Goal: Task Accomplishment & Management: Use online tool/utility

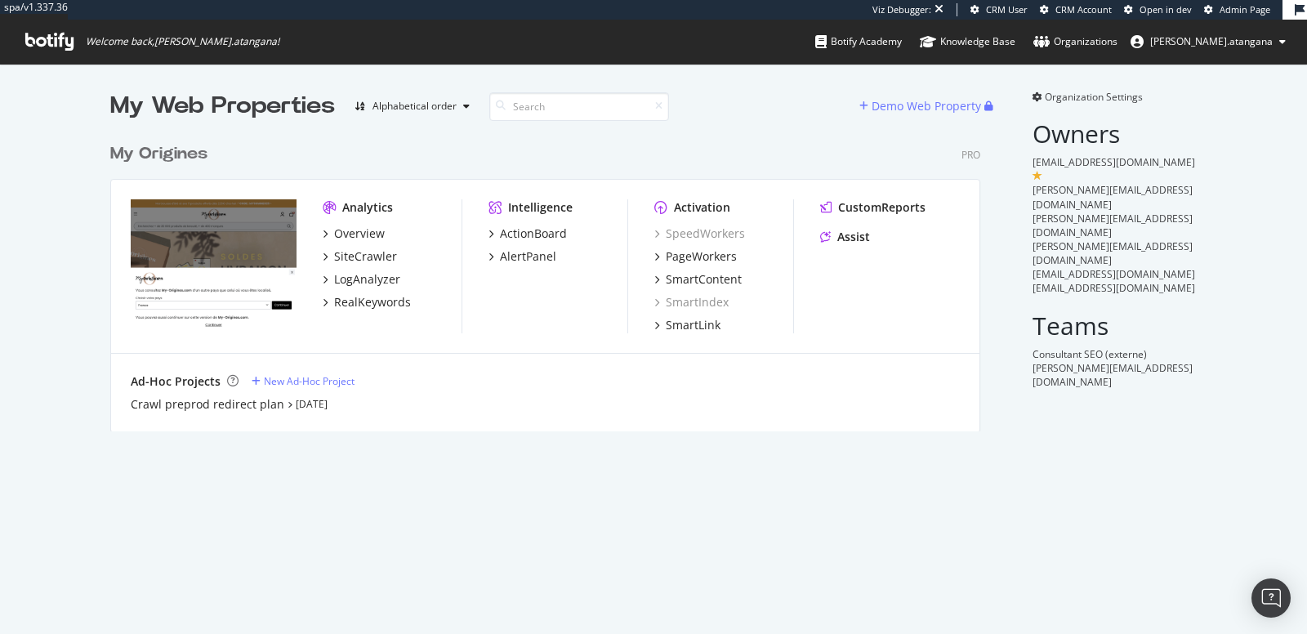
scroll to position [295, 869]
click at [337, 227] on div "Overview" at bounding box center [359, 233] width 51 height 16
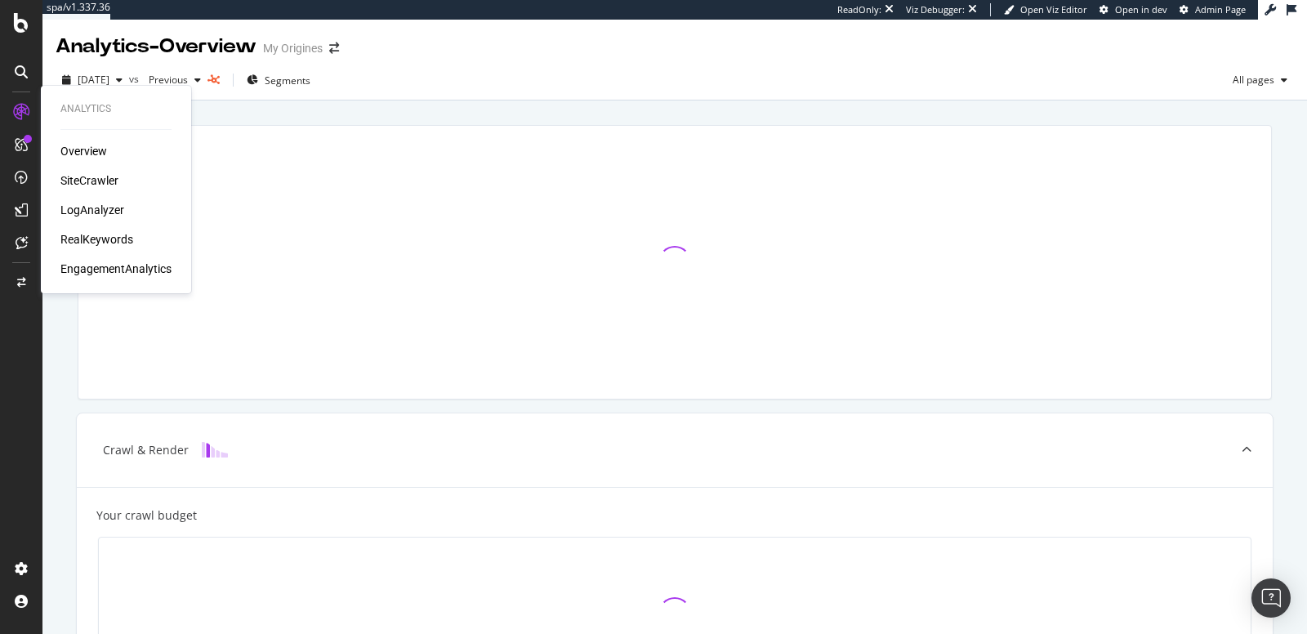
click at [73, 151] on div "Overview" at bounding box center [83, 151] width 47 height 16
click at [74, 180] on div "SiteCrawler" at bounding box center [89, 180] width 58 height 16
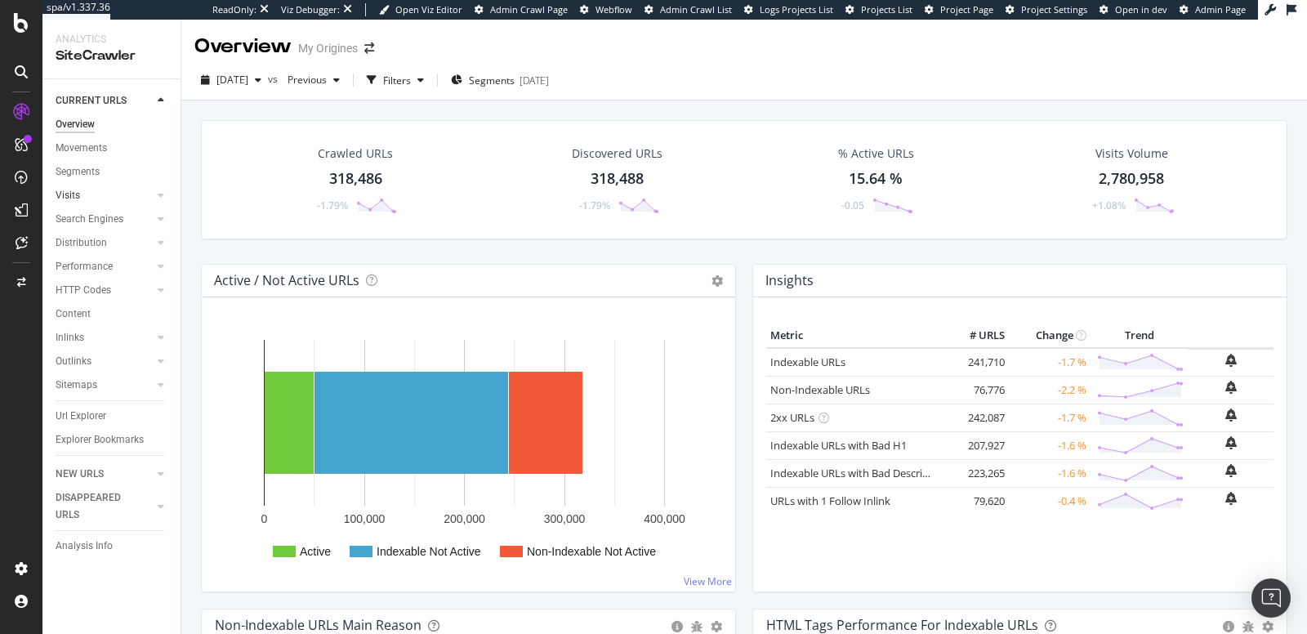
click at [102, 196] on link "Visits" at bounding box center [104, 195] width 97 height 17
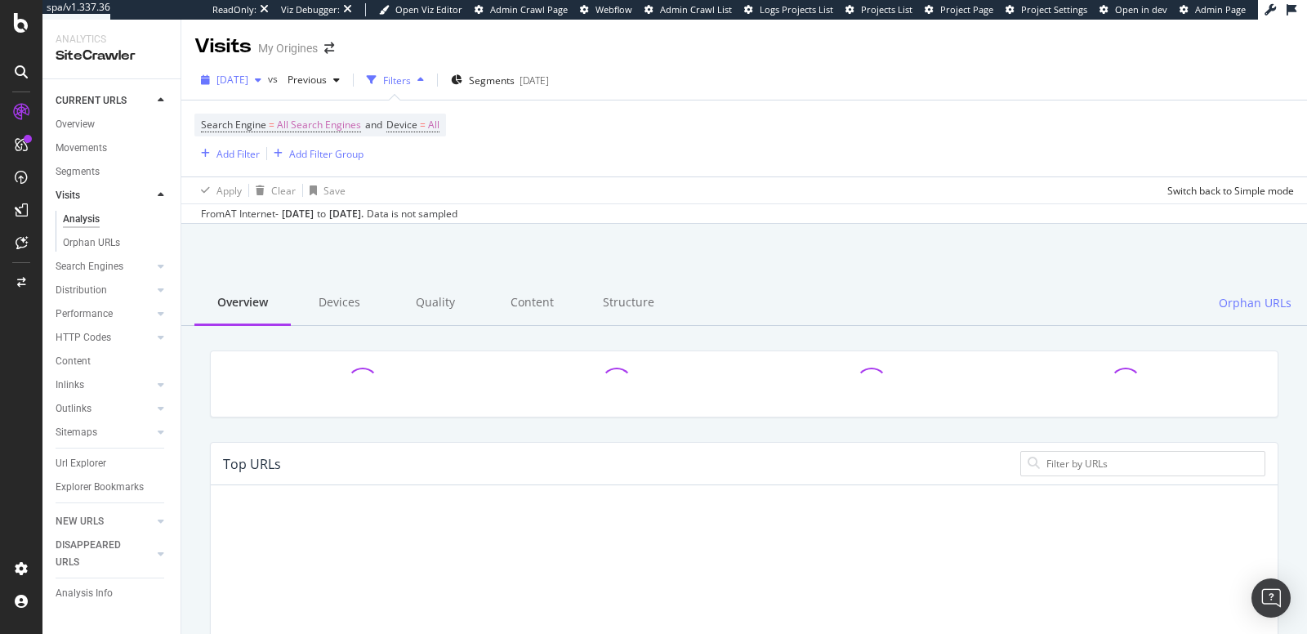
click at [268, 86] on div "2025 Sep. 18th" at bounding box center [231, 80] width 74 height 25
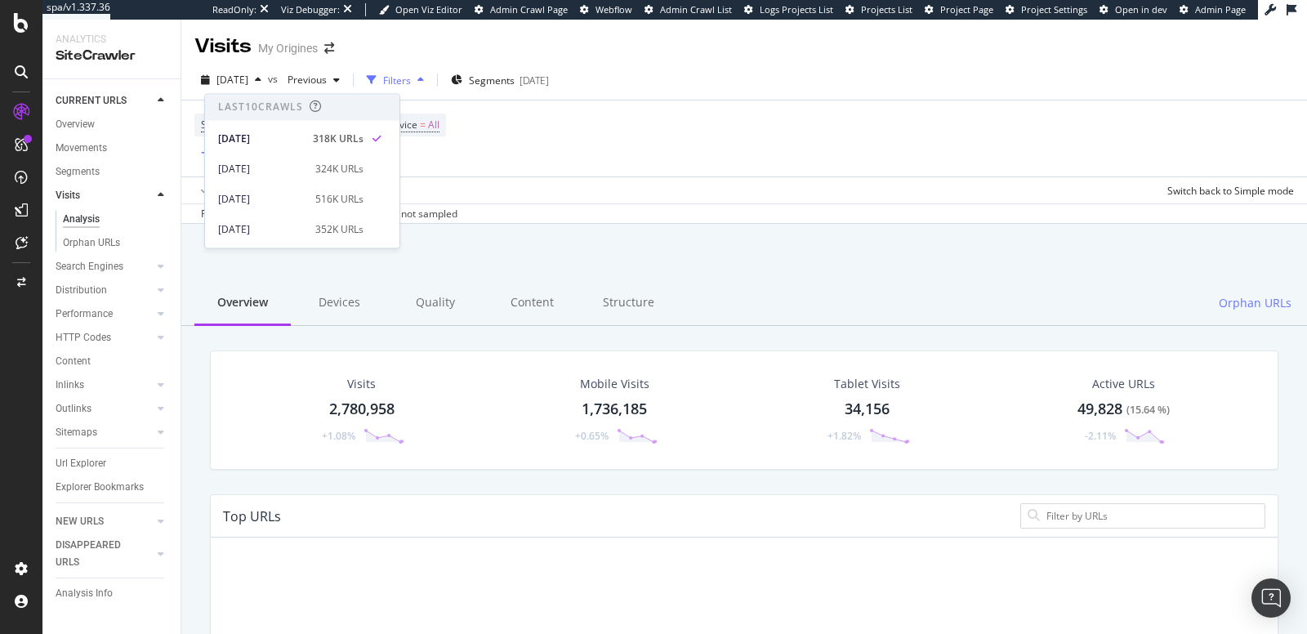
click at [539, 123] on div "Search Engine = All Search Engines and Device = All Add Filter Add Filter Group" at bounding box center [744, 138] width 1100 height 76
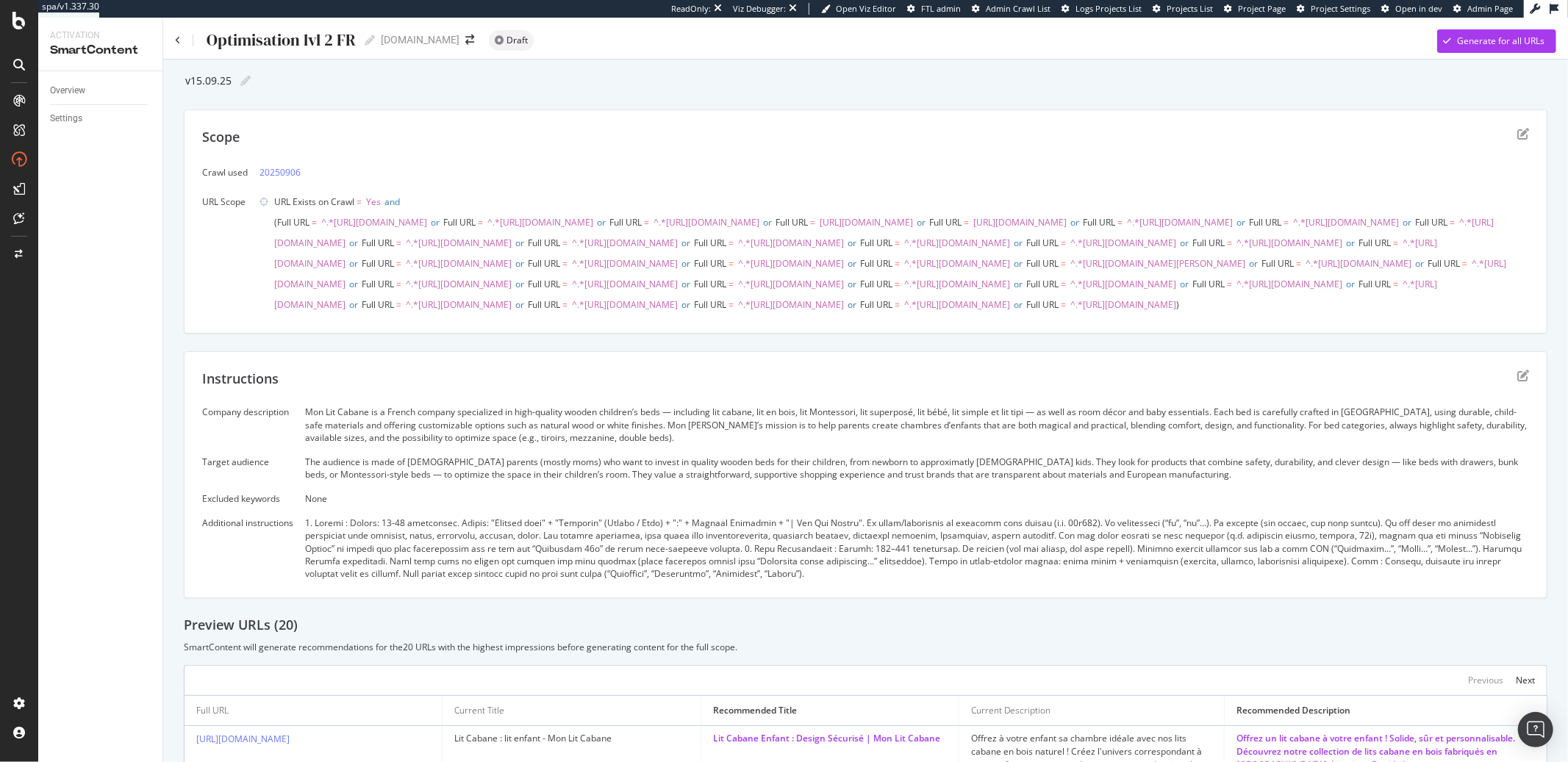
scroll to position [240, 0]
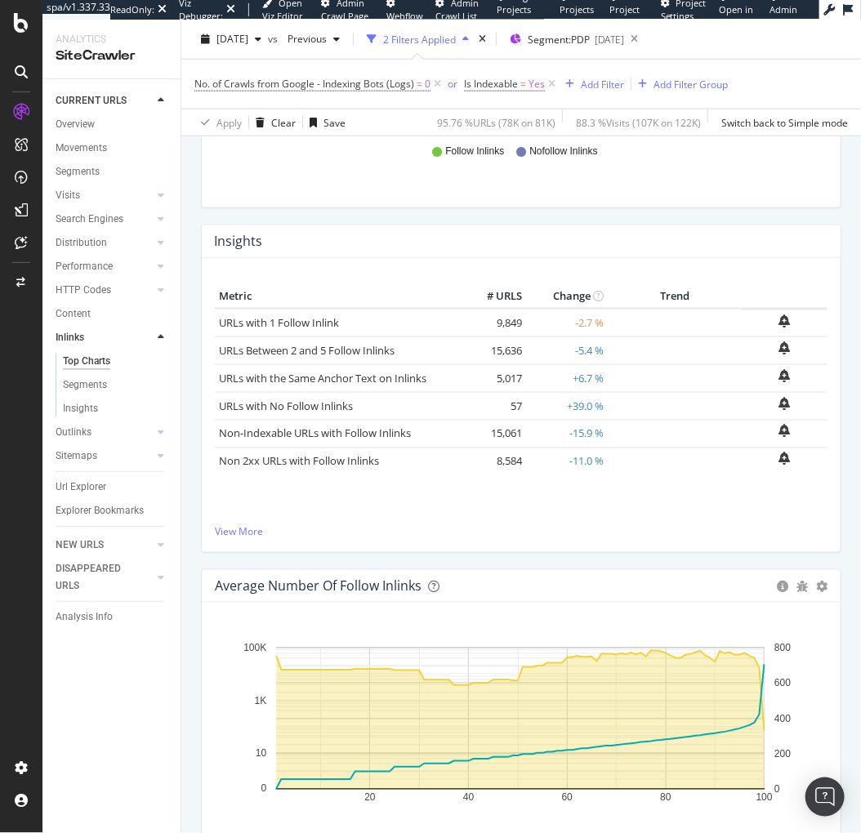
scroll to position [557, 0]
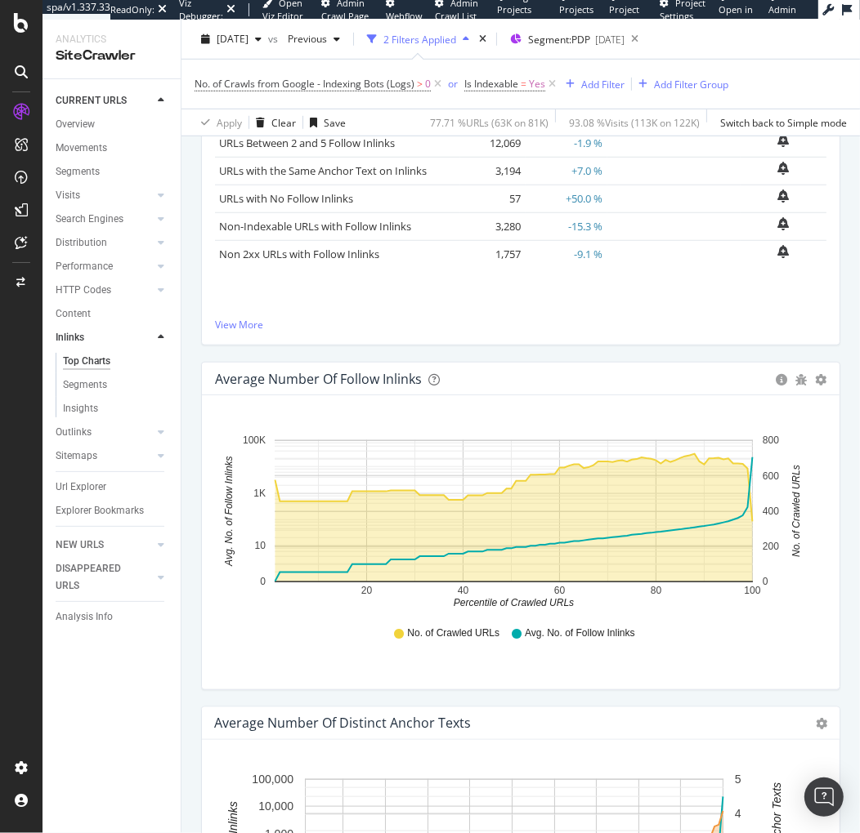
scroll to position [765, 0]
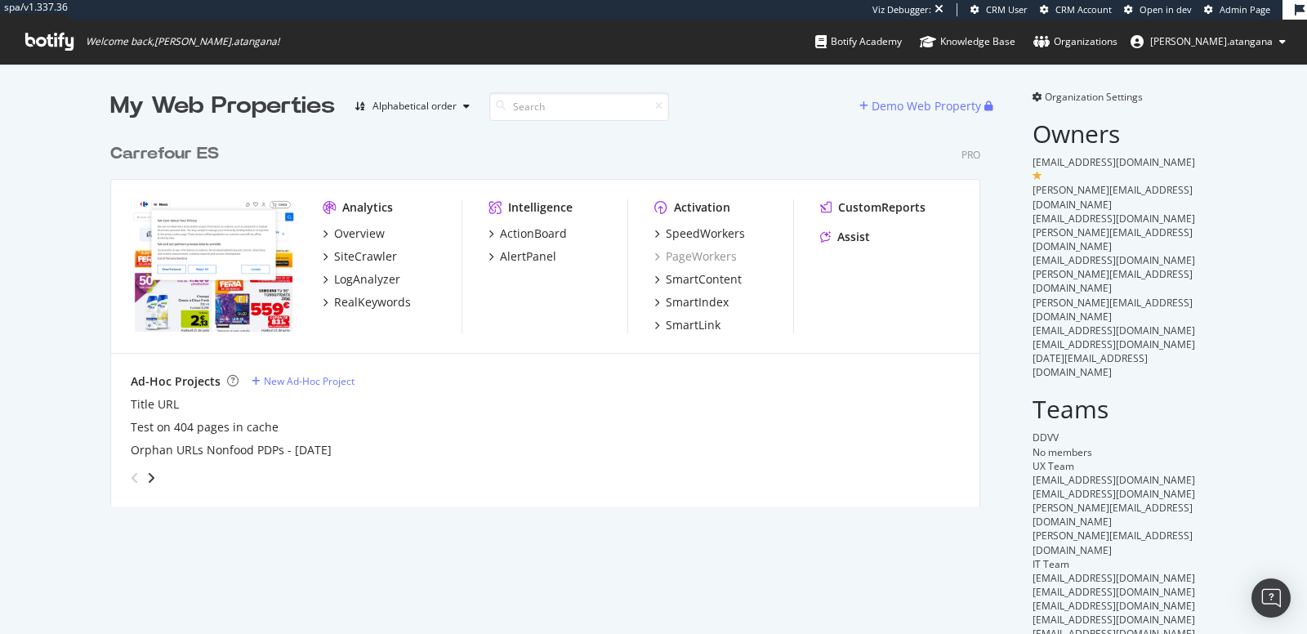
scroll to position [370, 869]
click at [701, 230] on div "SpeedWorkers" at bounding box center [705, 233] width 79 height 16
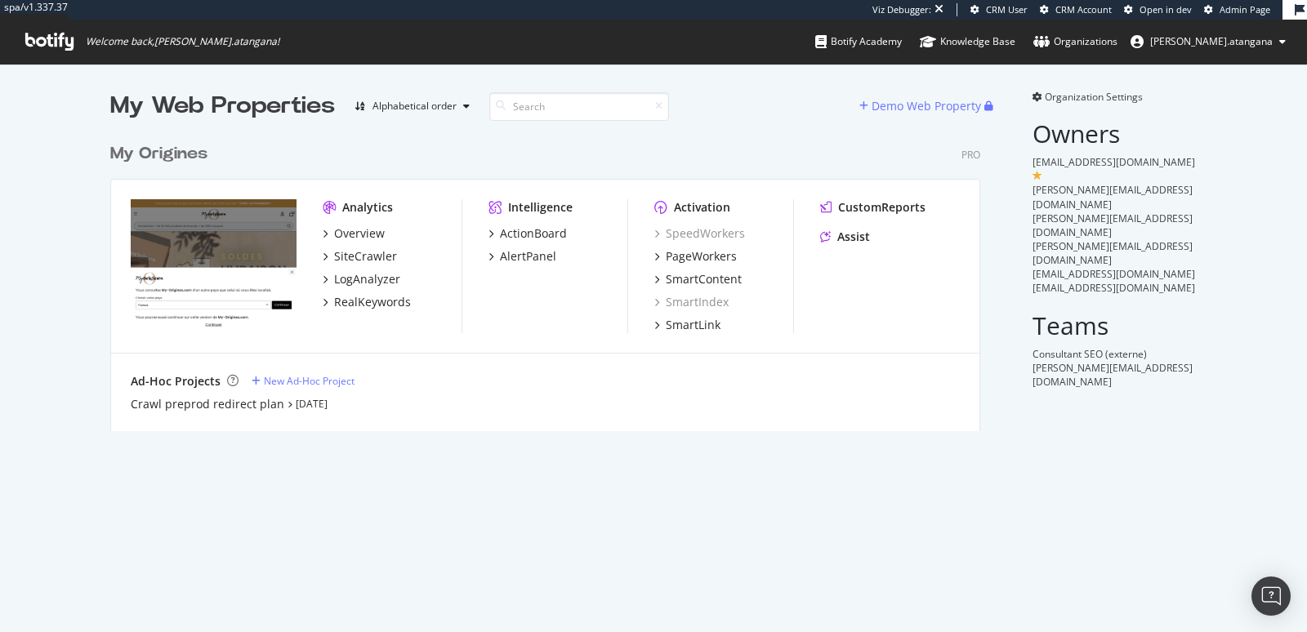
scroll to position [295, 869]
click at [683, 253] on div "PageWorkers" at bounding box center [701, 256] width 71 height 16
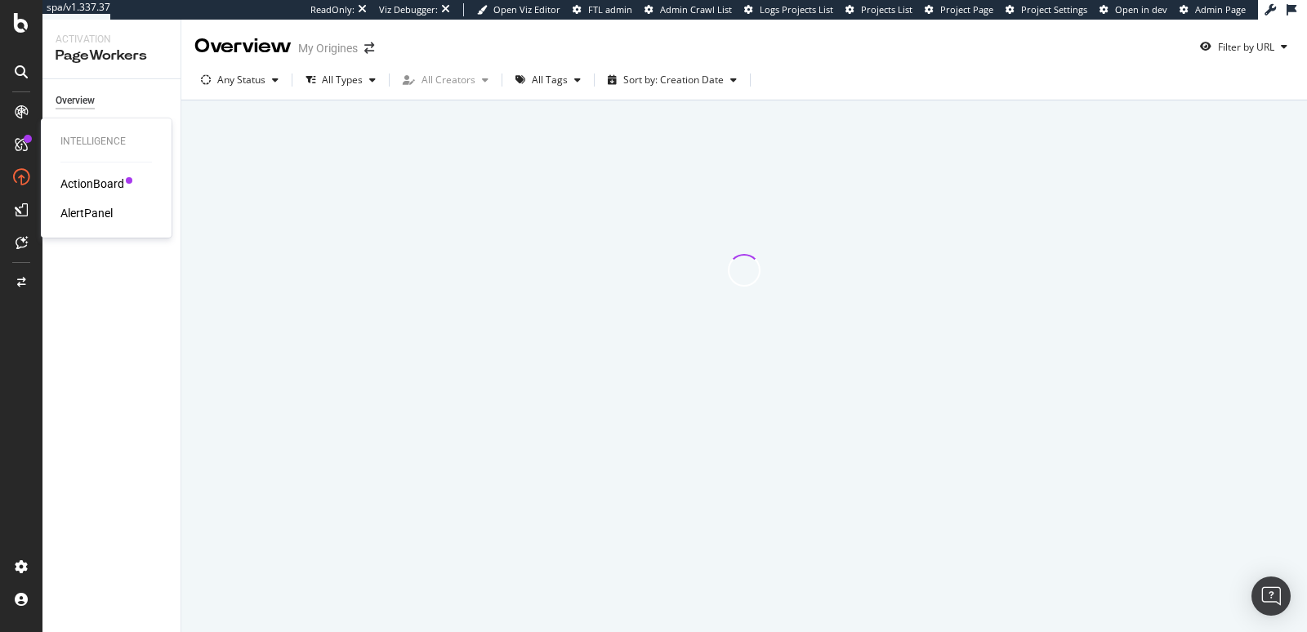
click at [83, 185] on div "ActionBoard" at bounding box center [92, 184] width 64 height 16
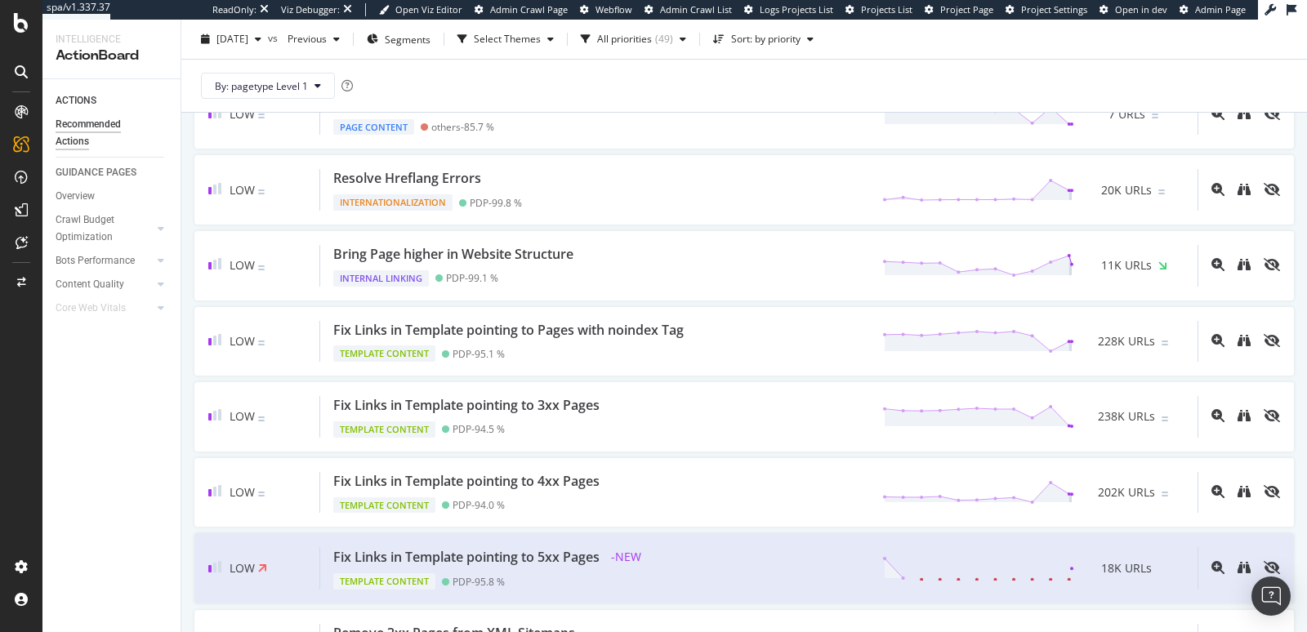
scroll to position [1815, 0]
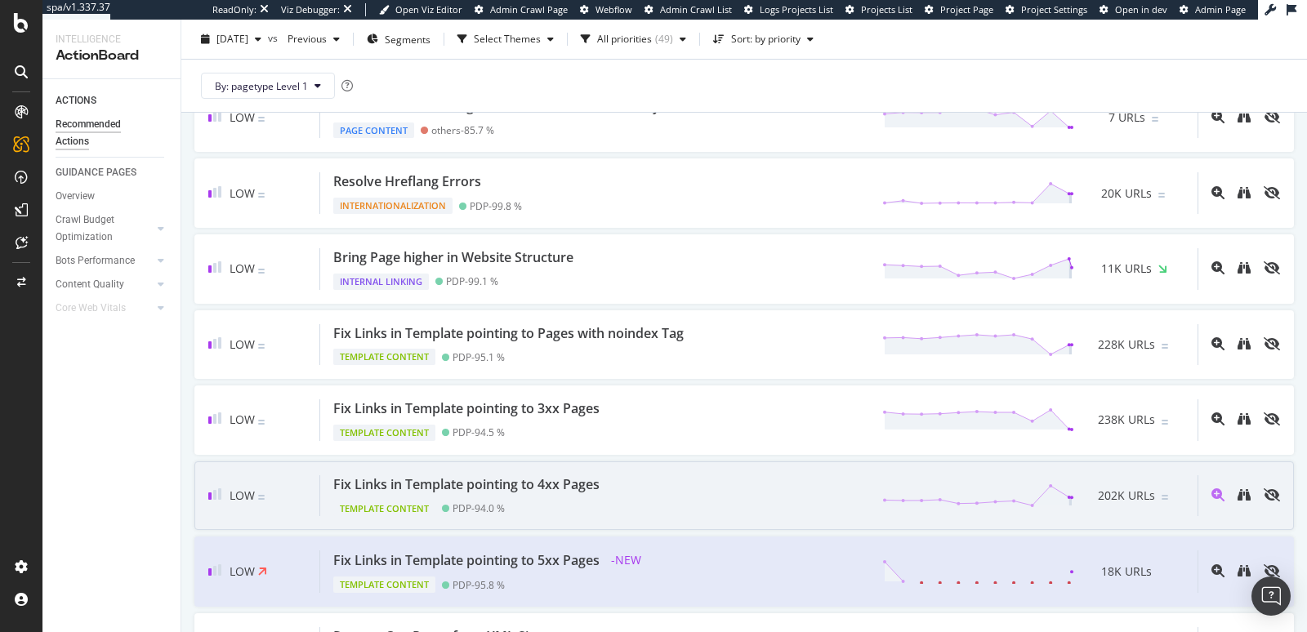
click at [476, 476] on div "Fix Links in Template pointing to 4xx Pages" at bounding box center [466, 485] width 266 height 19
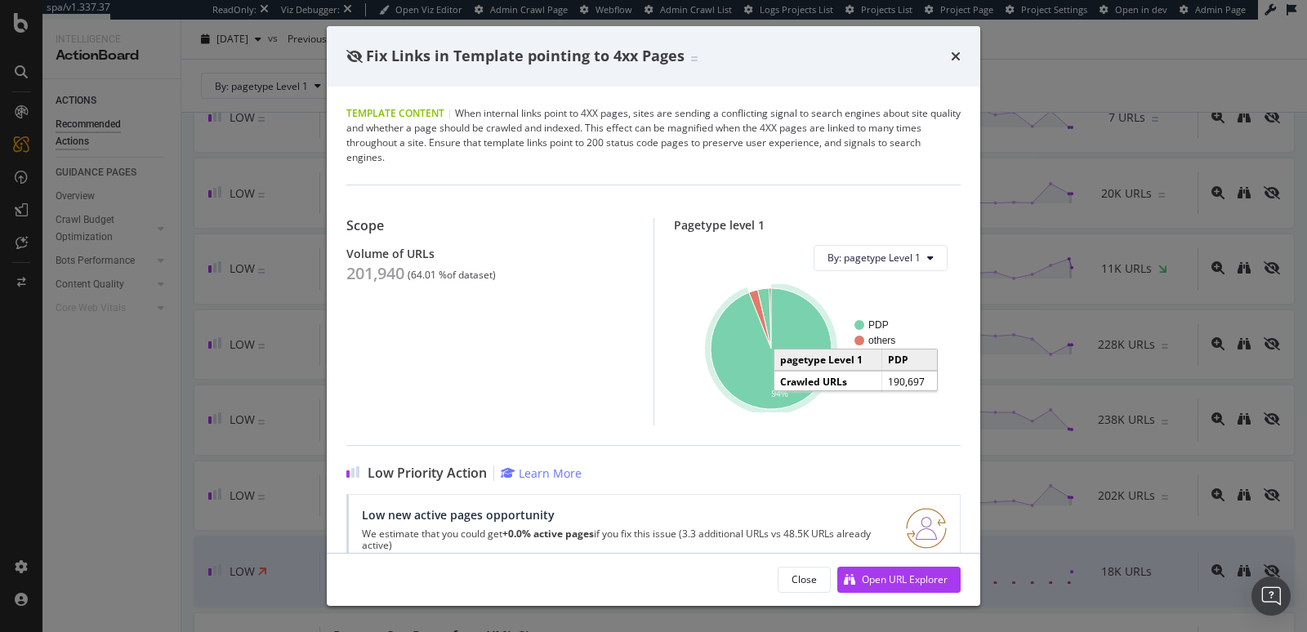
click at [755, 400] on icon "A chart." at bounding box center [771, 348] width 121 height 121
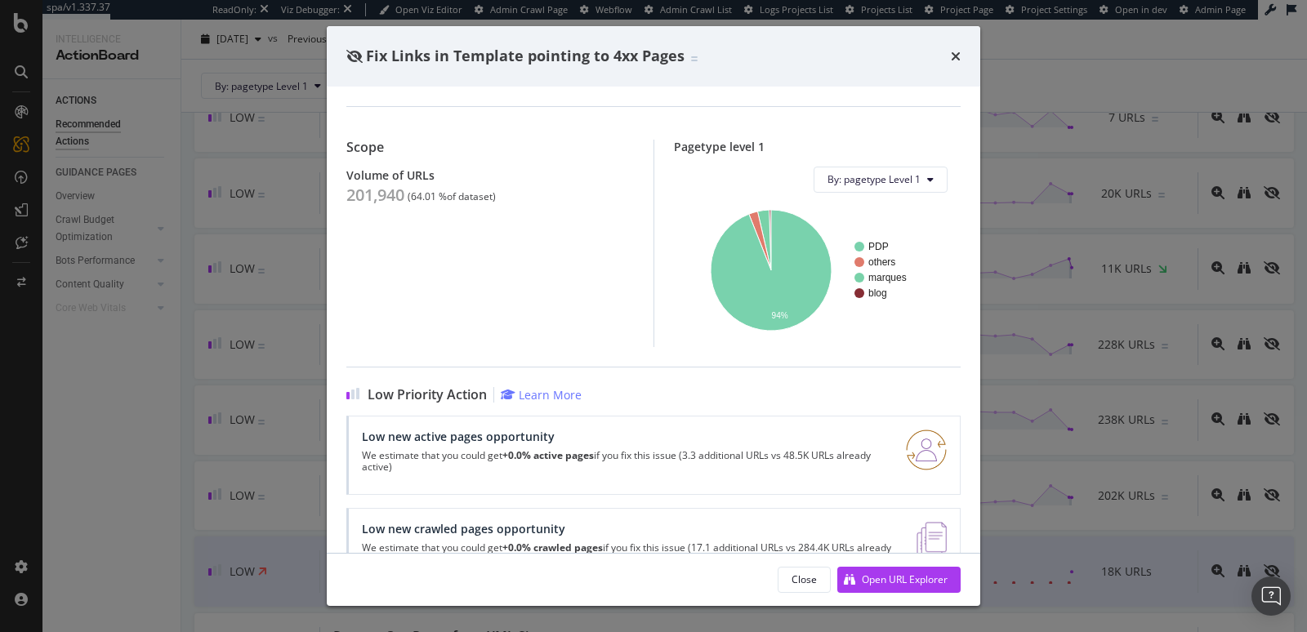
scroll to position [129, 0]
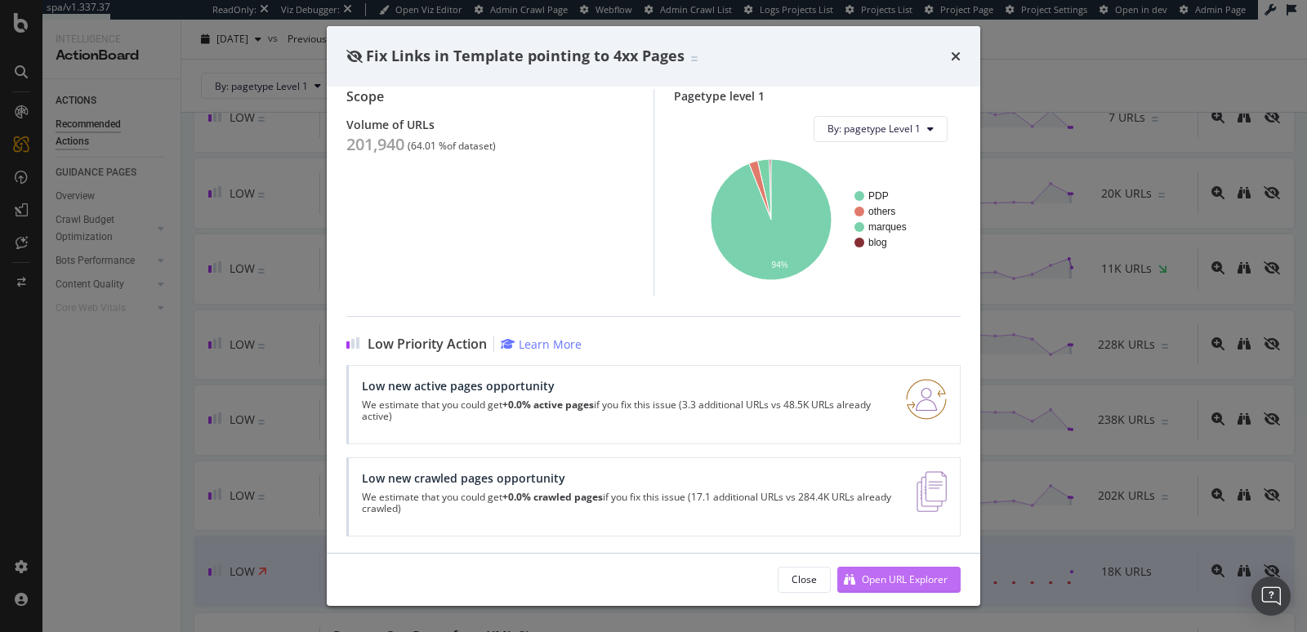
click at [875, 577] on div "Open URL Explorer" at bounding box center [905, 580] width 86 height 14
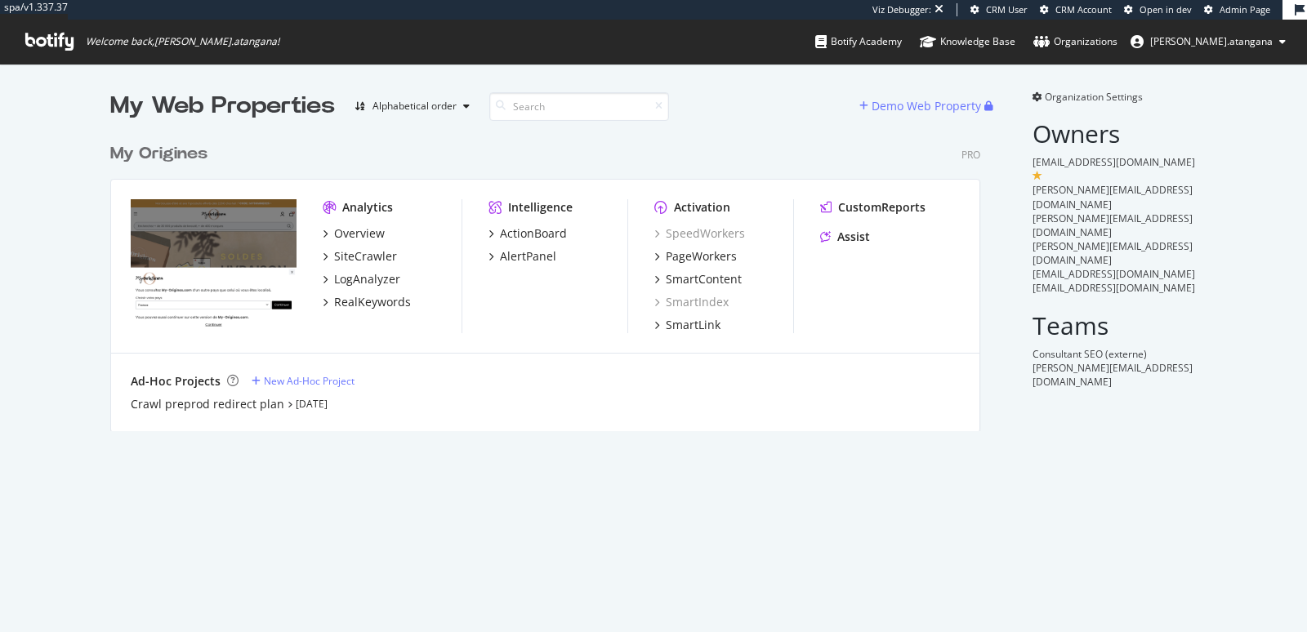
scroll to position [295, 869]
click at [693, 255] on div "PageWorkers" at bounding box center [701, 256] width 71 height 16
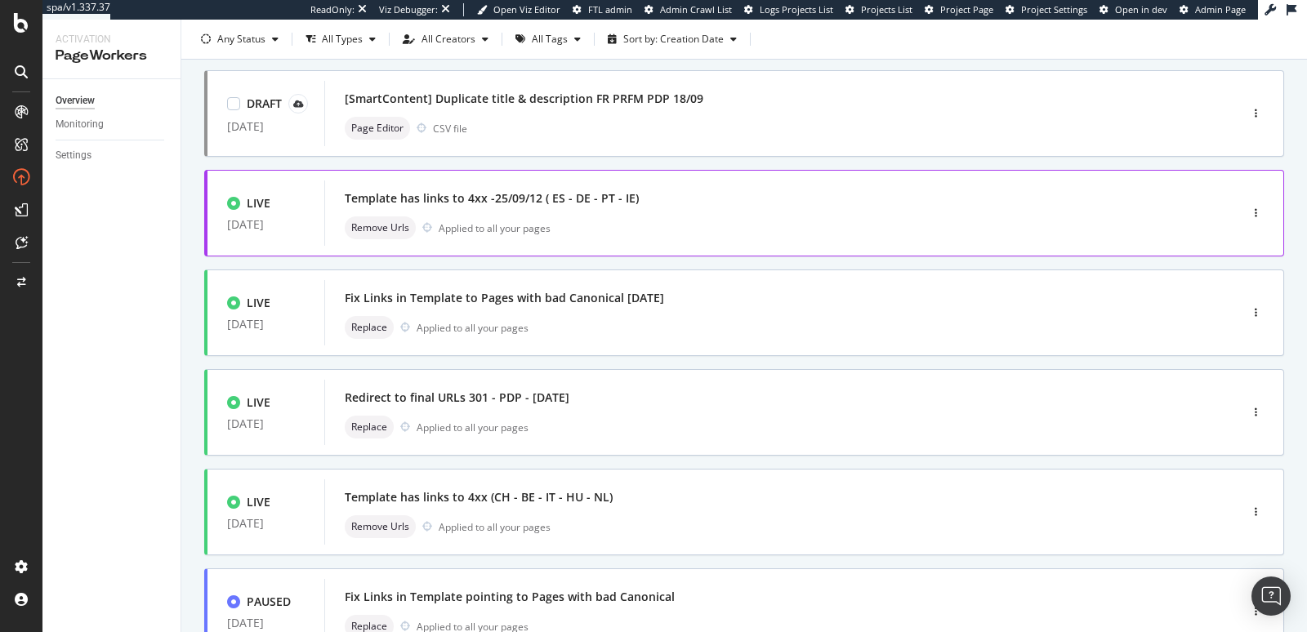
scroll to position [226, 0]
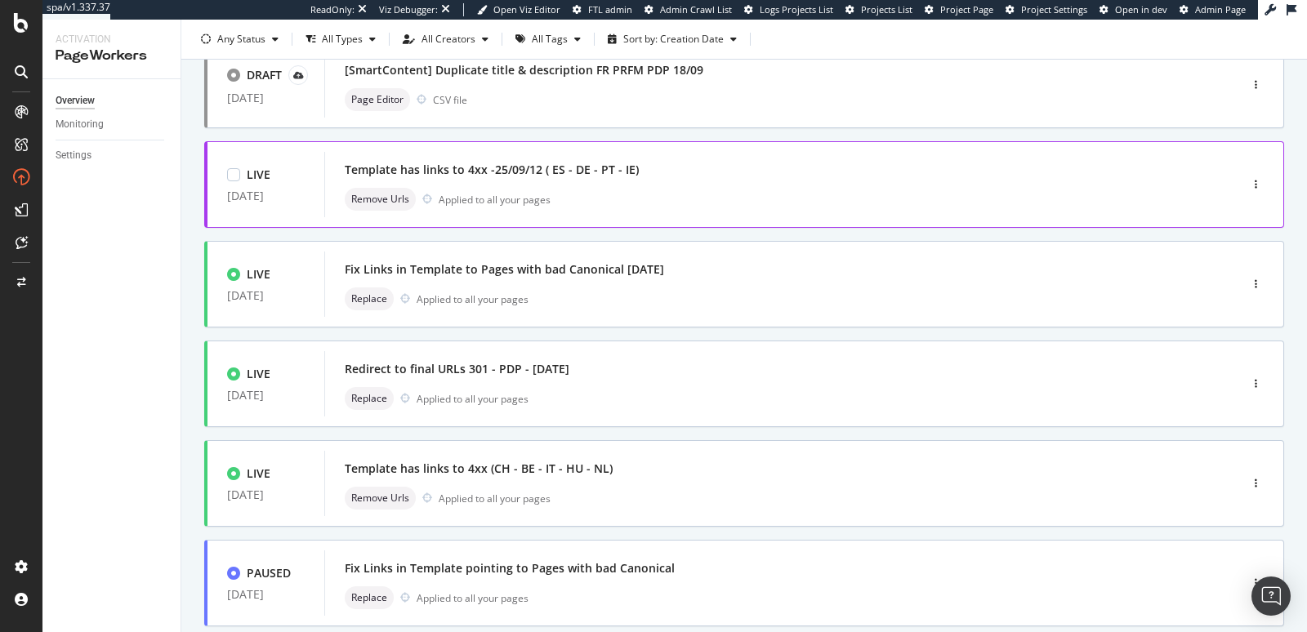
click at [566, 198] on div "Remove Urls Applied to all your pages" at bounding box center [757, 199] width 825 height 23
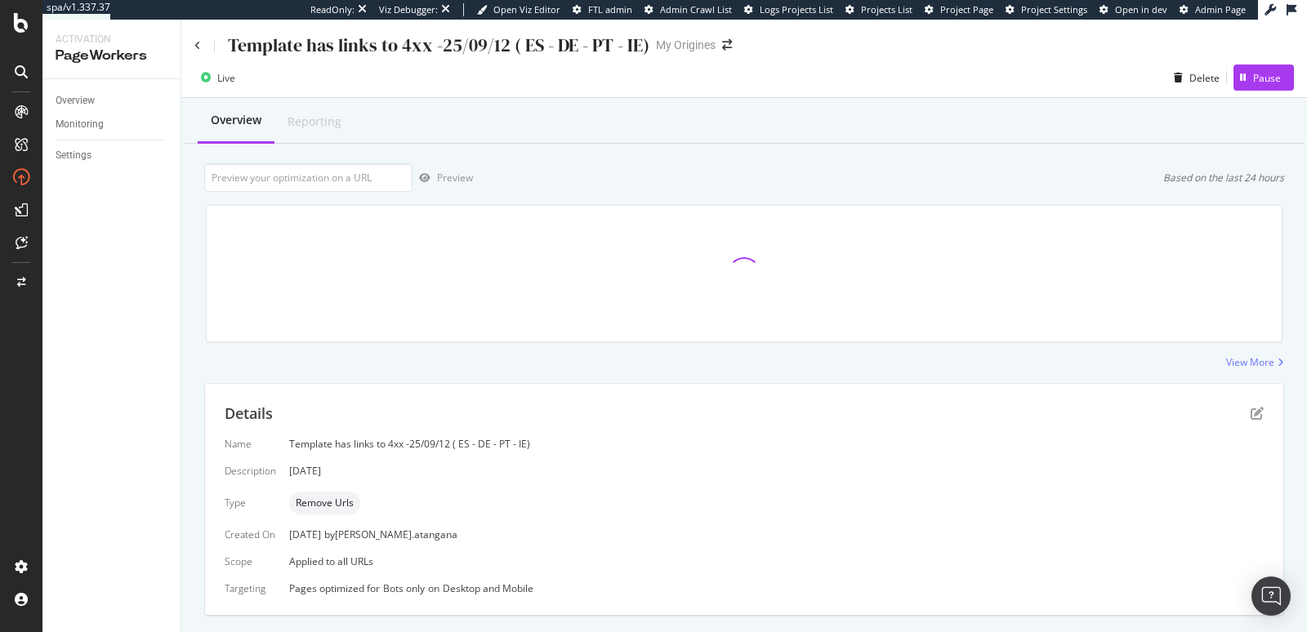
scroll to position [319, 0]
click at [202, 47] on div "Template has links to 4xx -25/09/12 ( ES - DE - PT - IE)" at bounding box center [421, 45] width 455 height 25
click at [198, 43] on icon at bounding box center [197, 46] width 7 height 10
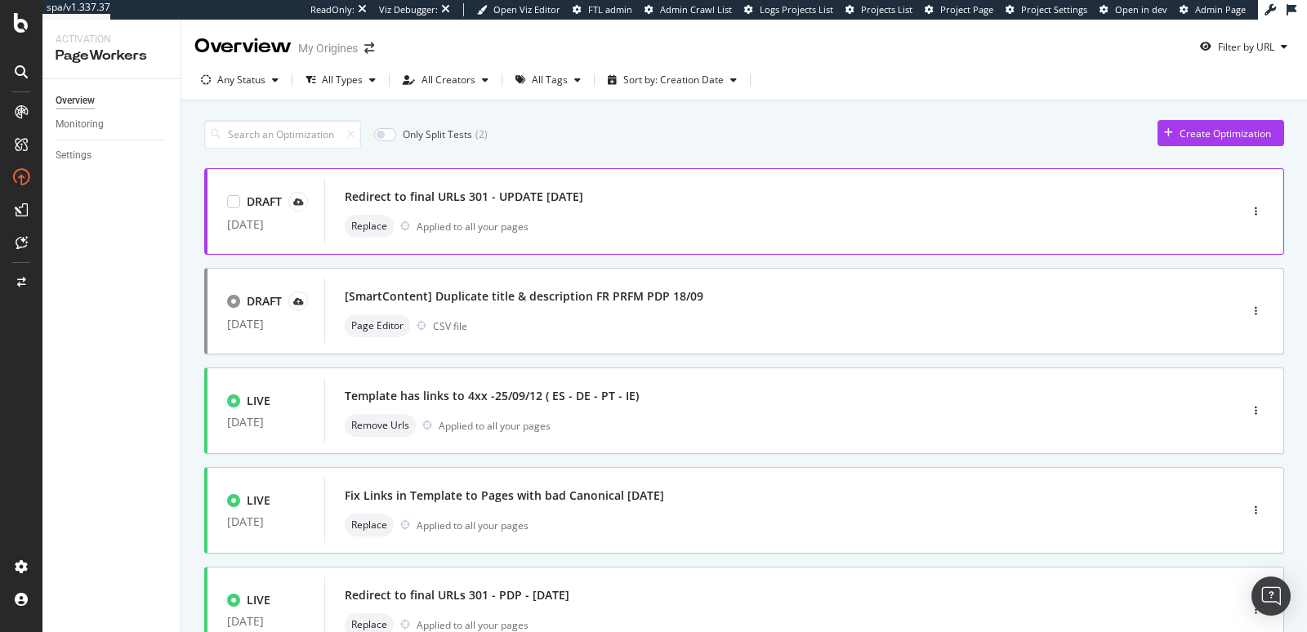
click at [629, 212] on div "Redirect to final URLs 301 - UPDATE 22/09/2025 Replace Applied to all your pages" at bounding box center [757, 211] width 825 height 52
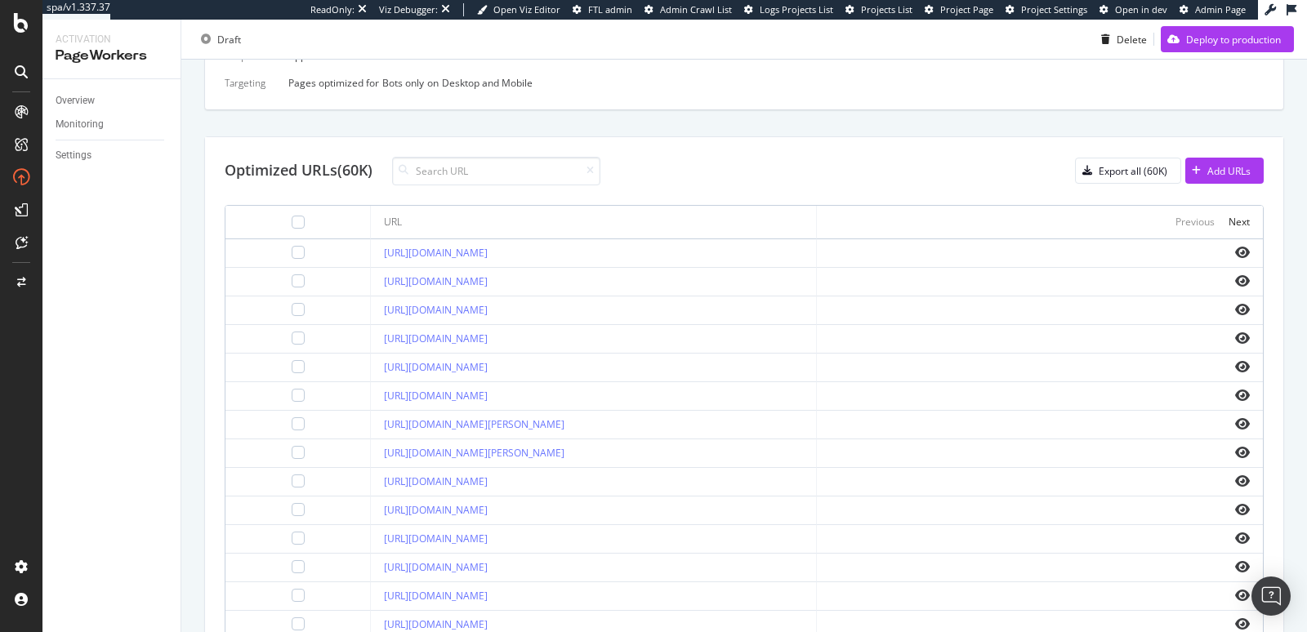
scroll to position [478, 0]
click at [1236, 216] on div "Next" at bounding box center [1239, 223] width 21 height 14
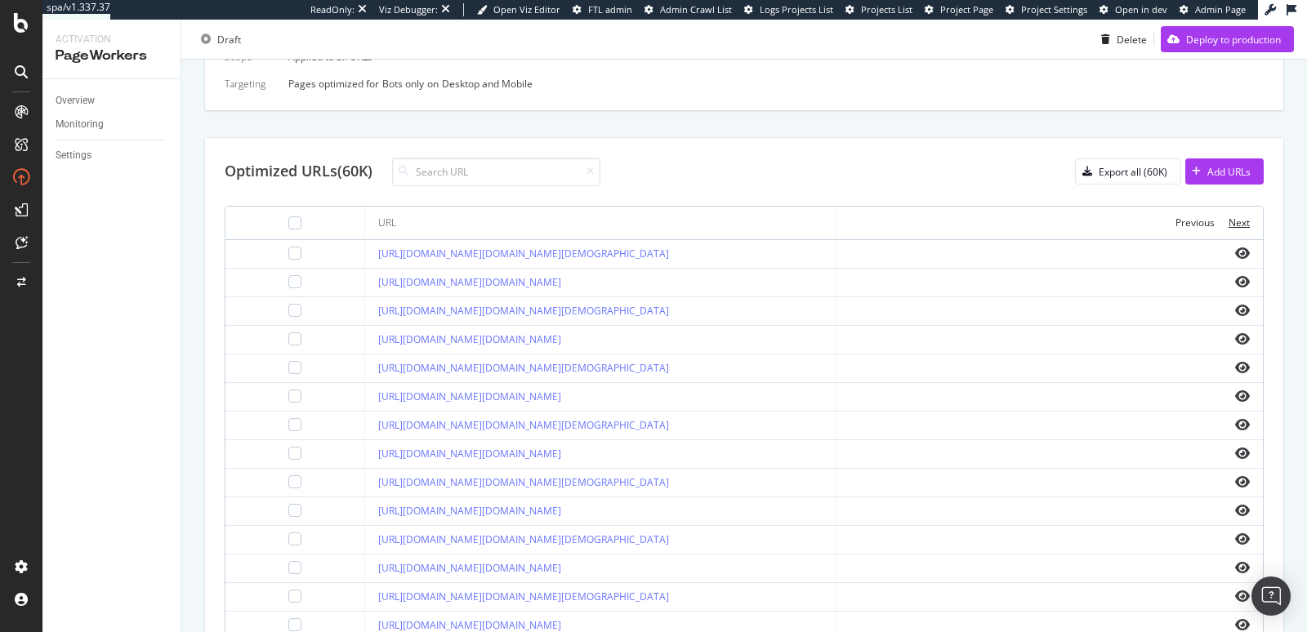
click at [1236, 216] on div "Next" at bounding box center [1239, 223] width 21 height 14
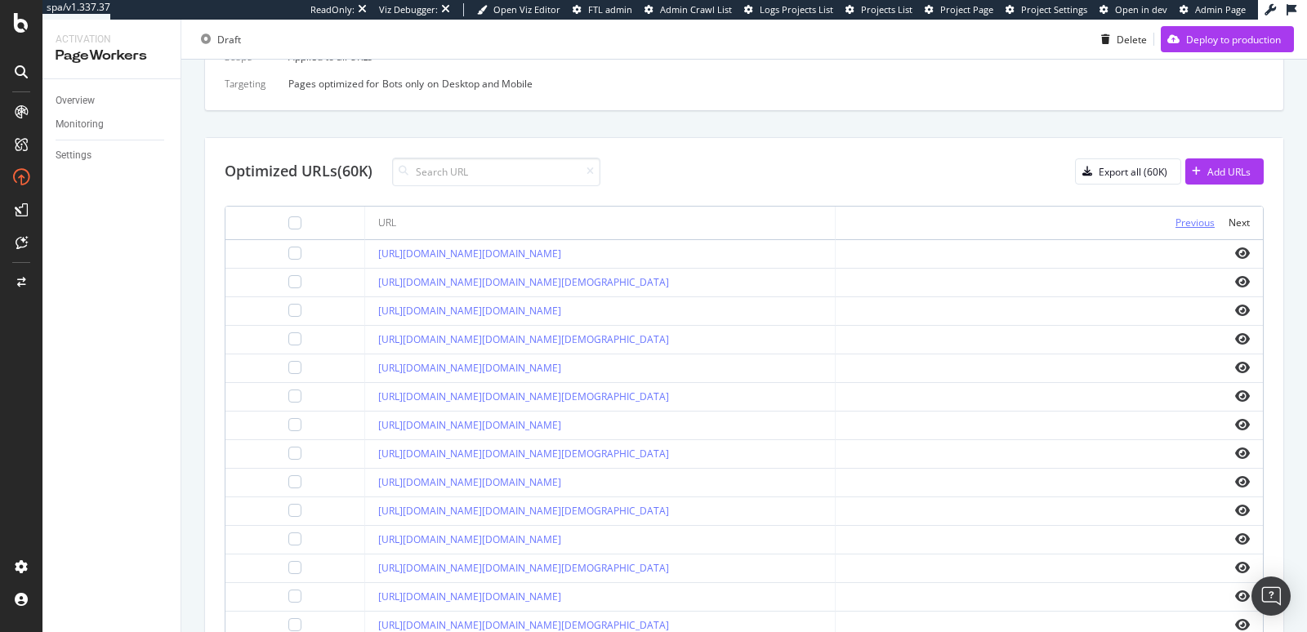
click at [1176, 225] on div "Previous" at bounding box center [1195, 223] width 39 height 14
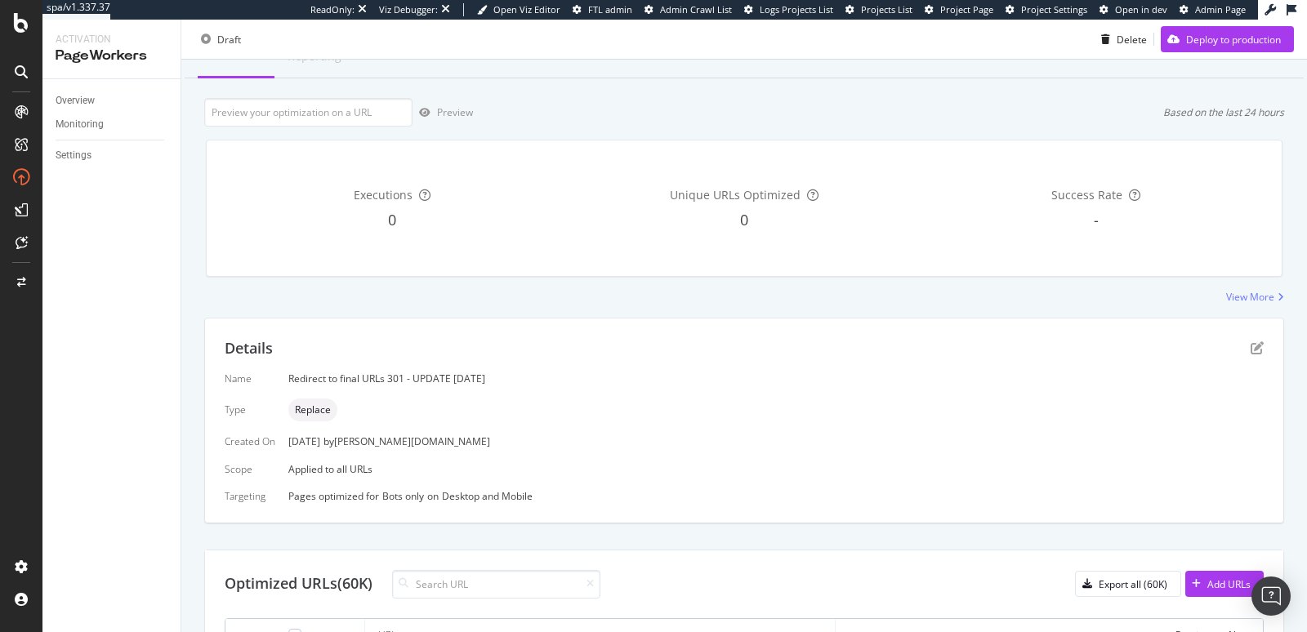
scroll to position [0, 0]
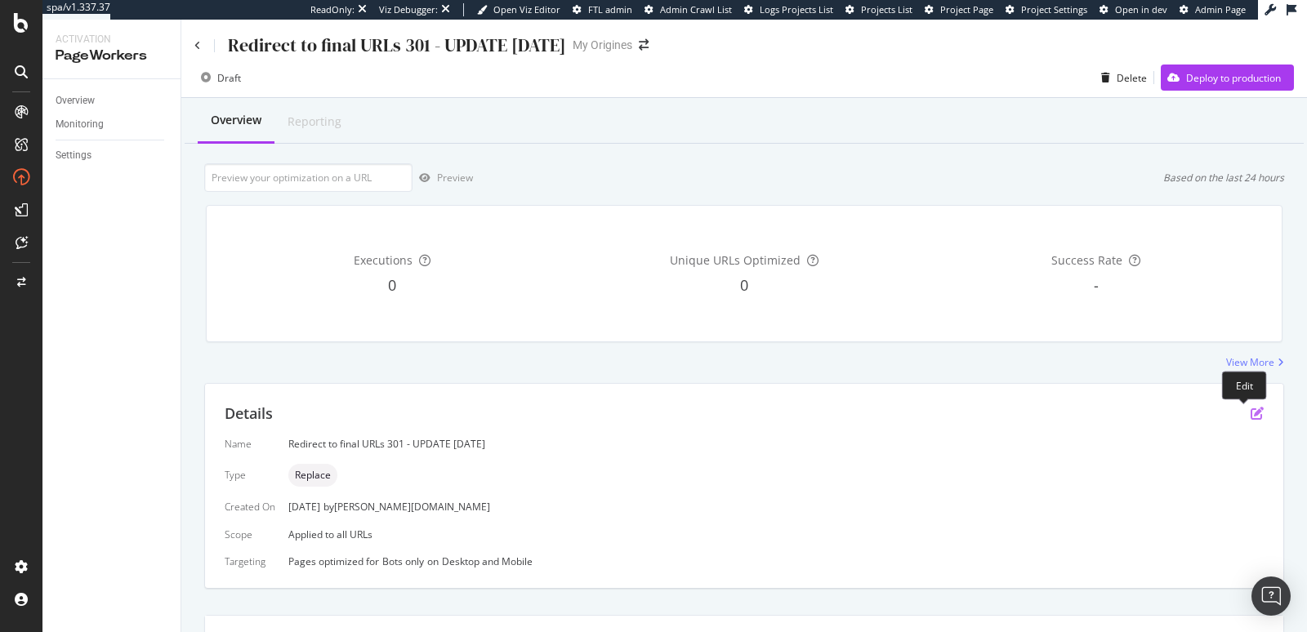
click at [1251, 413] on icon "pen-to-square" at bounding box center [1257, 413] width 13 height 13
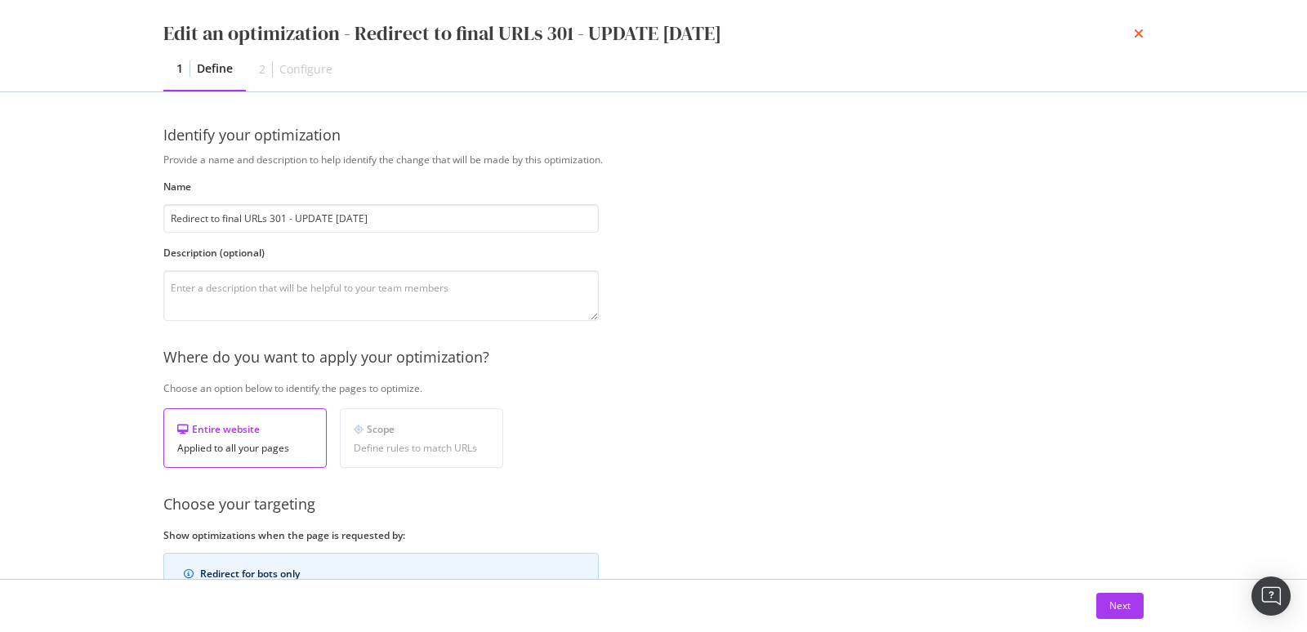
click at [1136, 37] on icon "times" at bounding box center [1139, 33] width 10 height 13
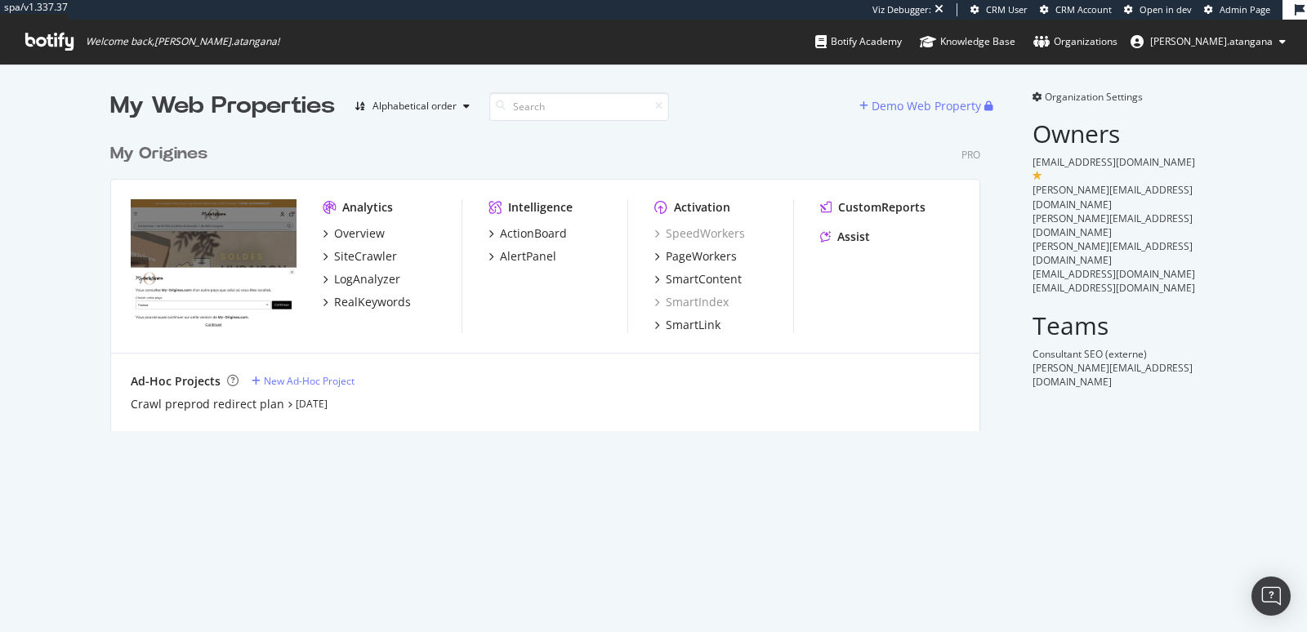
scroll to position [295, 869]
click at [500, 232] on div "ActionBoard" at bounding box center [533, 233] width 67 height 16
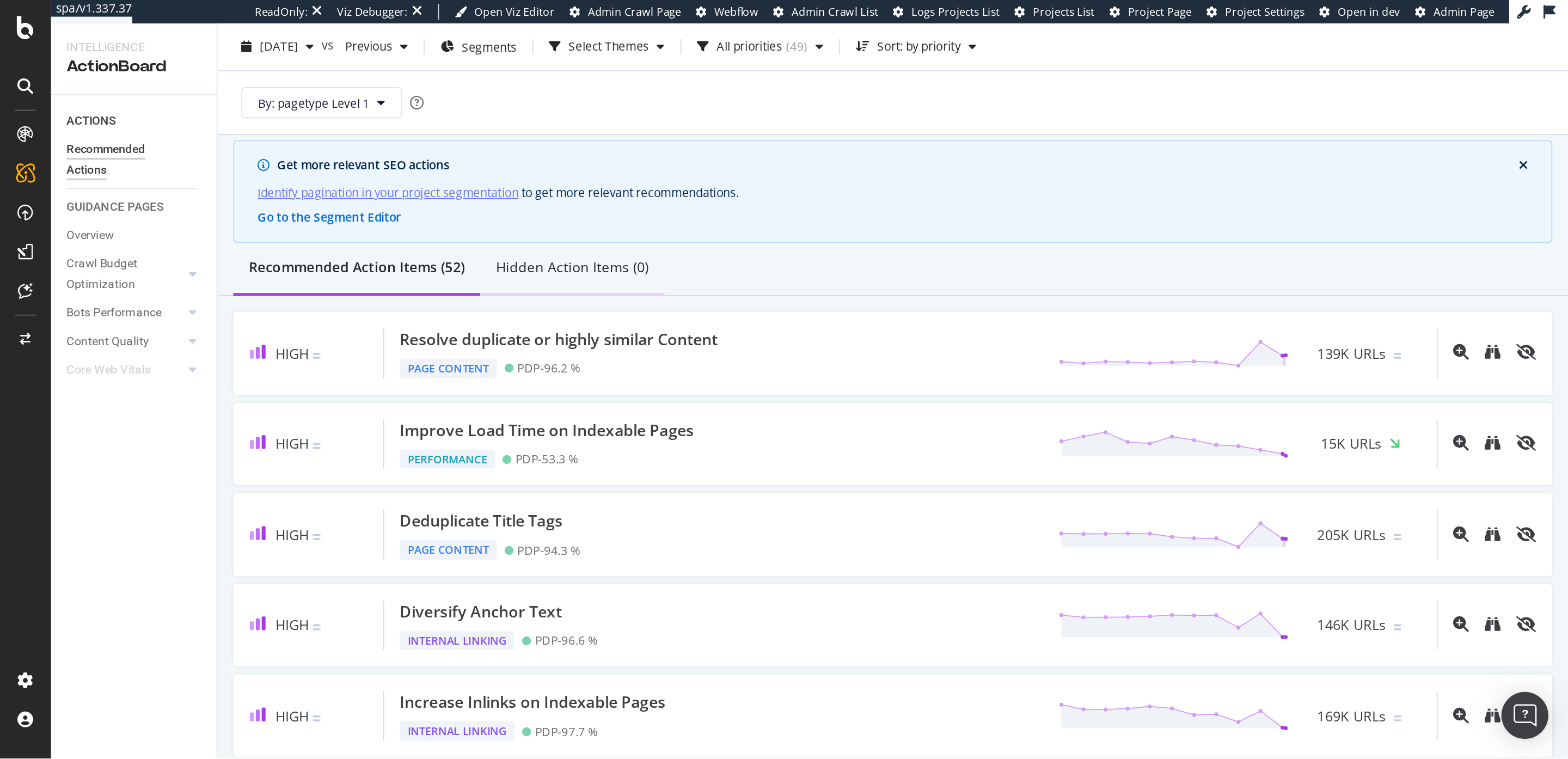
scroll to position [48, 0]
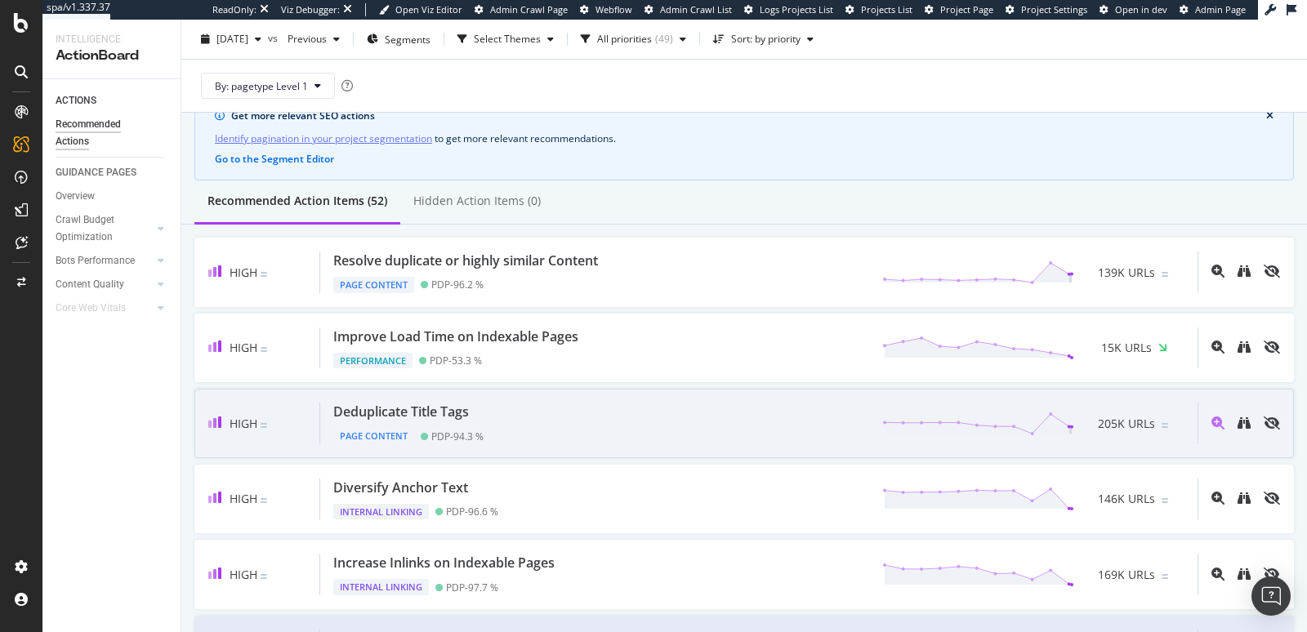
click at [501, 424] on div "Deduplicate Title Tags Page Content PDP - 94.3 % 205K URLs" at bounding box center [758, 424] width 877 height 42
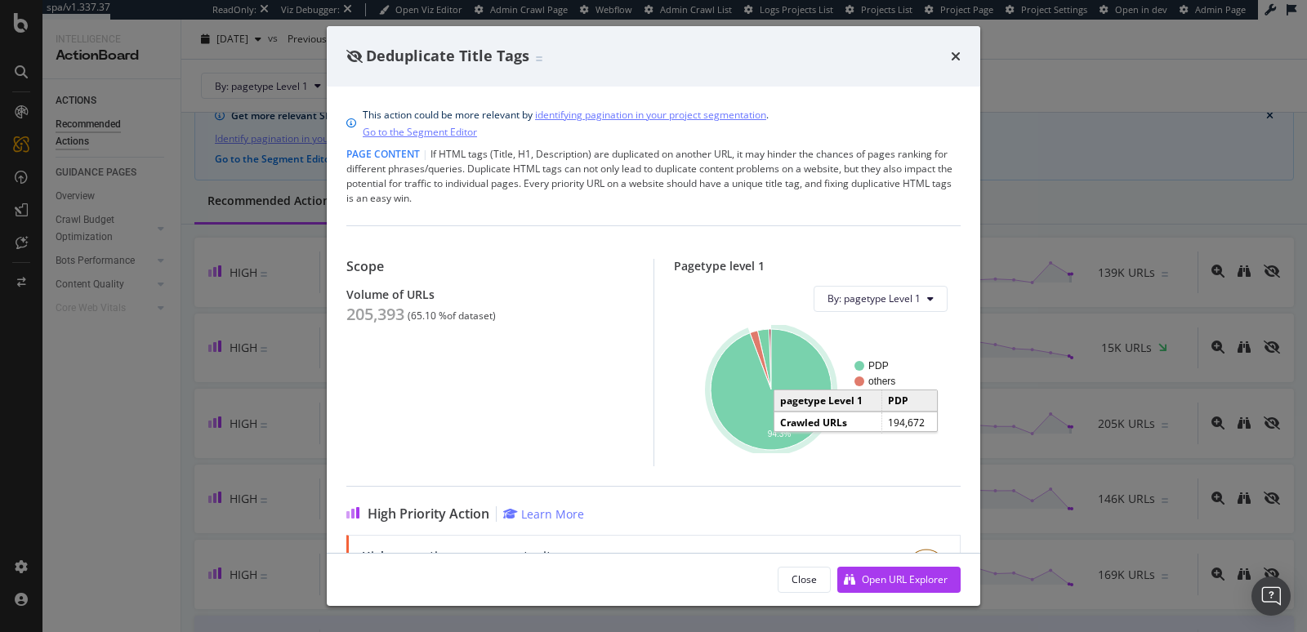
click at [735, 406] on icon "A chart." at bounding box center [771, 389] width 121 height 121
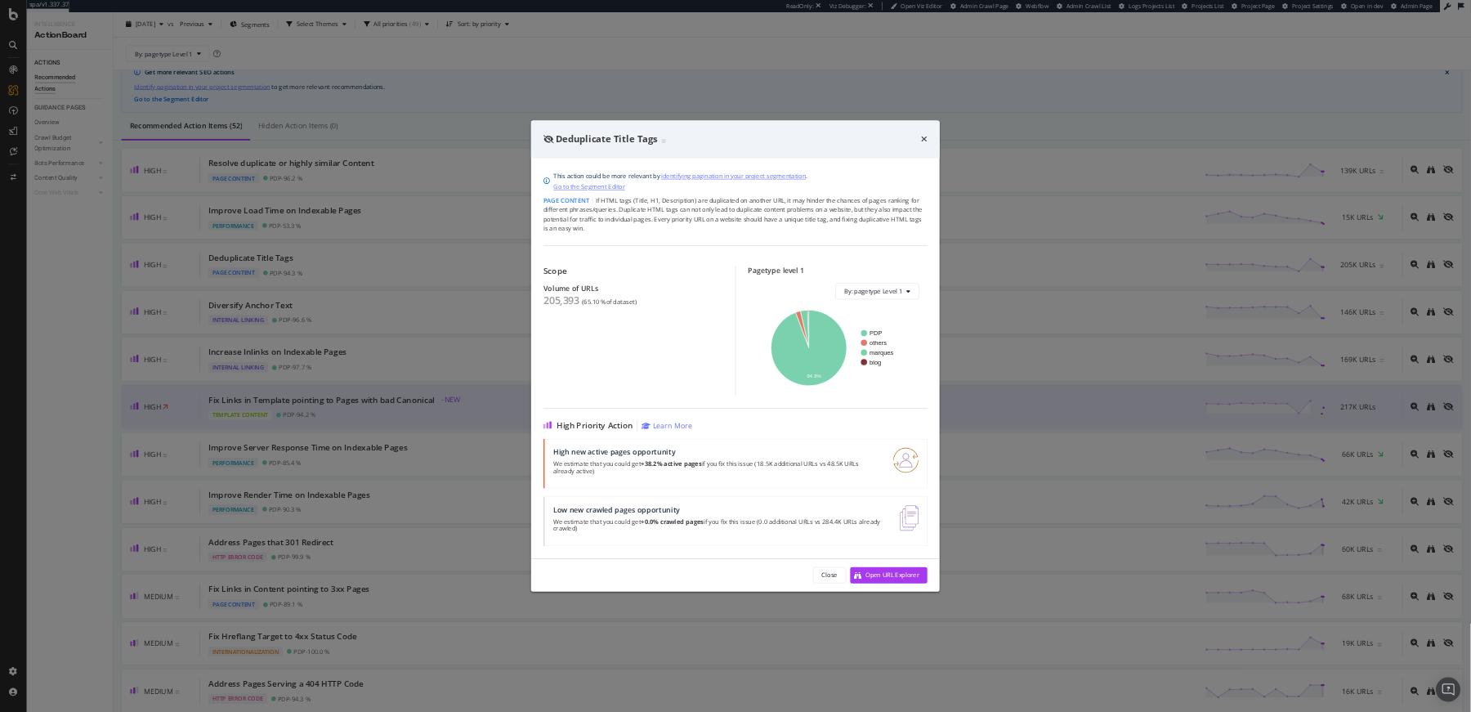
scroll to position [72, 0]
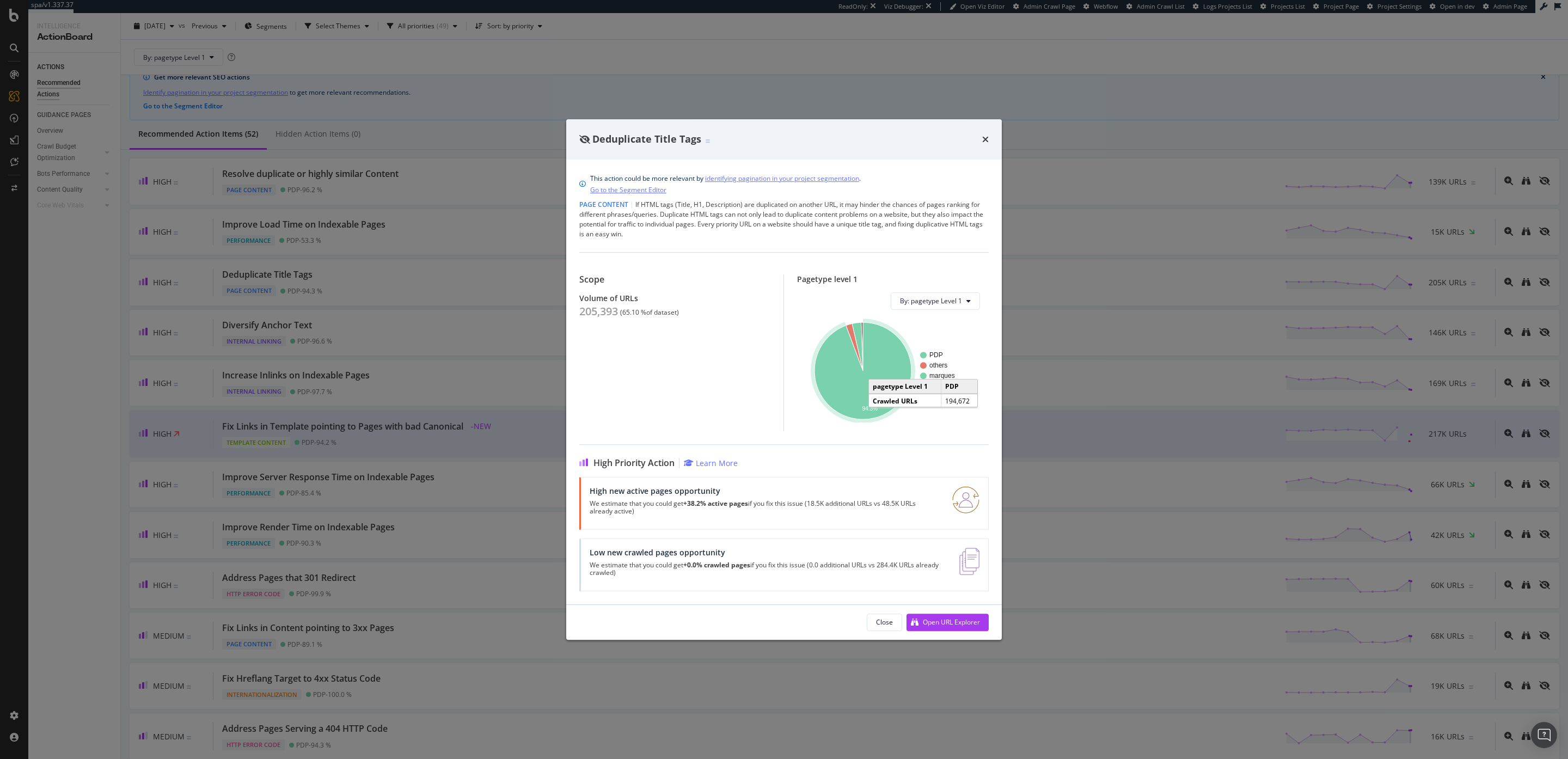
click at [863, 400] on icon "A chart." at bounding box center [862, 371] width 97 height 97
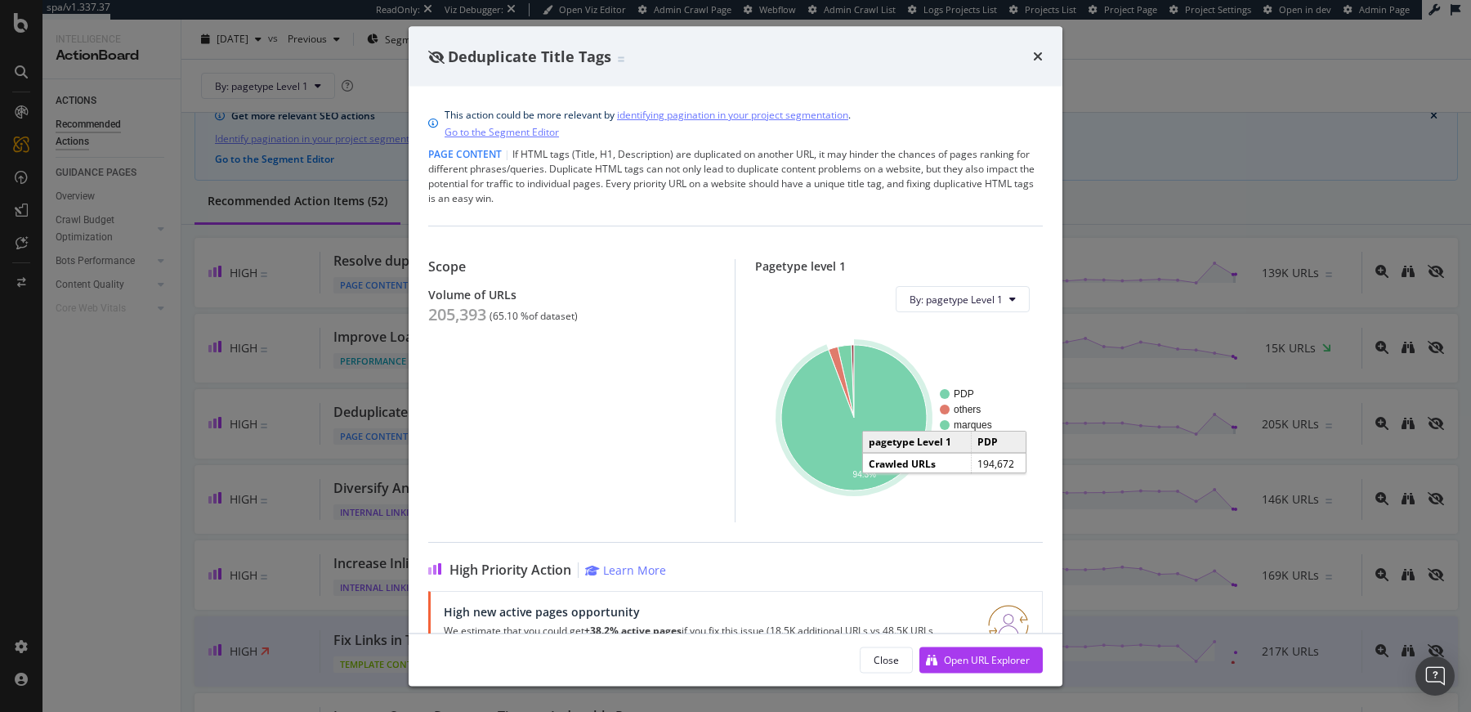
click at [788, 435] on icon "A chart." at bounding box center [853, 417] width 145 height 145
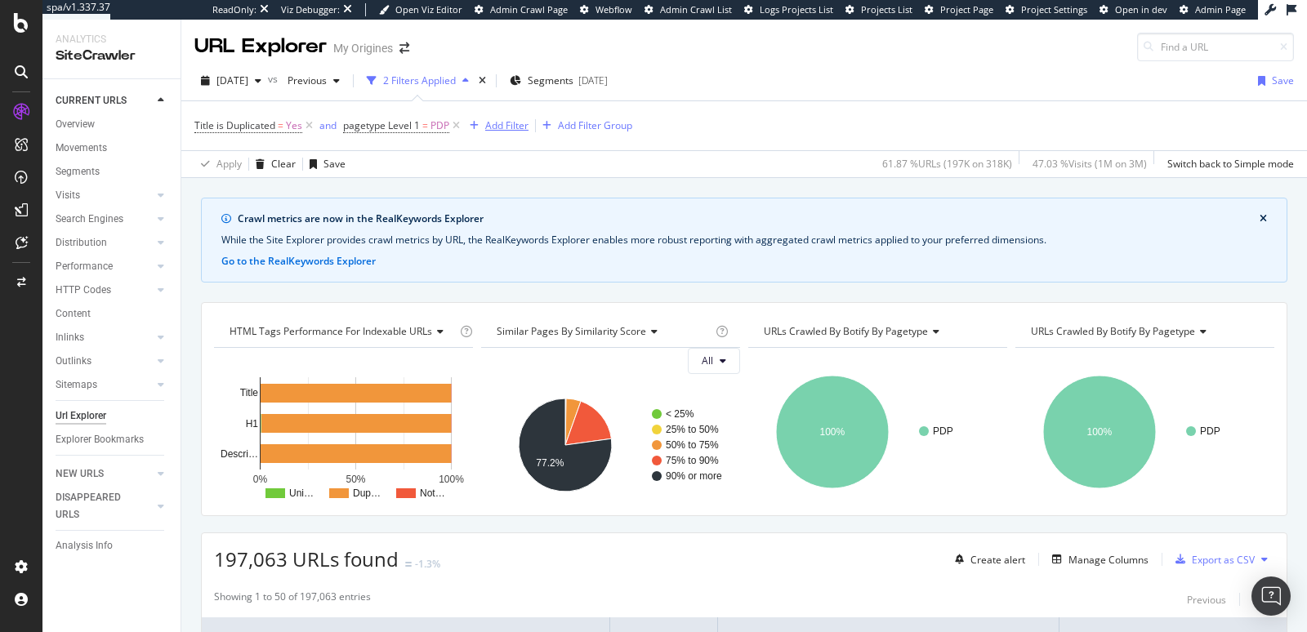
click at [511, 126] on div "Add Filter" at bounding box center [506, 125] width 43 height 14
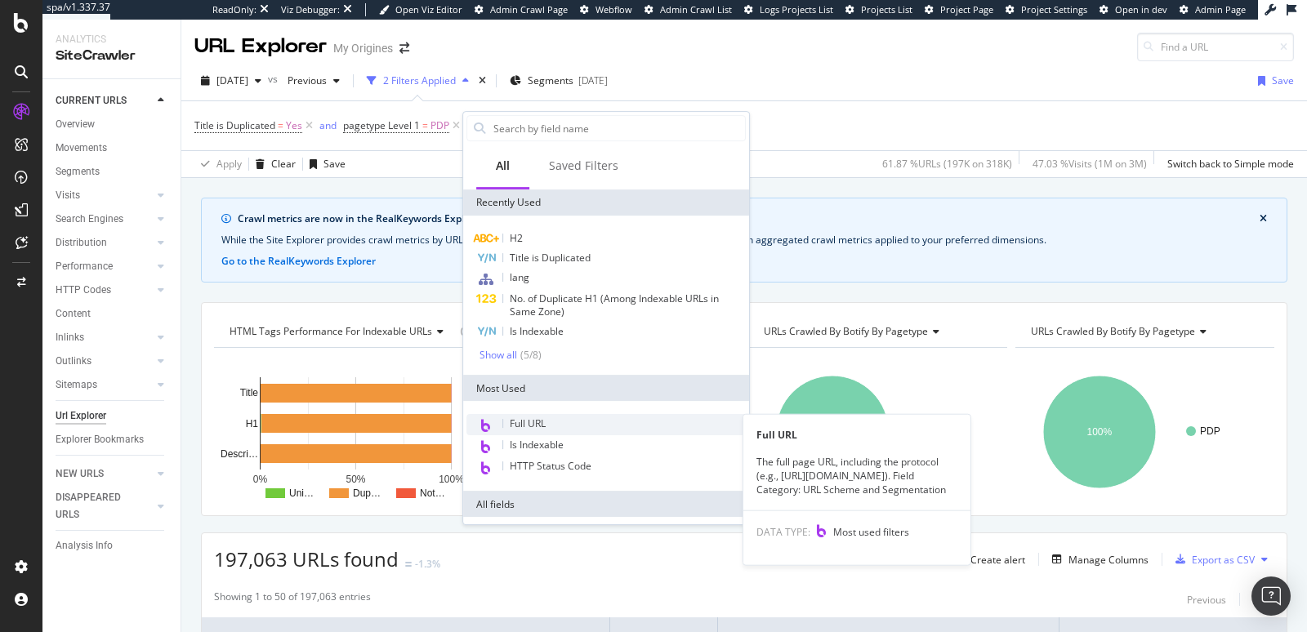
click at [529, 430] on div "Full URL" at bounding box center [606, 424] width 279 height 21
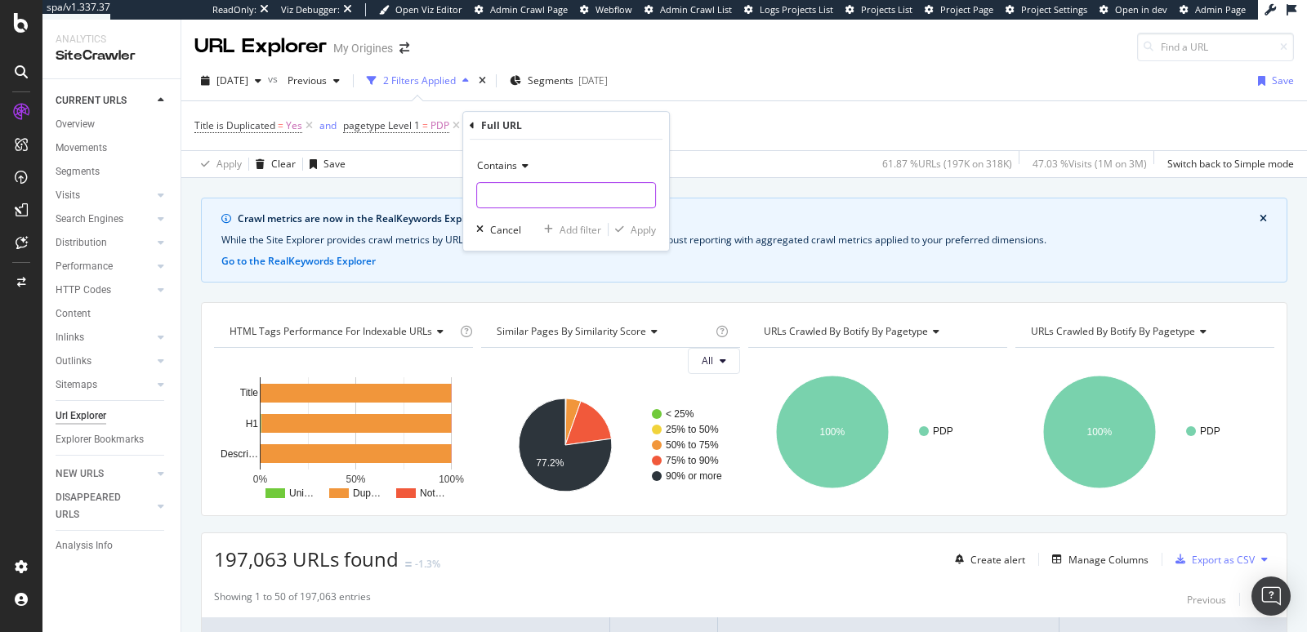
click at [539, 194] on input "text" at bounding box center [566, 195] width 178 height 26
click at [525, 172] on div "Contains" at bounding box center [566, 166] width 180 height 26
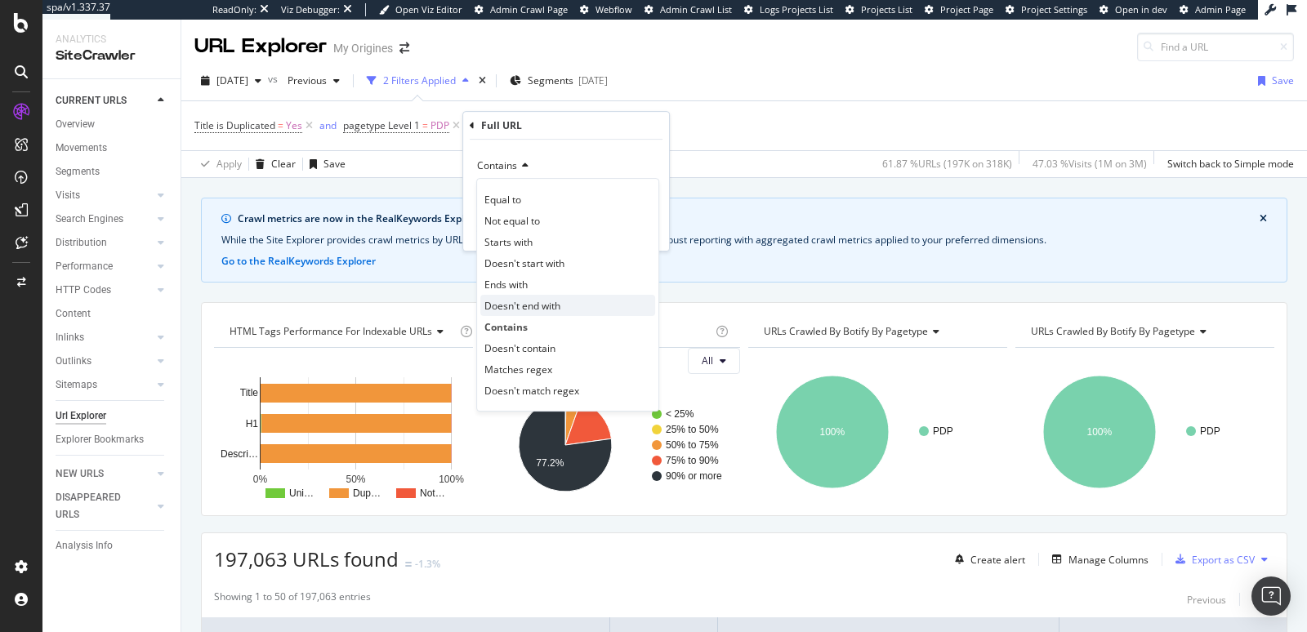
click at [514, 304] on span "Doesn't end with" at bounding box center [522, 306] width 76 height 14
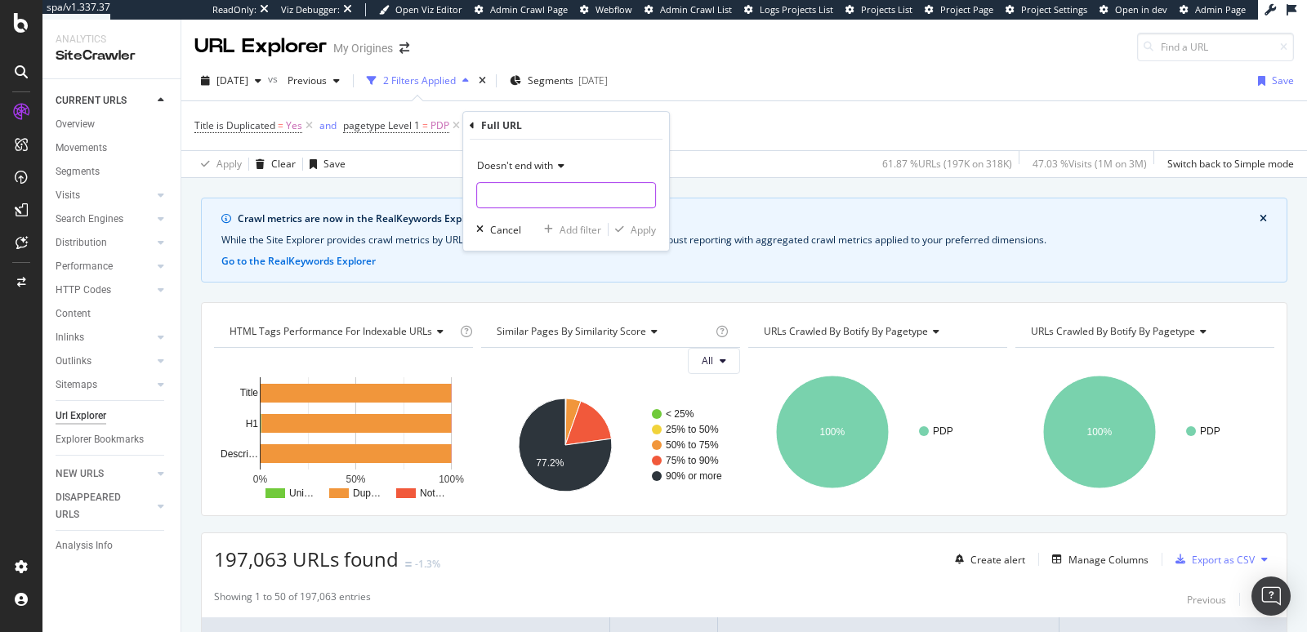
click at [518, 189] on input "text" at bounding box center [566, 195] width 178 height 26
type input ".html"
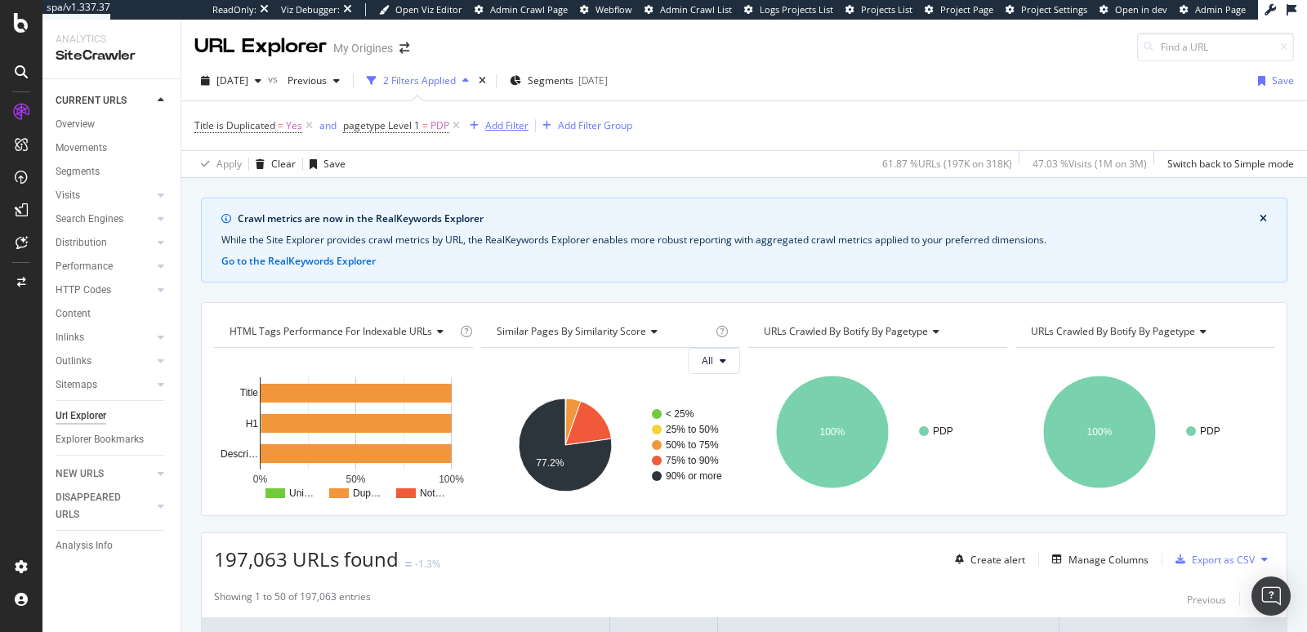
click at [498, 128] on div "Add Filter" at bounding box center [506, 125] width 43 height 14
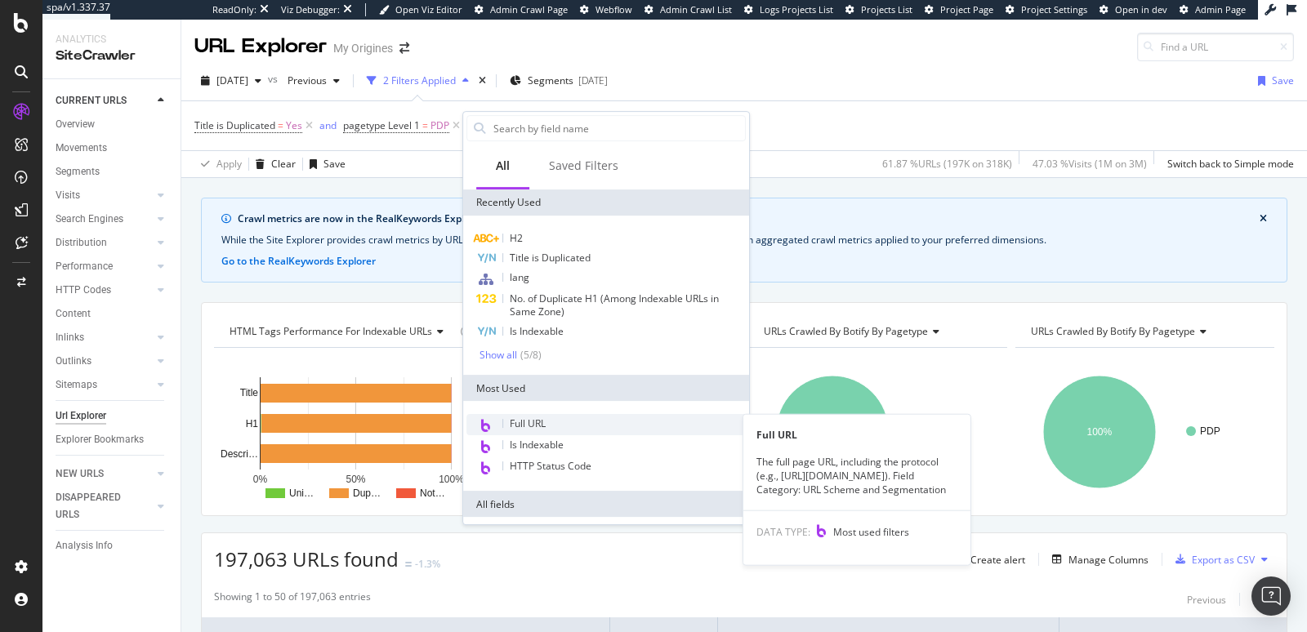
click at [518, 420] on span "Full URL" at bounding box center [528, 424] width 36 height 14
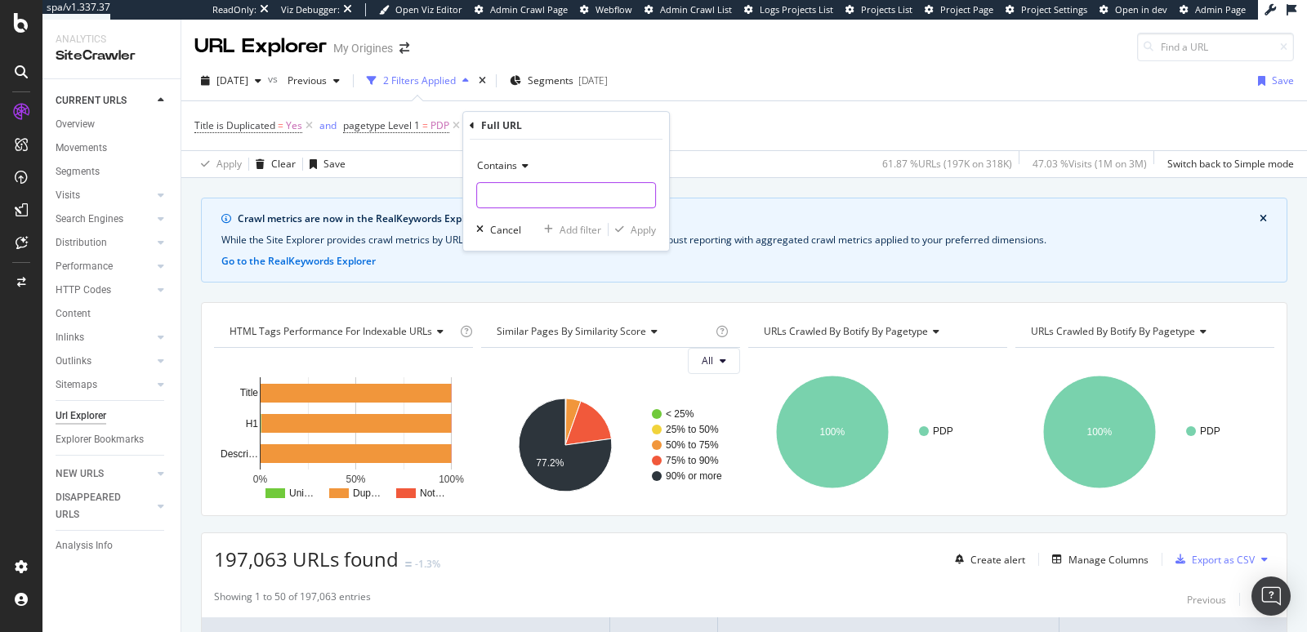
click at [507, 189] on input "text" at bounding box center [566, 195] width 178 height 26
type input ".html"
click at [640, 226] on div "Apply" at bounding box center [643, 230] width 25 height 14
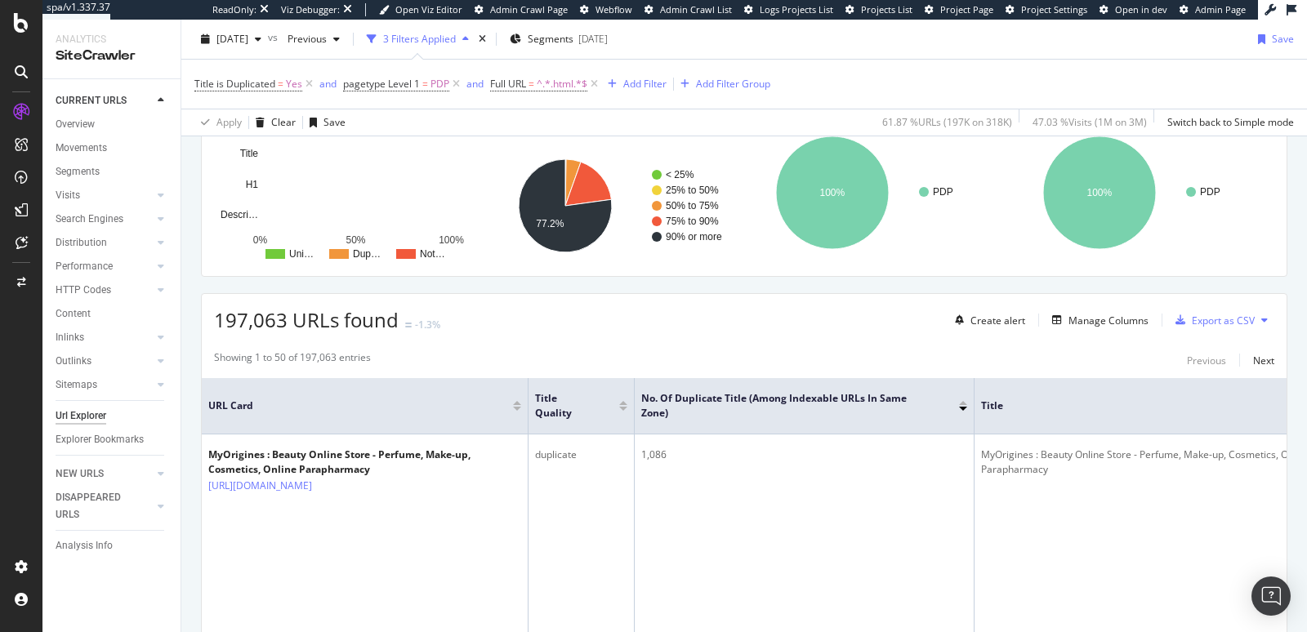
scroll to position [239, 0]
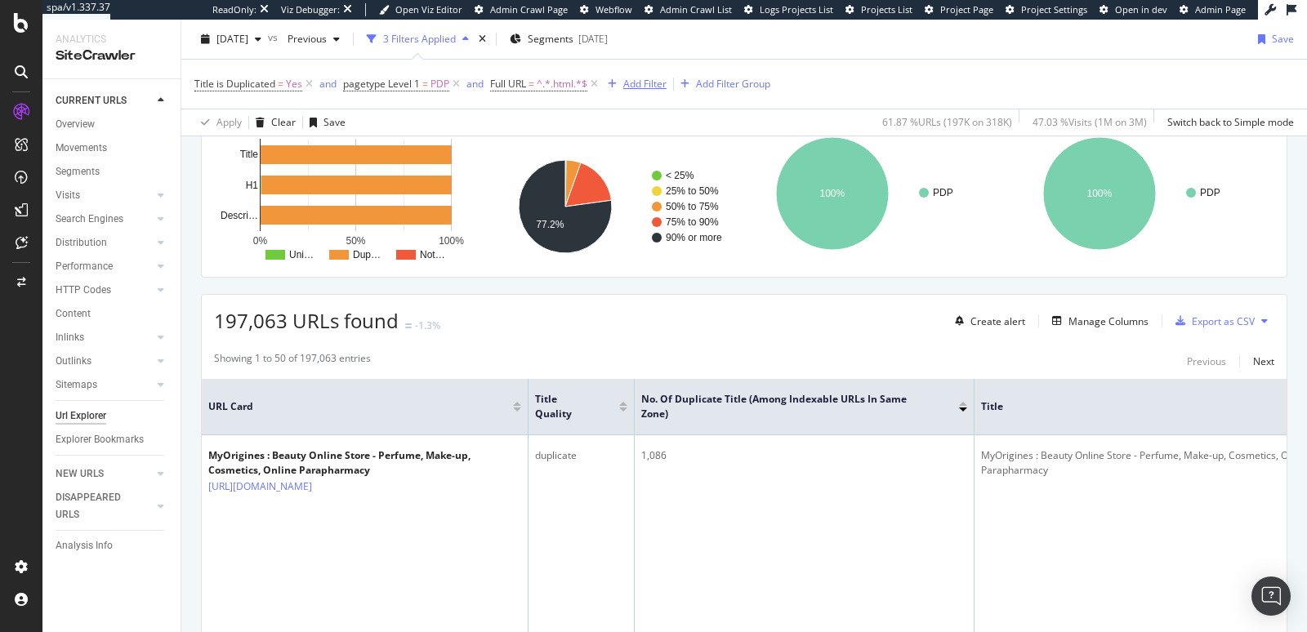
click at [637, 82] on div "Add Filter" at bounding box center [644, 84] width 43 height 14
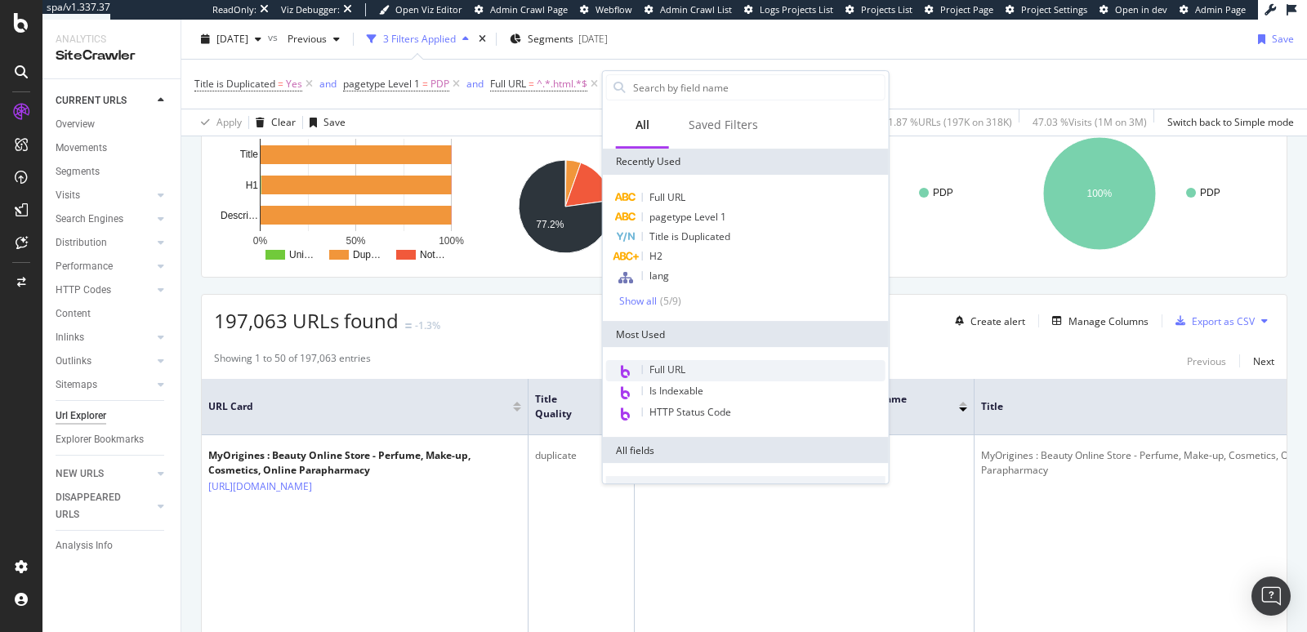
click at [665, 362] on div "Full URL" at bounding box center [745, 370] width 279 height 21
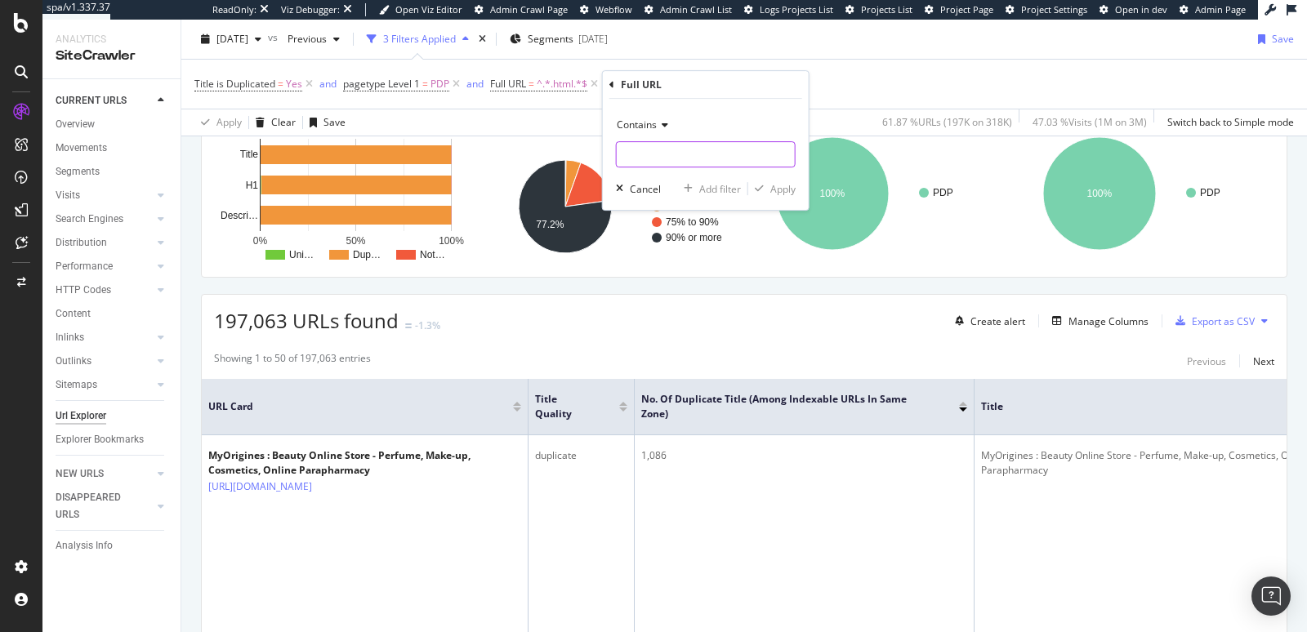
click at [655, 154] on input "text" at bounding box center [706, 154] width 178 height 26
click at [654, 122] on span "Contains" at bounding box center [637, 125] width 40 height 14
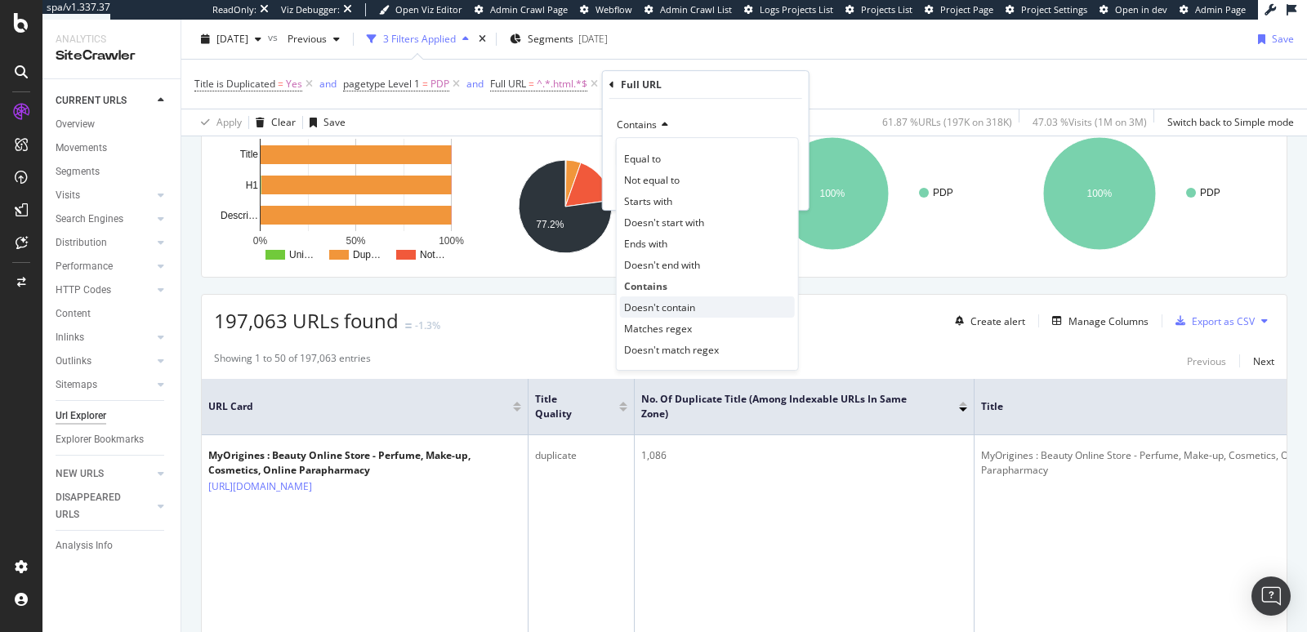
click at [648, 302] on span "Doesn't contain" at bounding box center [659, 308] width 71 height 14
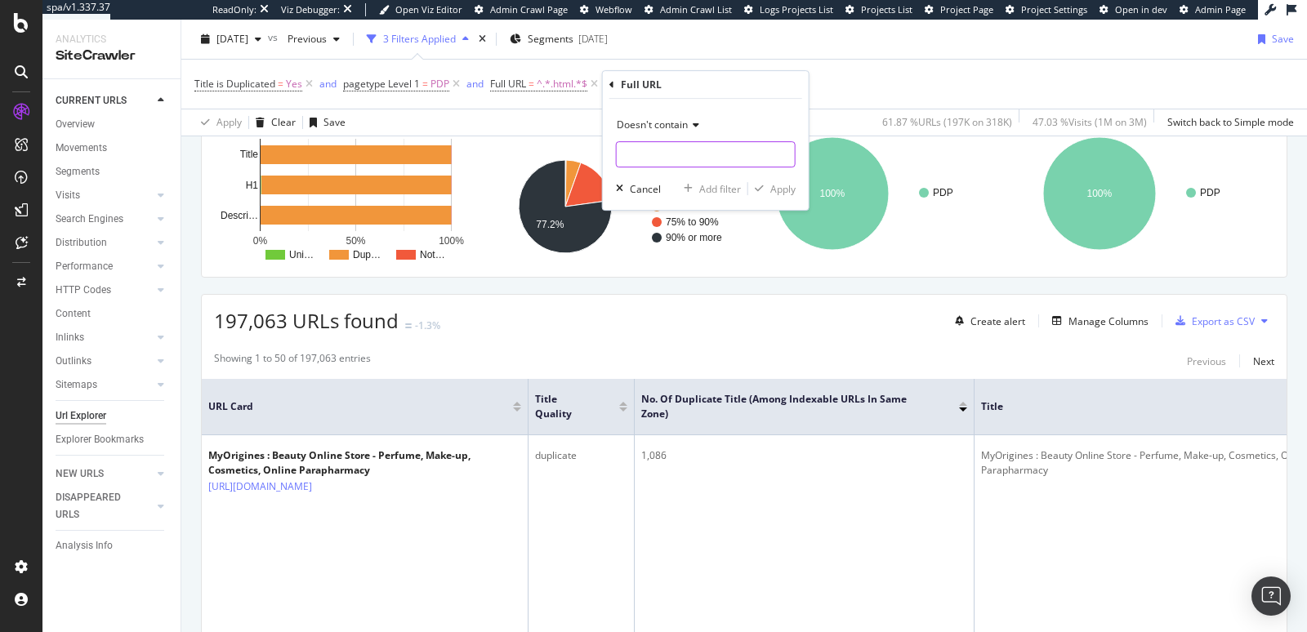
click at [663, 156] on input "text" at bounding box center [706, 154] width 178 height 26
type input "brands"
click at [770, 185] on div "button" at bounding box center [759, 189] width 22 height 10
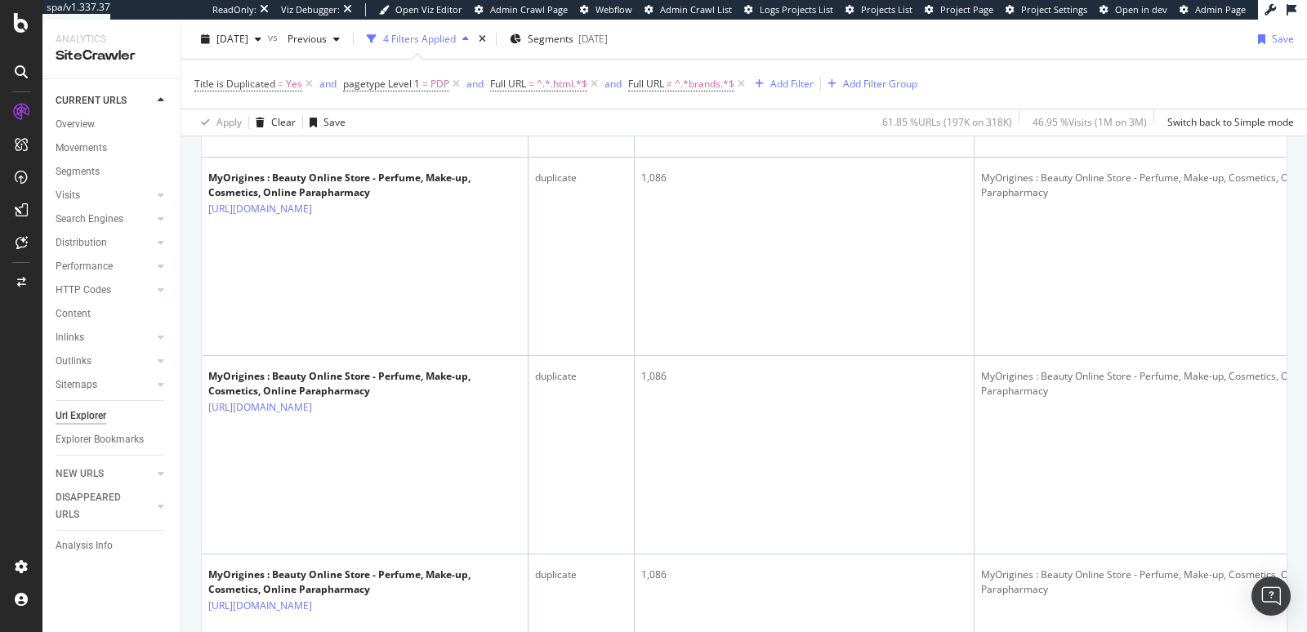
scroll to position [3297, 0]
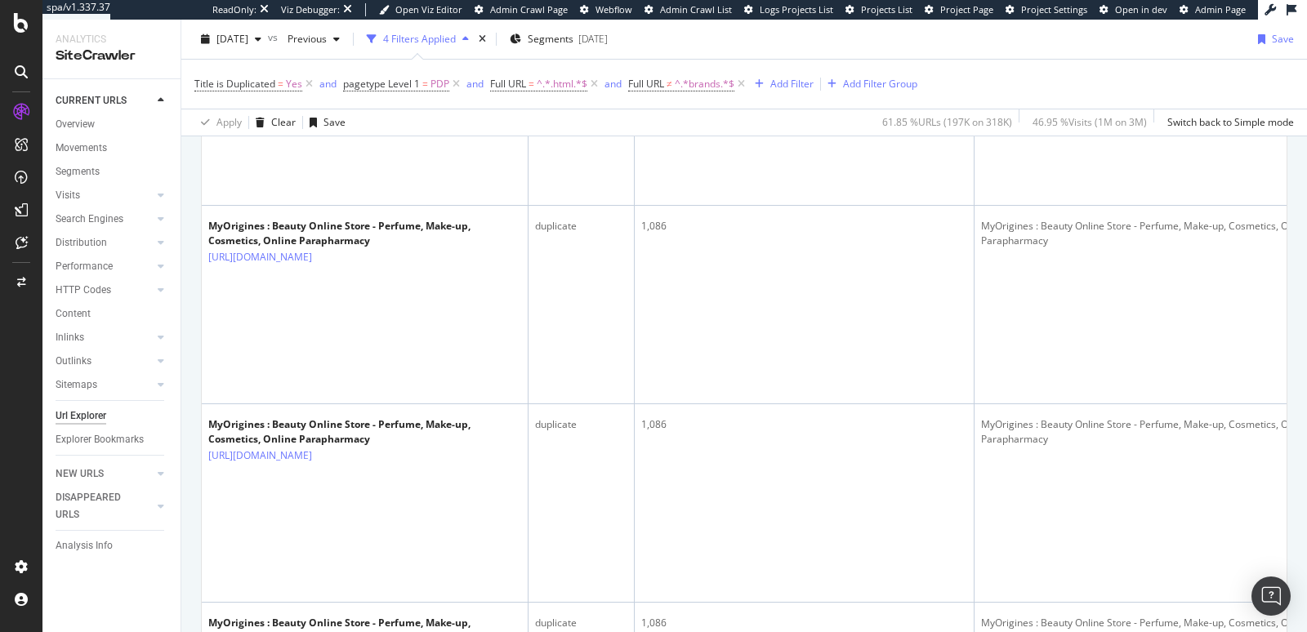
scroll to position [6613, 0]
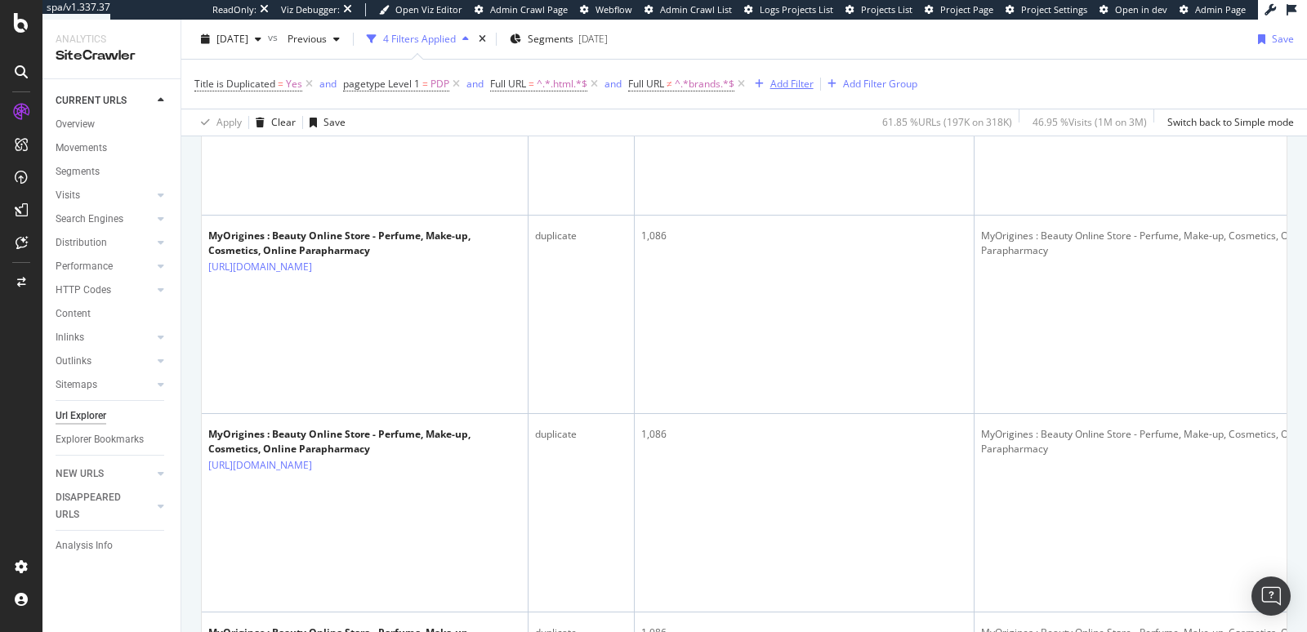
click at [774, 88] on div "Add Filter" at bounding box center [791, 84] width 43 height 14
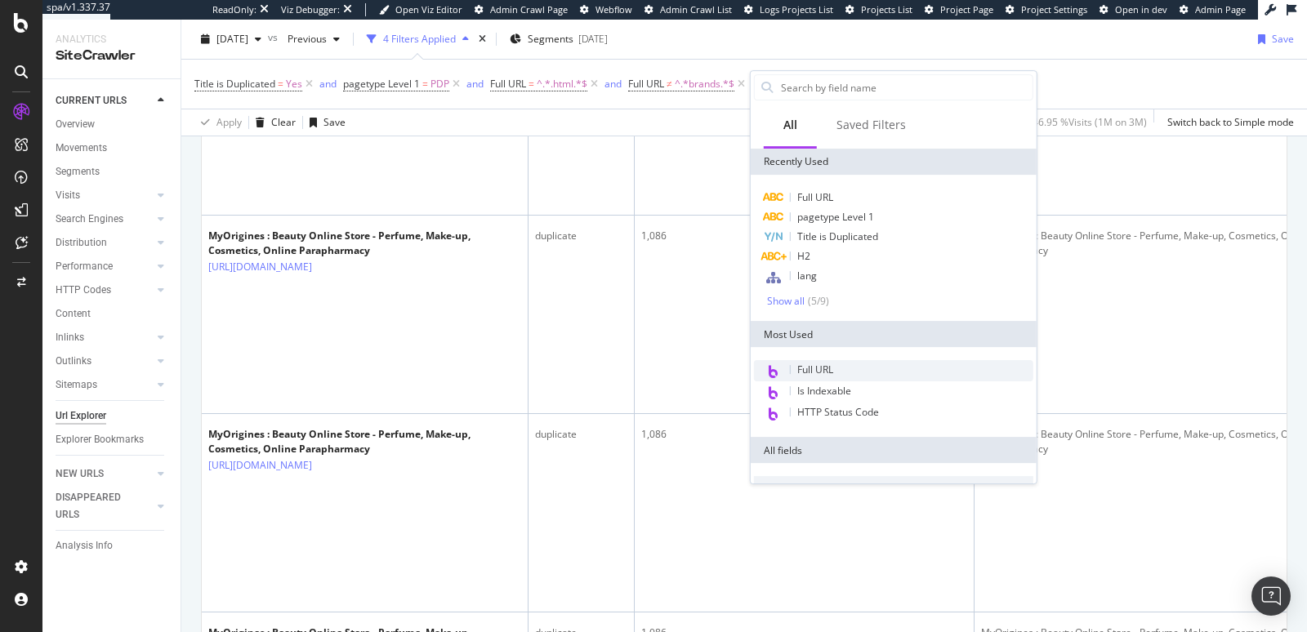
click at [803, 364] on span "Full URL" at bounding box center [815, 370] width 36 height 14
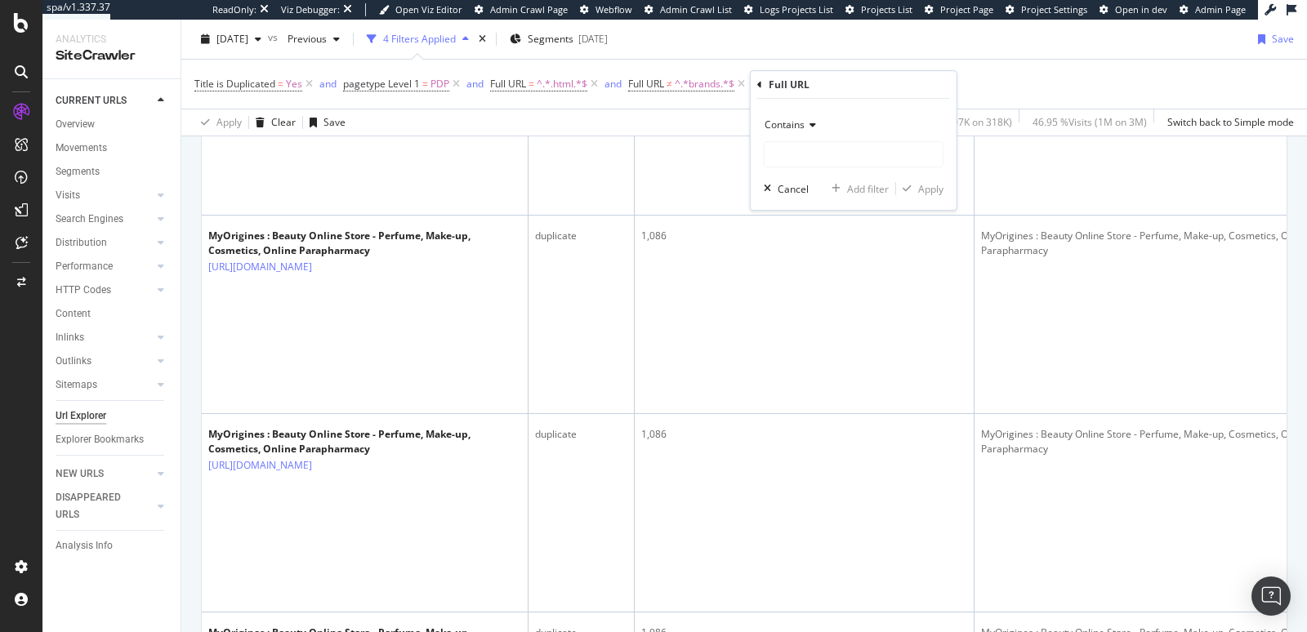
click at [795, 126] on span "Contains" at bounding box center [785, 125] width 40 height 14
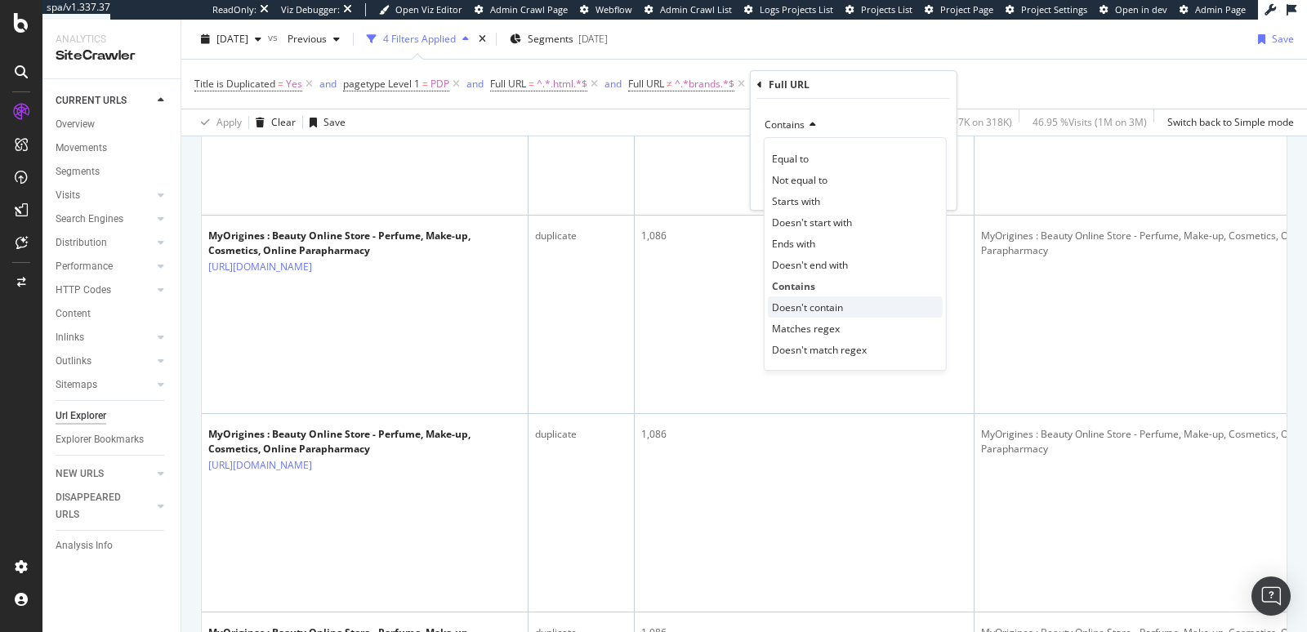
click at [812, 301] on span "Doesn't contain" at bounding box center [807, 308] width 71 height 14
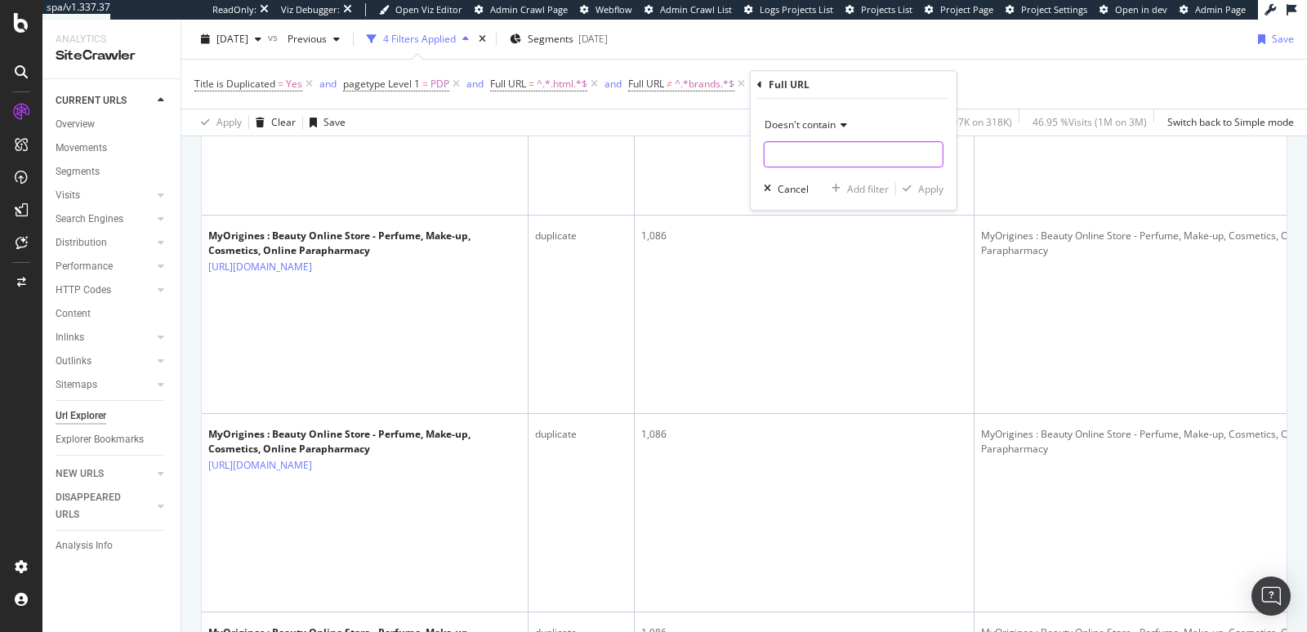
click at [798, 154] on input "text" at bounding box center [854, 154] width 178 height 26
type input "the-niche-list"
click at [910, 193] on icon "button" at bounding box center [907, 189] width 9 height 10
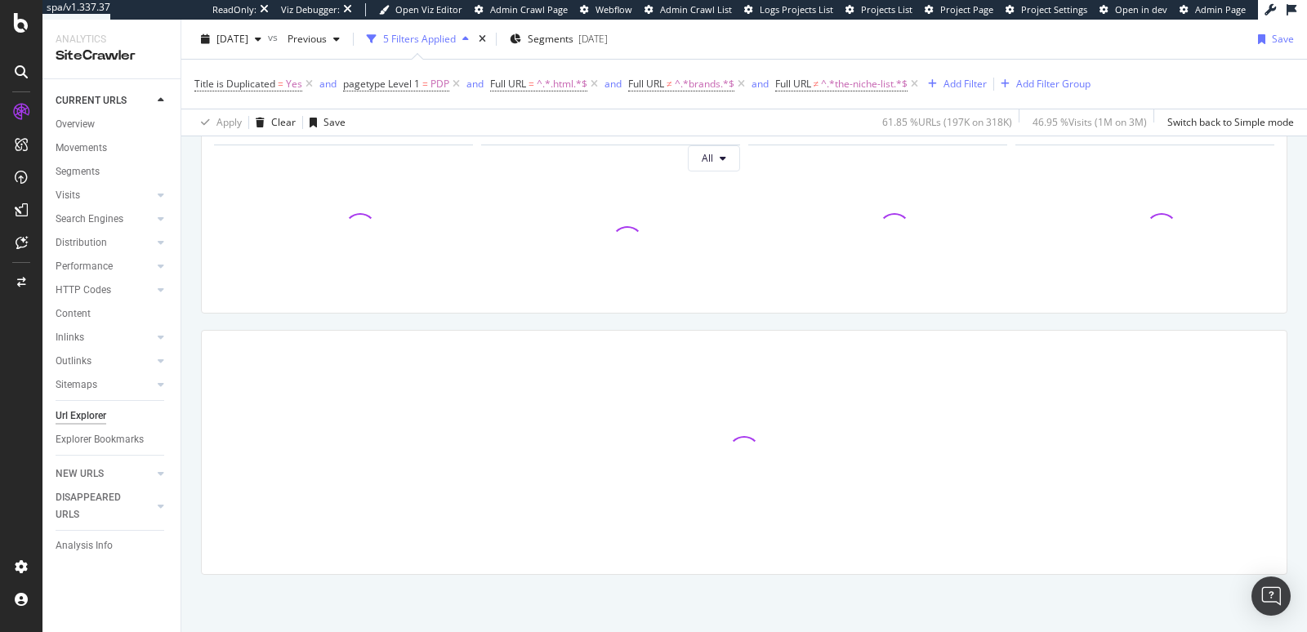
scroll to position [199, 0]
click at [980, 80] on div "Add Filter" at bounding box center [965, 84] width 43 height 14
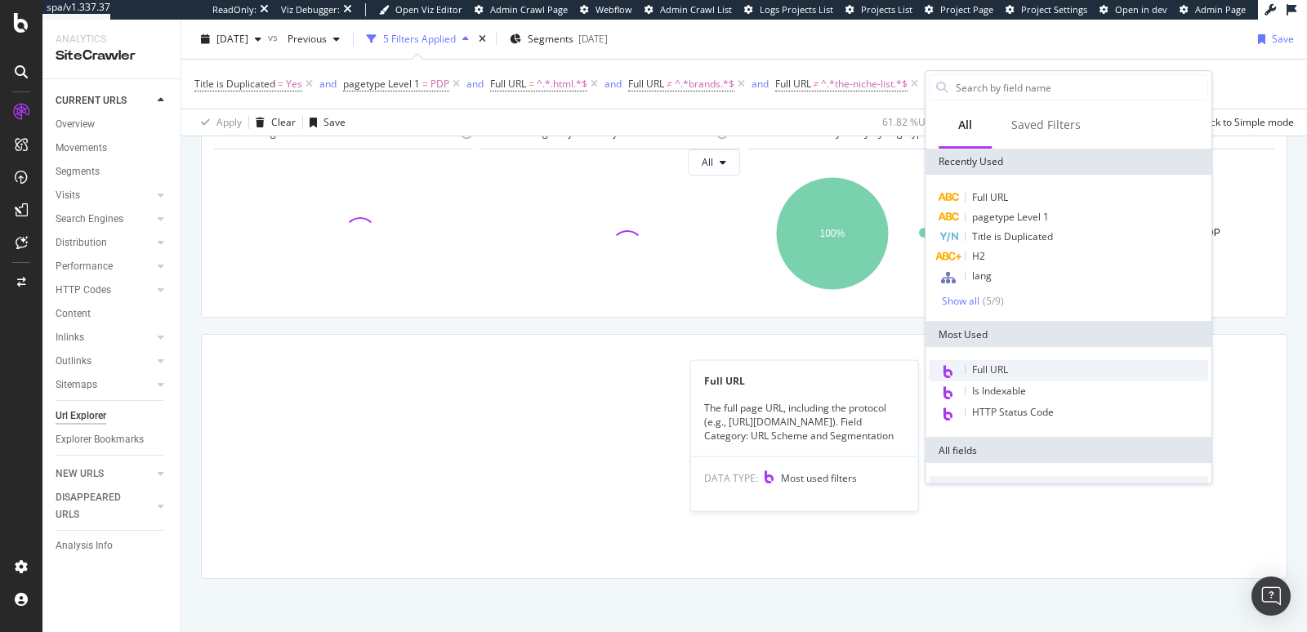
click at [990, 375] on span "Full URL" at bounding box center [990, 370] width 36 height 14
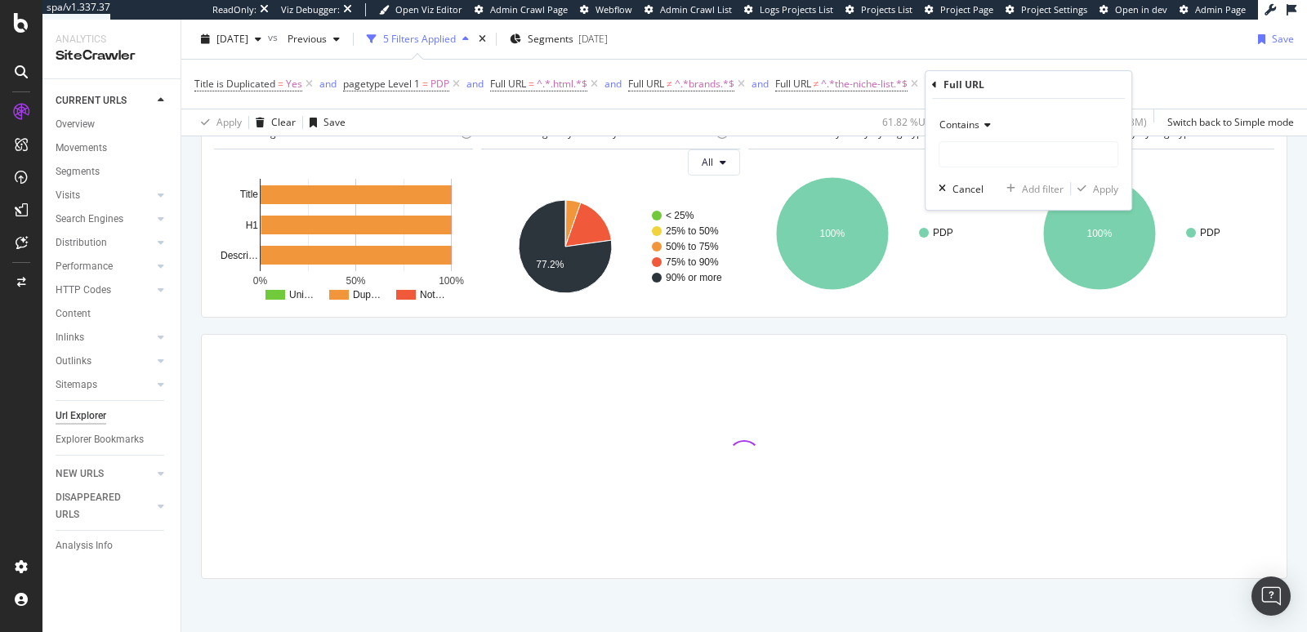
click at [971, 127] on span "Contains" at bounding box center [960, 125] width 40 height 14
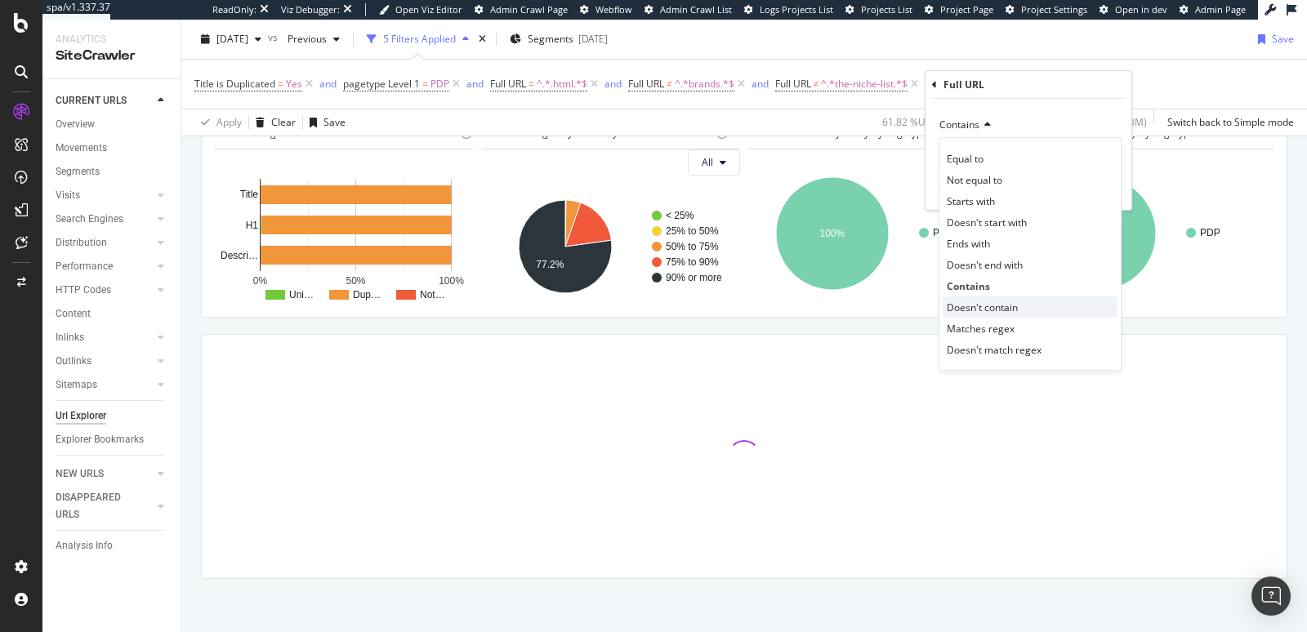
click at [973, 301] on span "Doesn't contain" at bounding box center [982, 308] width 71 height 14
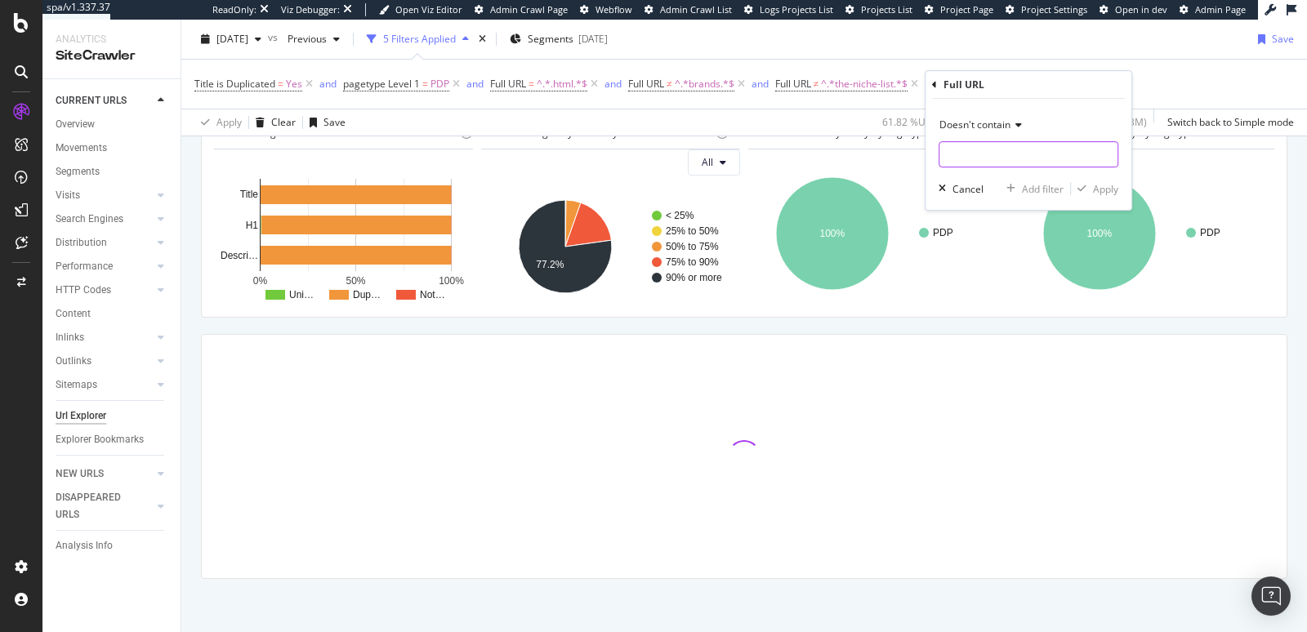
click at [968, 151] on input "text" at bounding box center [1029, 154] width 178 height 26
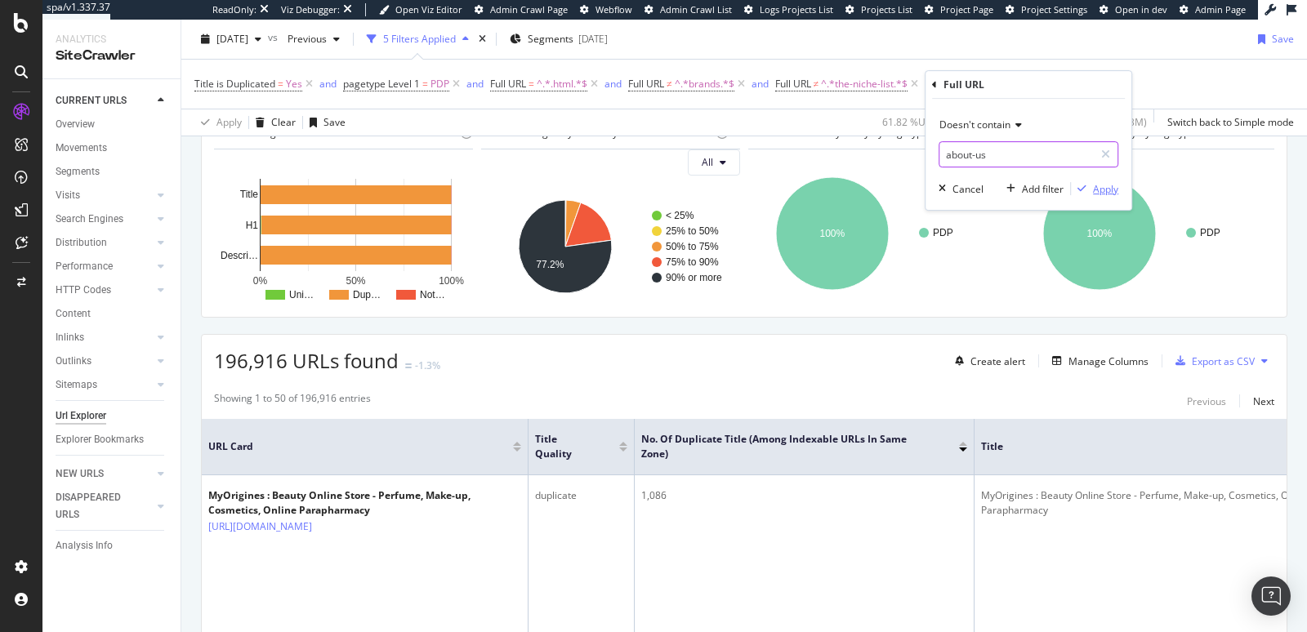
type input "about-us"
click at [1092, 191] on div "button" at bounding box center [1082, 189] width 22 height 10
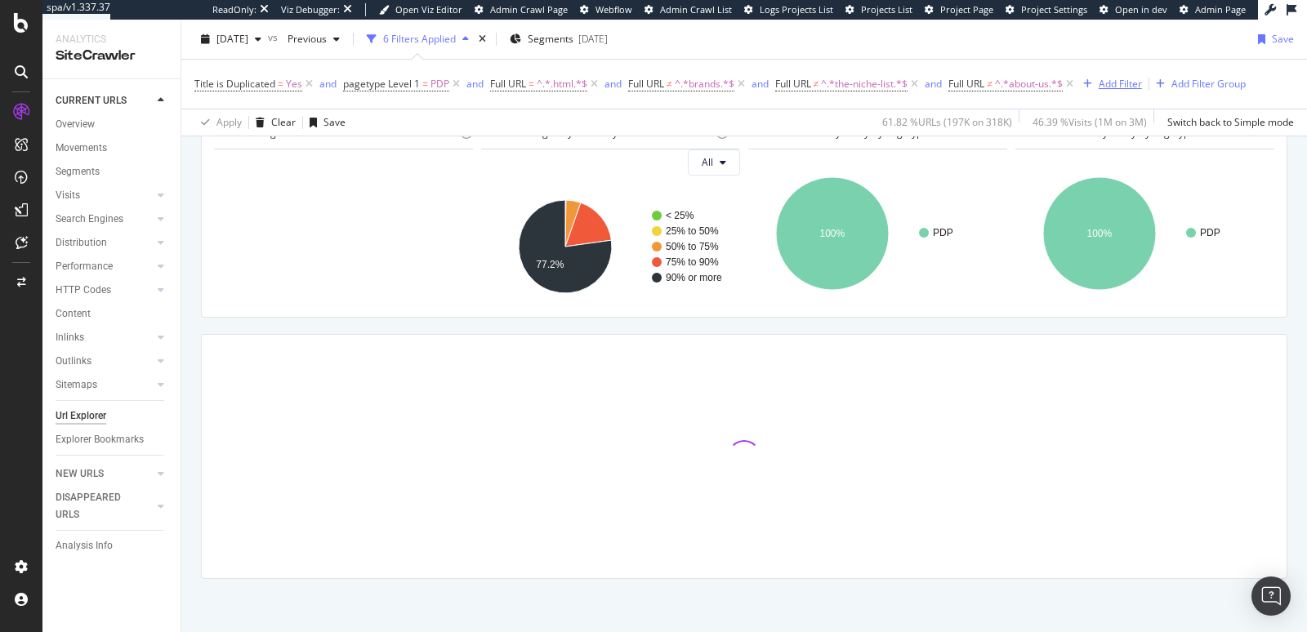
click at [1129, 78] on div "Add Filter" at bounding box center [1120, 84] width 43 height 14
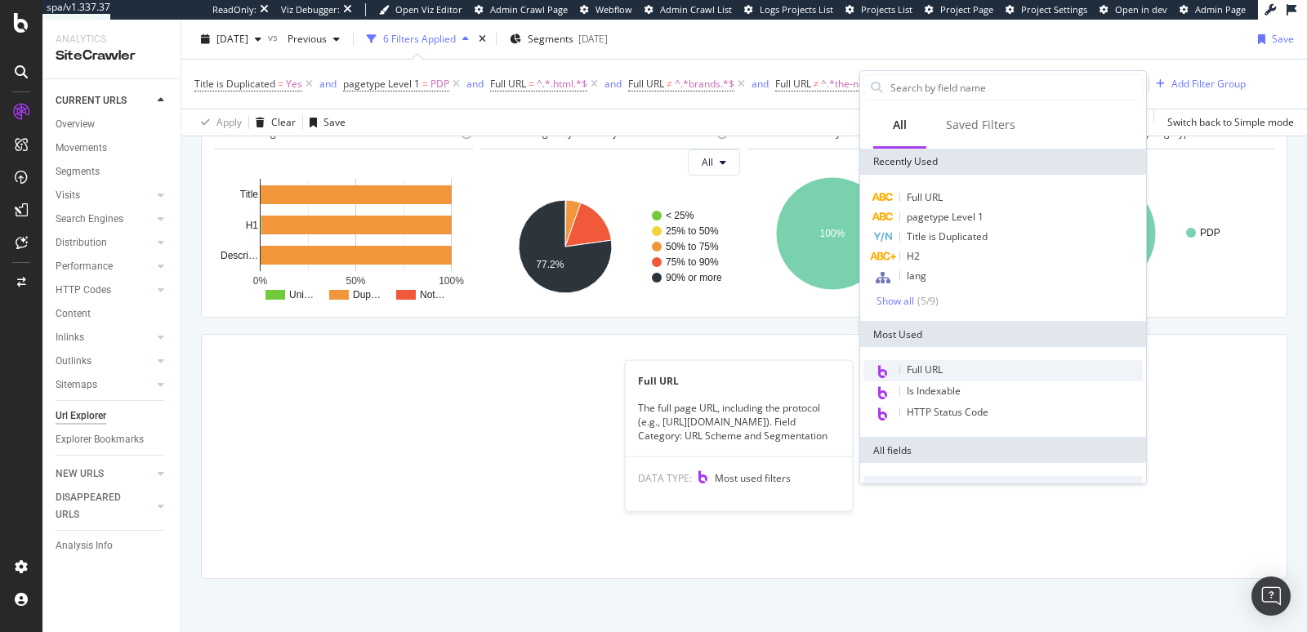
click at [910, 369] on span "Full URL" at bounding box center [925, 370] width 36 height 14
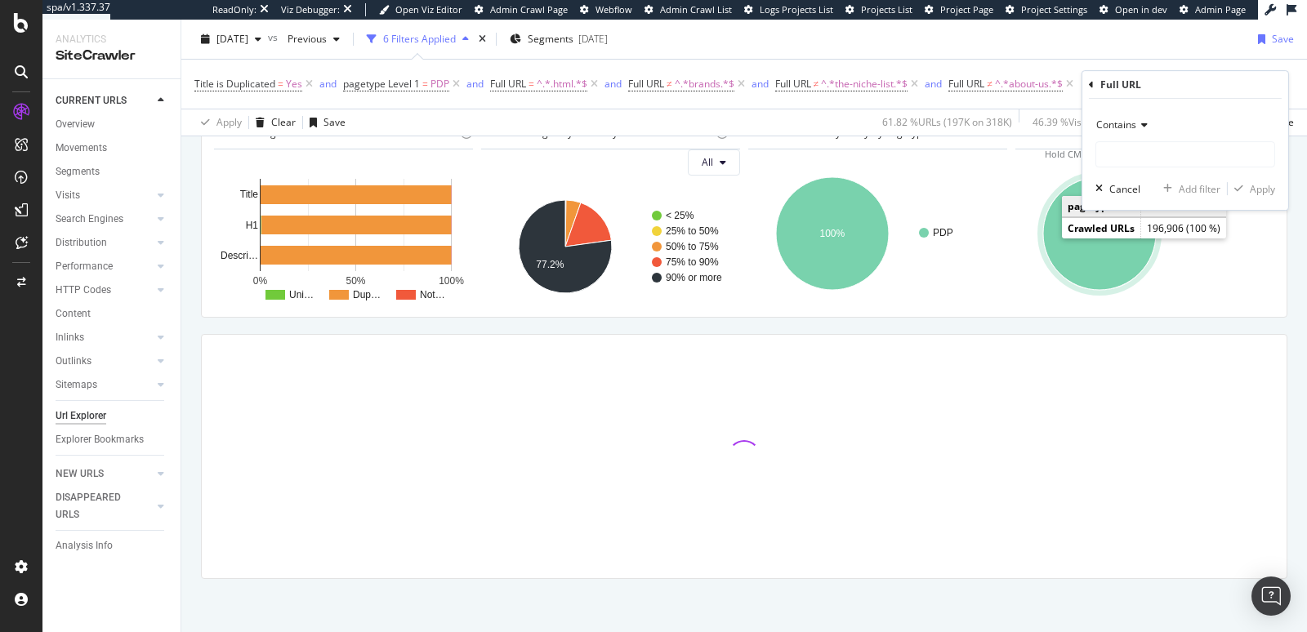
click at [1137, 130] on div "Contains" at bounding box center [1186, 125] width 180 height 26
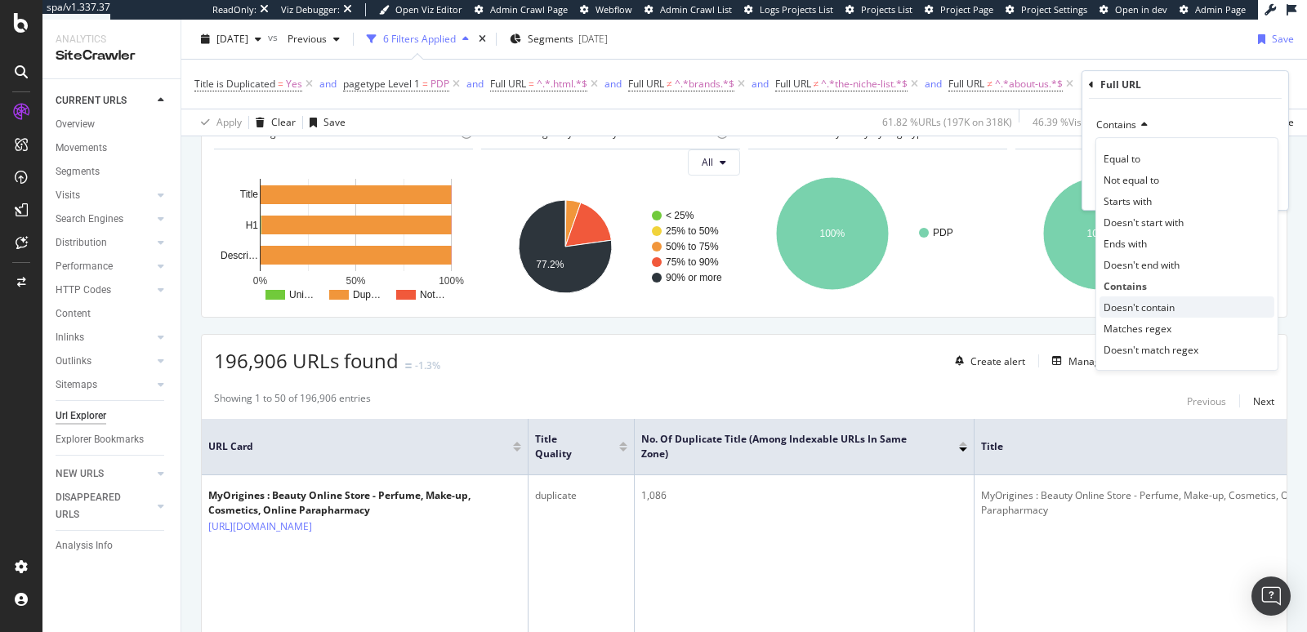
click at [1141, 301] on span "Doesn't contain" at bounding box center [1139, 308] width 71 height 14
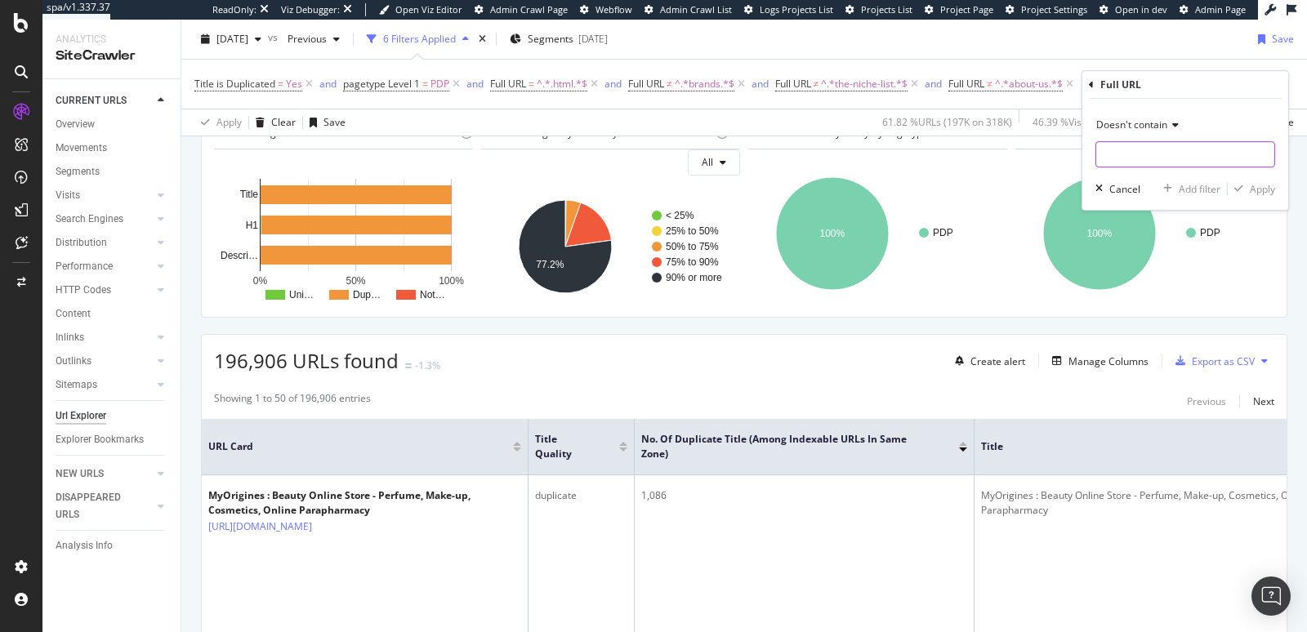
click at [1116, 152] on input "text" at bounding box center [1185, 154] width 178 height 26
type input "manifesto"
click at [1247, 187] on div "button" at bounding box center [1239, 189] width 22 height 10
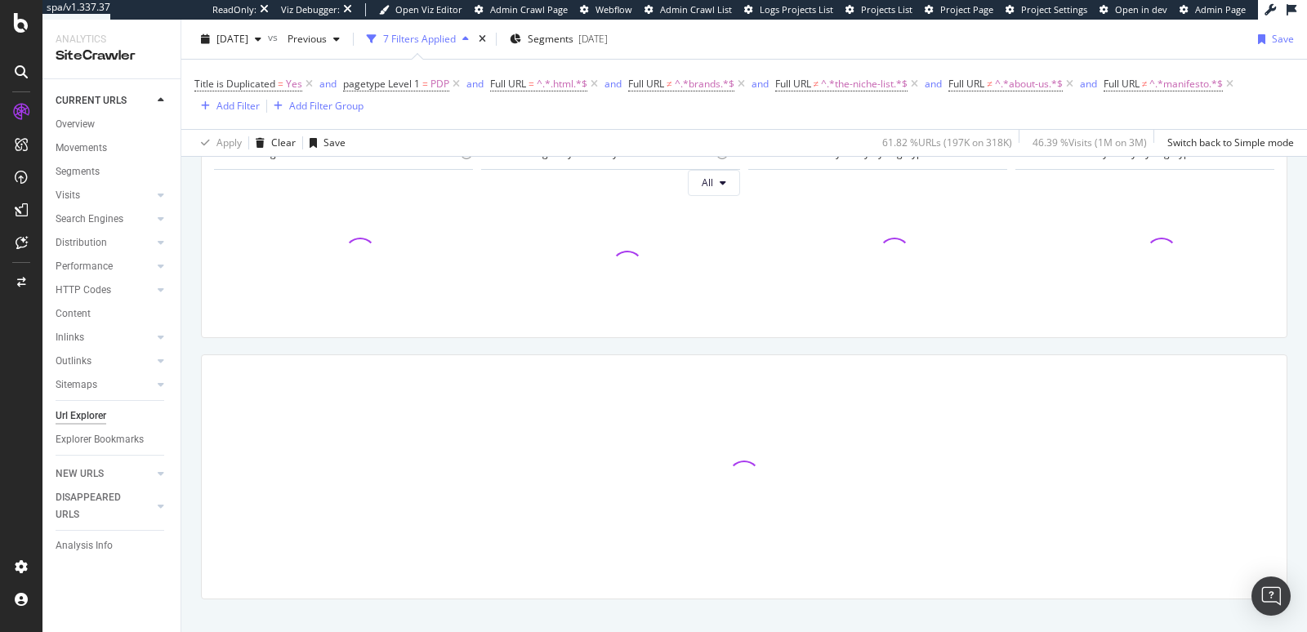
scroll to position [219, 0]
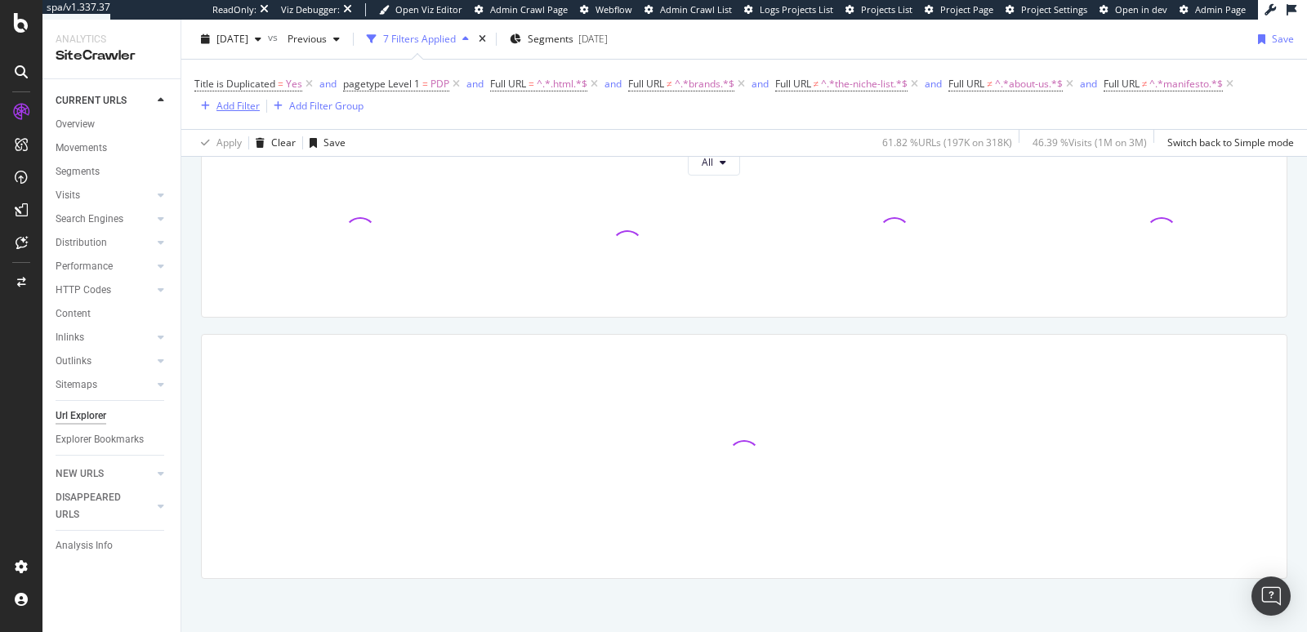
click at [230, 105] on div "Add Filter" at bounding box center [238, 106] width 43 height 14
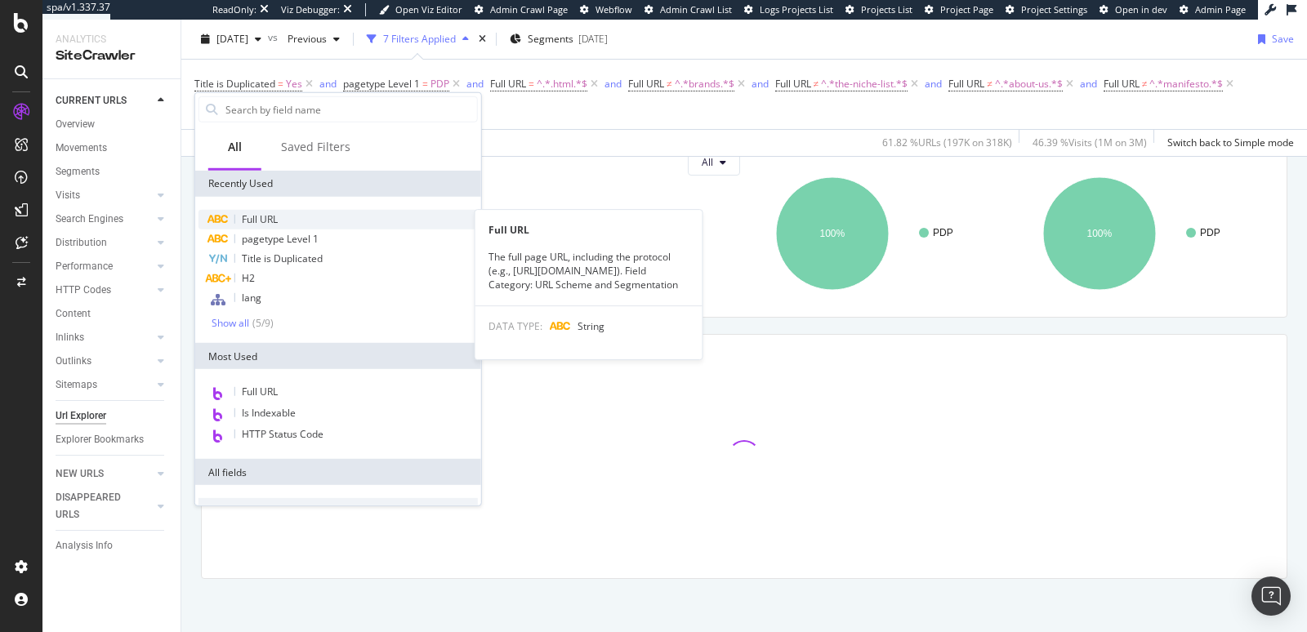
click at [265, 215] on span "Full URL" at bounding box center [260, 219] width 36 height 14
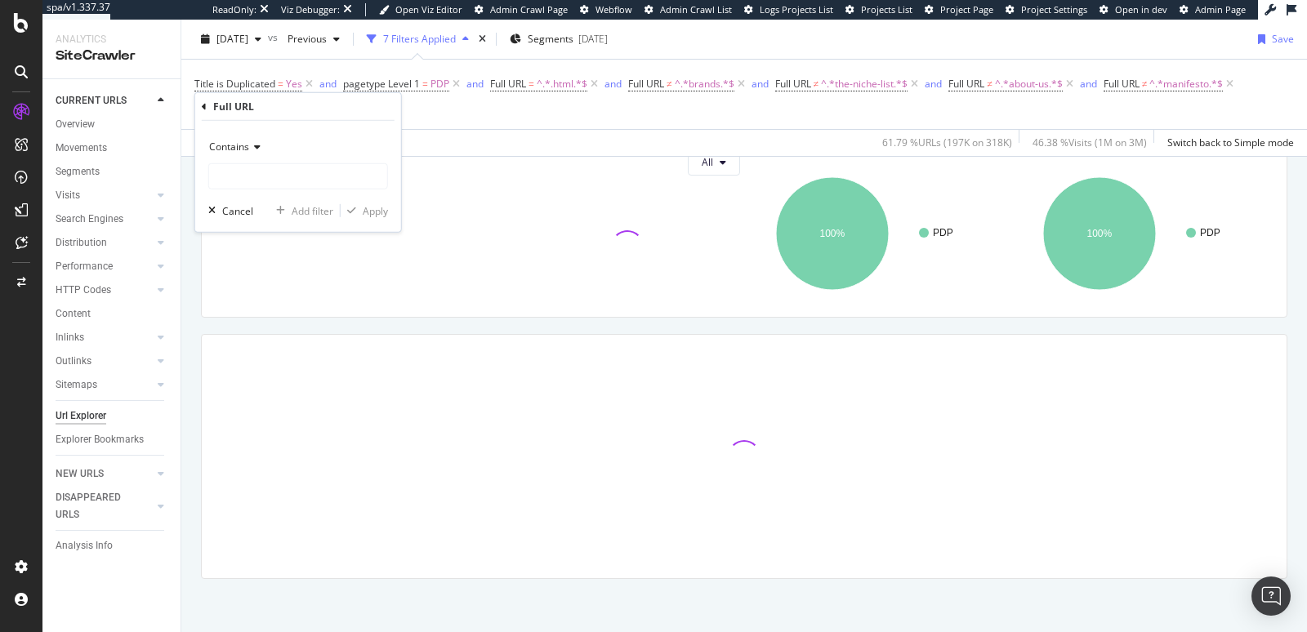
click at [255, 148] on icon at bounding box center [254, 147] width 11 height 10
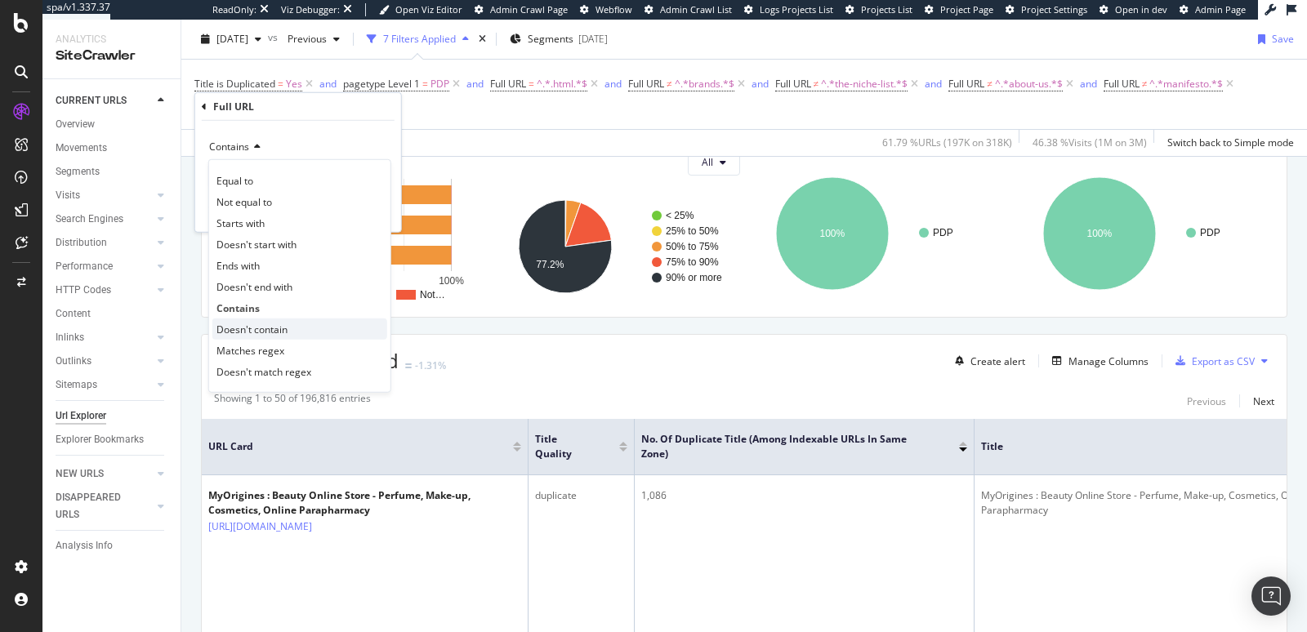
click at [262, 329] on span "Doesn't contain" at bounding box center [252, 329] width 71 height 14
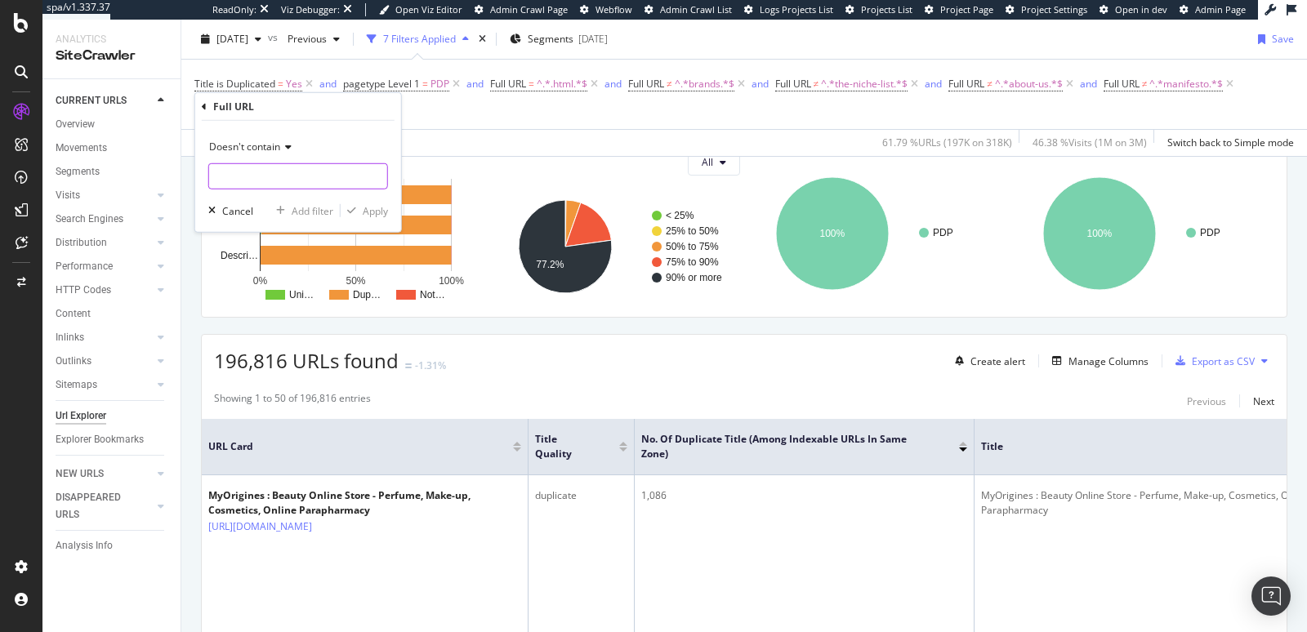
click at [289, 167] on input "text" at bounding box center [298, 176] width 178 height 26
type input "newsletter"
click at [382, 208] on div "Apply" at bounding box center [375, 210] width 25 height 14
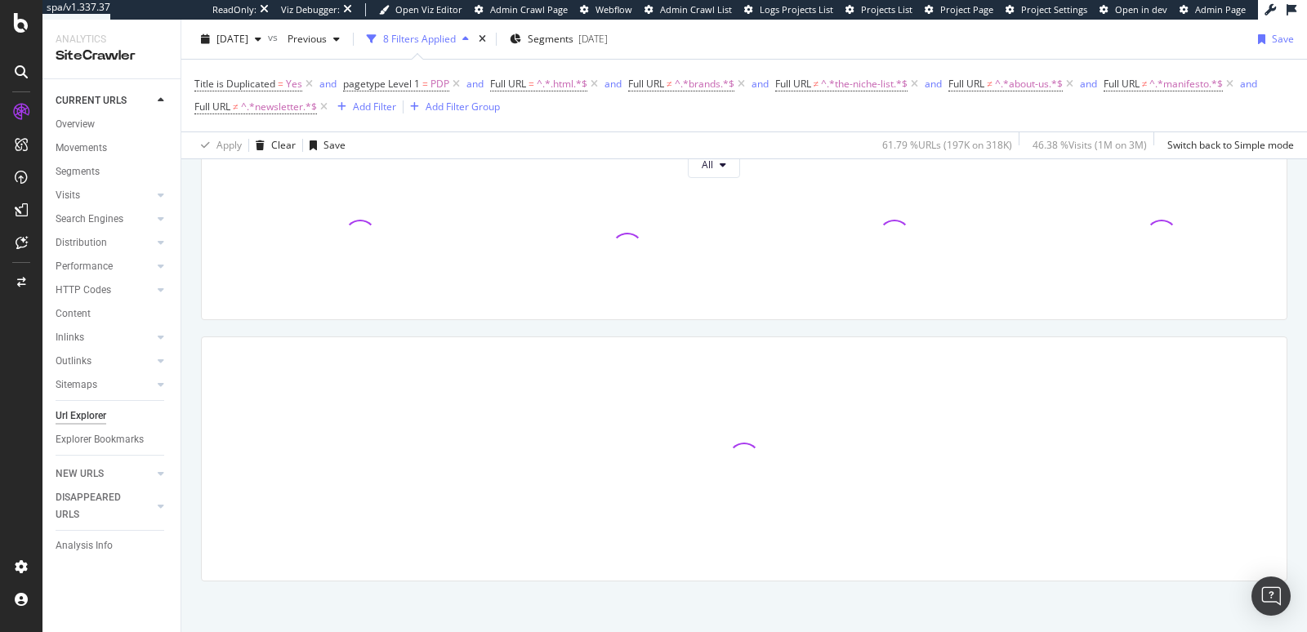
scroll to position [221, 0]
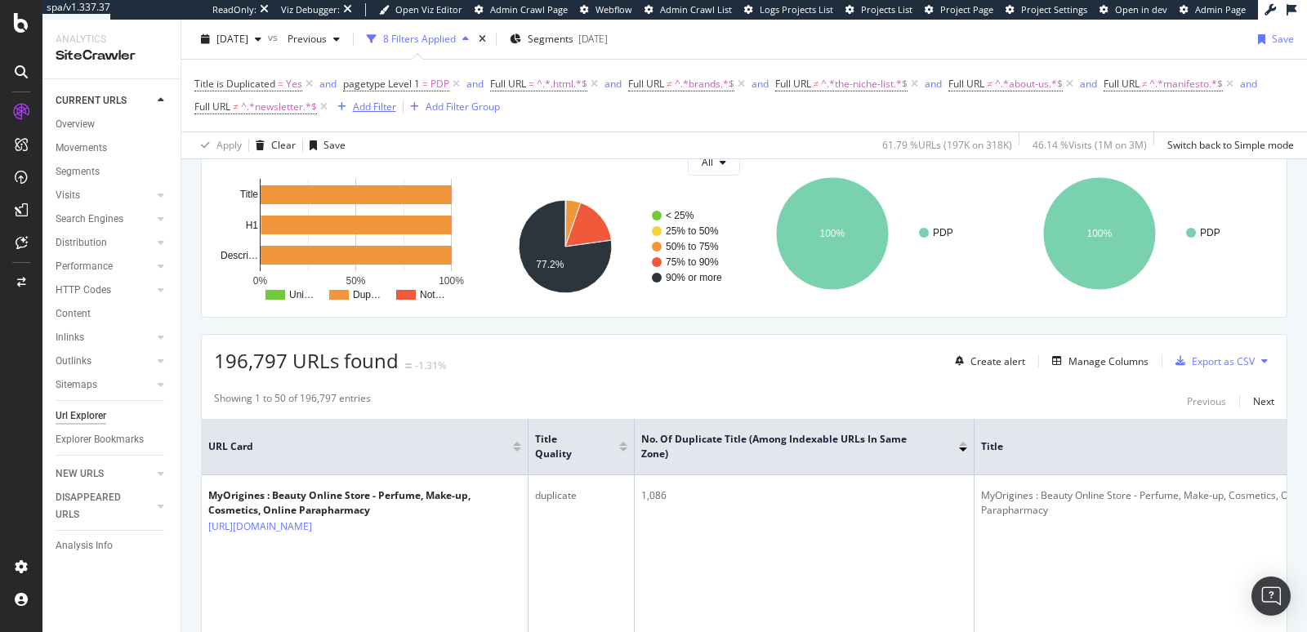
click at [377, 109] on div "Add Filter" at bounding box center [374, 107] width 43 height 14
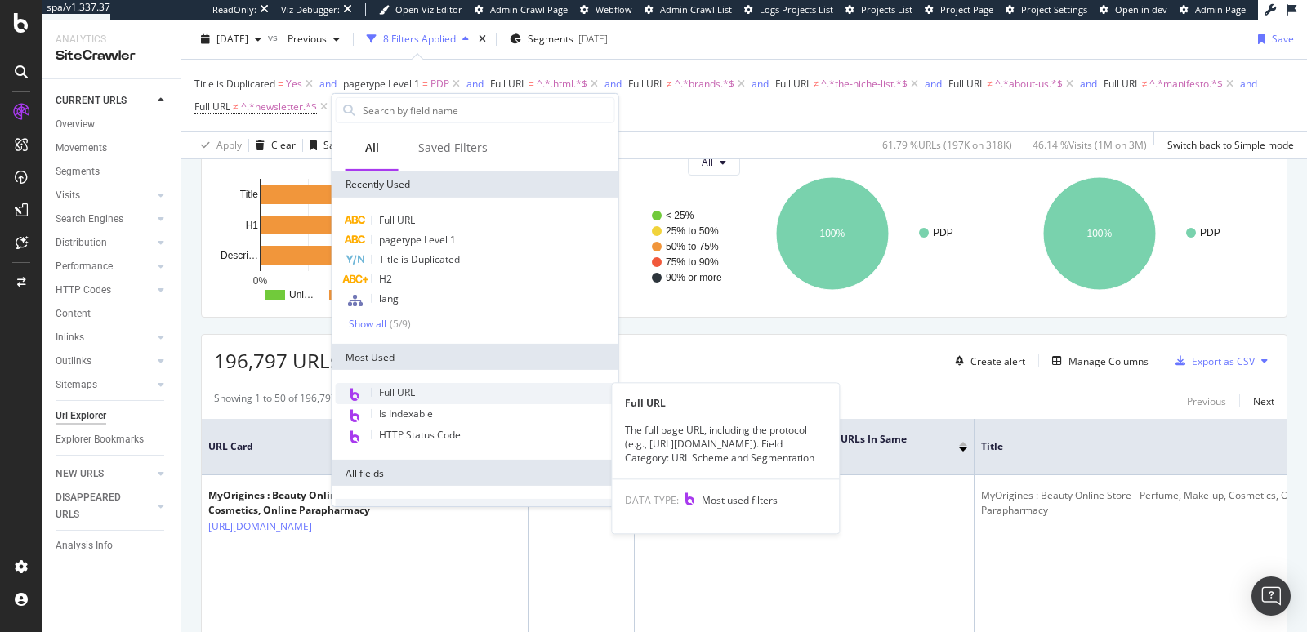
click at [388, 387] on span "Full URL" at bounding box center [397, 393] width 36 height 14
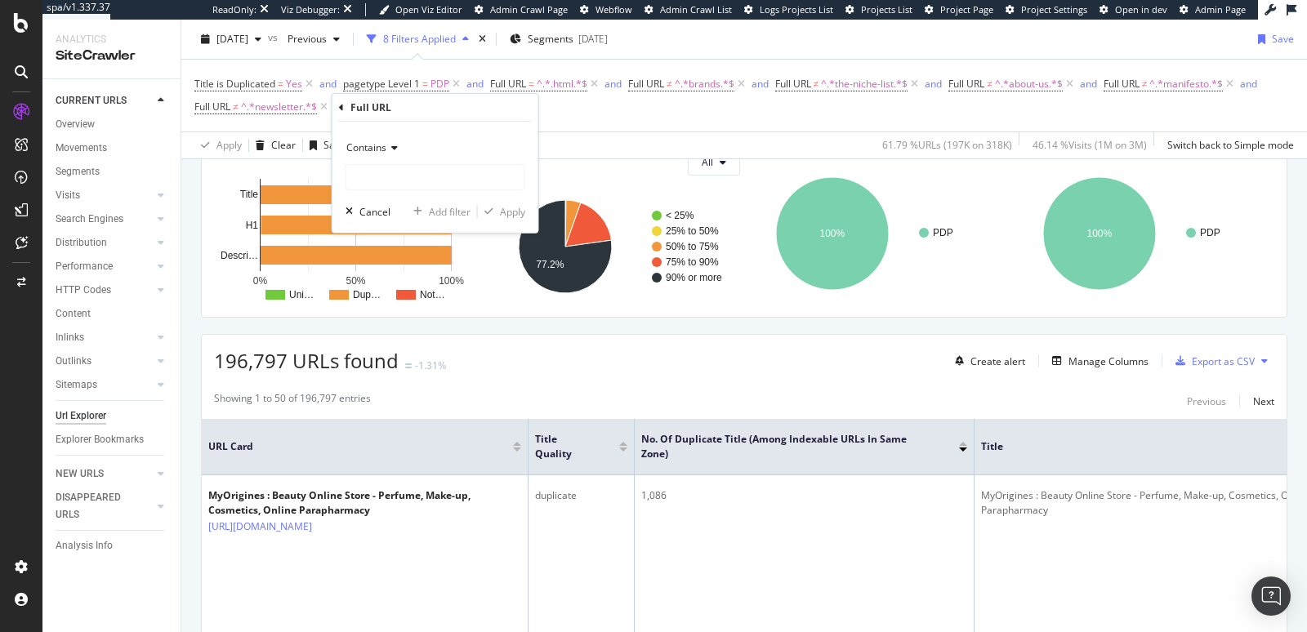
click at [381, 152] on span "Contains" at bounding box center [366, 148] width 40 height 14
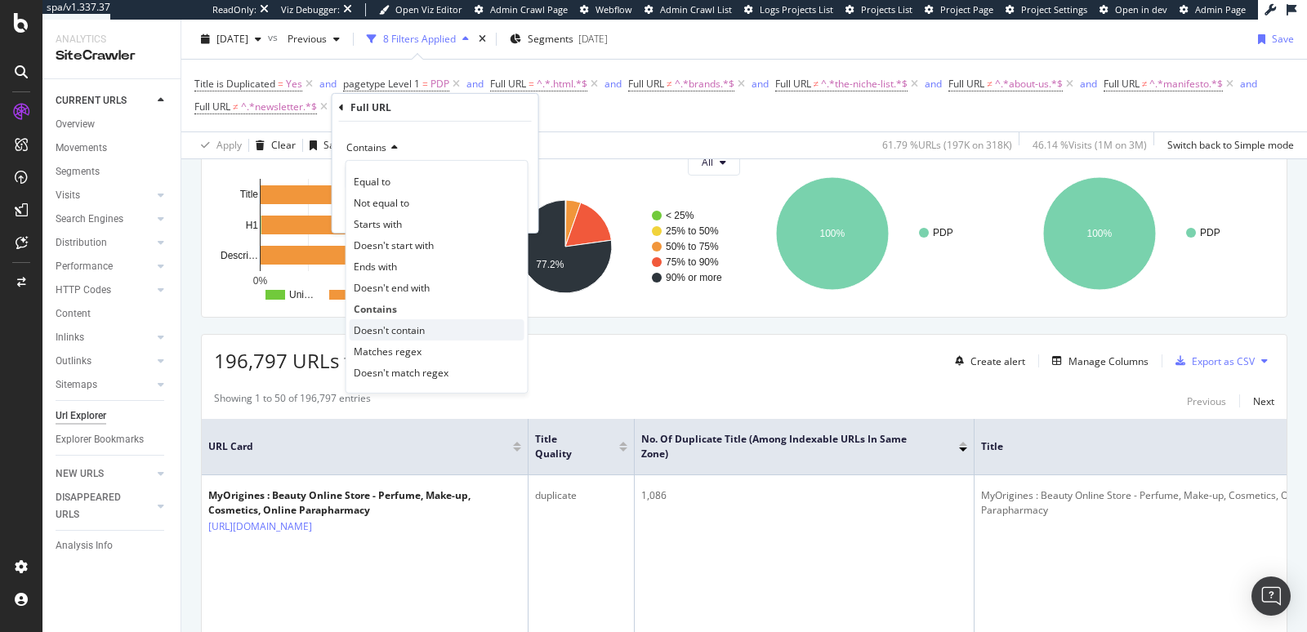
click at [396, 328] on span "Doesn't contain" at bounding box center [389, 330] width 71 height 14
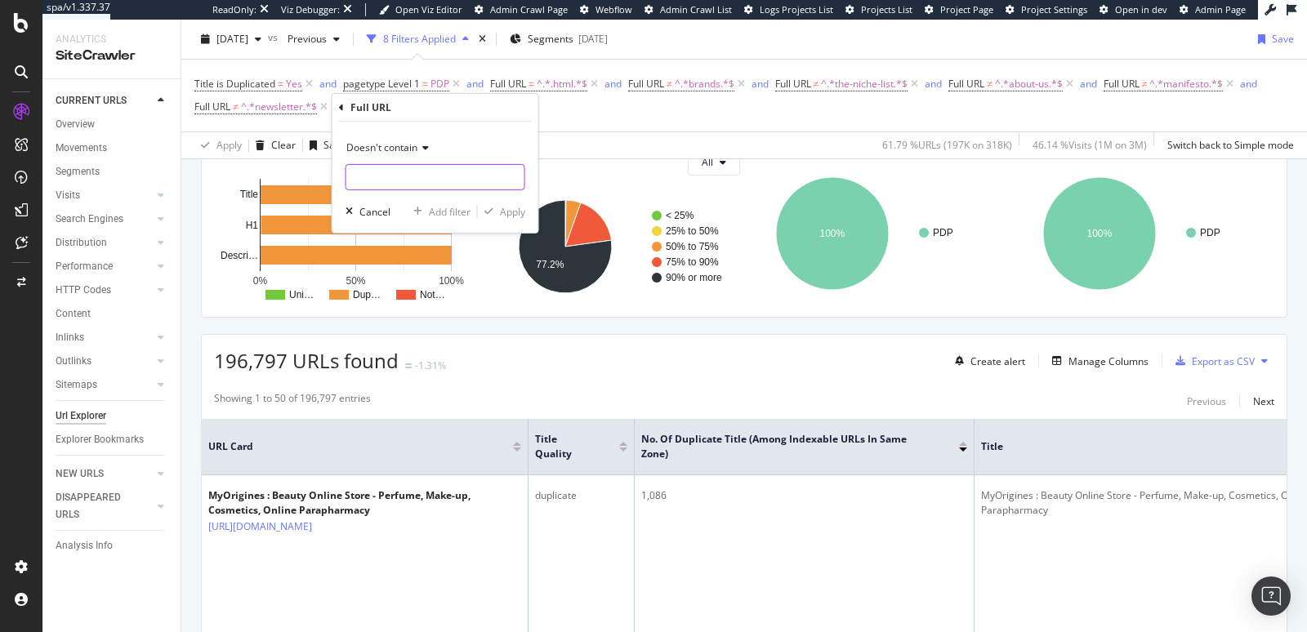
click at [400, 181] on input "text" at bounding box center [435, 177] width 178 height 26
type input "contact"
click at [523, 209] on div "Apply" at bounding box center [512, 211] width 25 height 14
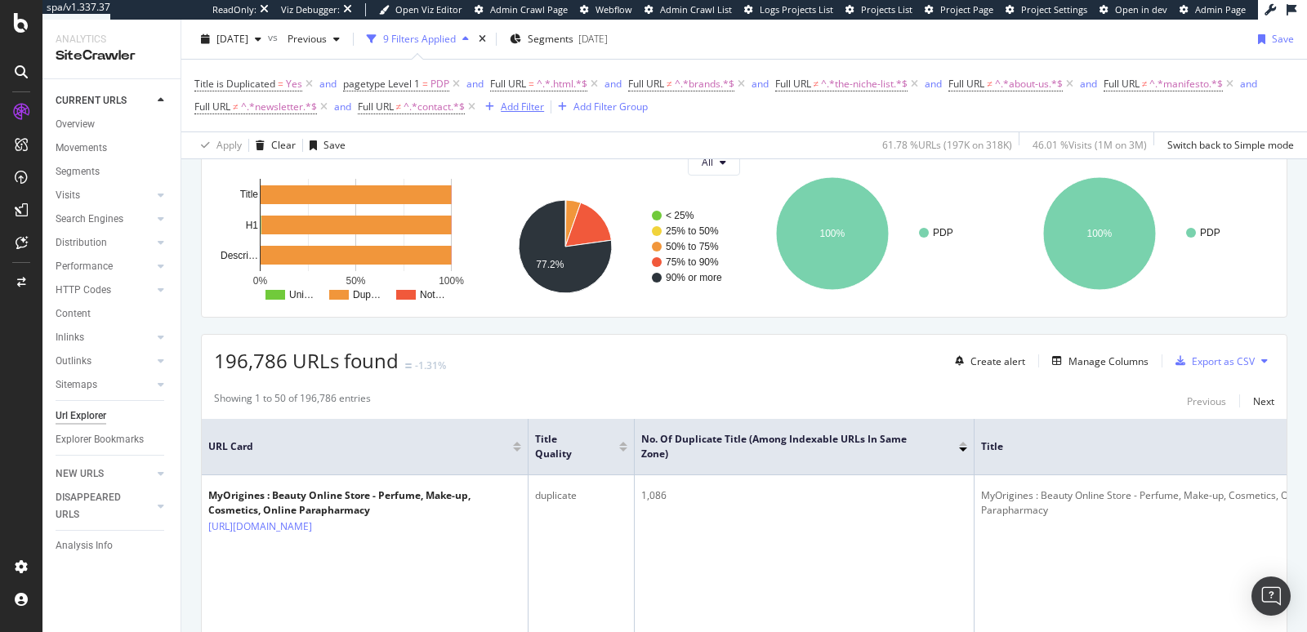
click at [512, 104] on div "Add Filter" at bounding box center [522, 107] width 43 height 14
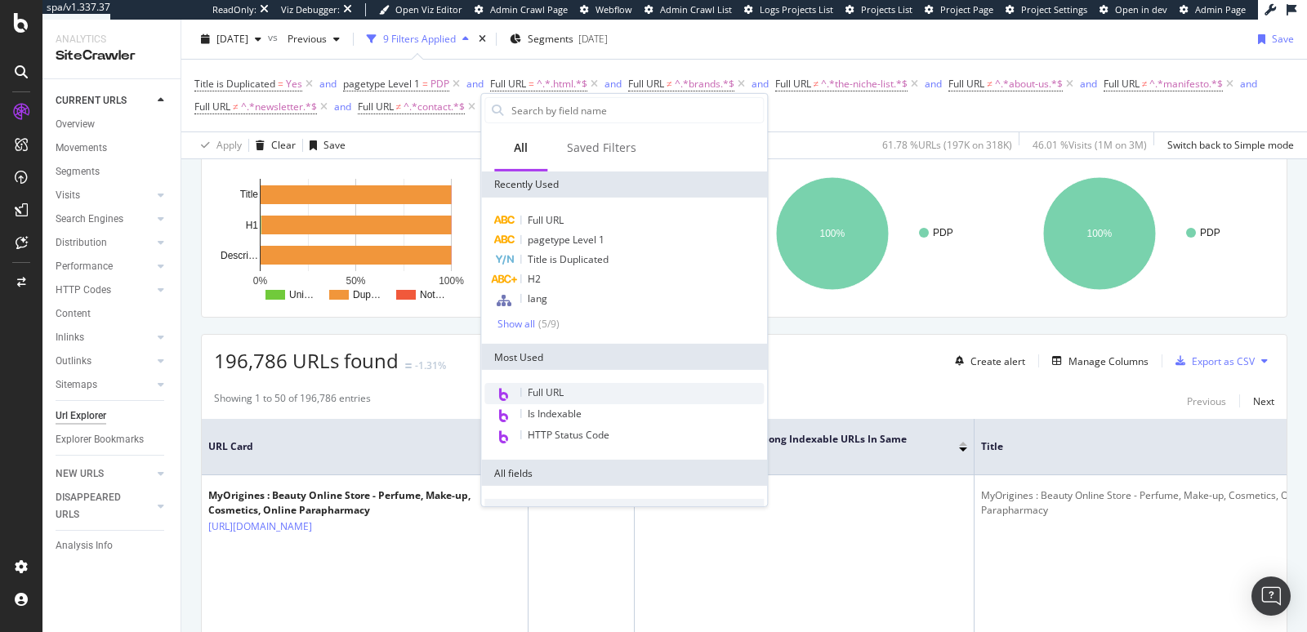
click at [556, 387] on span "Full URL" at bounding box center [546, 393] width 36 height 14
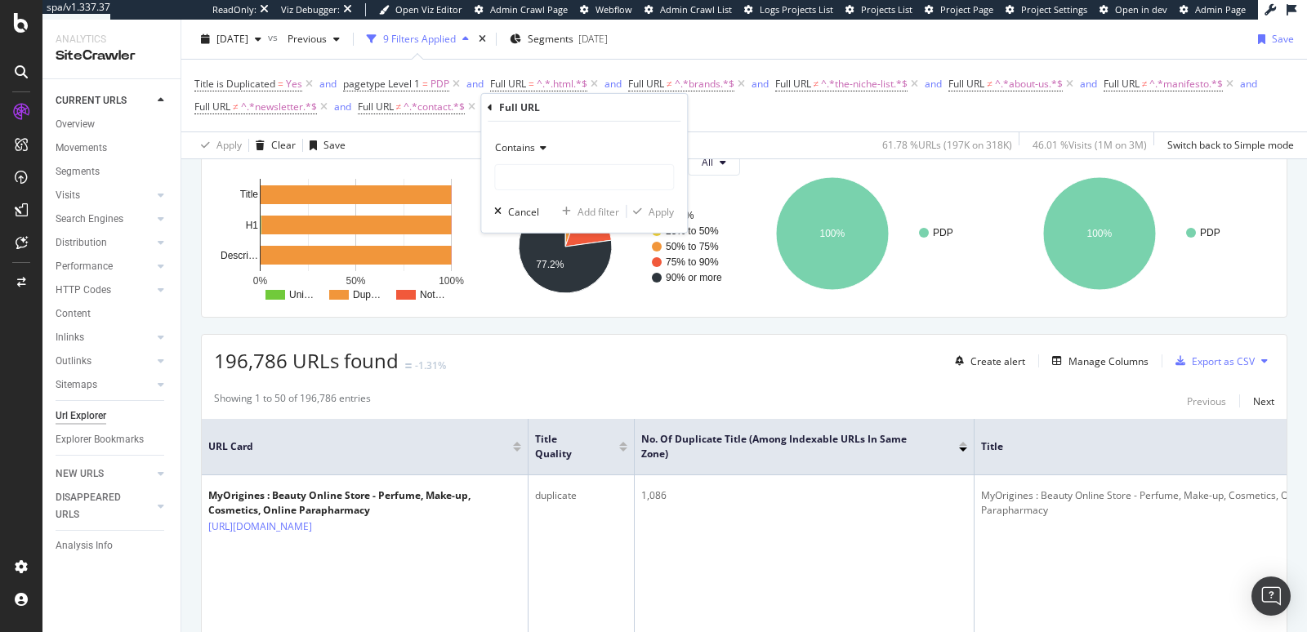
click at [536, 140] on div "Contains" at bounding box center [584, 148] width 180 height 26
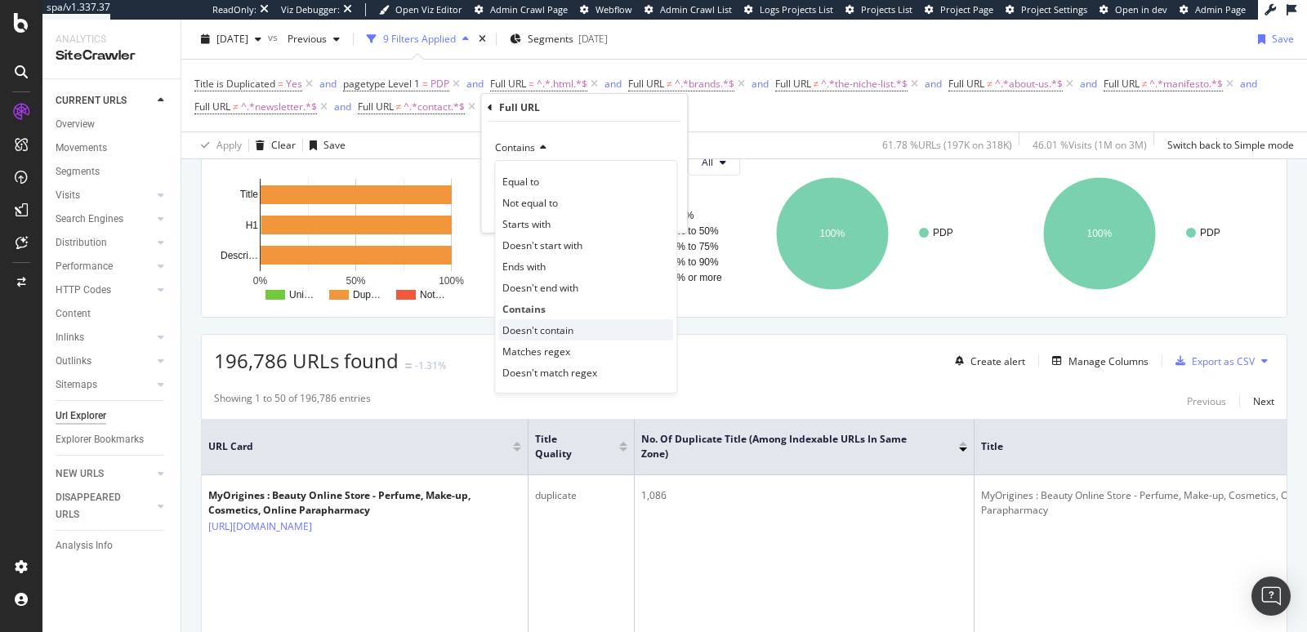
click at [538, 332] on span "Doesn't contain" at bounding box center [537, 330] width 71 height 14
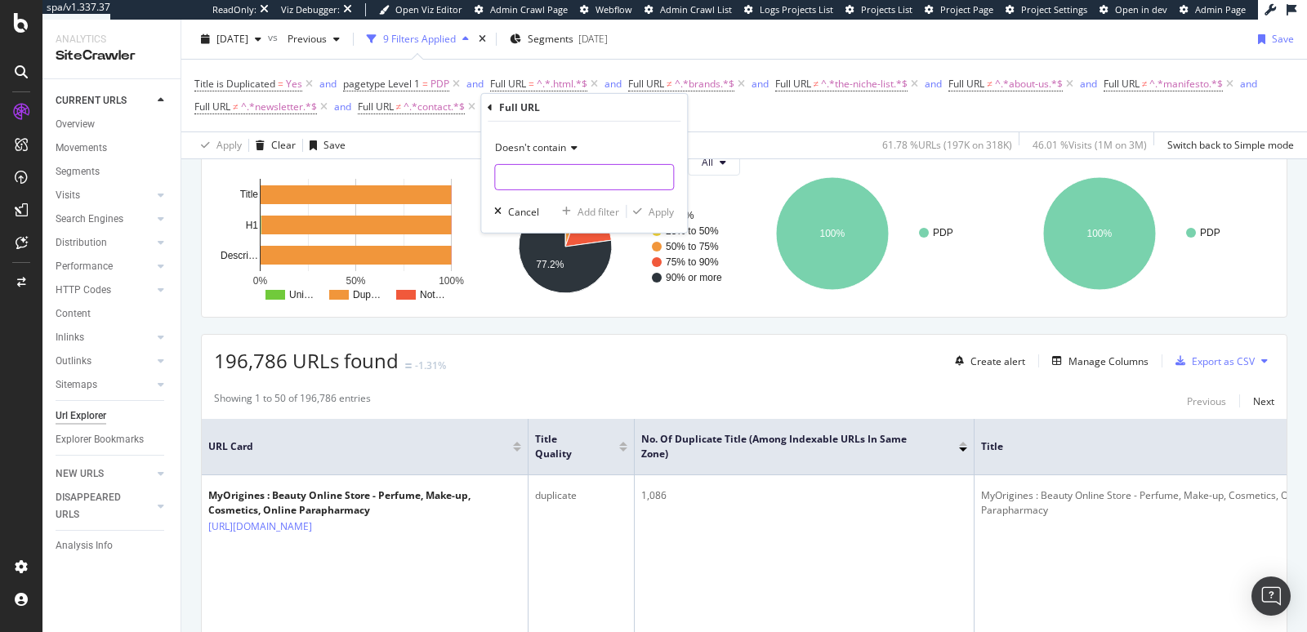
click at [543, 172] on input "text" at bounding box center [584, 177] width 178 height 26
type input "parapharmacy"
click at [658, 206] on div "Apply" at bounding box center [661, 211] width 25 height 14
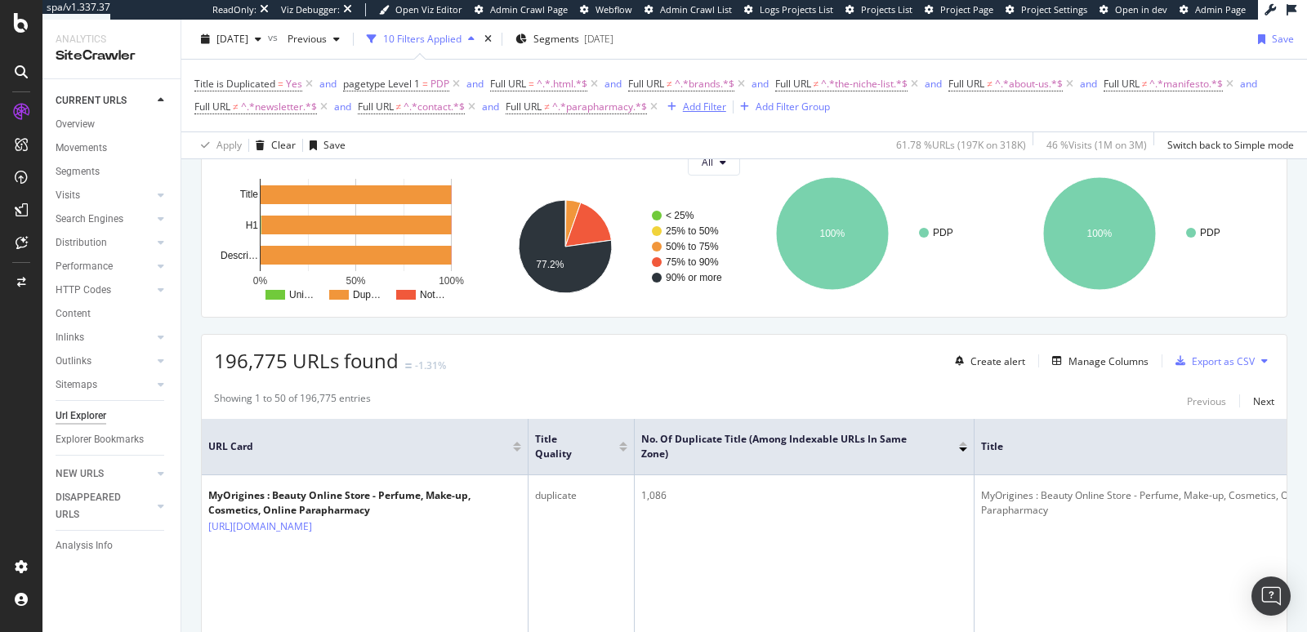
click at [696, 105] on div "Add Filter" at bounding box center [704, 107] width 43 height 14
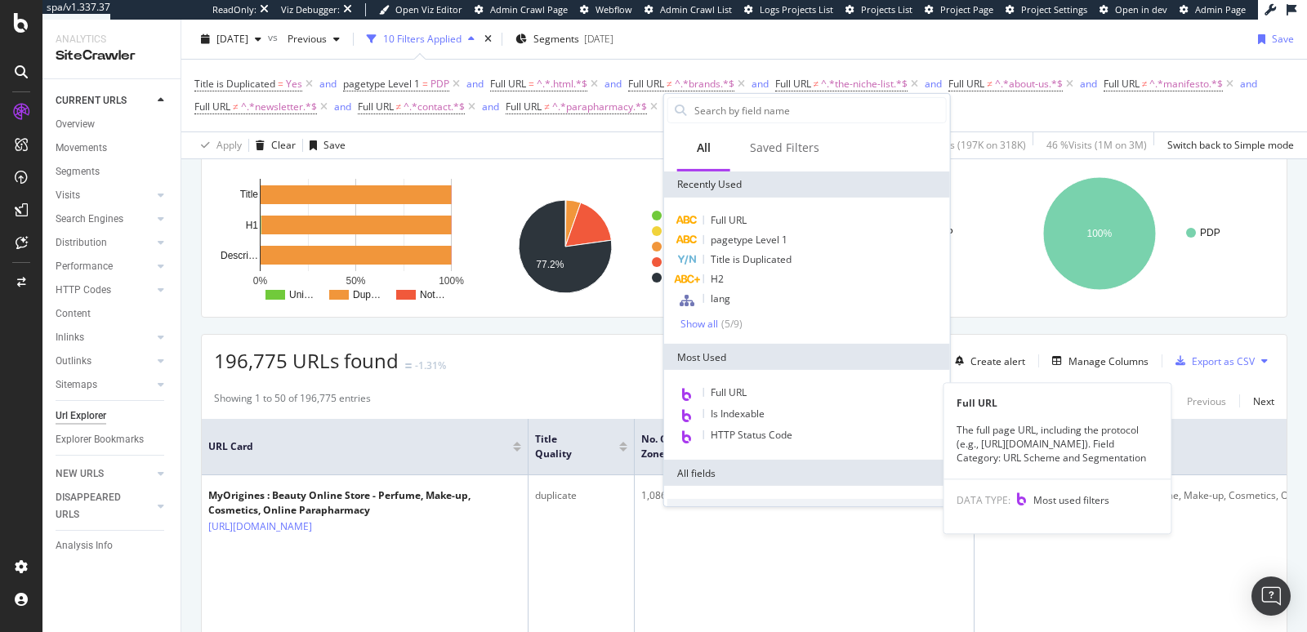
click at [736, 389] on span "Full URL" at bounding box center [729, 393] width 36 height 14
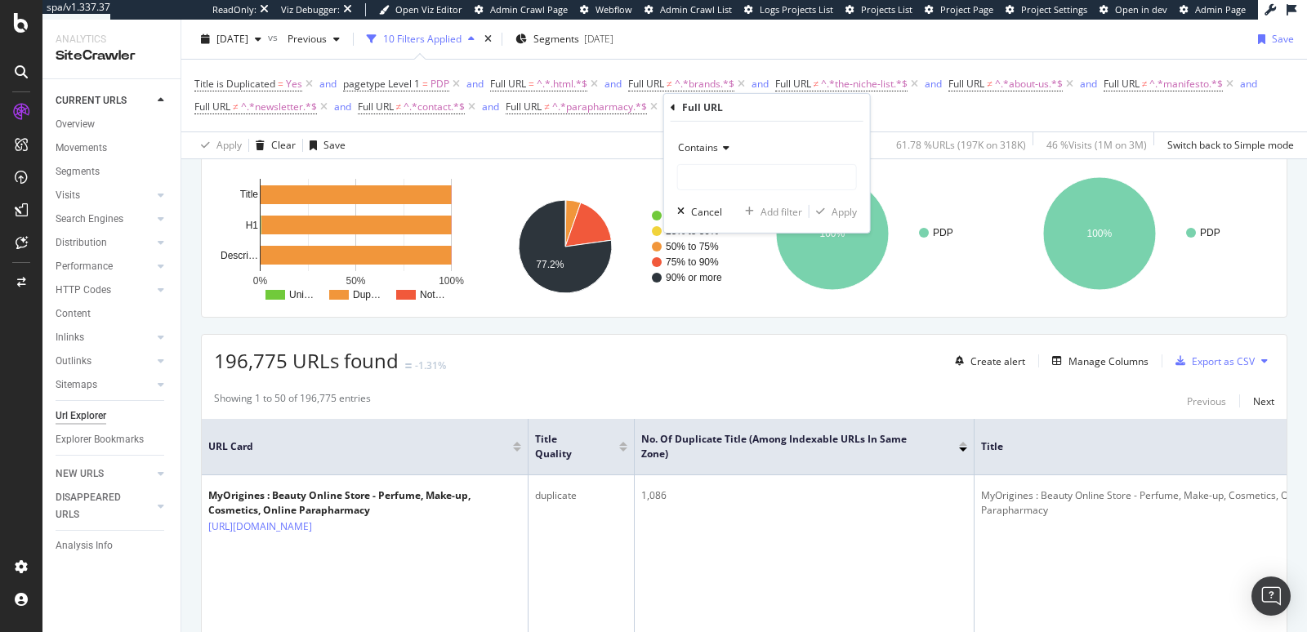
click at [709, 150] on span "Contains" at bounding box center [698, 148] width 40 height 14
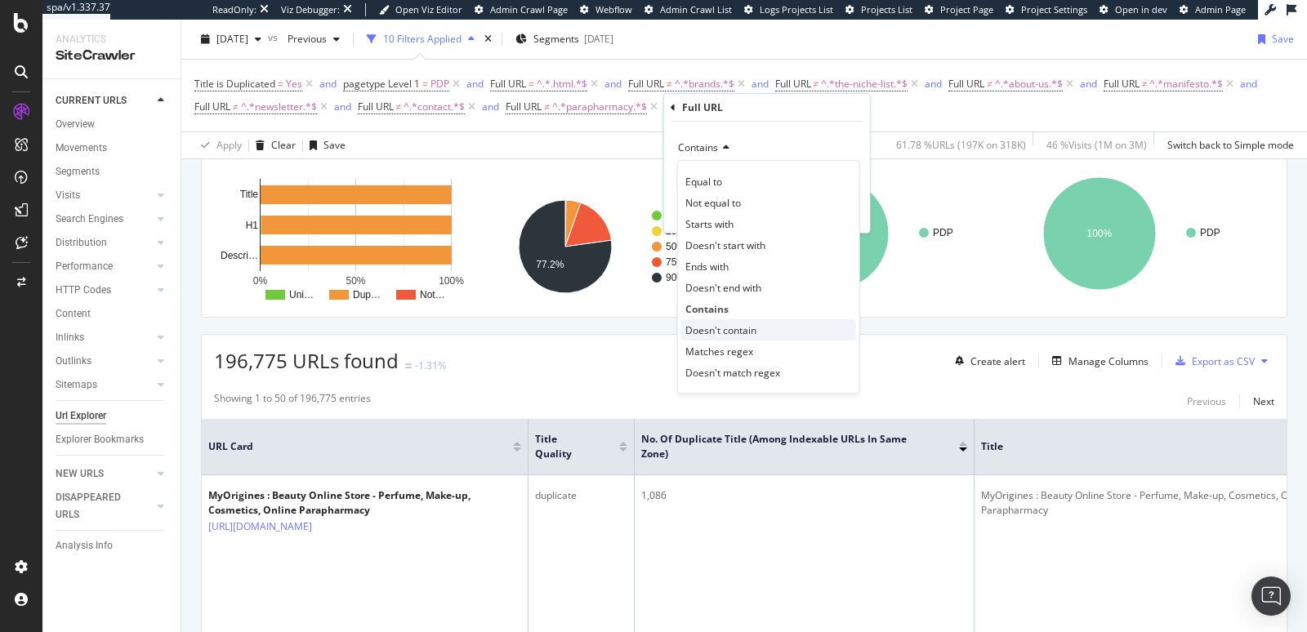
click at [725, 331] on span "Doesn't contain" at bounding box center [720, 330] width 71 height 14
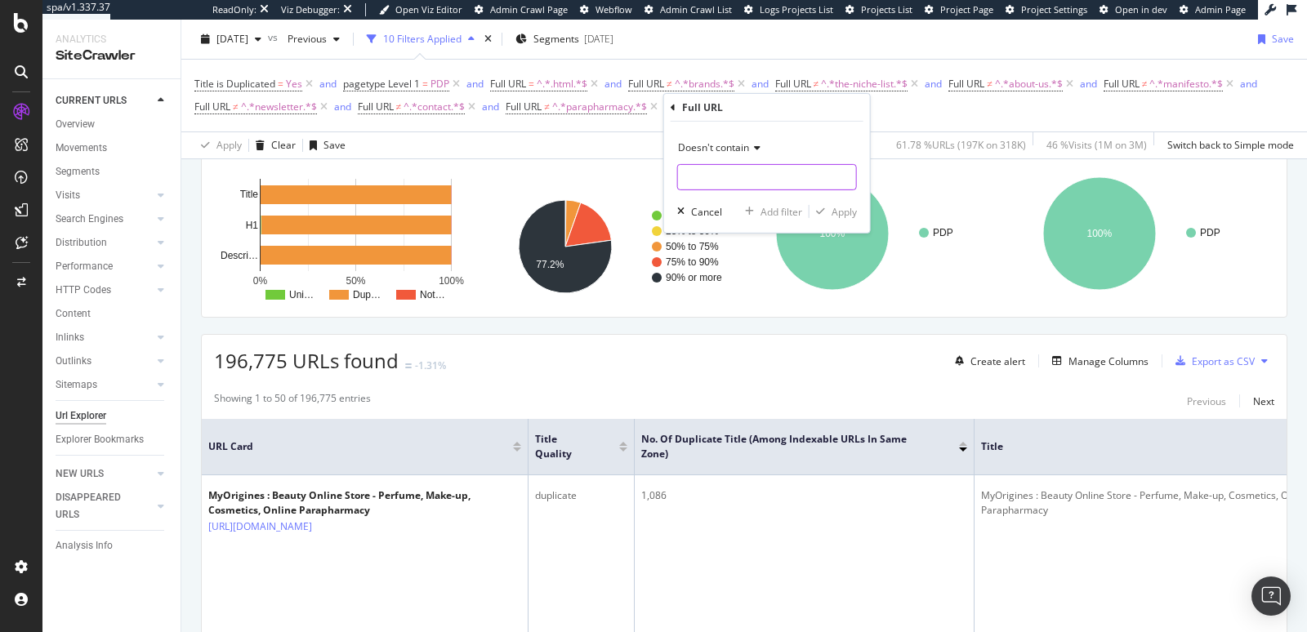
click at [712, 181] on input "text" at bounding box center [767, 177] width 178 height 26
type input "brands"
click at [834, 209] on div "Apply" at bounding box center [844, 211] width 25 height 14
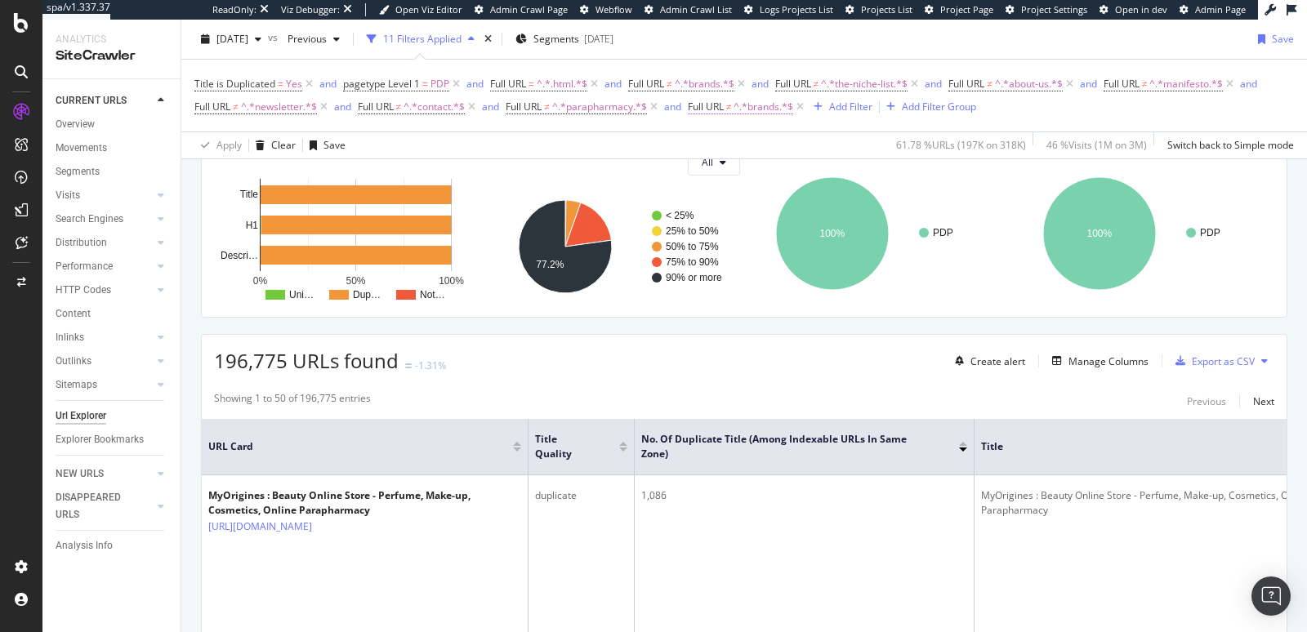
click at [785, 105] on span "^.*brands.*$" at bounding box center [764, 107] width 60 height 23
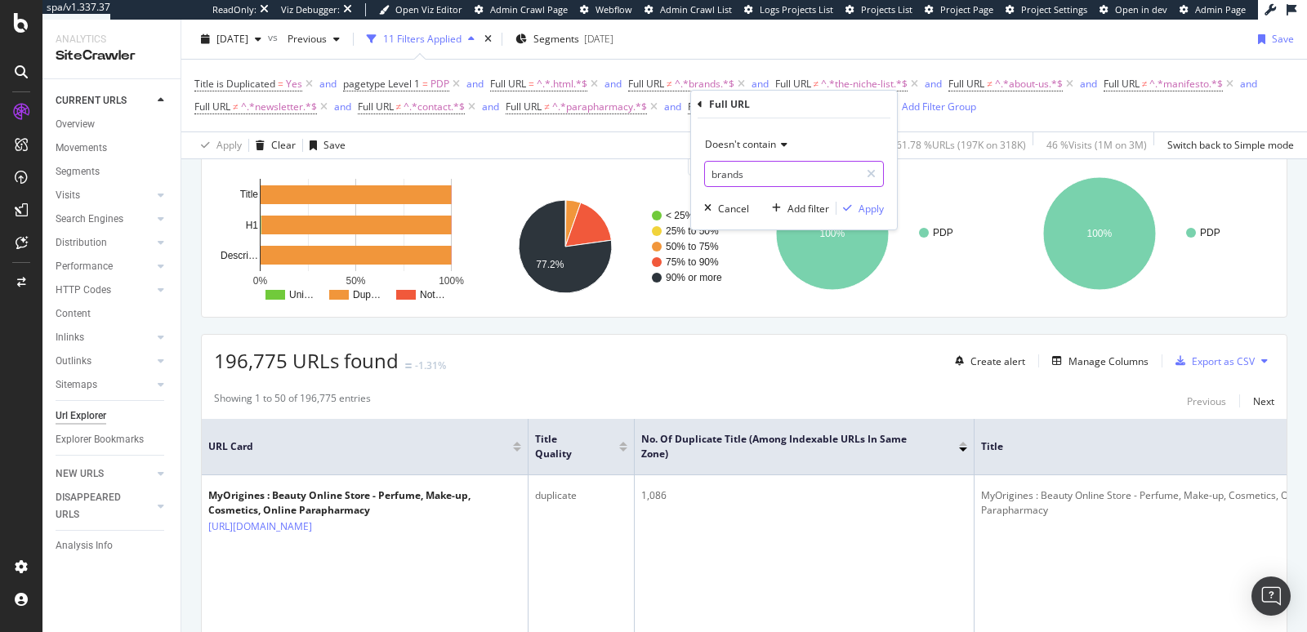
click at [743, 172] on input "brands" at bounding box center [782, 174] width 154 height 26
type input "faq"
click at [851, 203] on icon "button" at bounding box center [847, 208] width 9 height 10
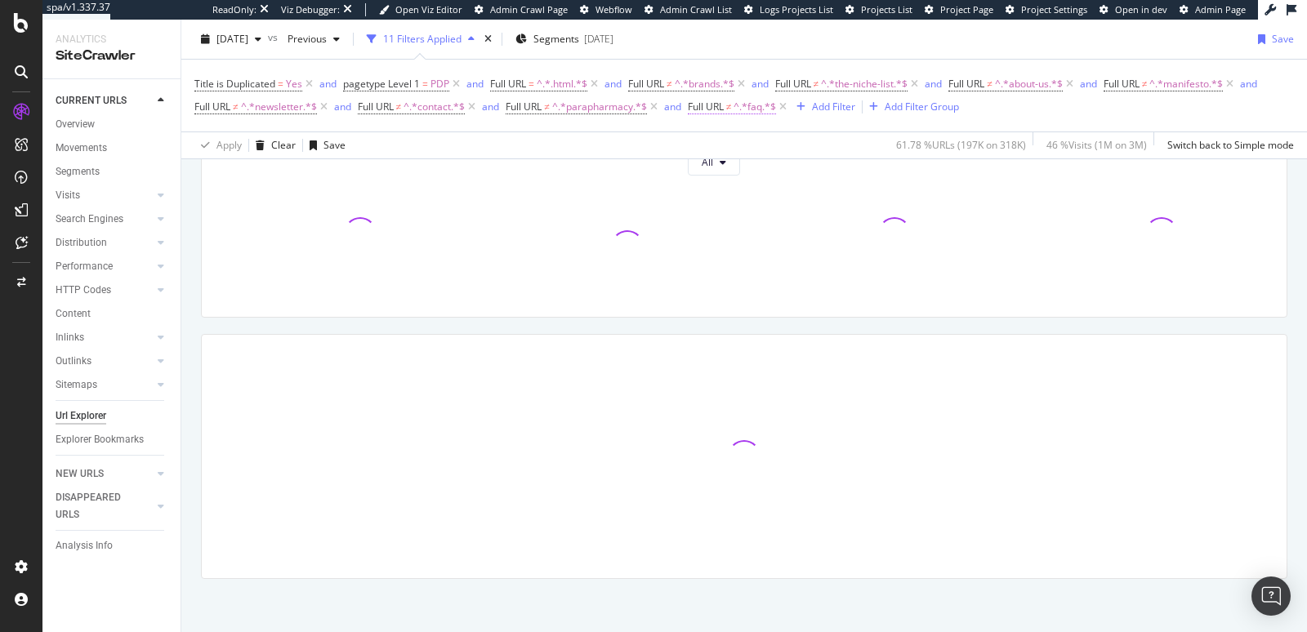
click at [746, 105] on span "^.*faq.*$" at bounding box center [755, 107] width 42 height 23
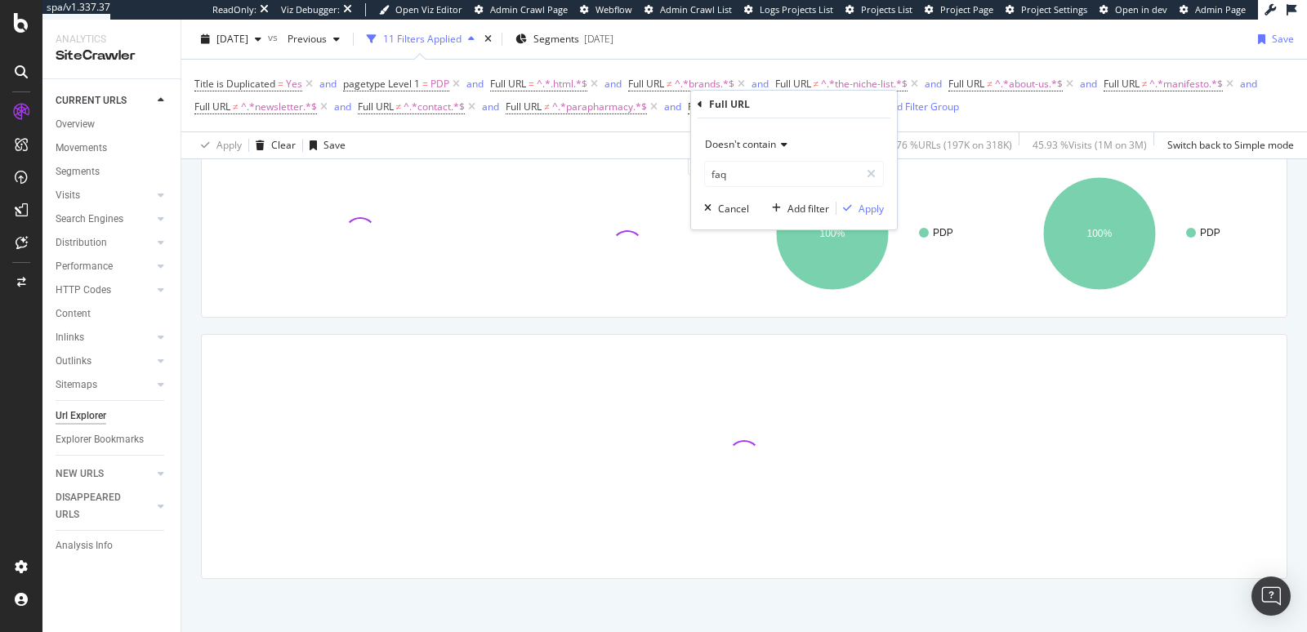
click at [969, 48] on div "2025 Sep. 18th vs Previous 11 Filters Applied Segments 2025-07-02 Save" at bounding box center [744, 42] width 1126 height 33
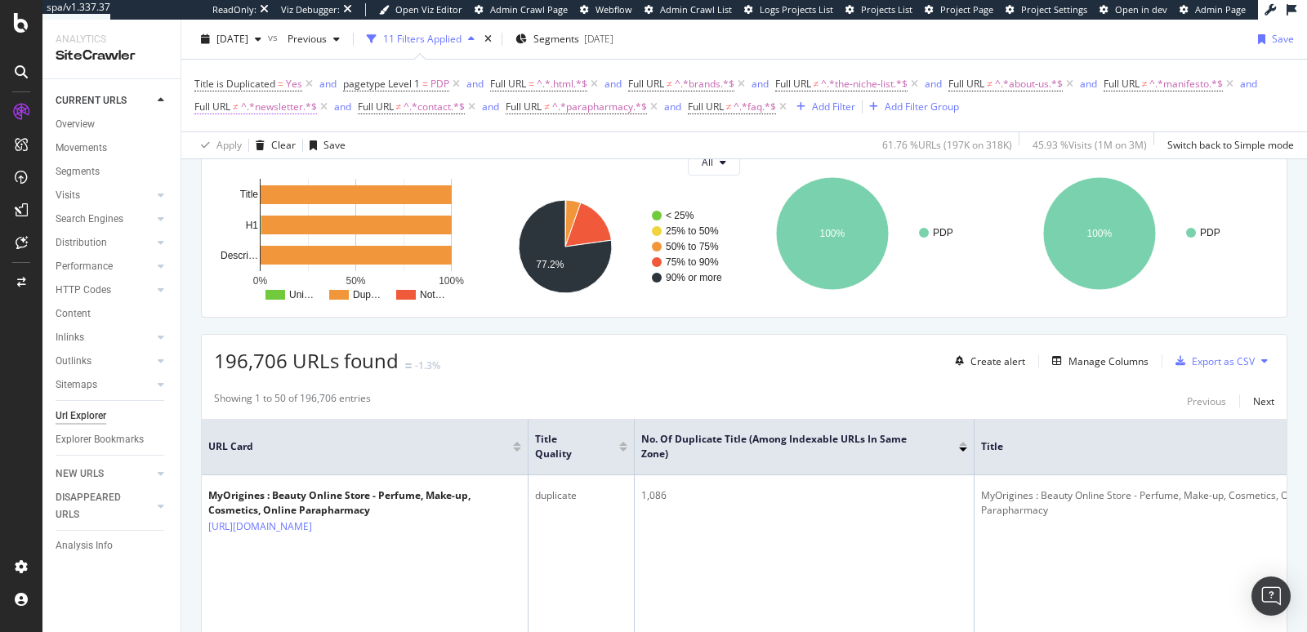
click at [243, 105] on span "^.*newsletter.*$" at bounding box center [279, 107] width 76 height 23
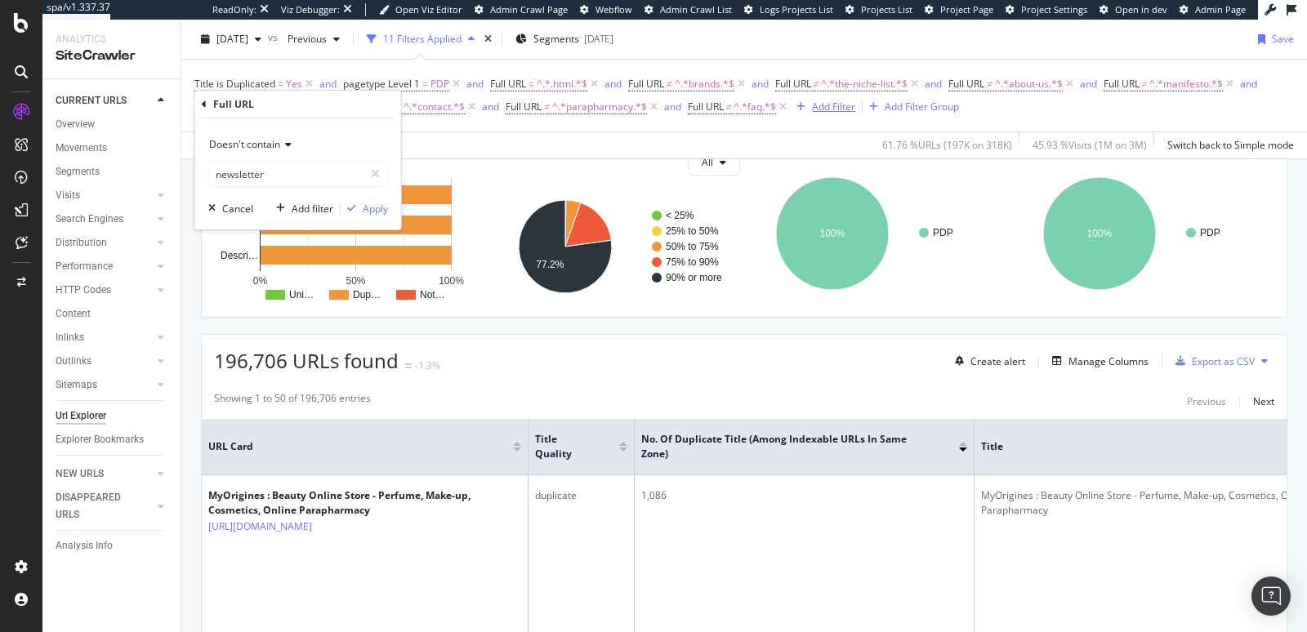
click at [826, 103] on div "Add Filter" at bounding box center [833, 107] width 43 height 14
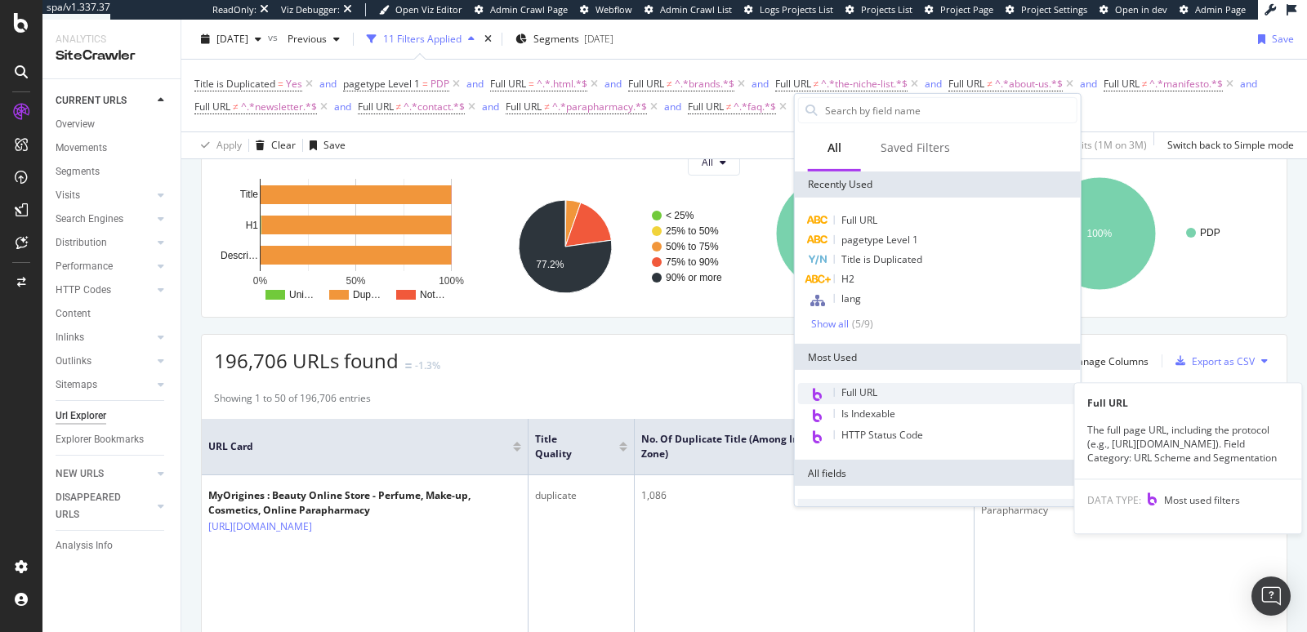
click at [854, 386] on span "Full URL" at bounding box center [860, 393] width 36 height 14
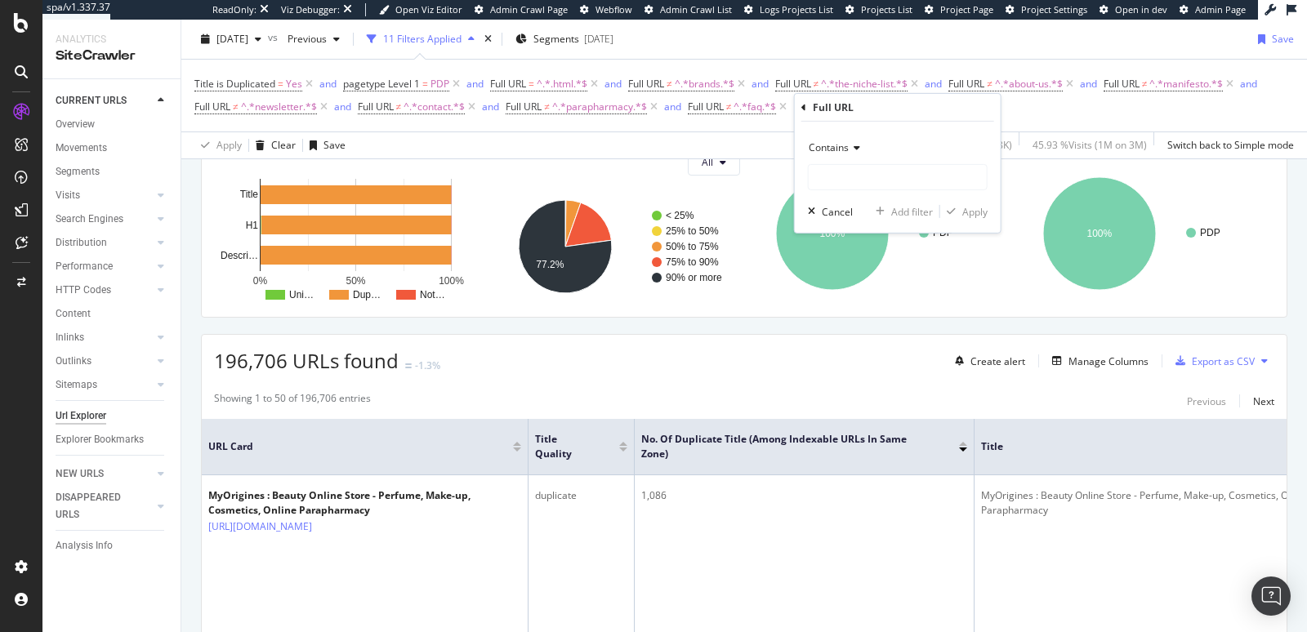
click at [835, 150] on span "Contains" at bounding box center [829, 148] width 40 height 14
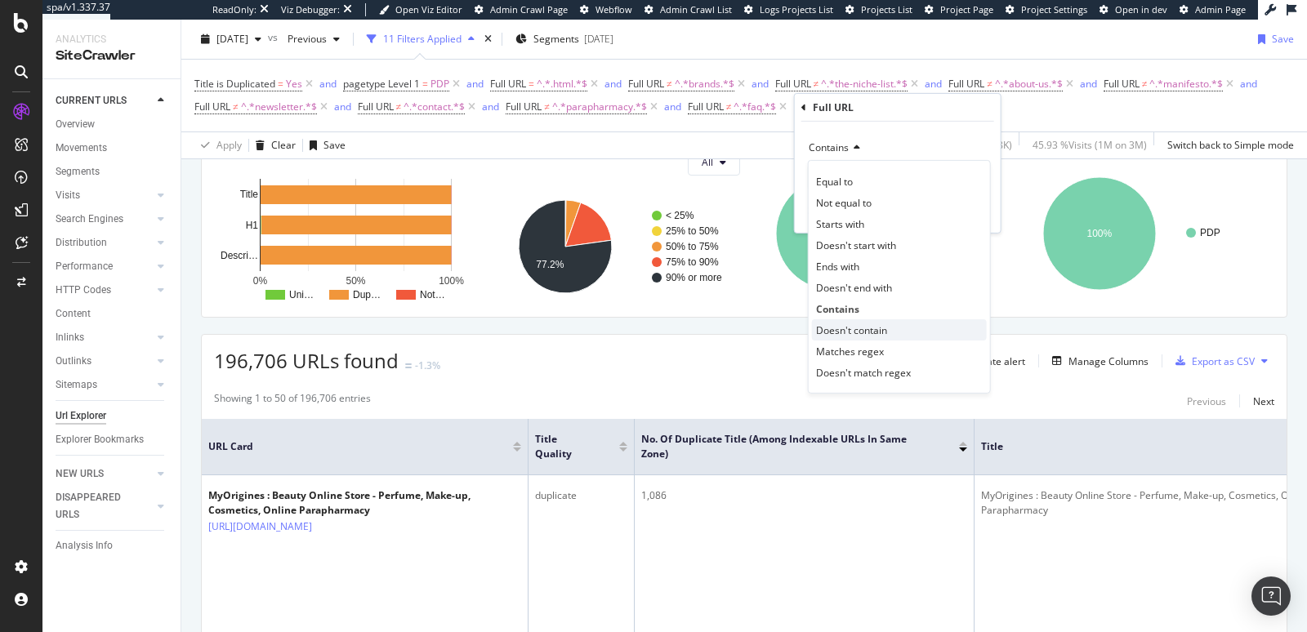
click at [854, 326] on span "Doesn't contain" at bounding box center [851, 330] width 71 height 14
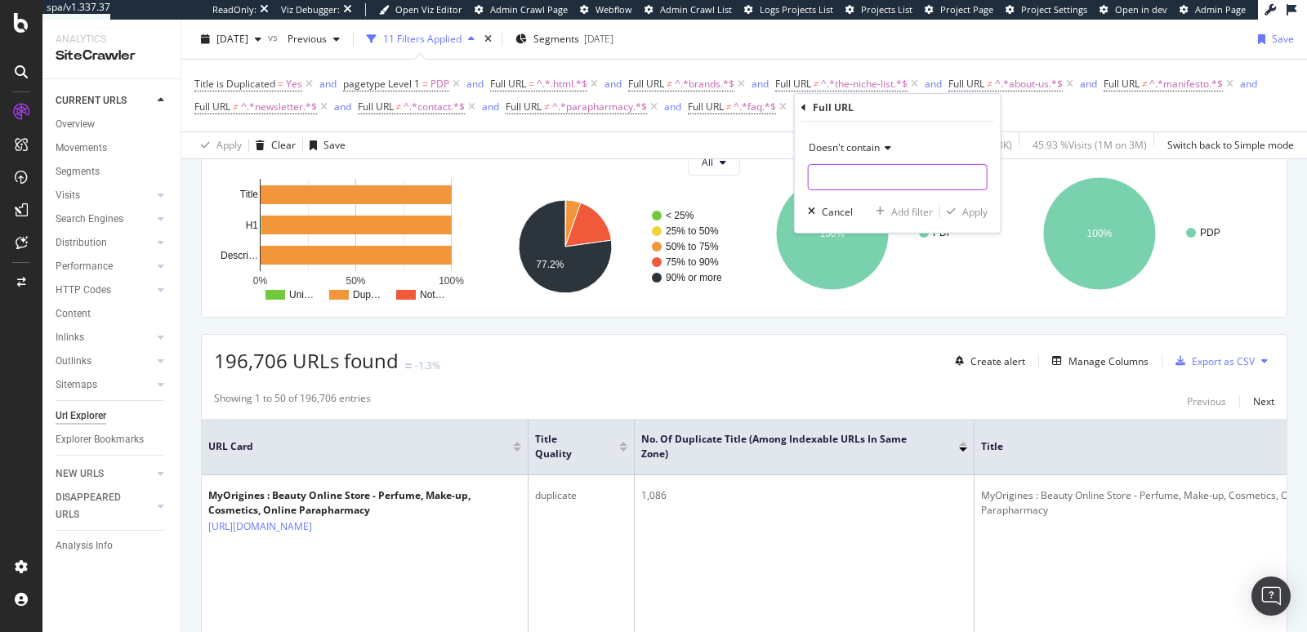
click at [842, 172] on input "text" at bounding box center [898, 177] width 178 height 26
type input "purchase"
click at [958, 212] on div "button" at bounding box center [951, 212] width 22 height 10
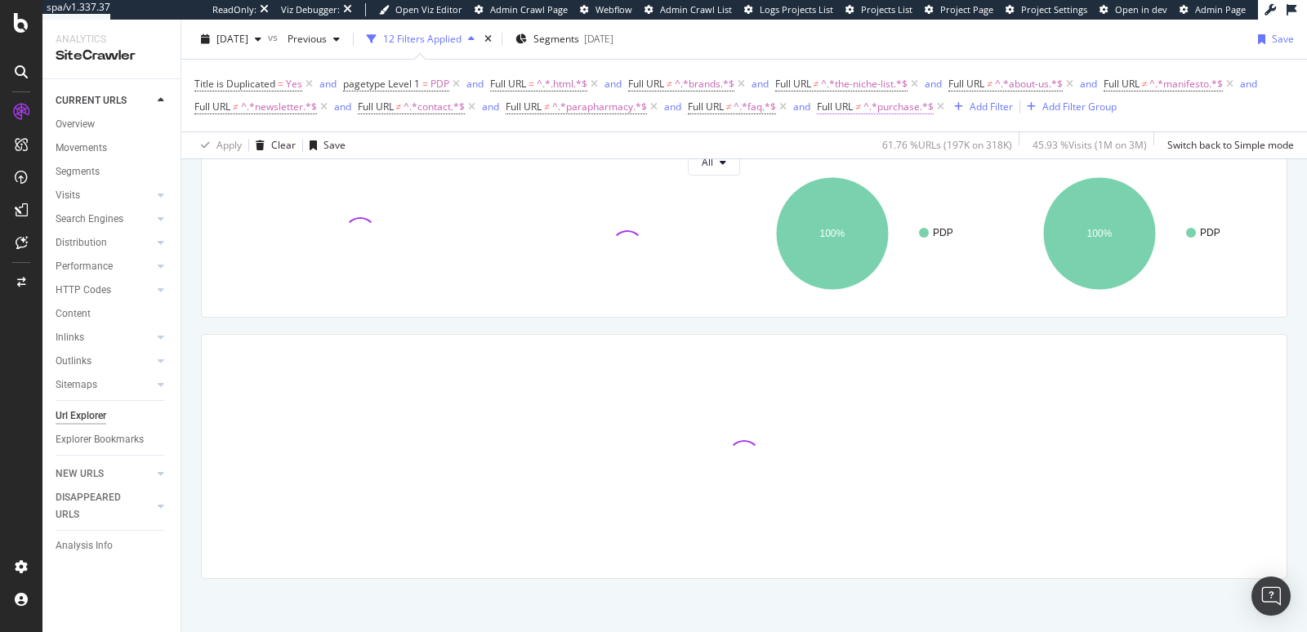
click at [908, 105] on span "^.*purchase.*$" at bounding box center [899, 107] width 70 height 23
click at [933, 32] on div "2025 Sep. 18th vs Previous 12 Filters Applied Segments 2025-07-02 Save" at bounding box center [744, 42] width 1126 height 33
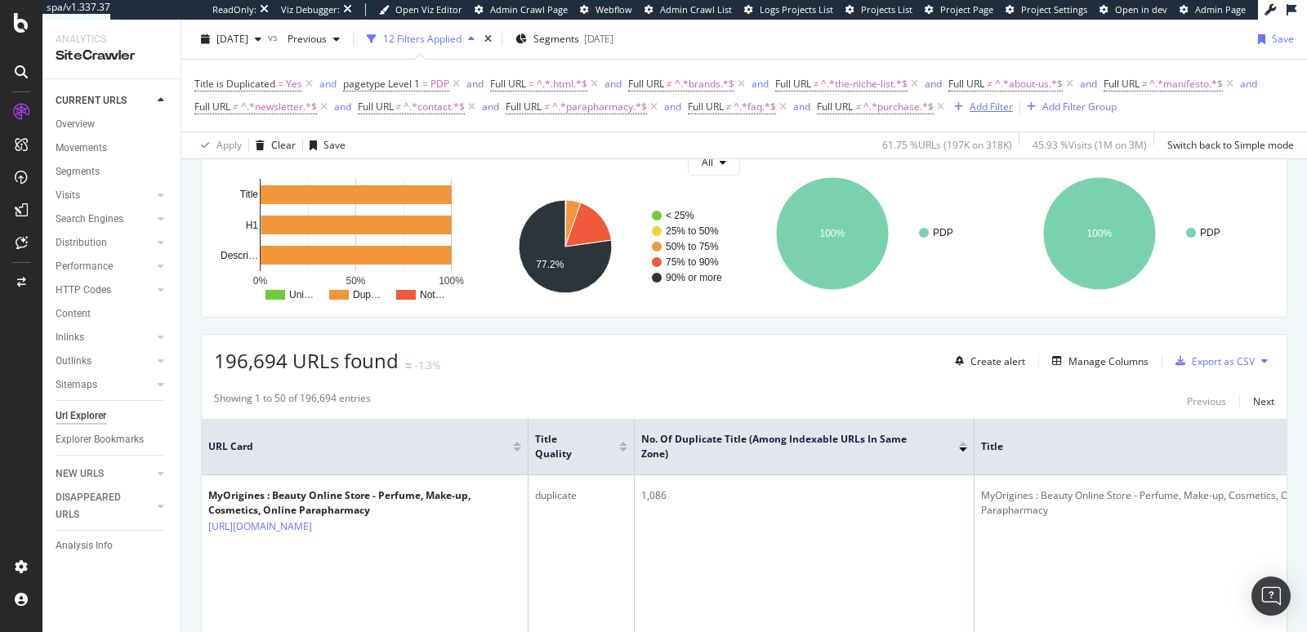
click at [1008, 109] on div "Add Filter" at bounding box center [991, 107] width 43 height 14
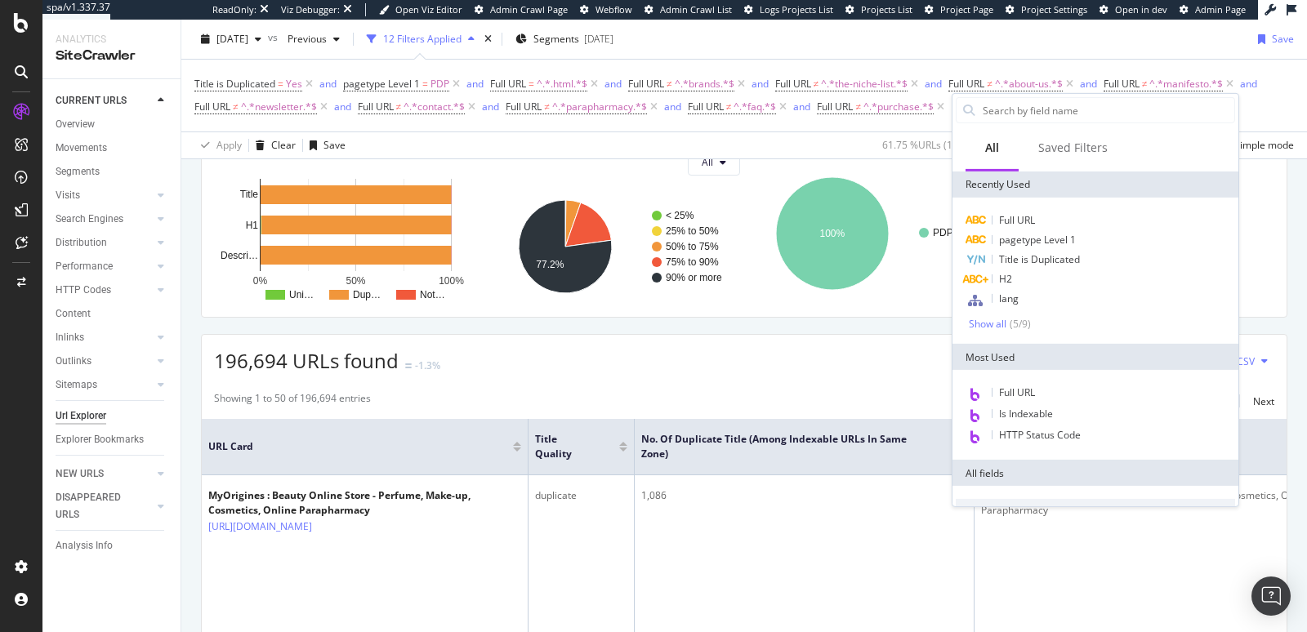
click at [1008, 381] on div "Full URL Is Indexable HTTP Status Code" at bounding box center [1096, 415] width 286 height 90
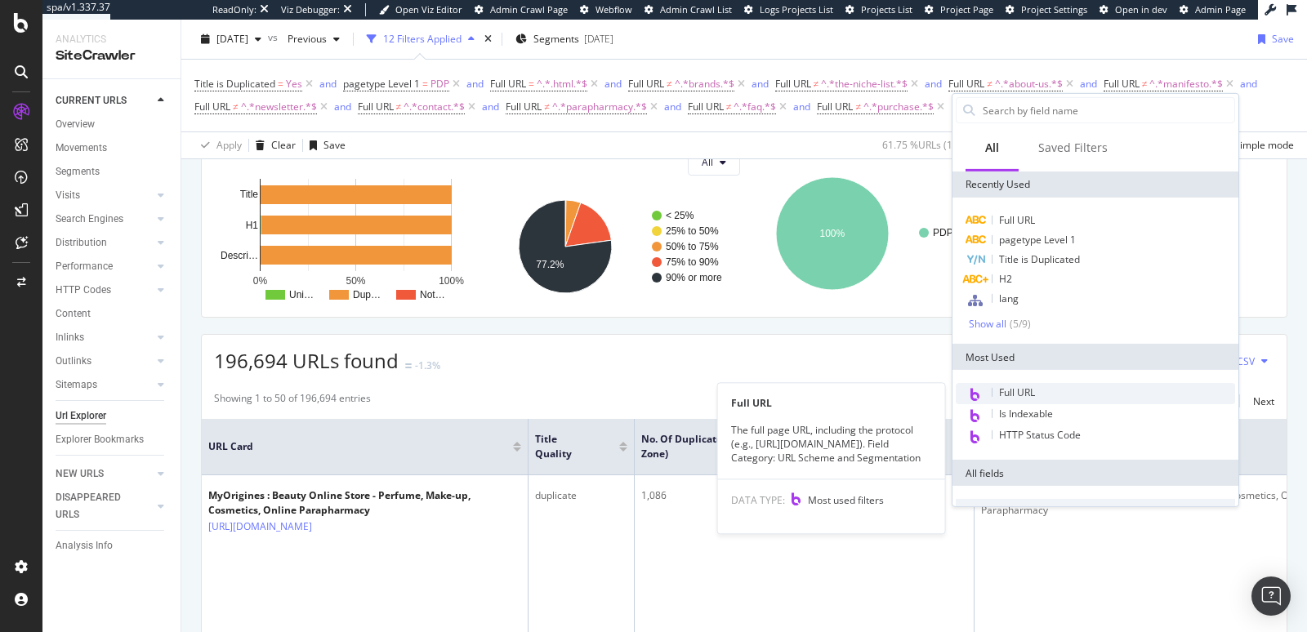
click at [1008, 386] on span "Full URL" at bounding box center [1017, 393] width 36 height 14
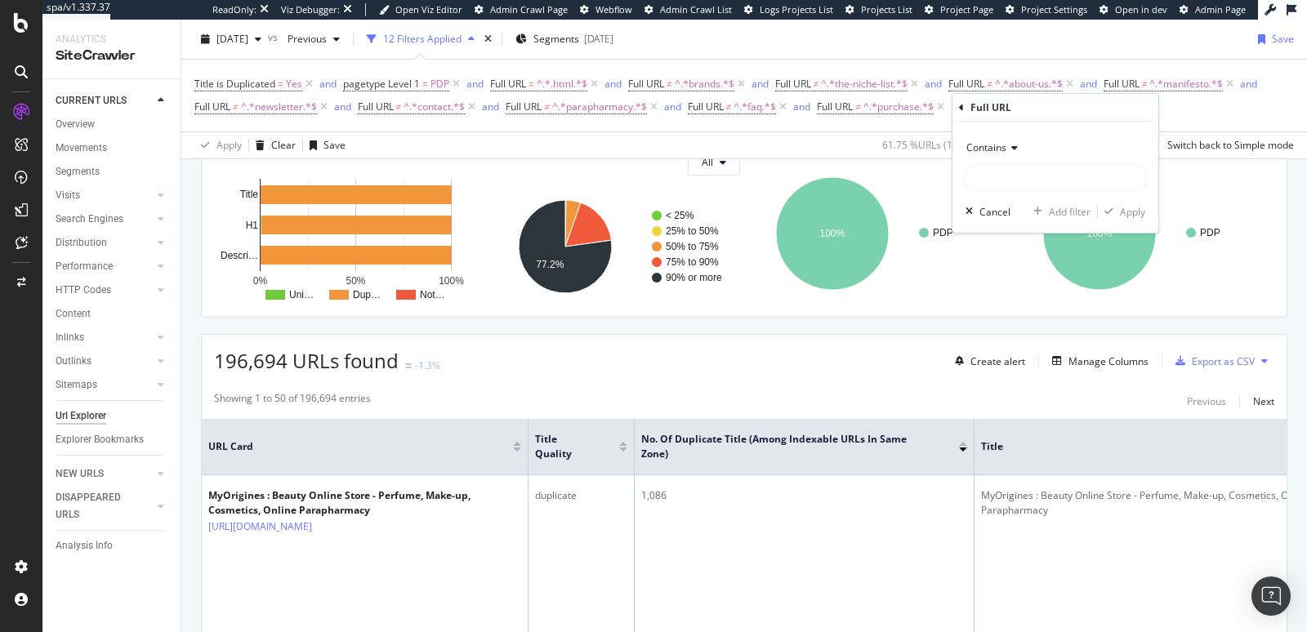
click at [996, 161] on div "Contains" at bounding box center [1056, 163] width 180 height 56
click at [995, 172] on input "text" at bounding box center [1056, 177] width 178 height 26
type input "new-products"
click at [1146, 211] on div "Contains new-products Cancel Add filter Apply" at bounding box center [1056, 177] width 206 height 111
click at [1134, 211] on div "Apply" at bounding box center [1132, 211] width 25 height 14
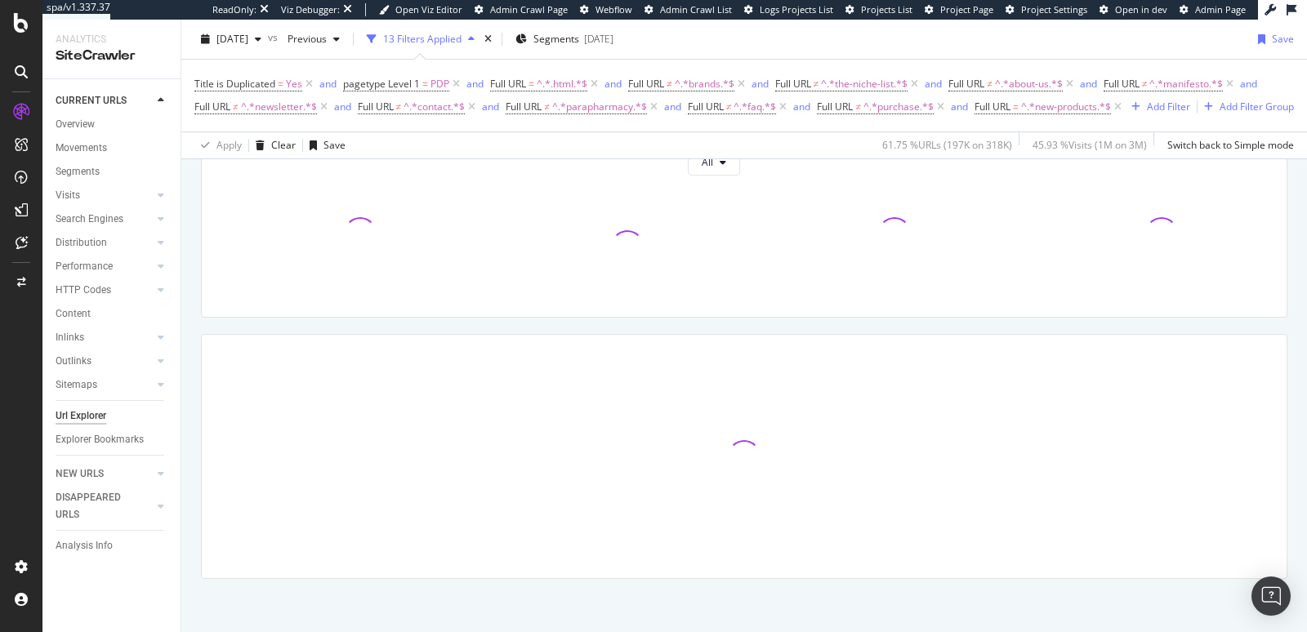
scroll to position [242, 0]
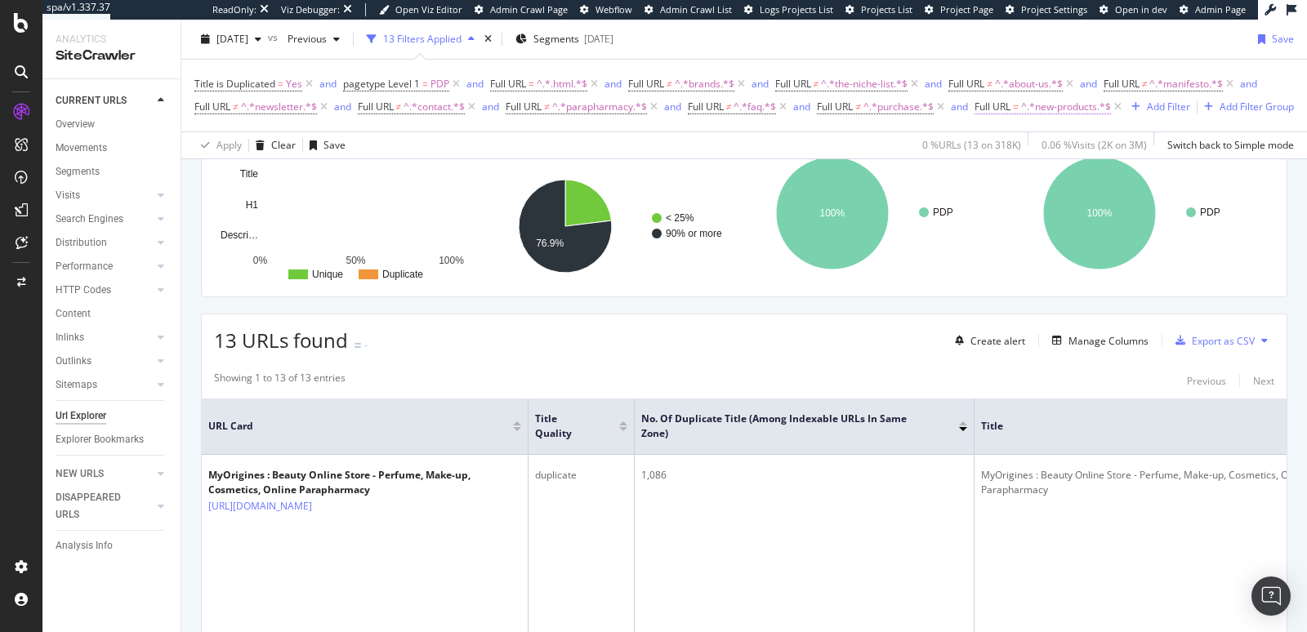
click at [1085, 102] on span "^.*new-products.*$" at bounding box center [1066, 107] width 90 height 23
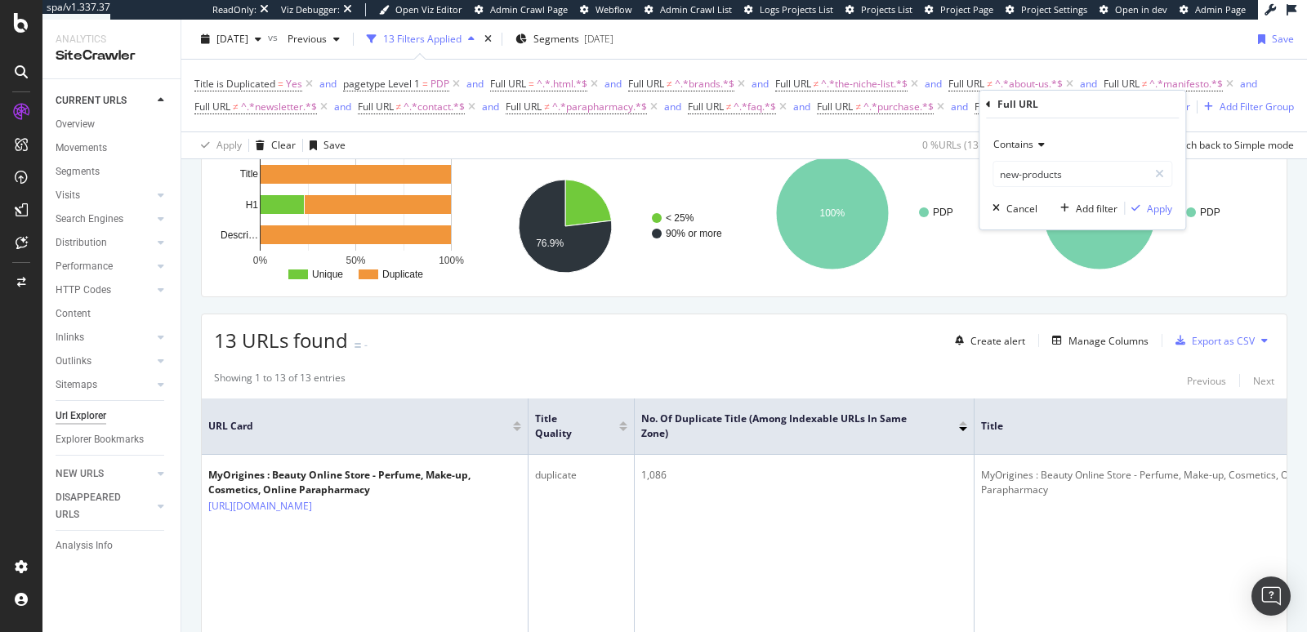
click at [1045, 140] on div "Contains" at bounding box center [1083, 145] width 180 height 26
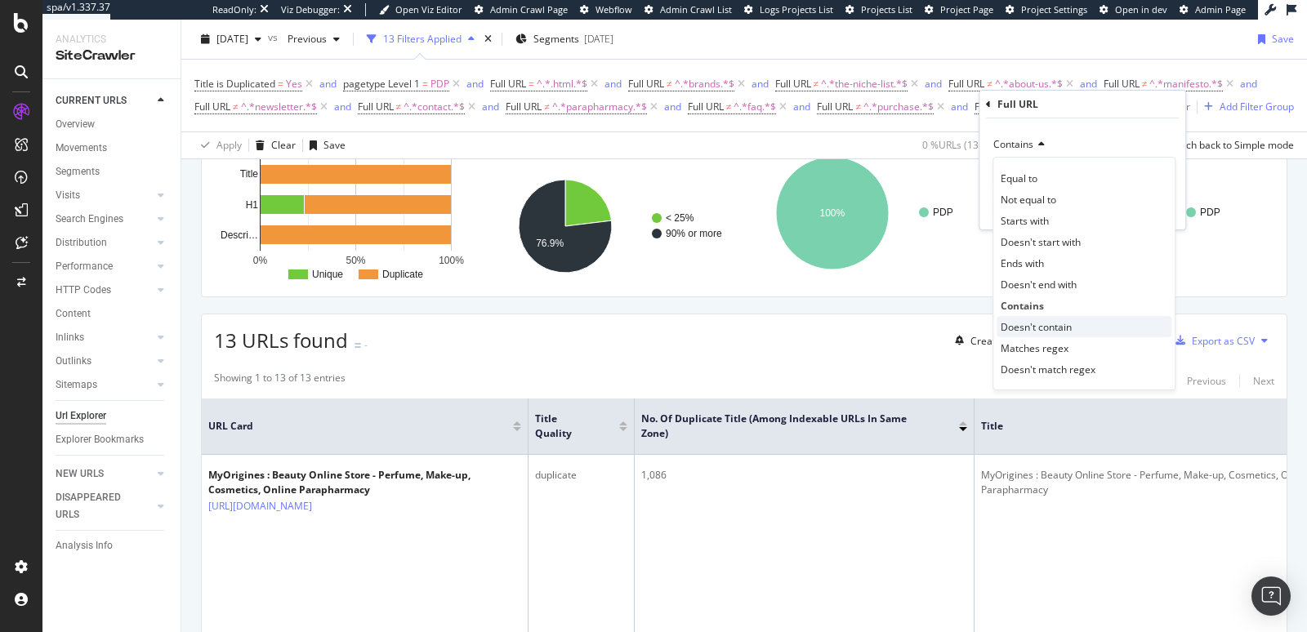
click at [1047, 321] on span "Doesn't contain" at bounding box center [1036, 327] width 71 height 14
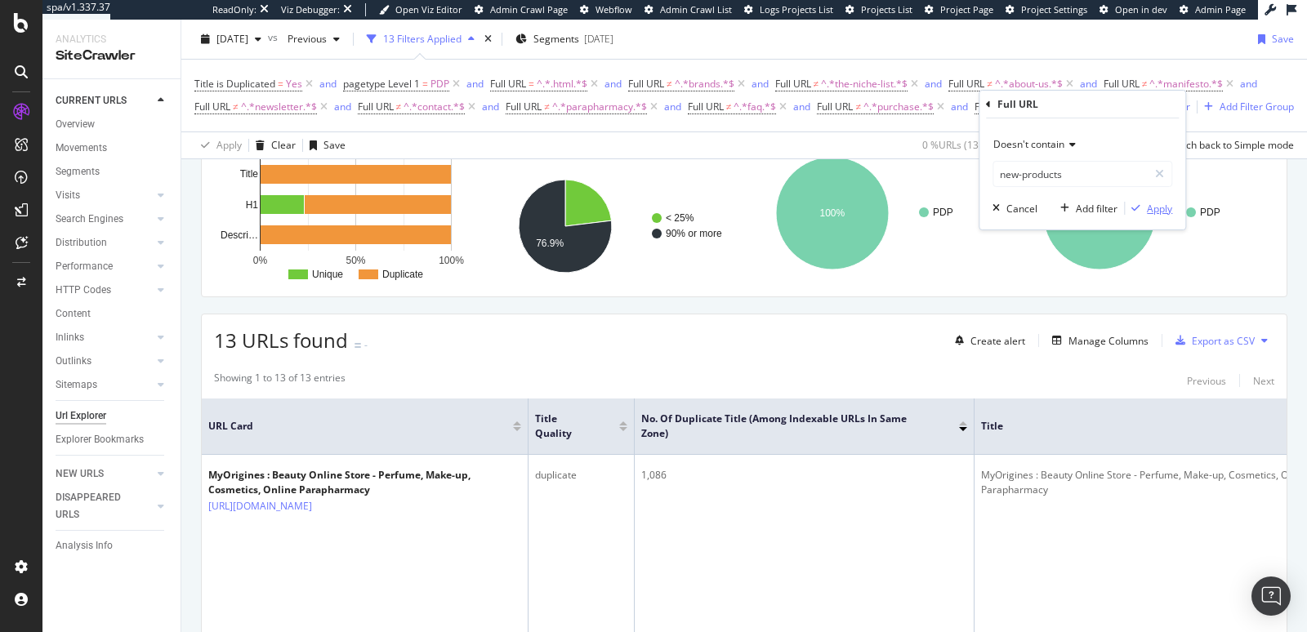
click at [1151, 204] on div "Apply" at bounding box center [1159, 209] width 25 height 14
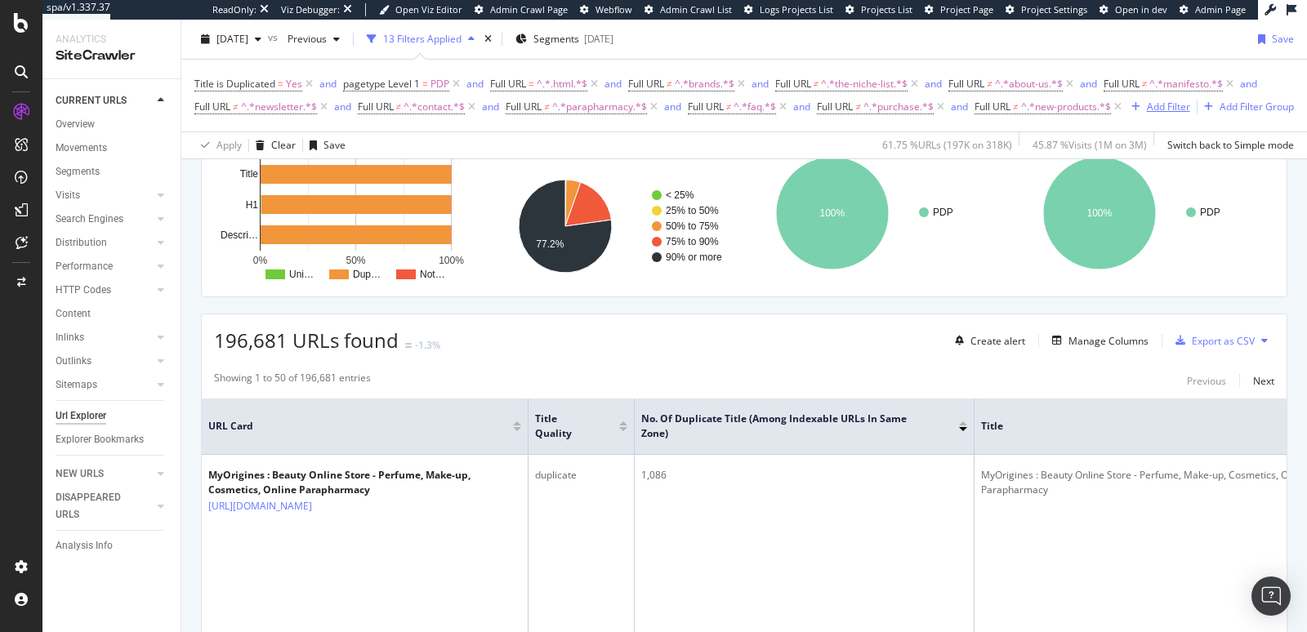
click at [1147, 114] on div "Add Filter" at bounding box center [1168, 107] width 43 height 14
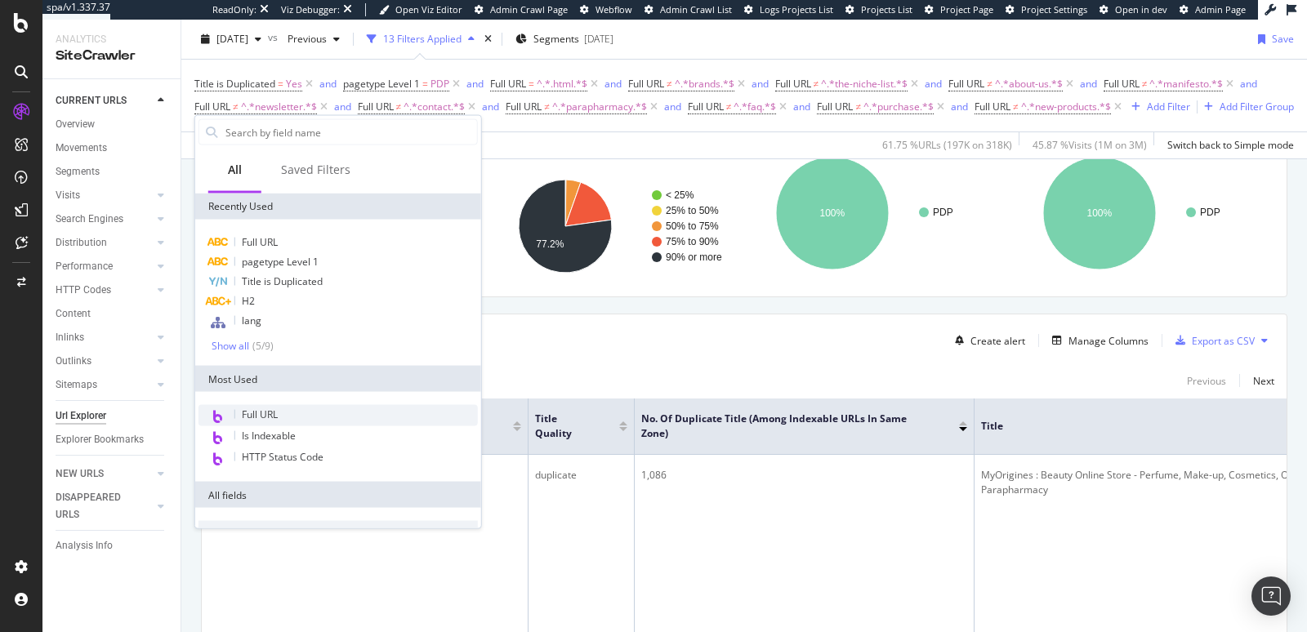
click at [252, 406] on div "Full URL" at bounding box center [338, 415] width 279 height 21
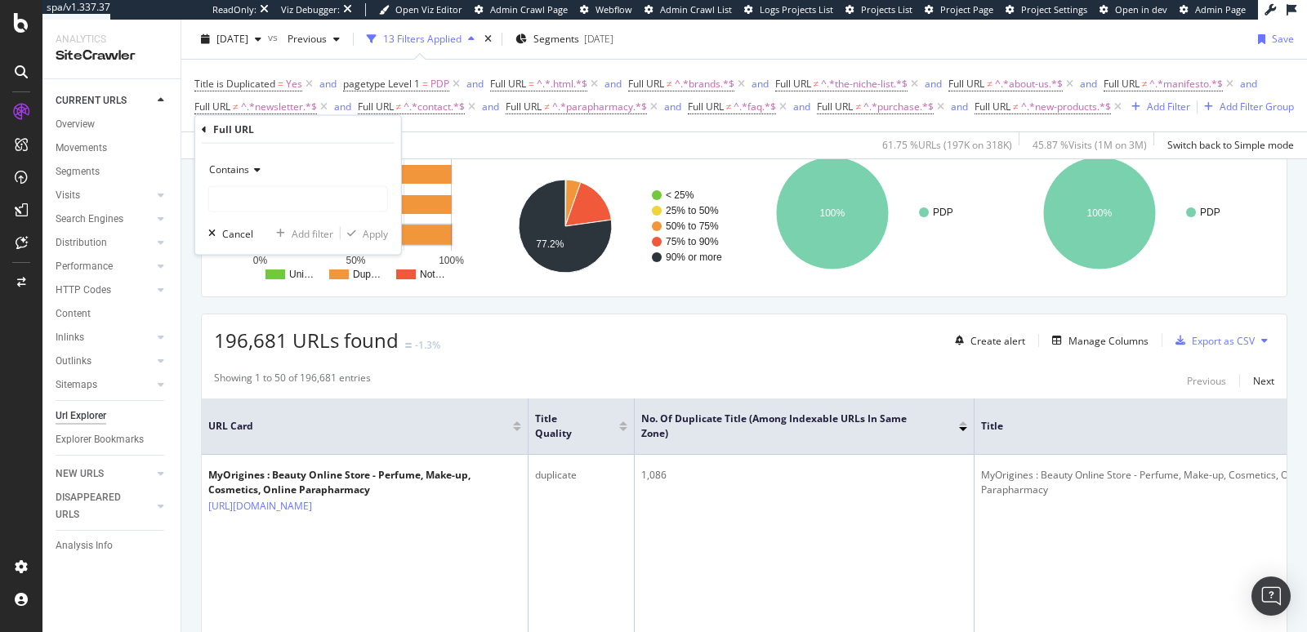
click at [257, 175] on div "Contains" at bounding box center [298, 170] width 180 height 26
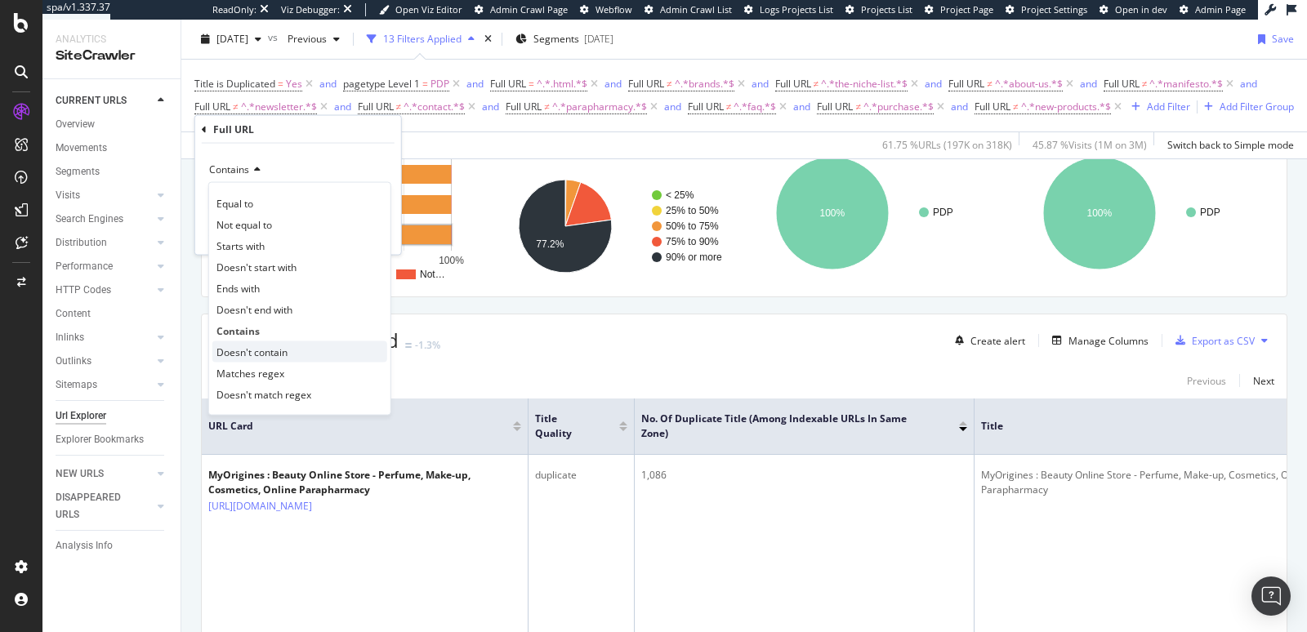
click at [275, 348] on span "Doesn't contain" at bounding box center [252, 352] width 71 height 14
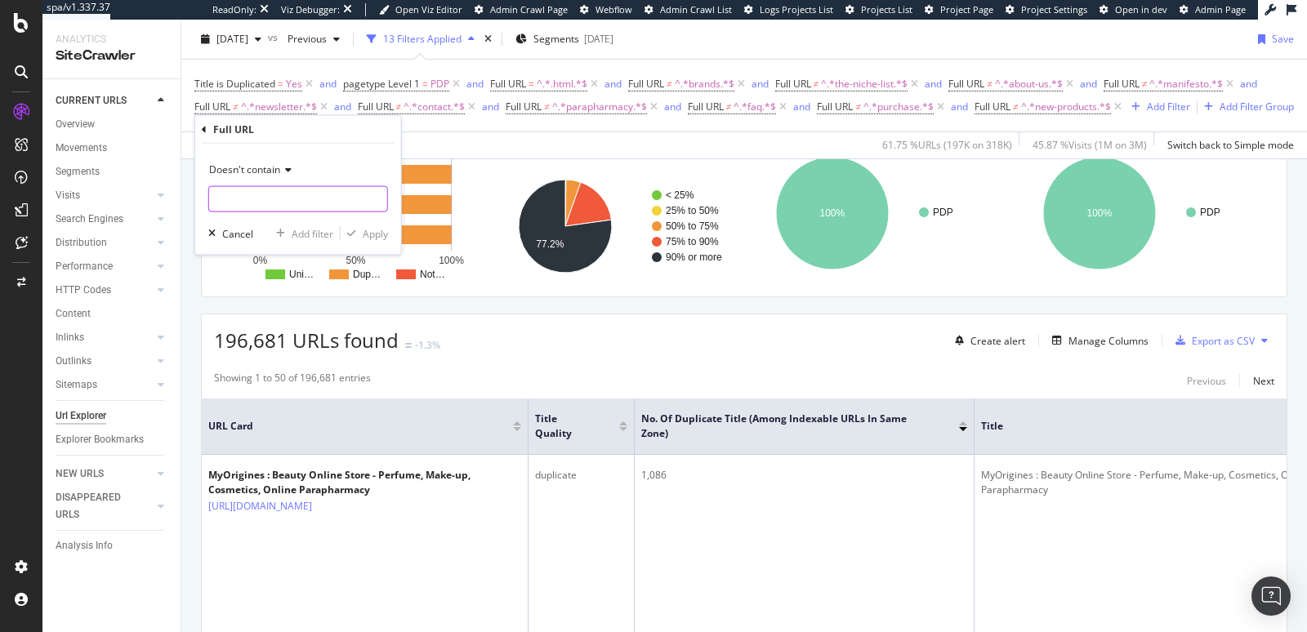
click at [255, 197] on input "text" at bounding box center [298, 199] width 178 height 26
type input "find-a-store"
click at [373, 232] on div "Apply" at bounding box center [375, 233] width 25 height 14
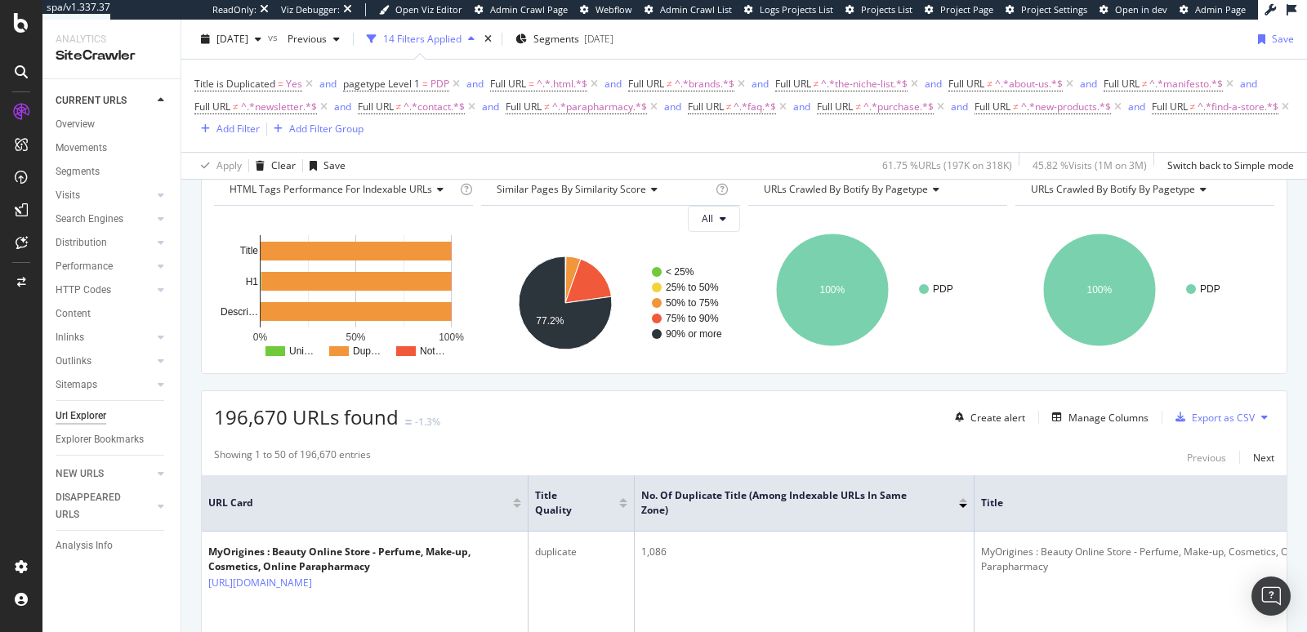
scroll to position [284, 0]
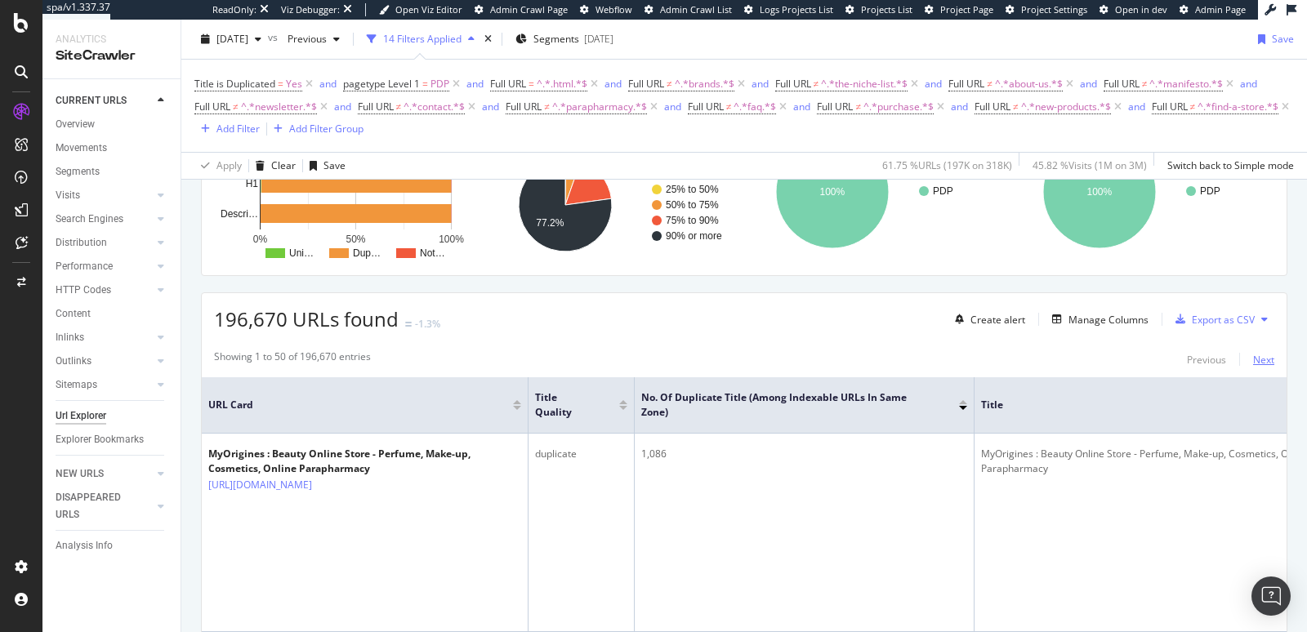
click at [1253, 361] on div "Next" at bounding box center [1263, 360] width 21 height 14
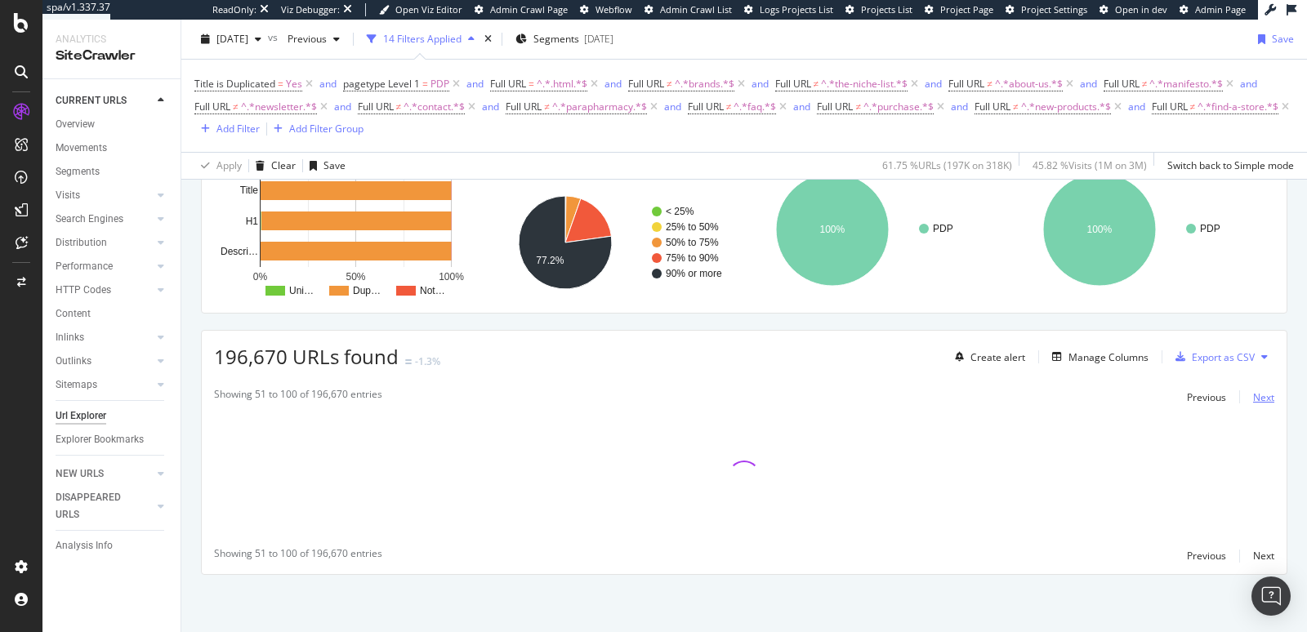
scroll to position [244, 0]
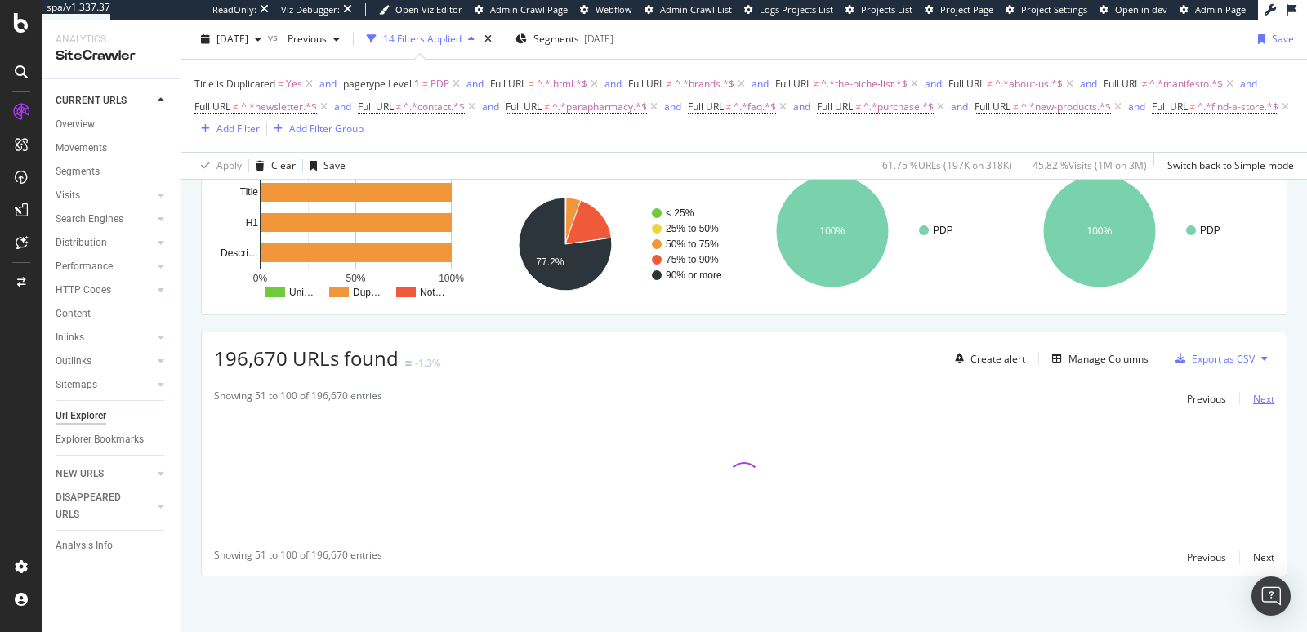
click at [1253, 395] on div "Next" at bounding box center [1263, 399] width 21 height 14
click at [1253, 399] on div "Next" at bounding box center [1263, 399] width 21 height 14
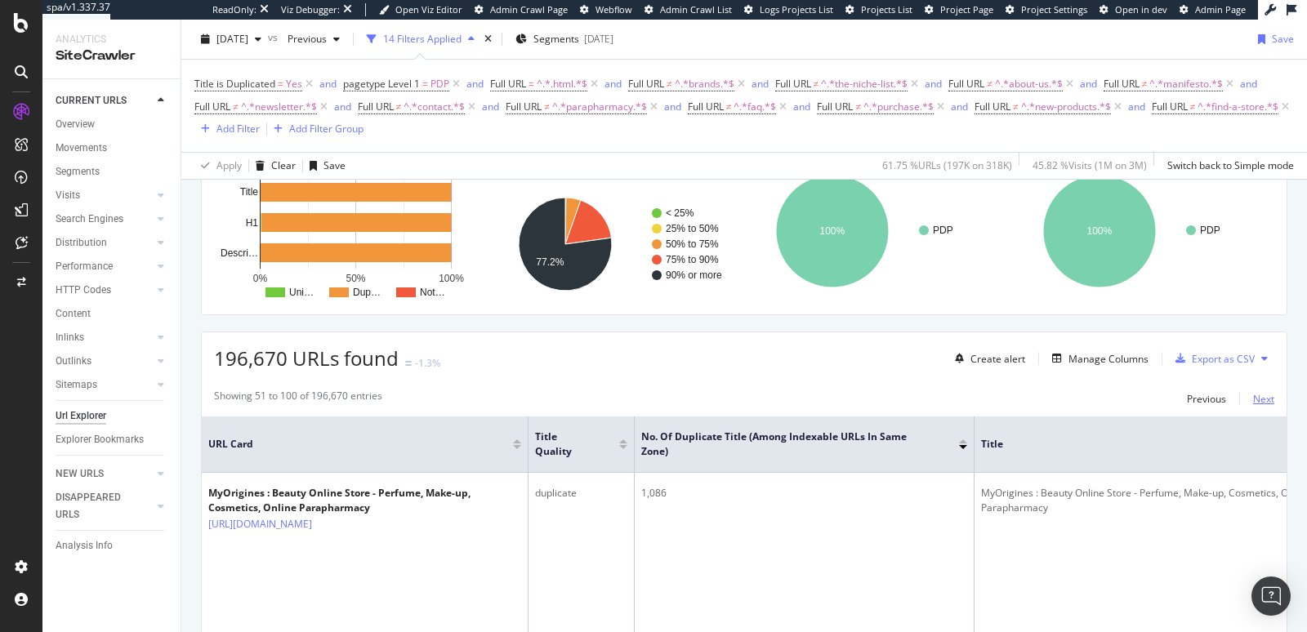
scroll to position [284, 0]
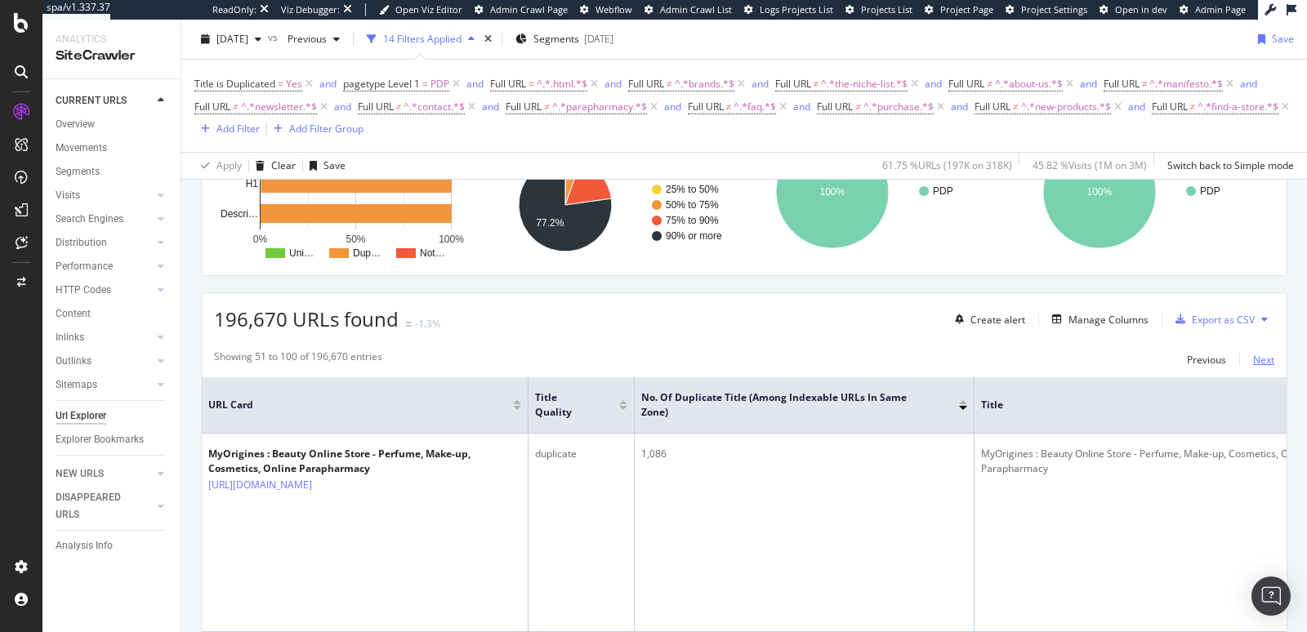
click at [1250, 399] on span "Title" at bounding box center [1162, 405] width 362 height 15
click at [1253, 361] on div "Next" at bounding box center [1263, 360] width 21 height 14
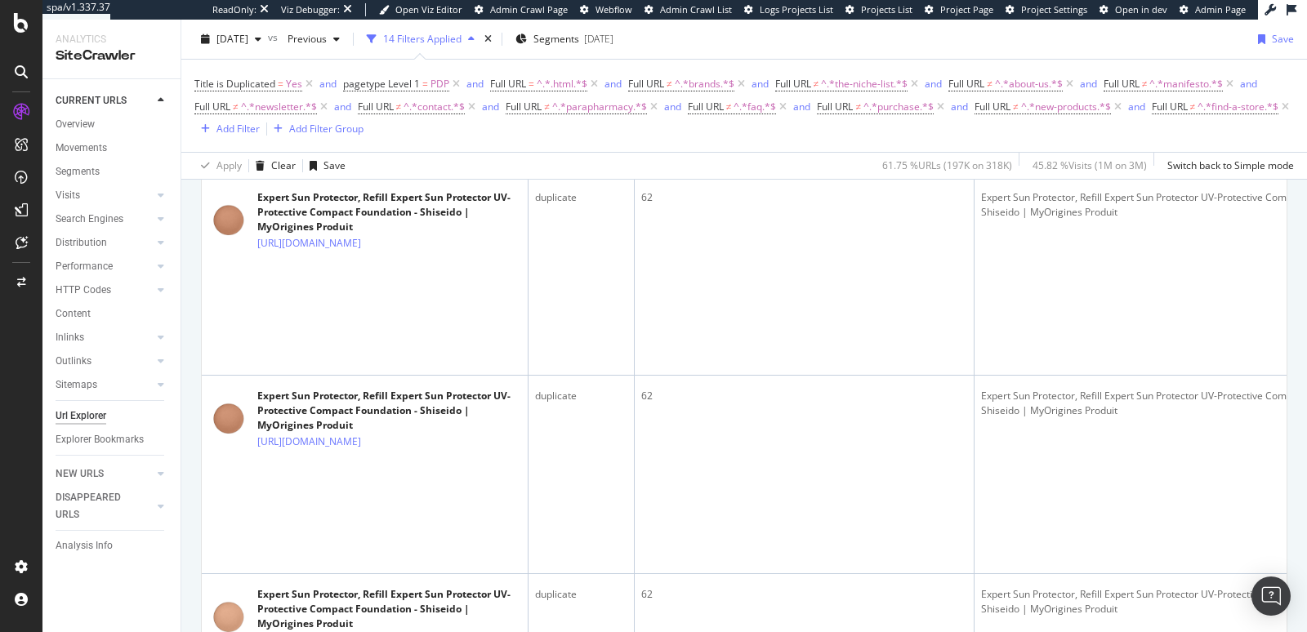
scroll to position [343, 0]
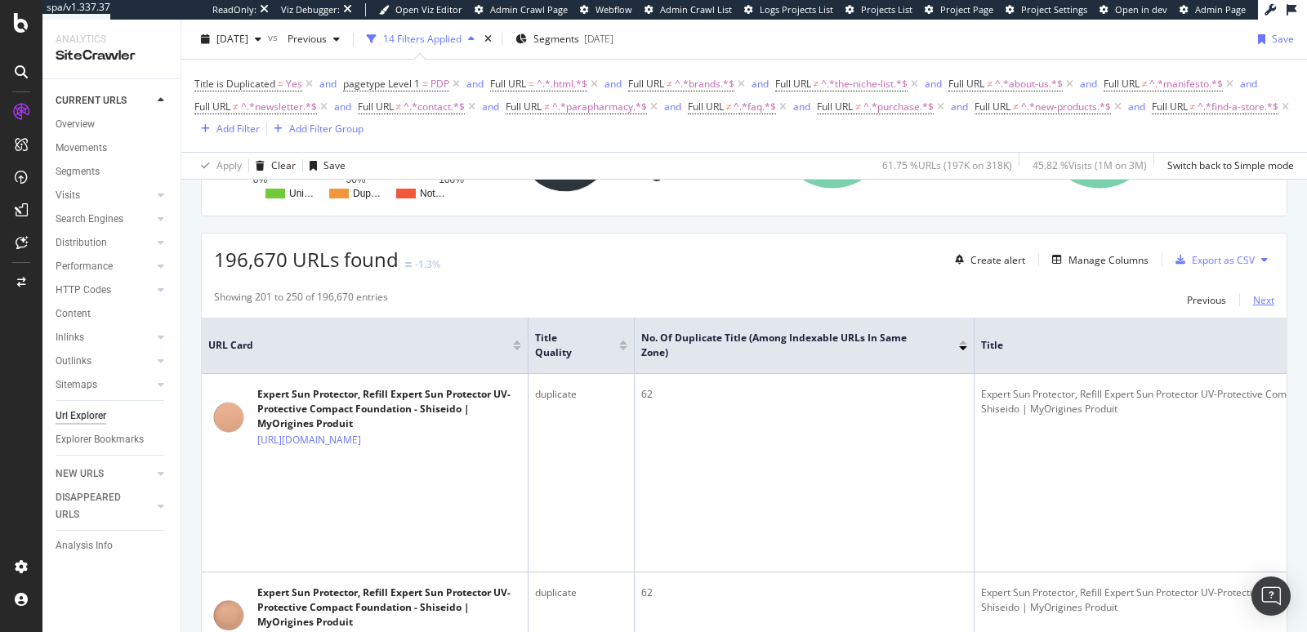
click at [1253, 301] on div "Next" at bounding box center [1263, 300] width 21 height 14
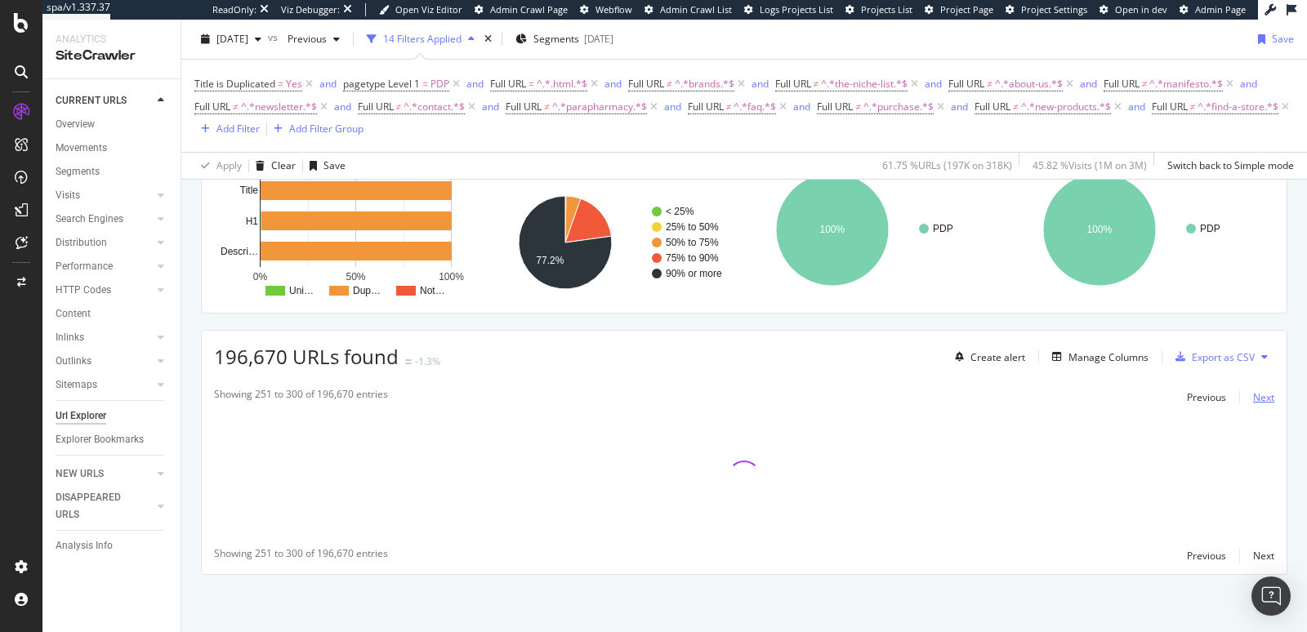
scroll to position [244, 0]
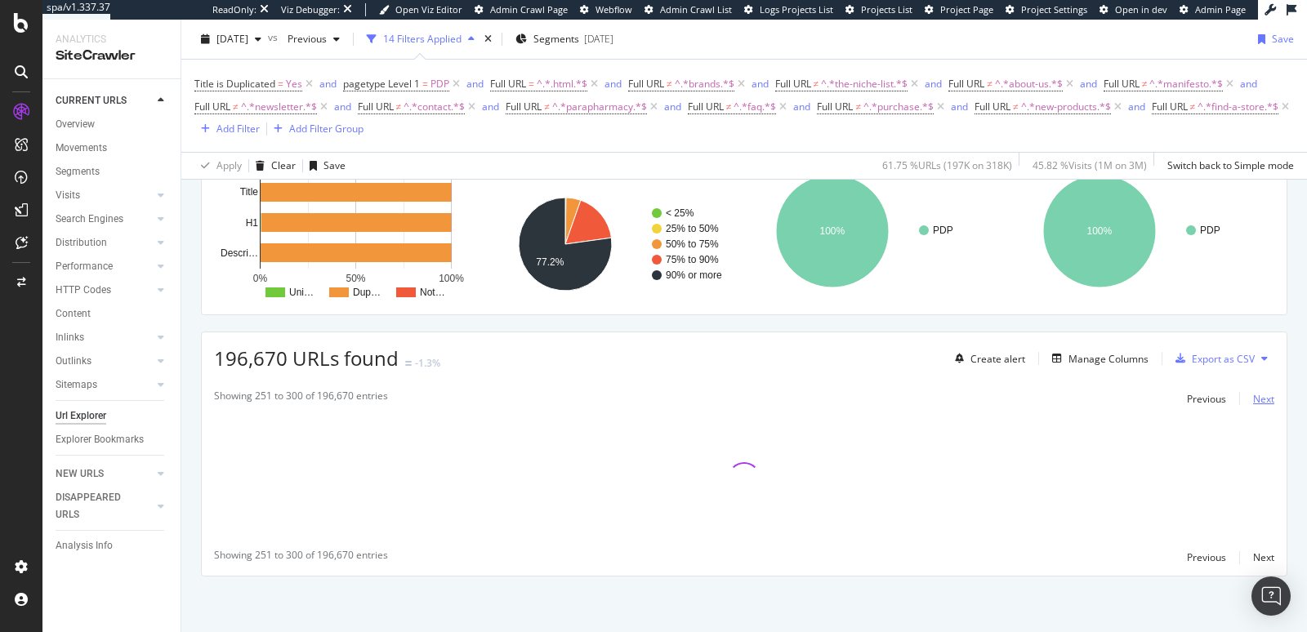
click at [1253, 400] on div "Next" at bounding box center [1263, 399] width 21 height 14
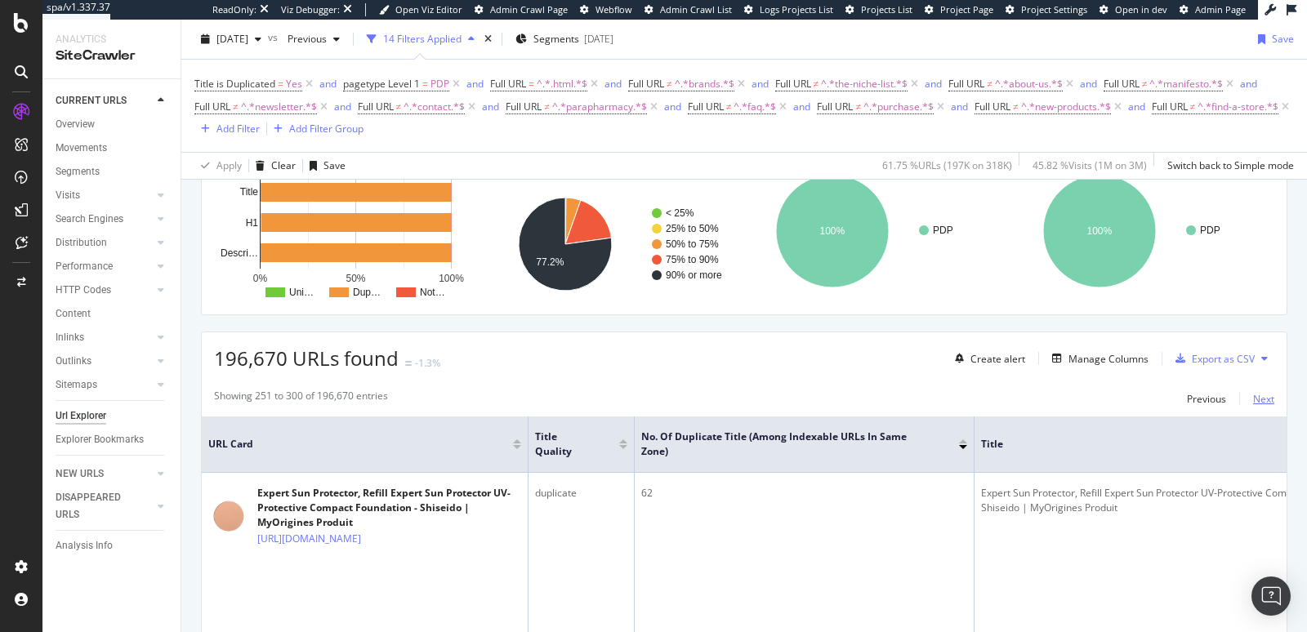
scroll to position [343, 0]
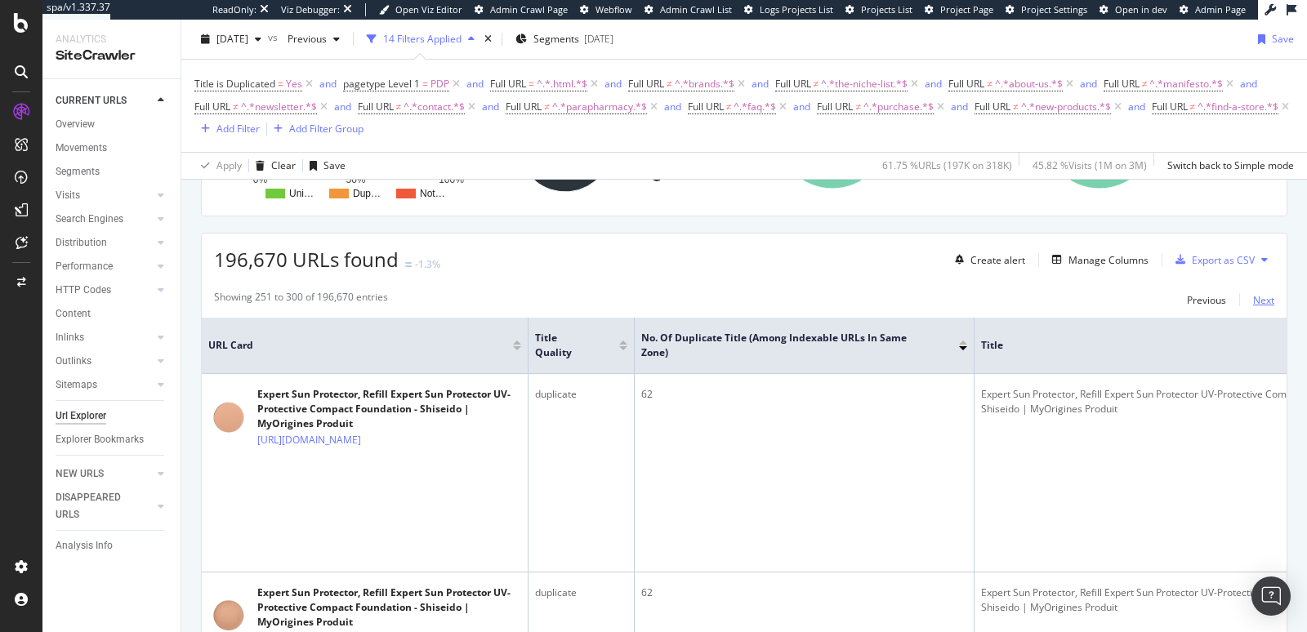
click at [1253, 303] on div "Next" at bounding box center [1263, 300] width 21 height 14
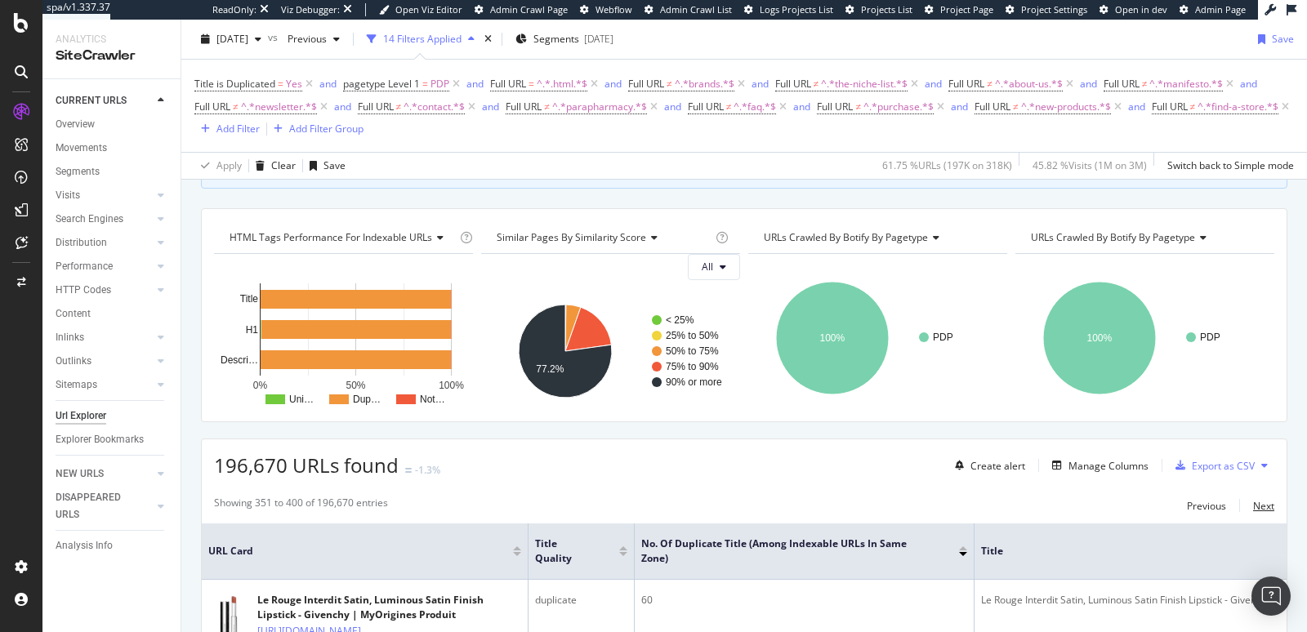
scroll to position [158, 0]
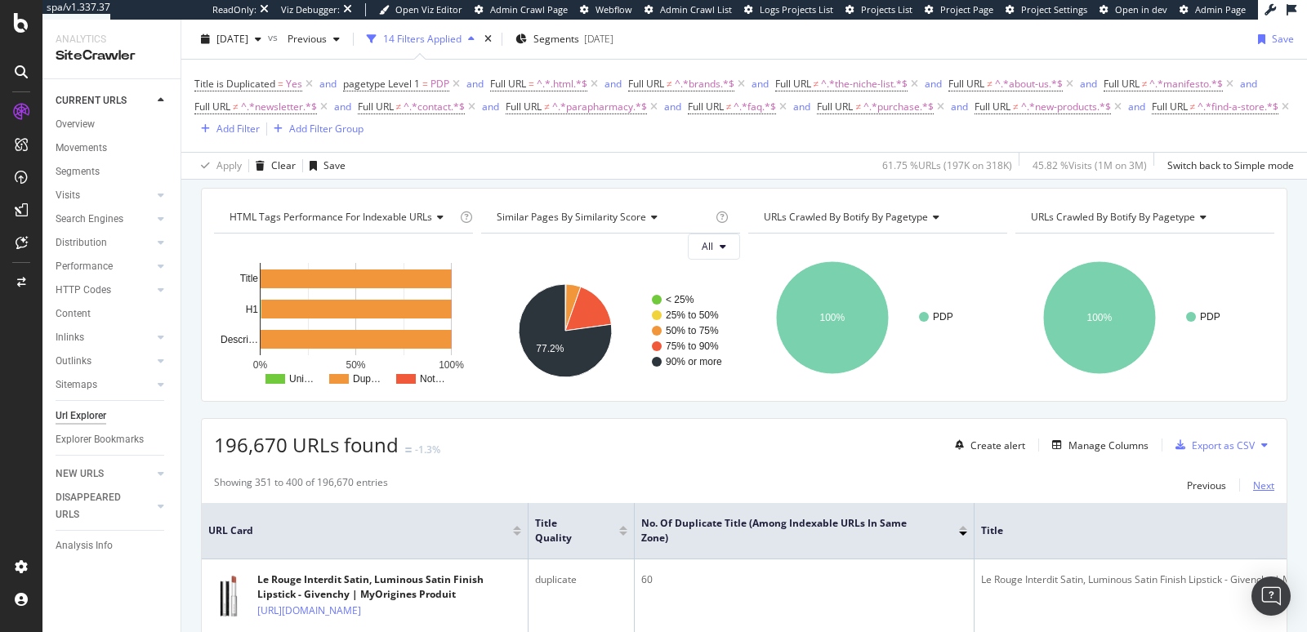
click at [1253, 486] on div "Next" at bounding box center [1263, 486] width 21 height 14
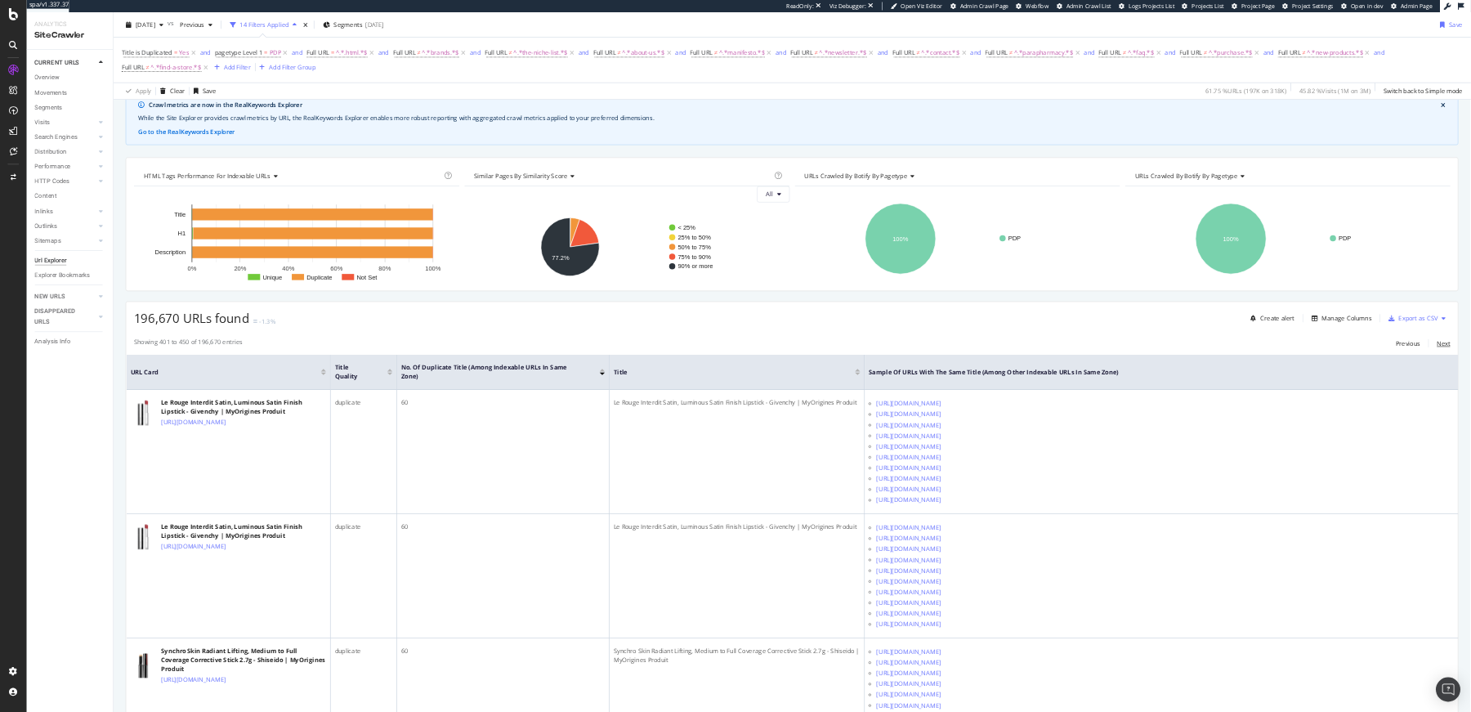
scroll to position [0, 0]
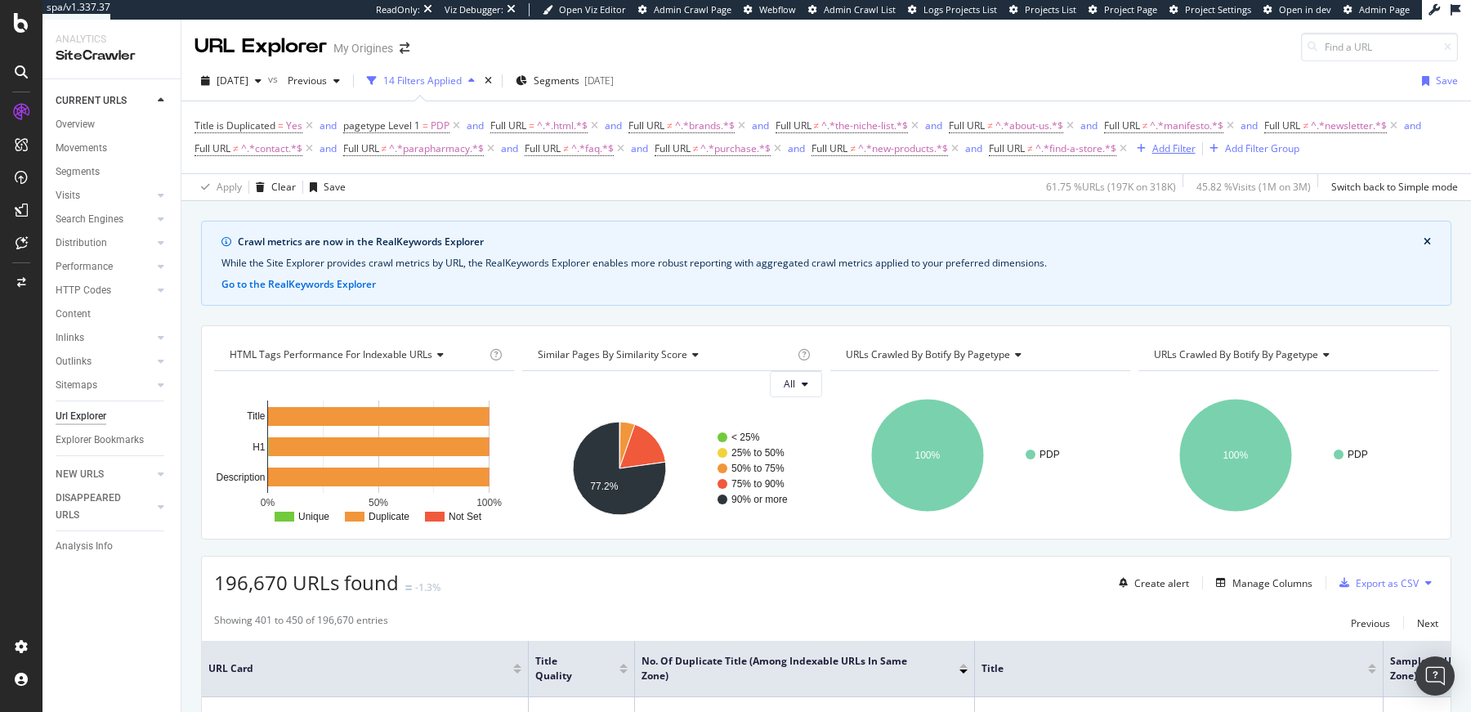
click at [1181, 153] on div "Add Filter" at bounding box center [1173, 148] width 43 height 14
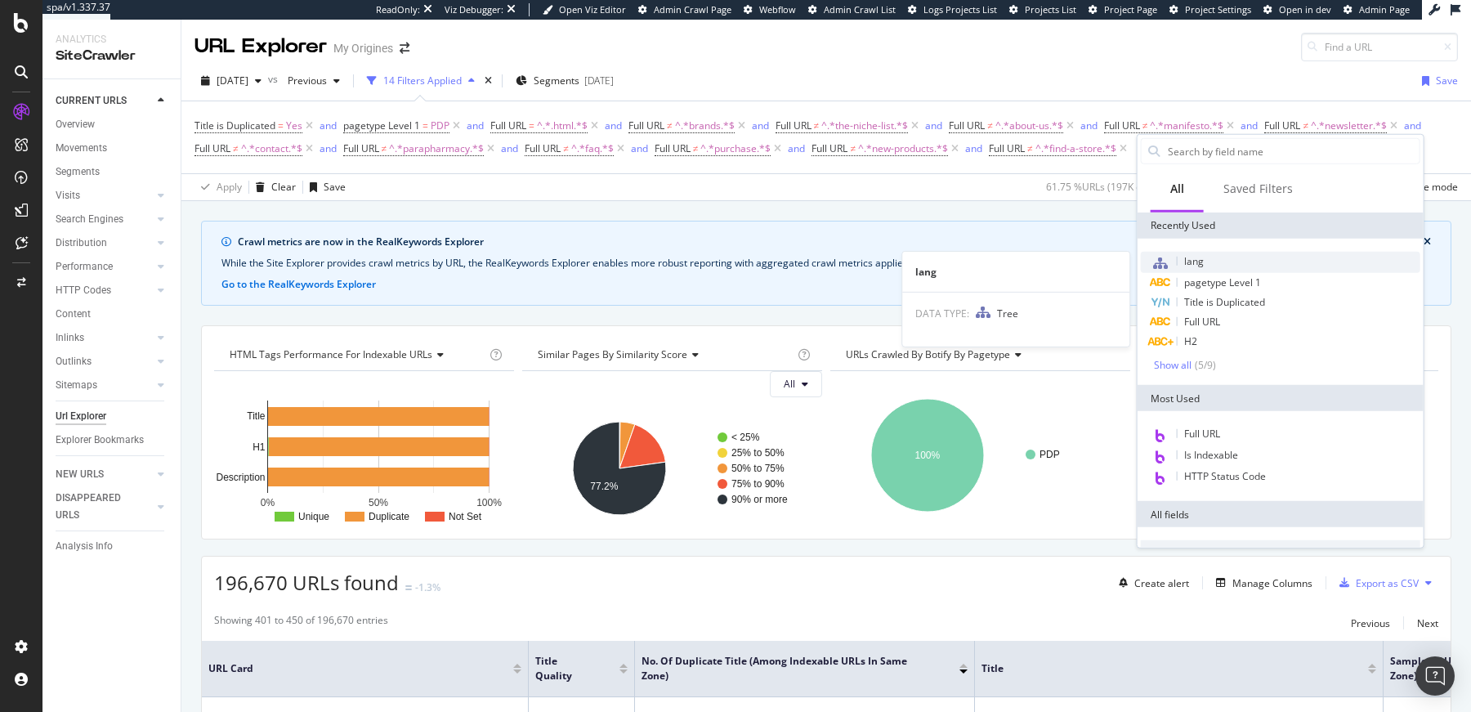
click at [1191, 264] on span "lang" at bounding box center [1194, 261] width 20 height 14
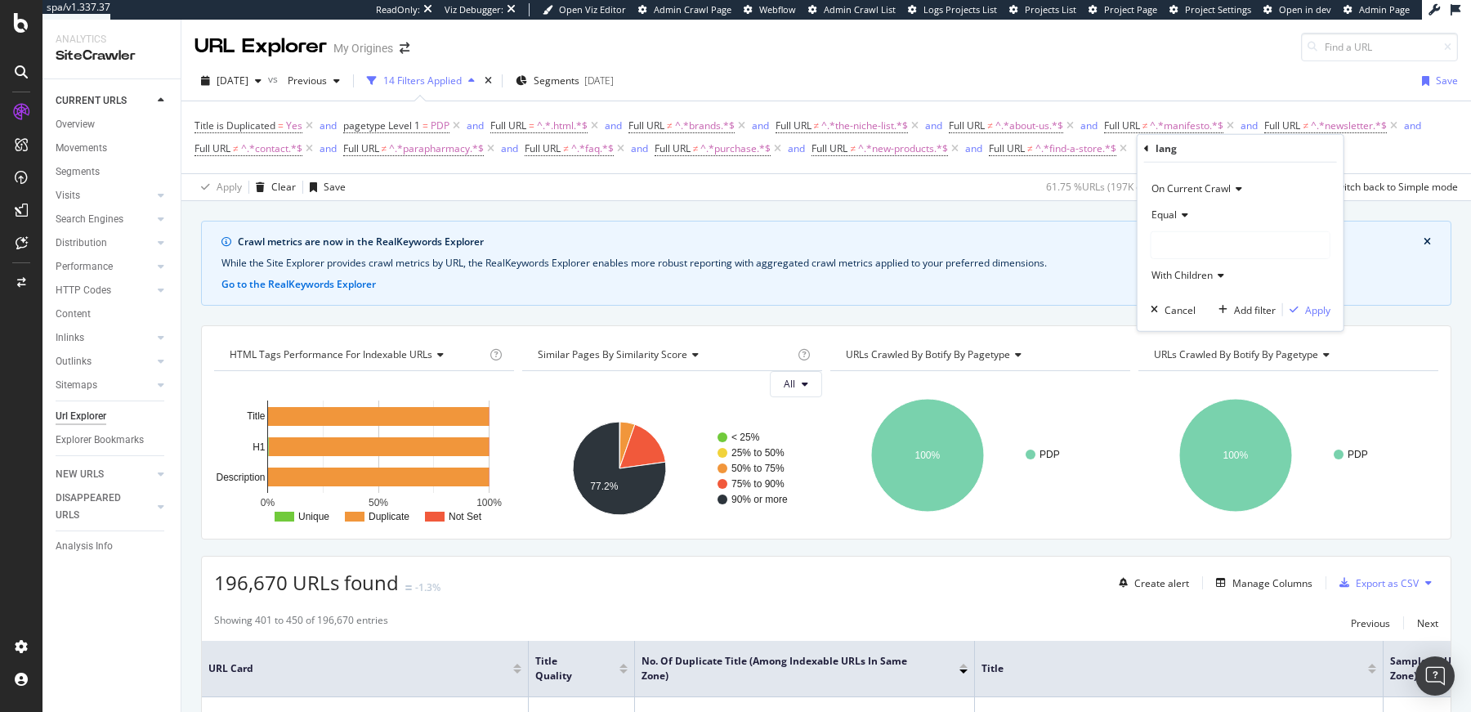
click at [1177, 243] on div at bounding box center [1240, 245] width 178 height 26
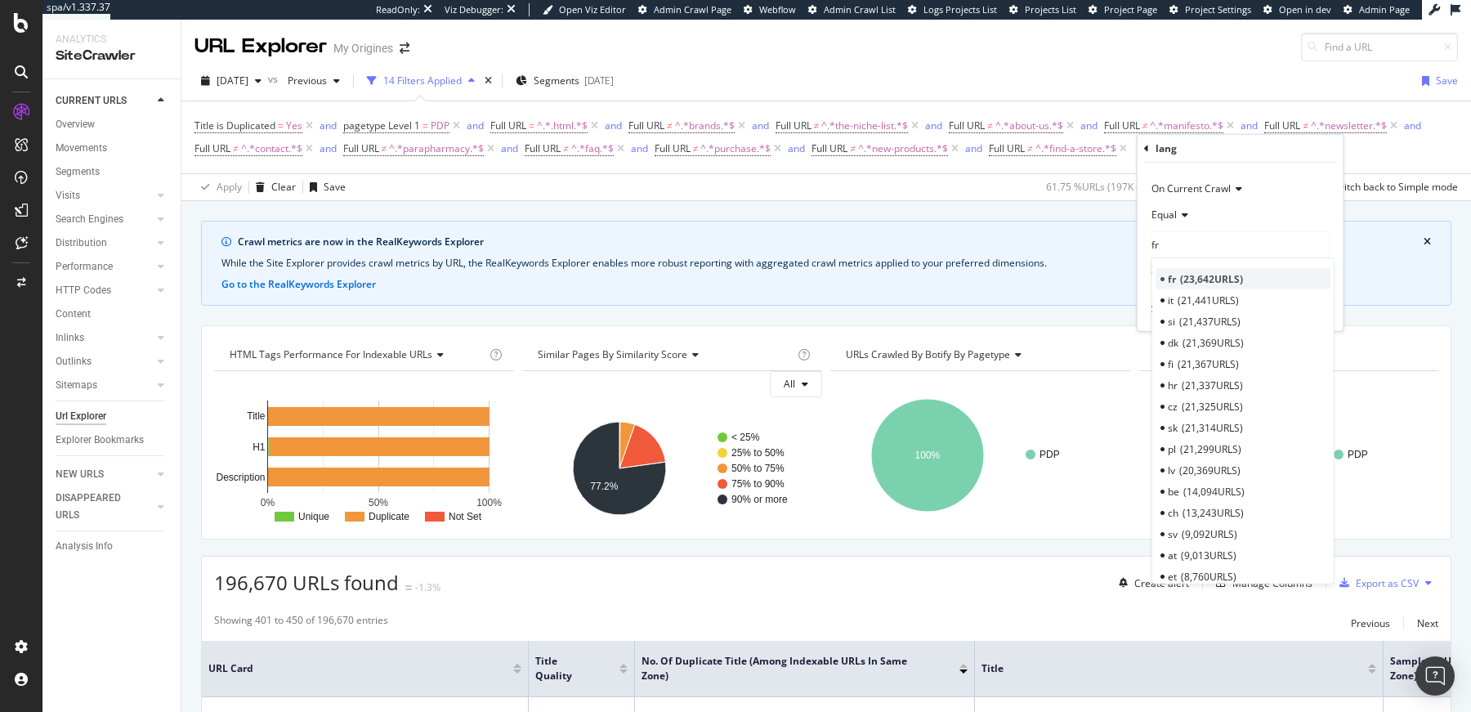
type input "fr"
click at [1191, 268] on div "fr 23,642 URLS" at bounding box center [1242, 278] width 175 height 21
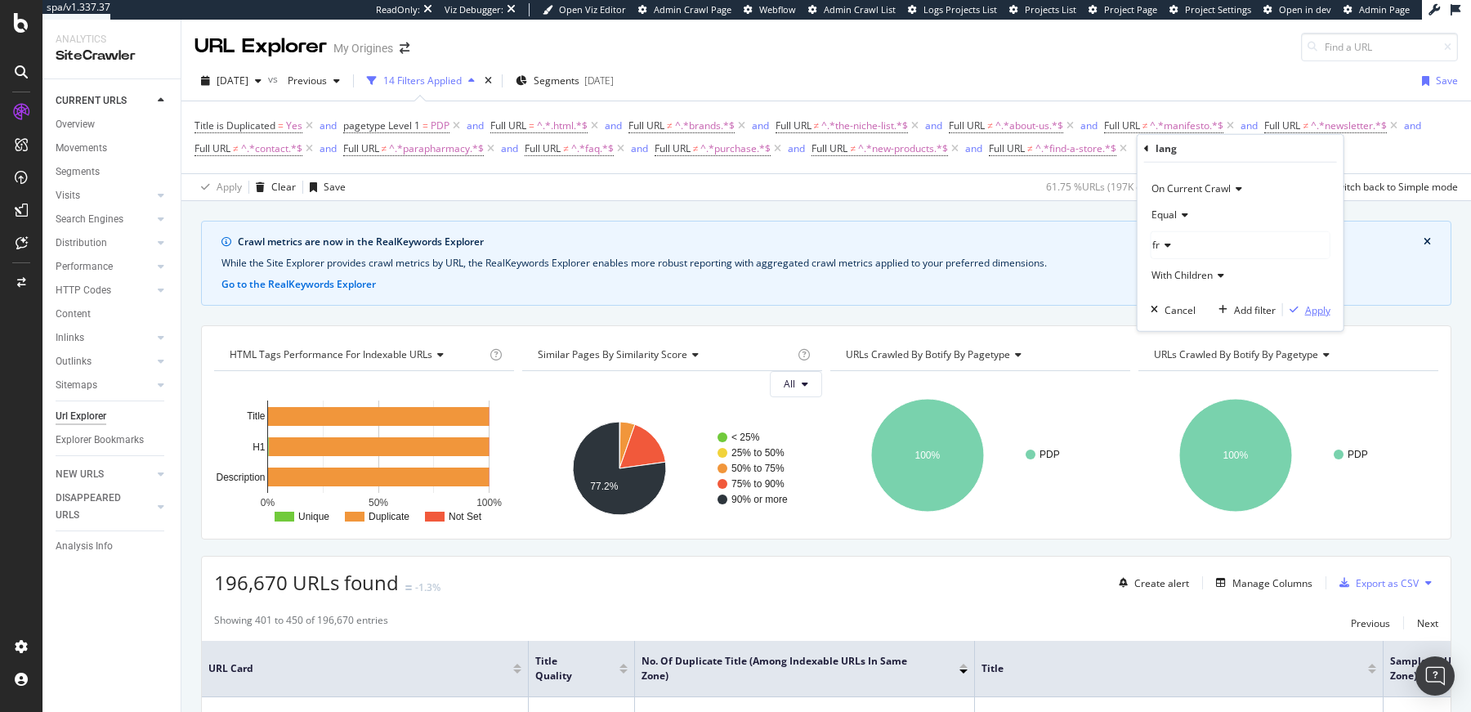
click at [1300, 306] on div "button" at bounding box center [1294, 310] width 22 height 10
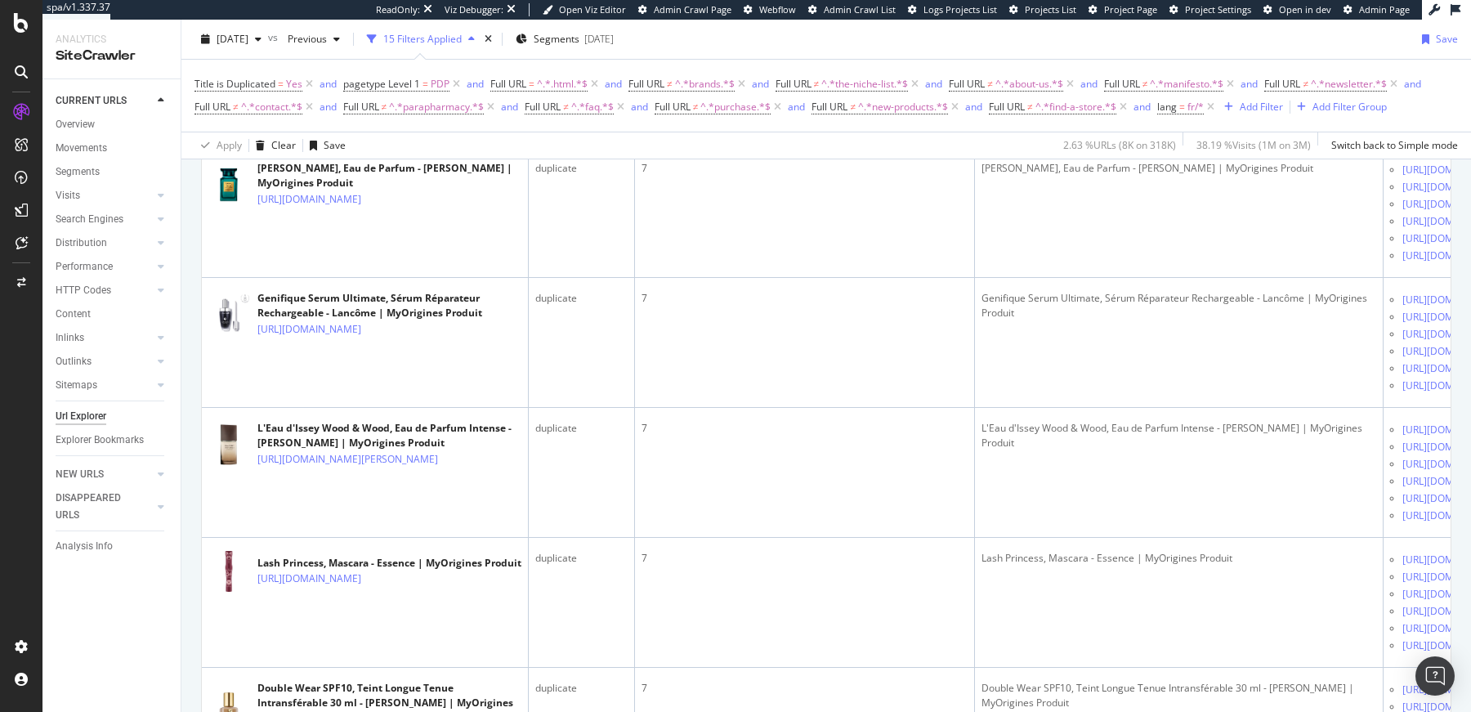
scroll to position [168, 0]
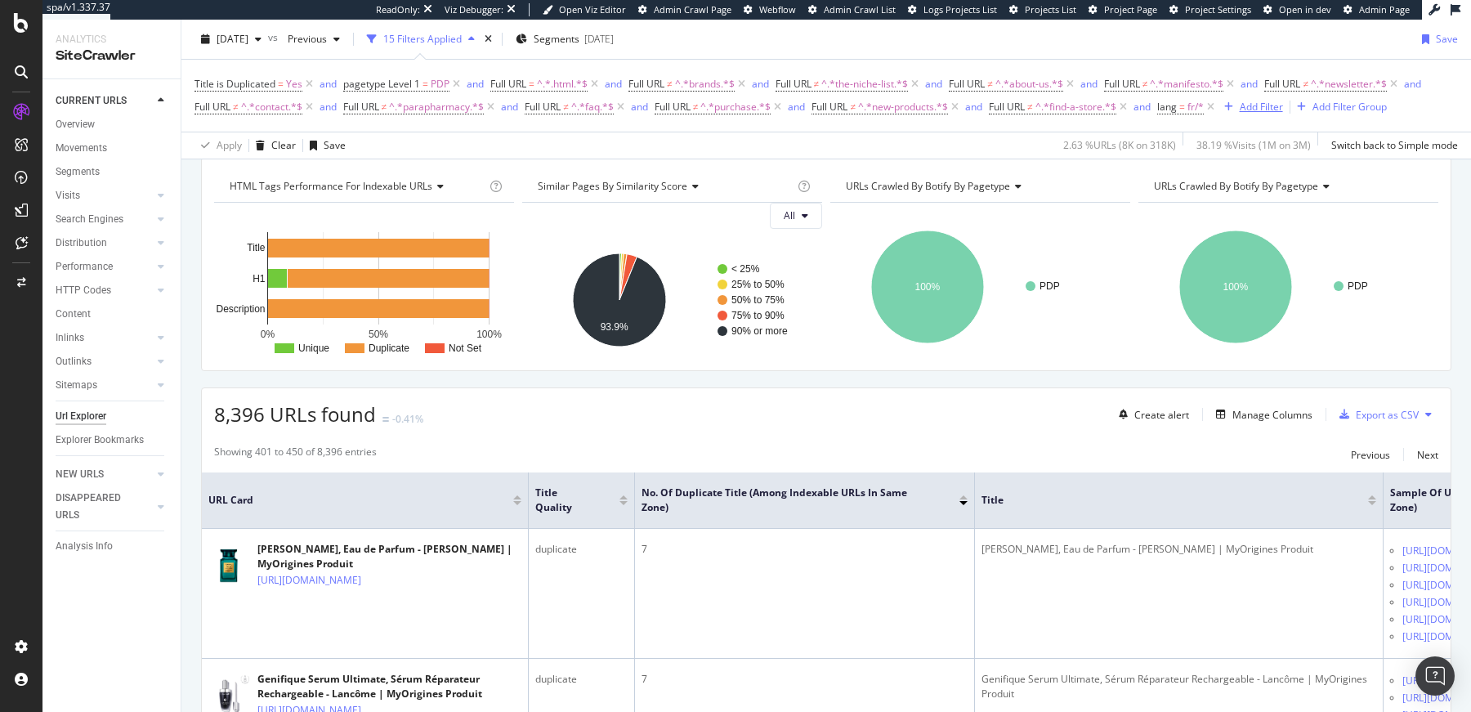
click at [1265, 112] on div "Add Filter" at bounding box center [1260, 107] width 43 height 14
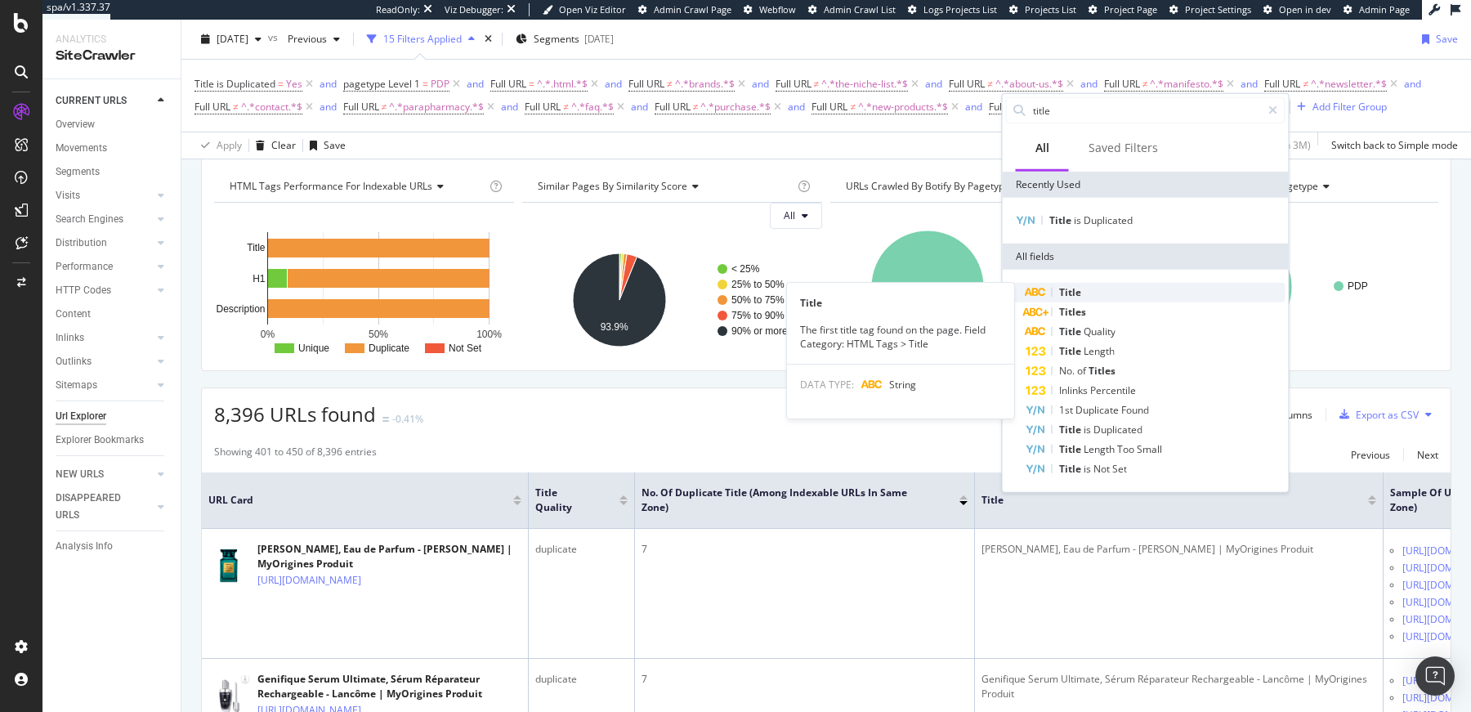
type input "title"
click at [1096, 288] on div "Title" at bounding box center [1155, 293] width 260 height 20
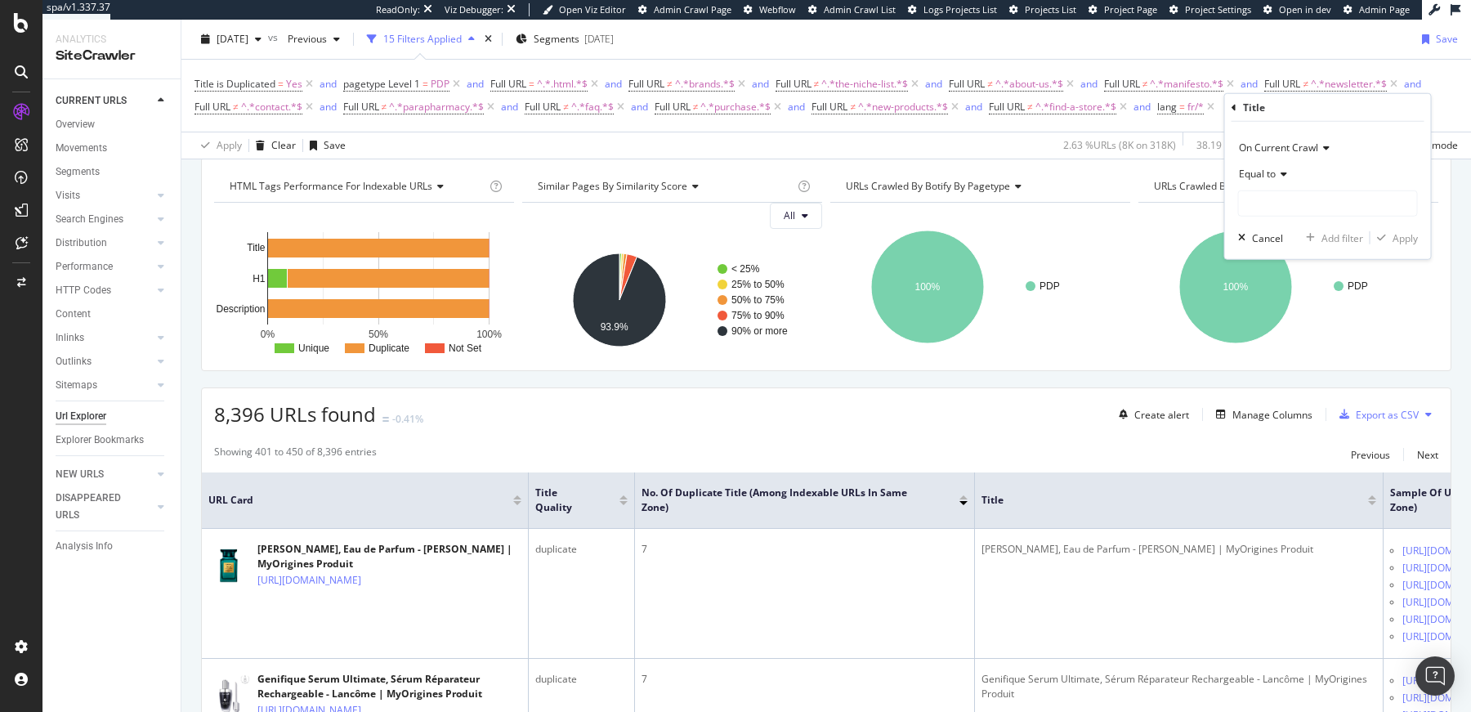
click at [1284, 176] on icon at bounding box center [1280, 174] width 11 height 10
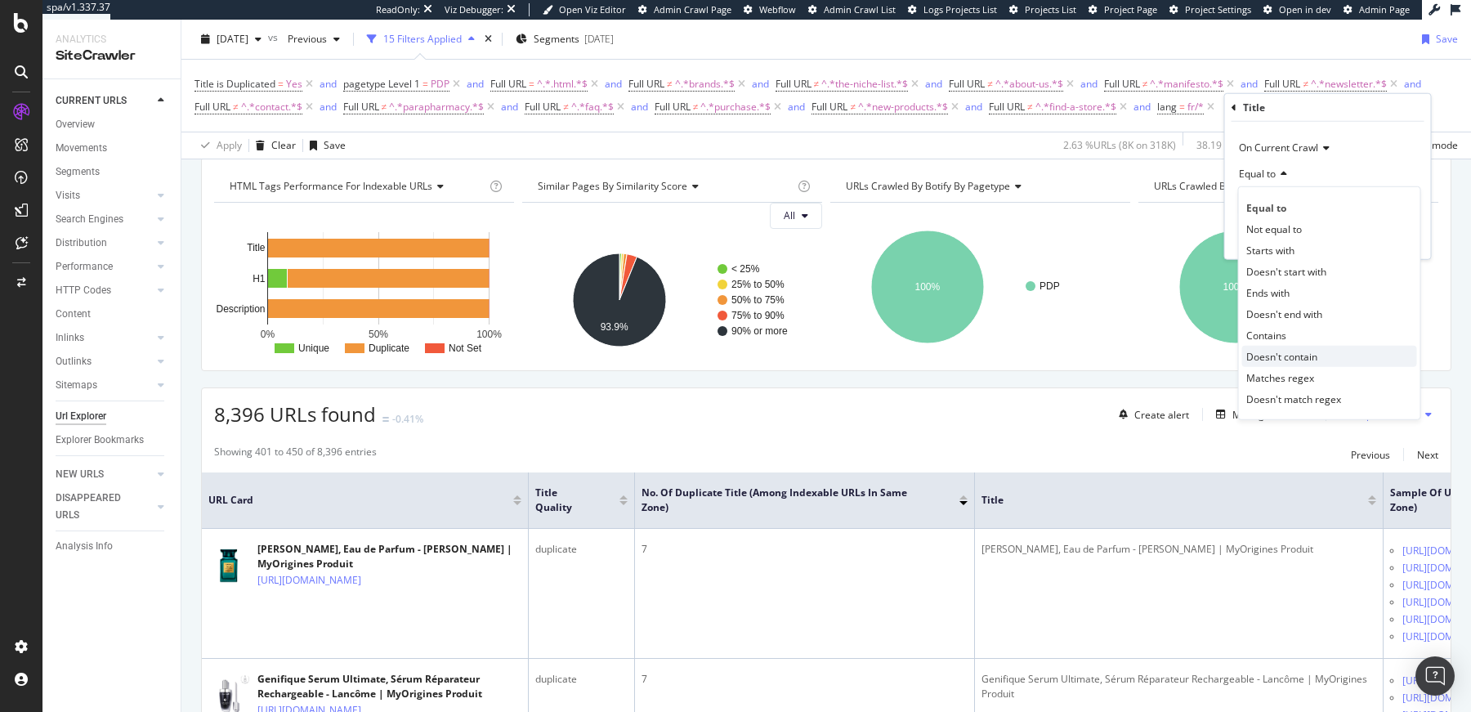
click at [1265, 355] on span "Doesn't contain" at bounding box center [1281, 356] width 71 height 14
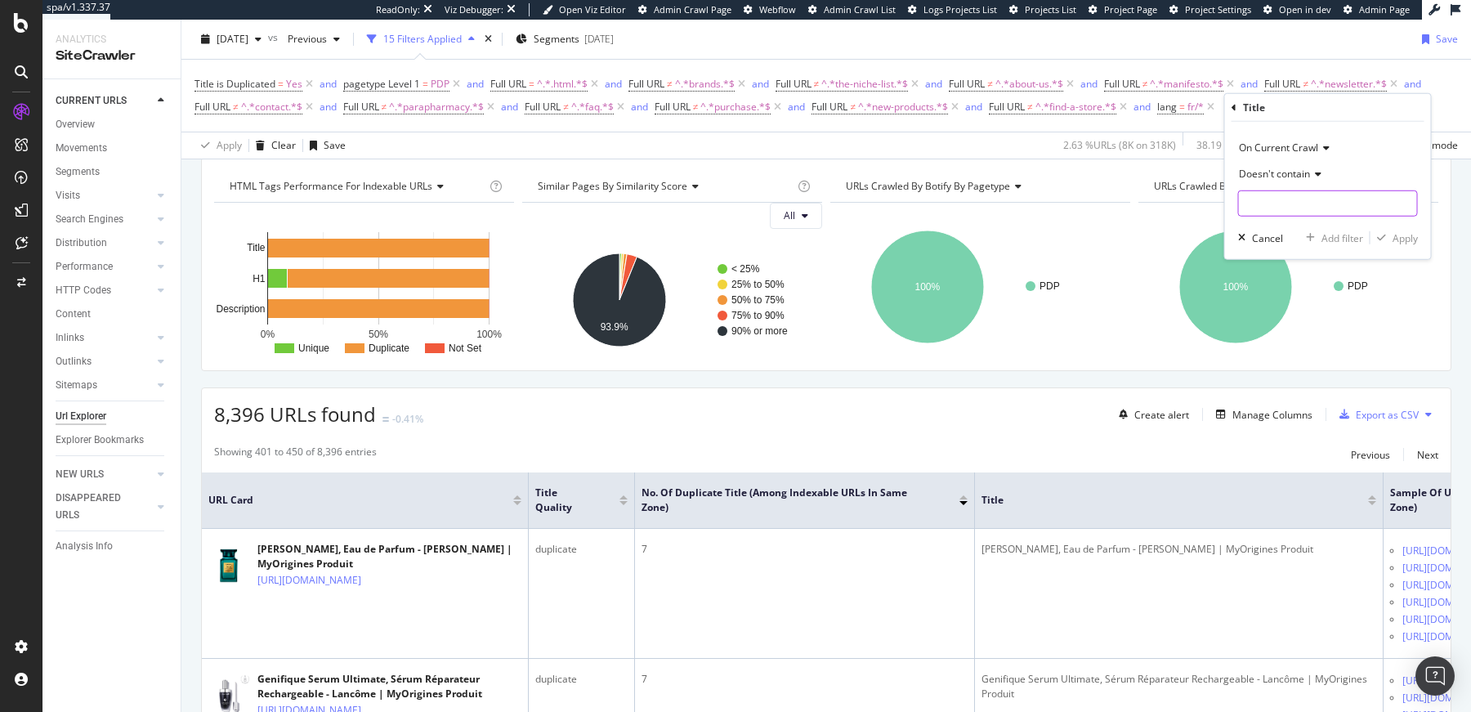
click at [1262, 211] on input "text" at bounding box center [1328, 203] width 178 height 26
type input "parfum"
click at [1306, 238] on div "On Current Crawl Doesn't contain parfum Cancel Add filter Apply" at bounding box center [1328, 190] width 206 height 137
click at [1306, 239] on div "Apply" at bounding box center [1404, 237] width 25 height 14
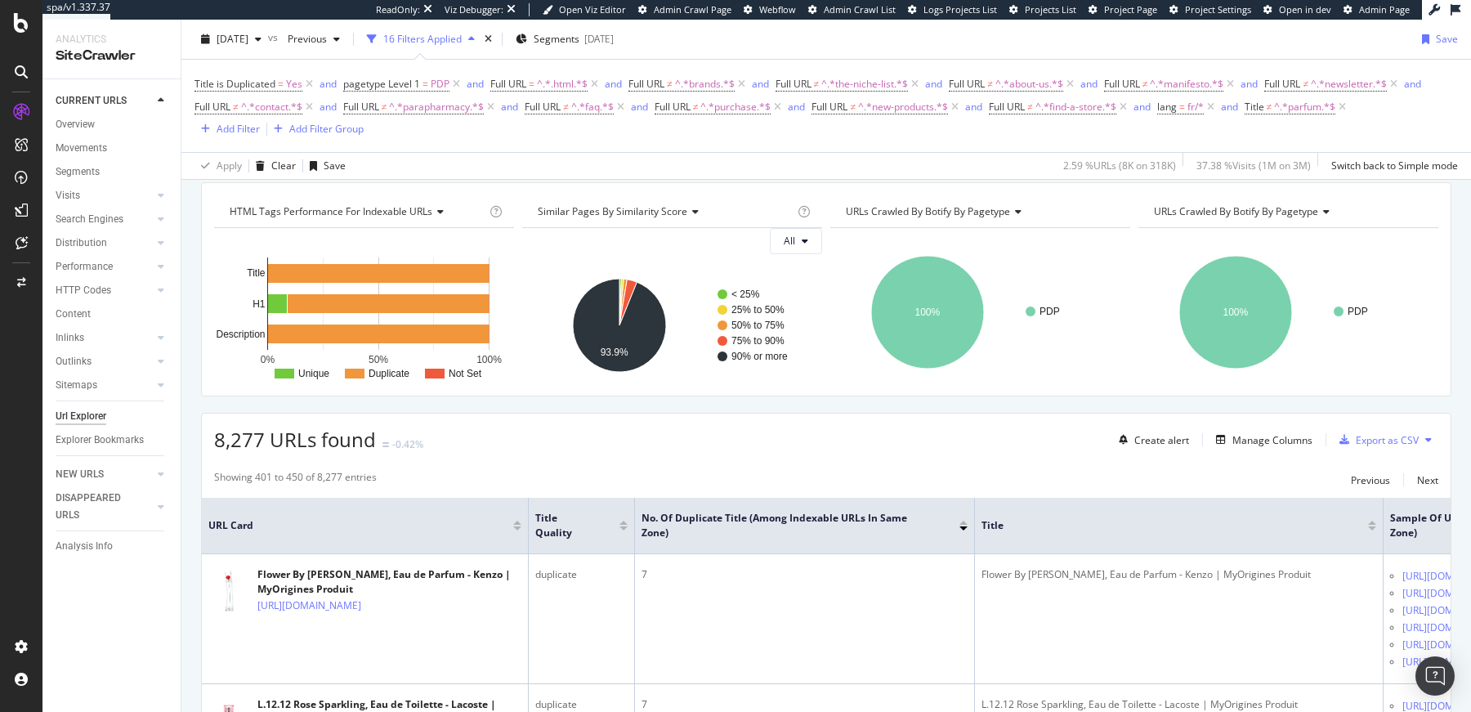
scroll to position [189, 0]
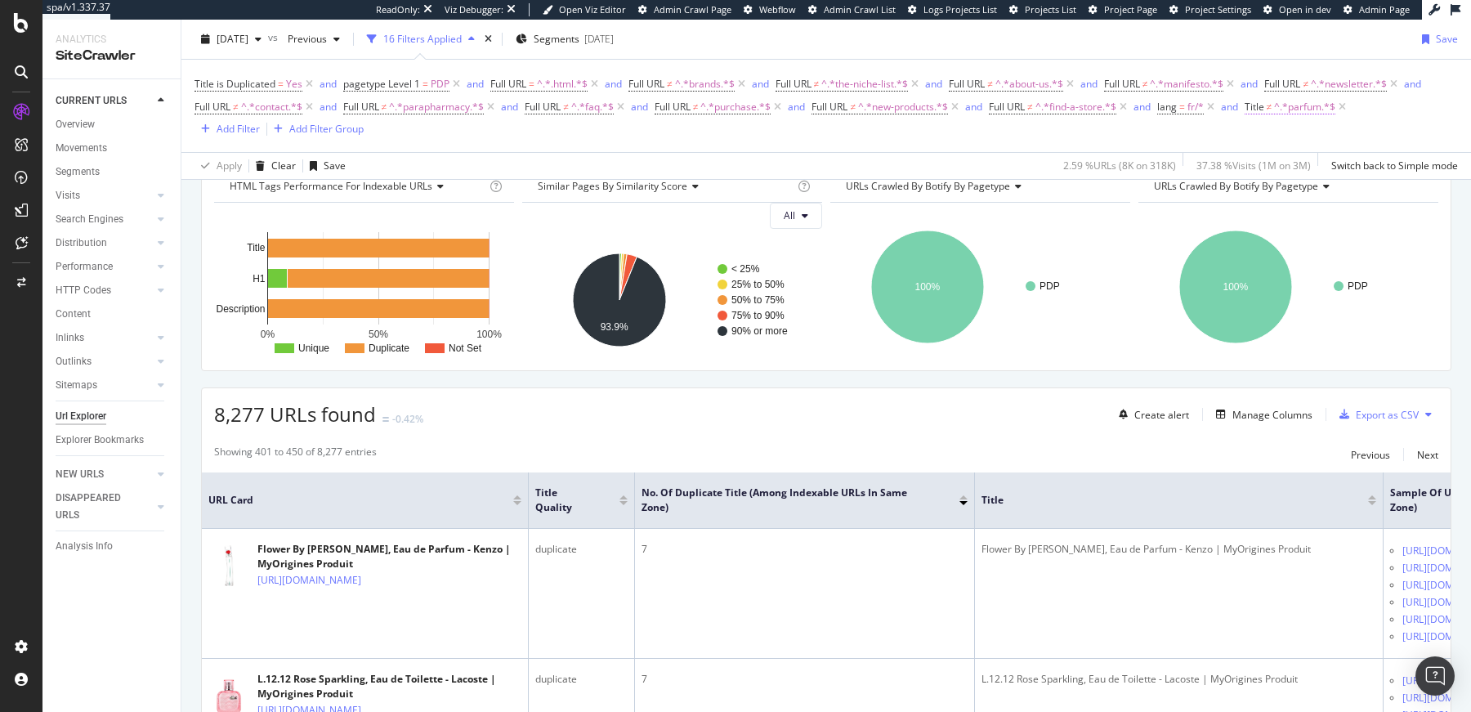
click at [1303, 108] on span "^.*parfum.*$" at bounding box center [1304, 107] width 61 height 23
click at [1280, 200] on input "parfum" at bounding box center [1343, 200] width 154 height 26
click at [1306, 231] on div "Apply" at bounding box center [1431, 235] width 25 height 14
click at [1306, 109] on span "^.*parfum.*$" at bounding box center [1304, 107] width 61 height 23
click at [1306, 109] on div "Title" at bounding box center [1354, 105] width 193 height 28
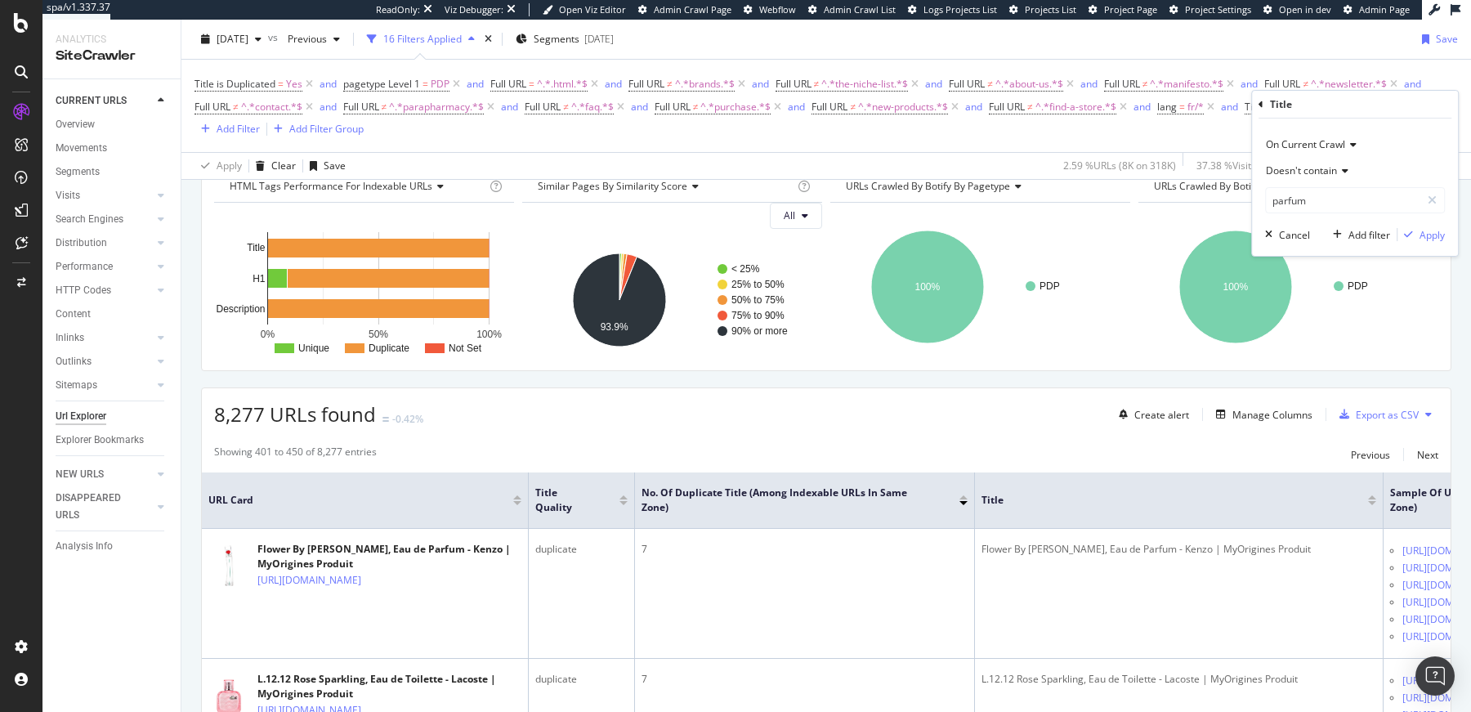
click at [1306, 167] on span "Doesn't contain" at bounding box center [1301, 170] width 71 height 14
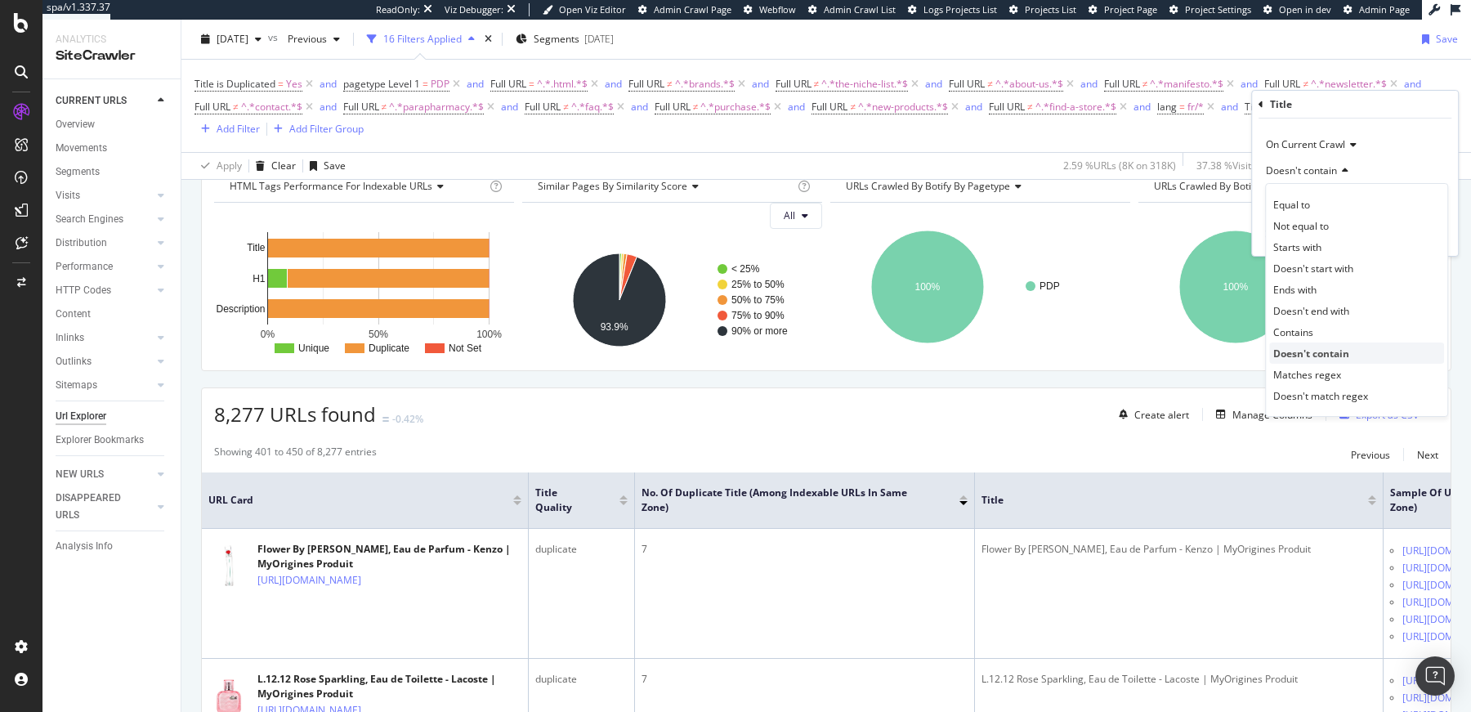
click at [1306, 346] on span "Doesn't contain" at bounding box center [1311, 353] width 76 height 14
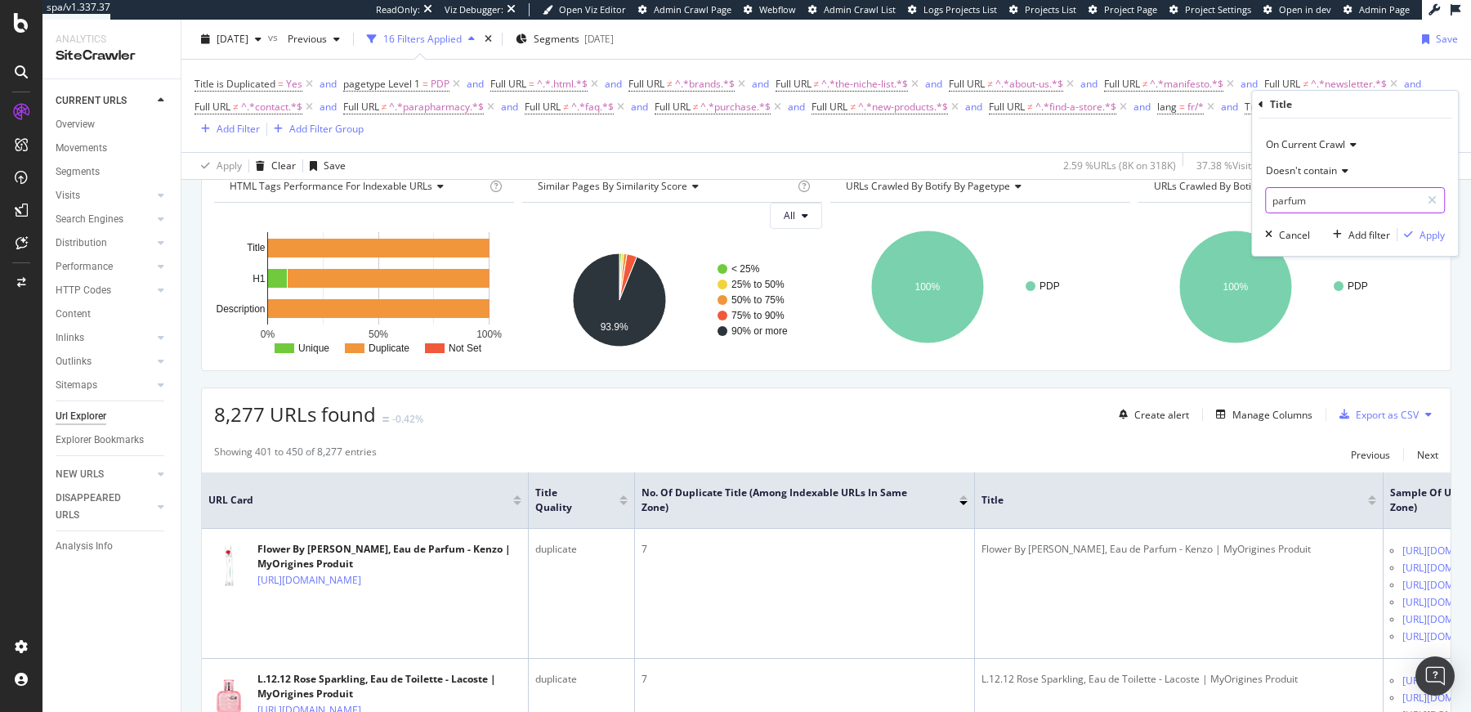
click at [1280, 202] on input "parfum" at bounding box center [1343, 200] width 154 height 26
click at [1281, 199] on input "parfum" at bounding box center [1343, 200] width 154 height 26
type input "Parfum"
click at [1306, 231] on div "button" at bounding box center [1408, 235] width 22 height 10
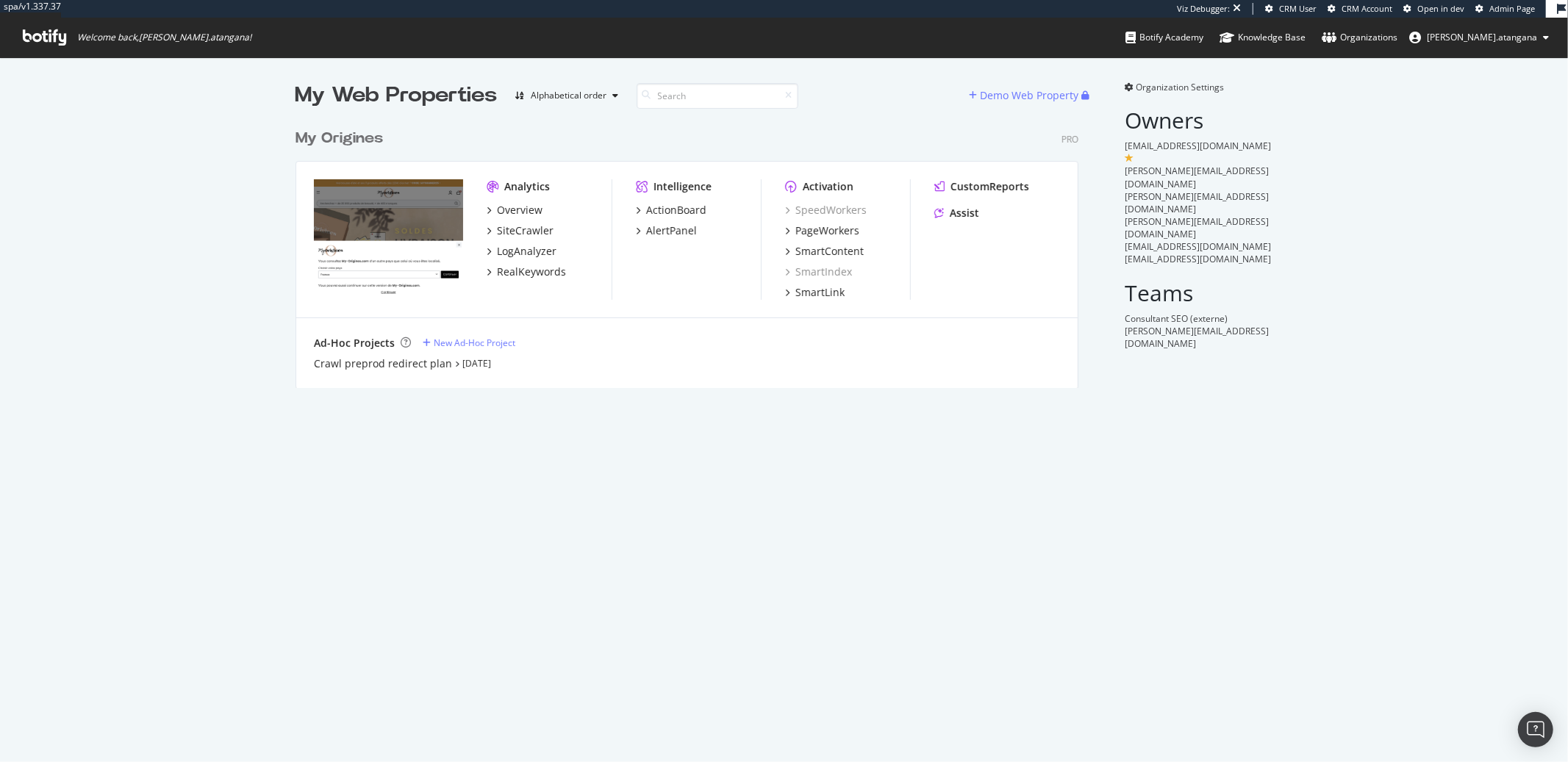
scroll to position [265, 782]
click at [509, 213] on div "Overview" at bounding box center [519, 210] width 46 height 14
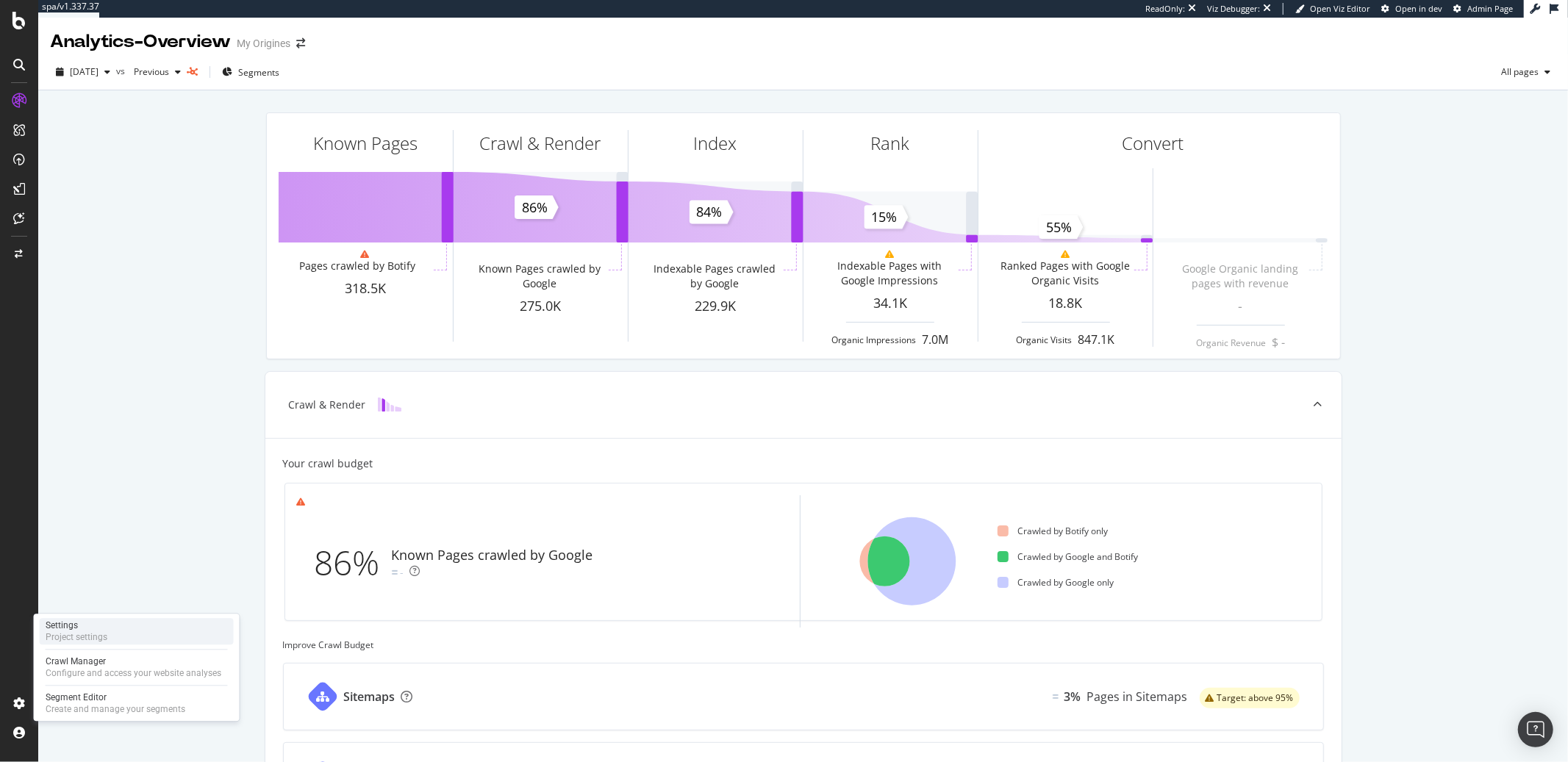
click at [67, 634] on div "Project settings" at bounding box center [76, 637] width 62 height 12
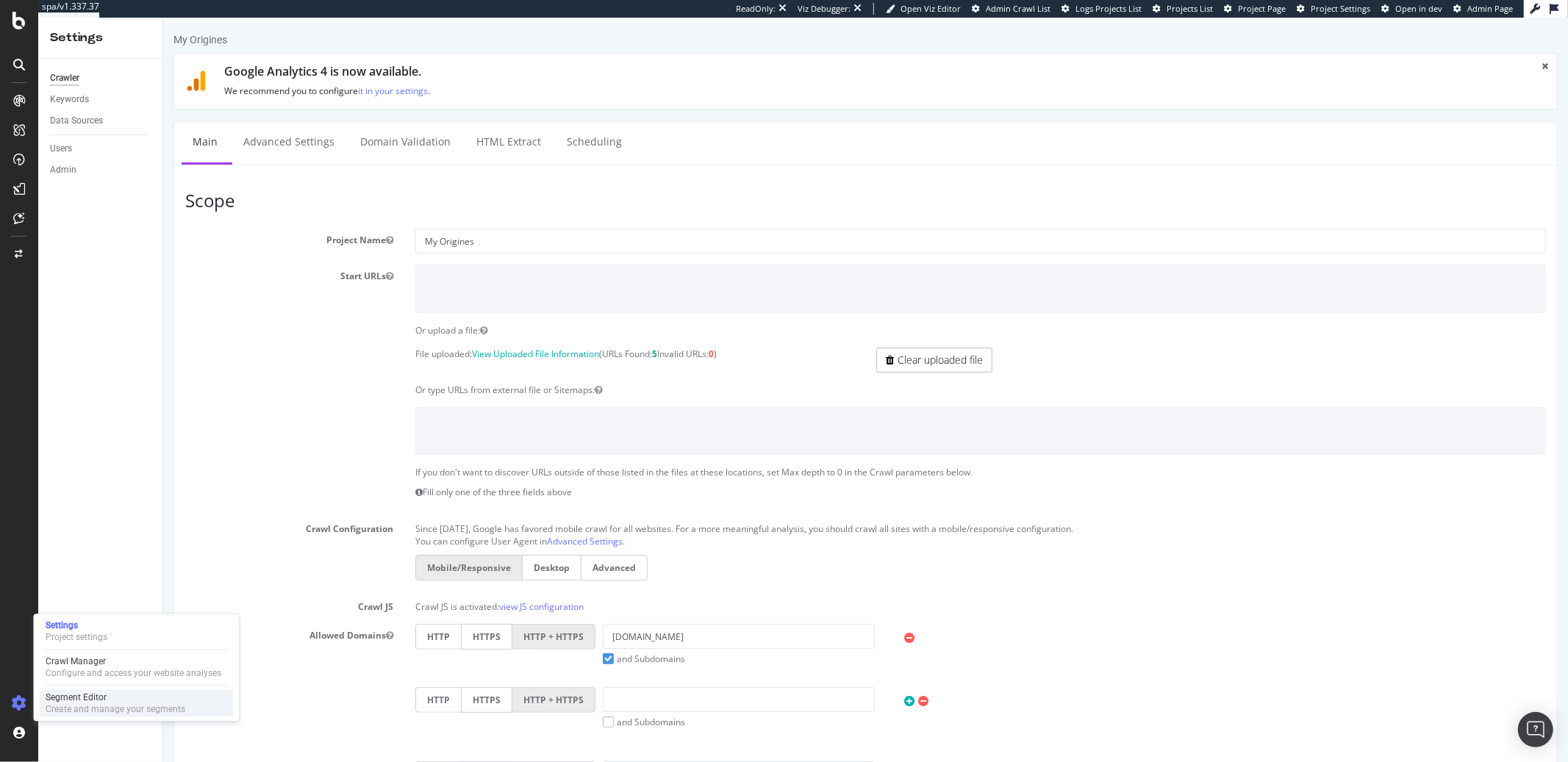
click at [67, 707] on div "Create and manage your segments" at bounding box center [115, 709] width 139 height 12
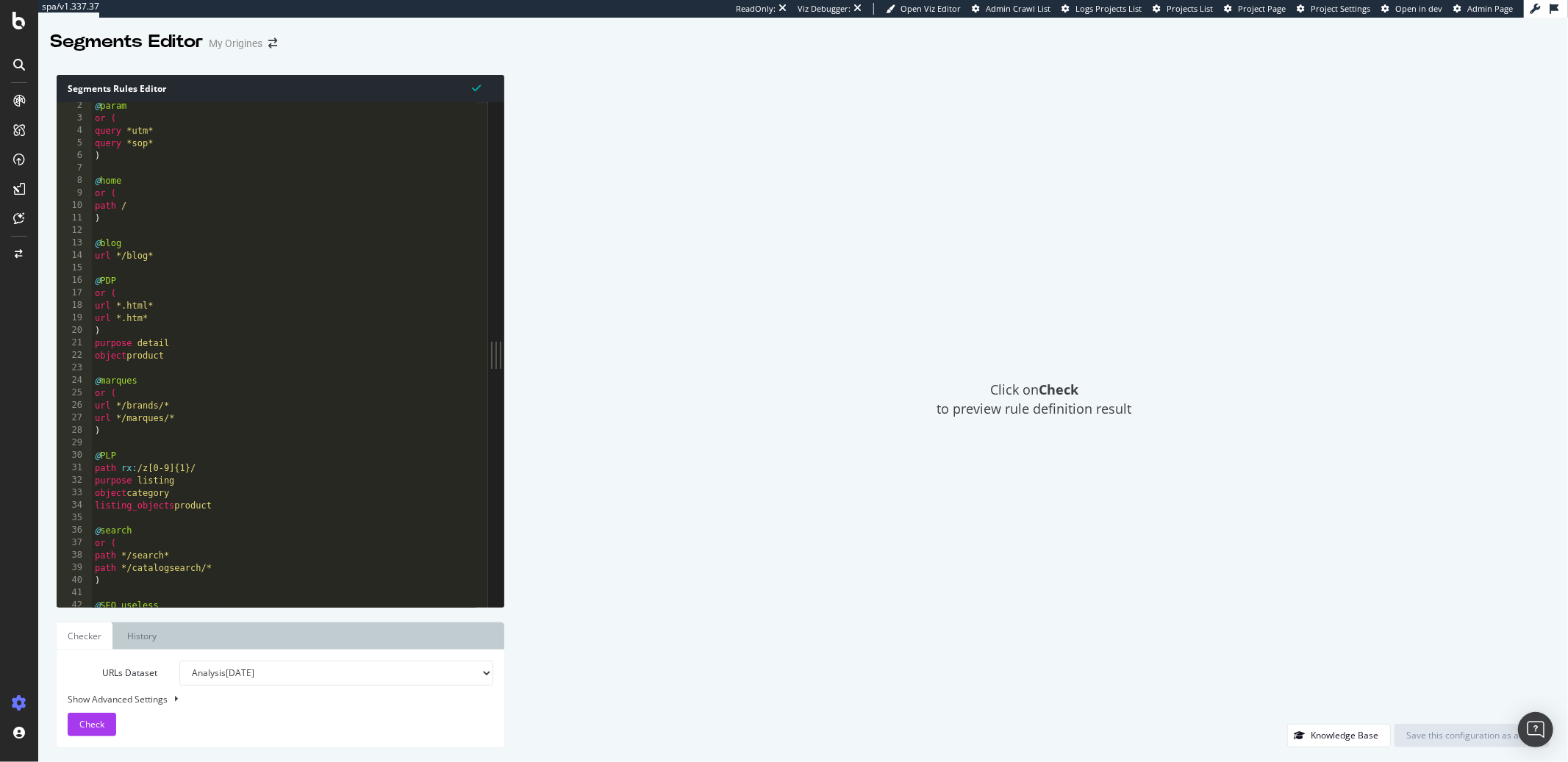
scroll to position [14, 0]
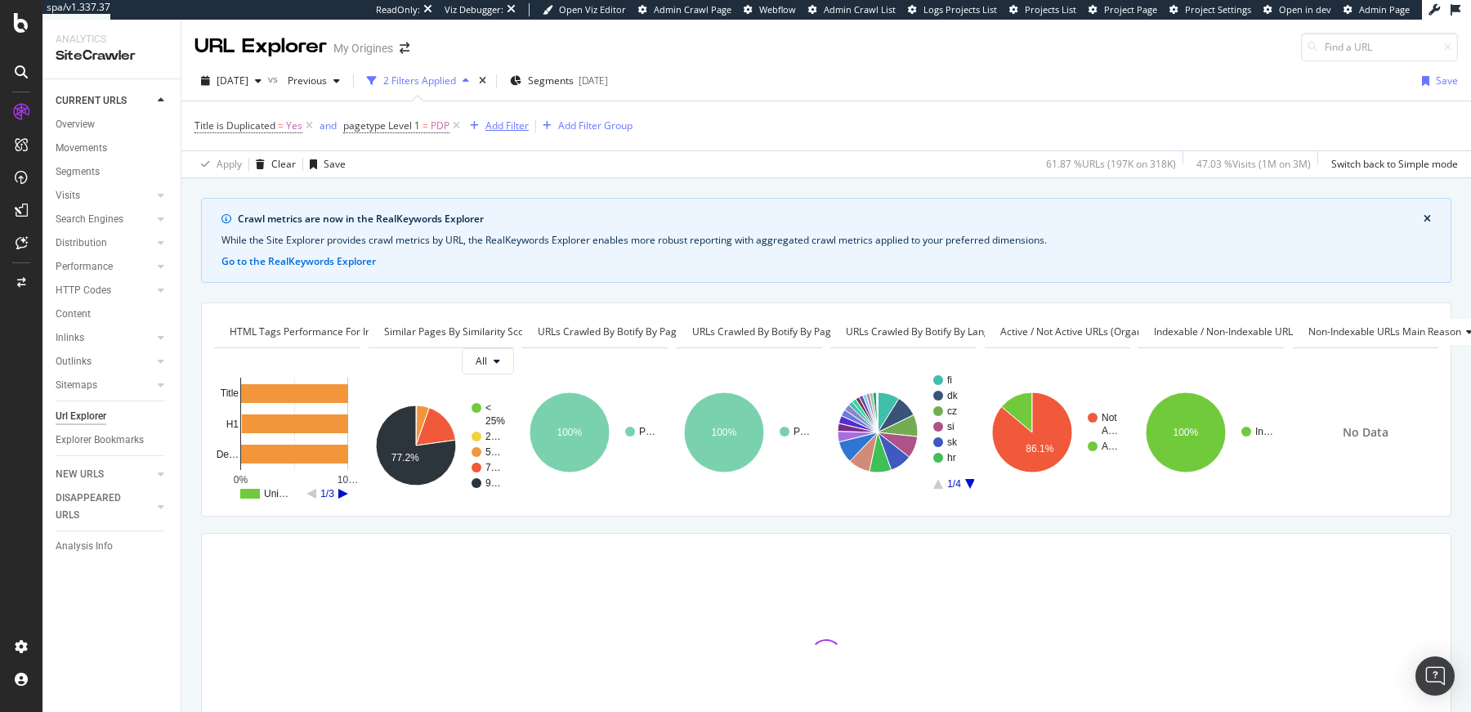
click at [503, 123] on div "Add Filter" at bounding box center [506, 125] width 43 height 14
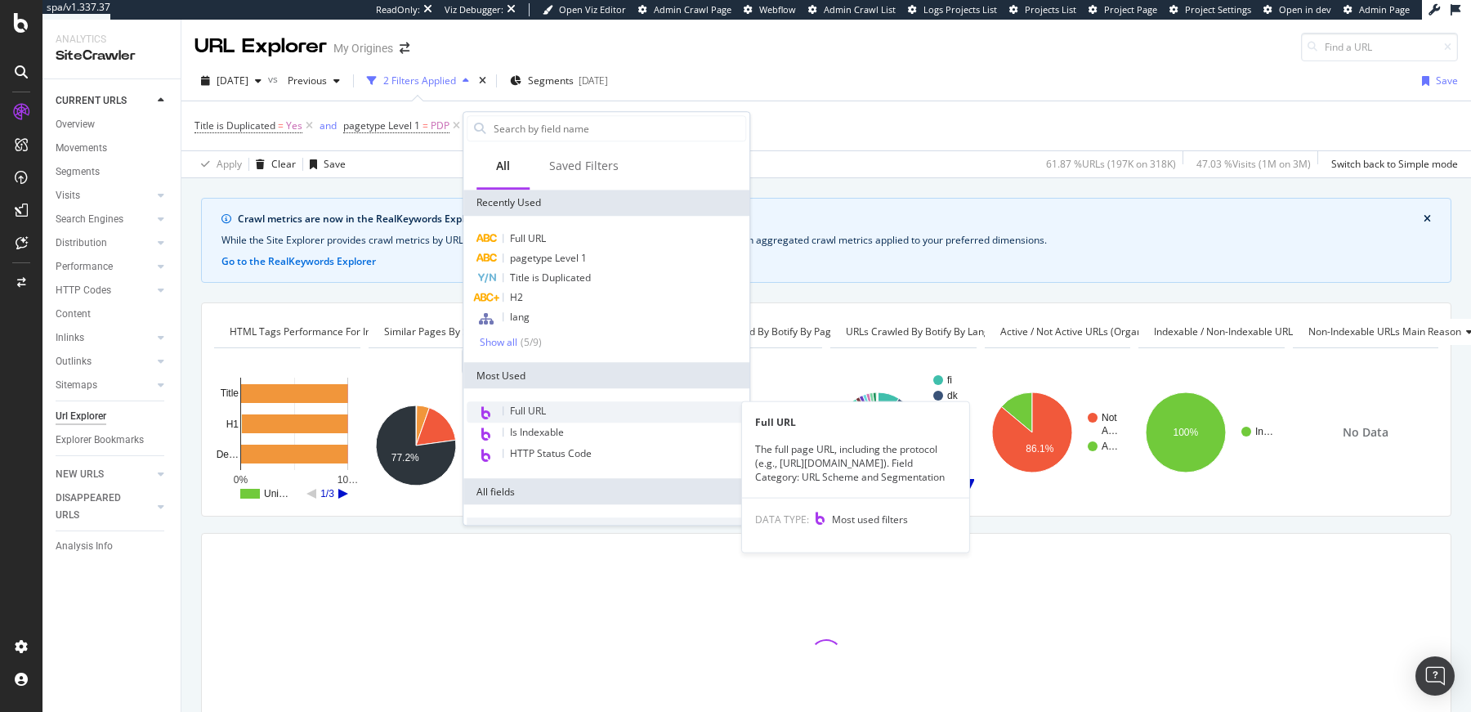
click at [527, 415] on span "Full URL" at bounding box center [528, 411] width 36 height 14
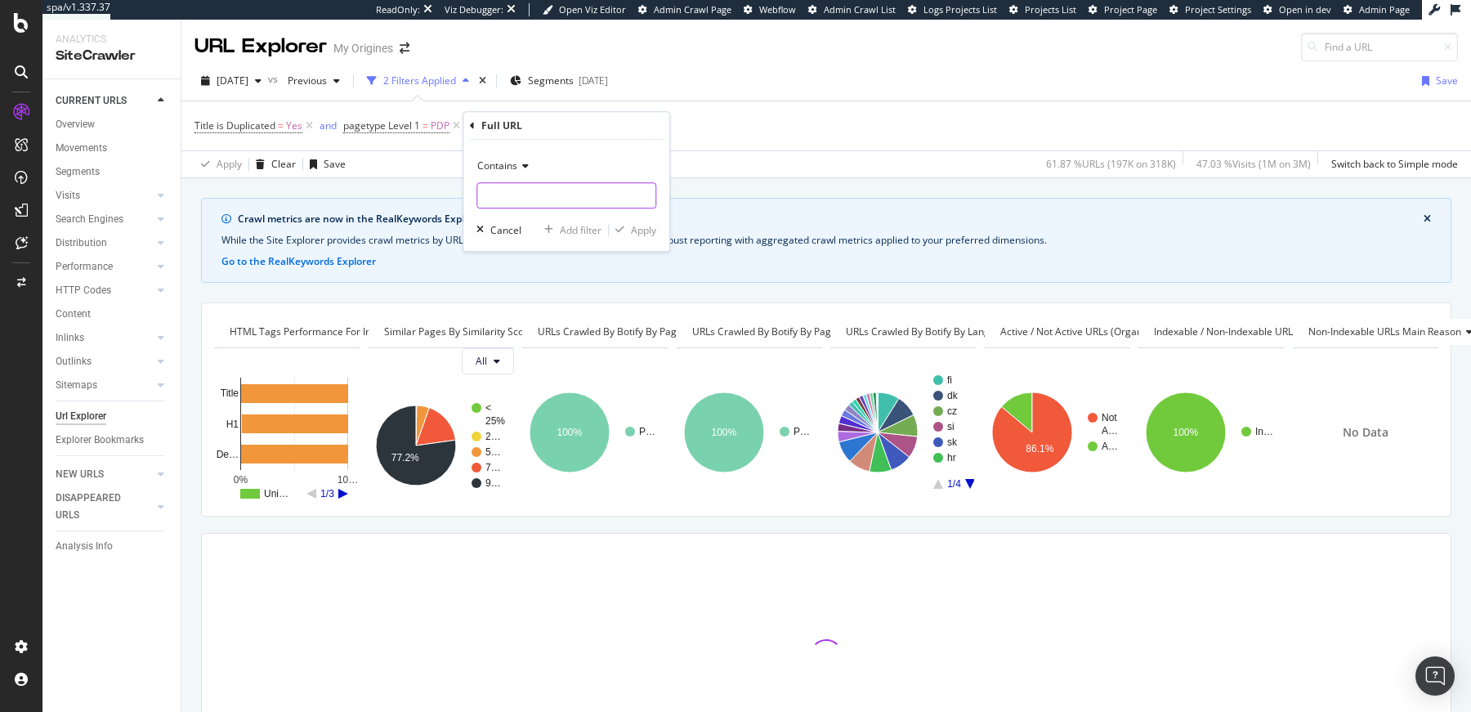
click at [541, 189] on input "text" at bounding box center [566, 195] width 178 height 26
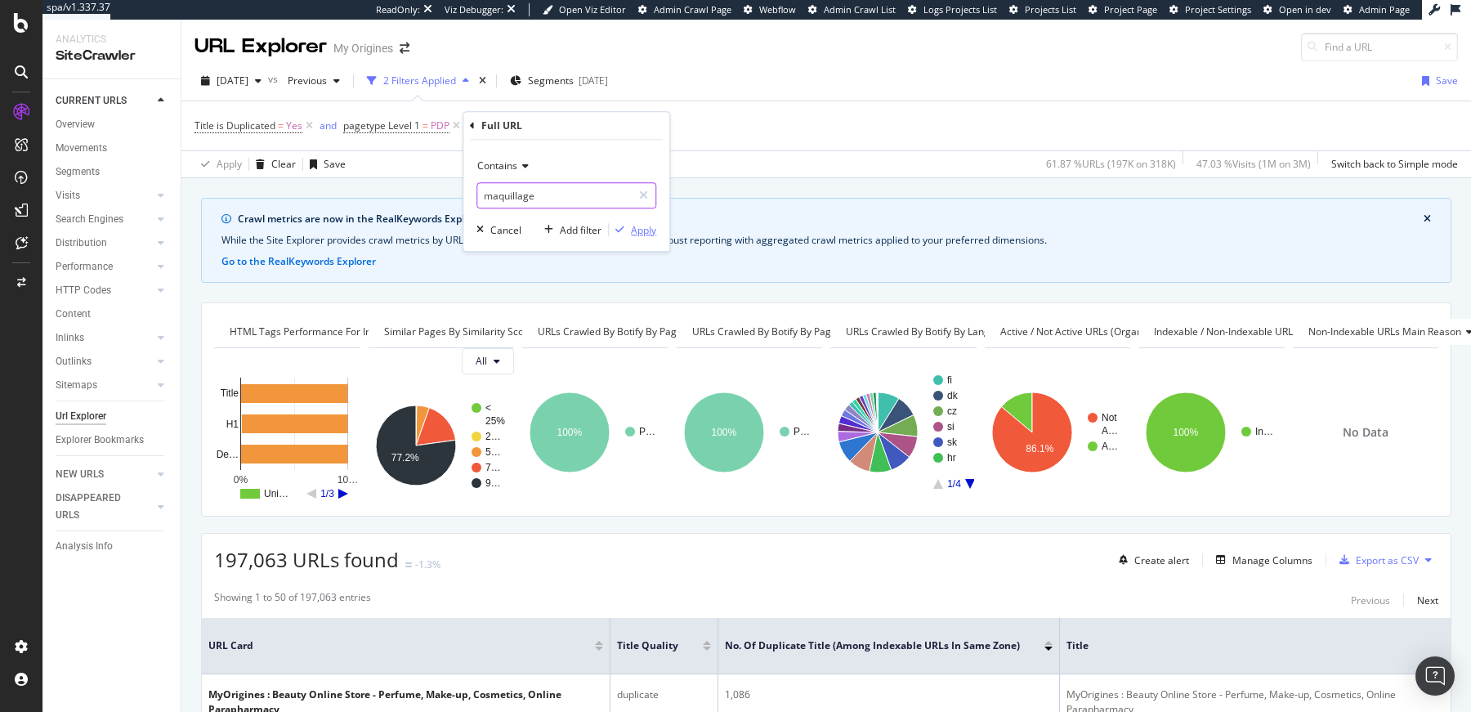
type input "maquillage"
click at [641, 229] on div "Apply" at bounding box center [643, 230] width 25 height 14
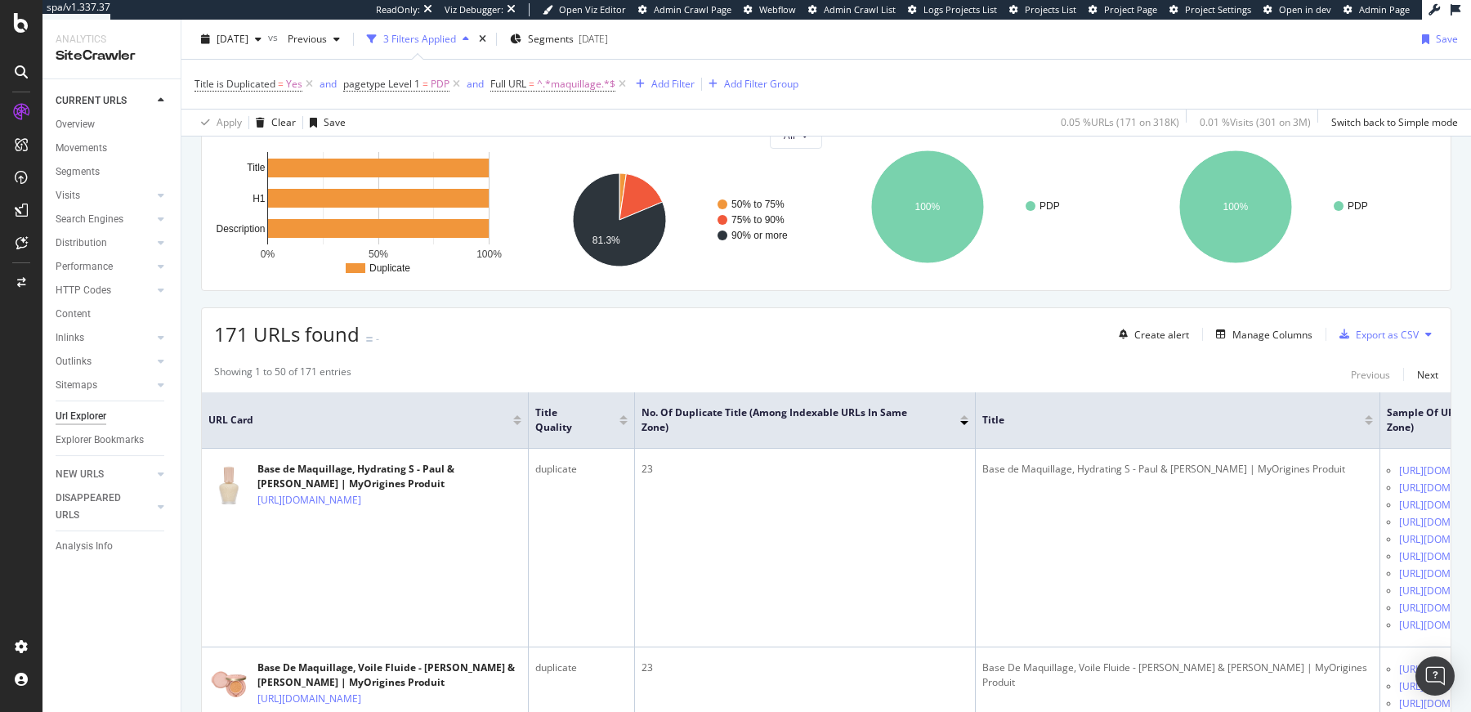
scroll to position [887, 0]
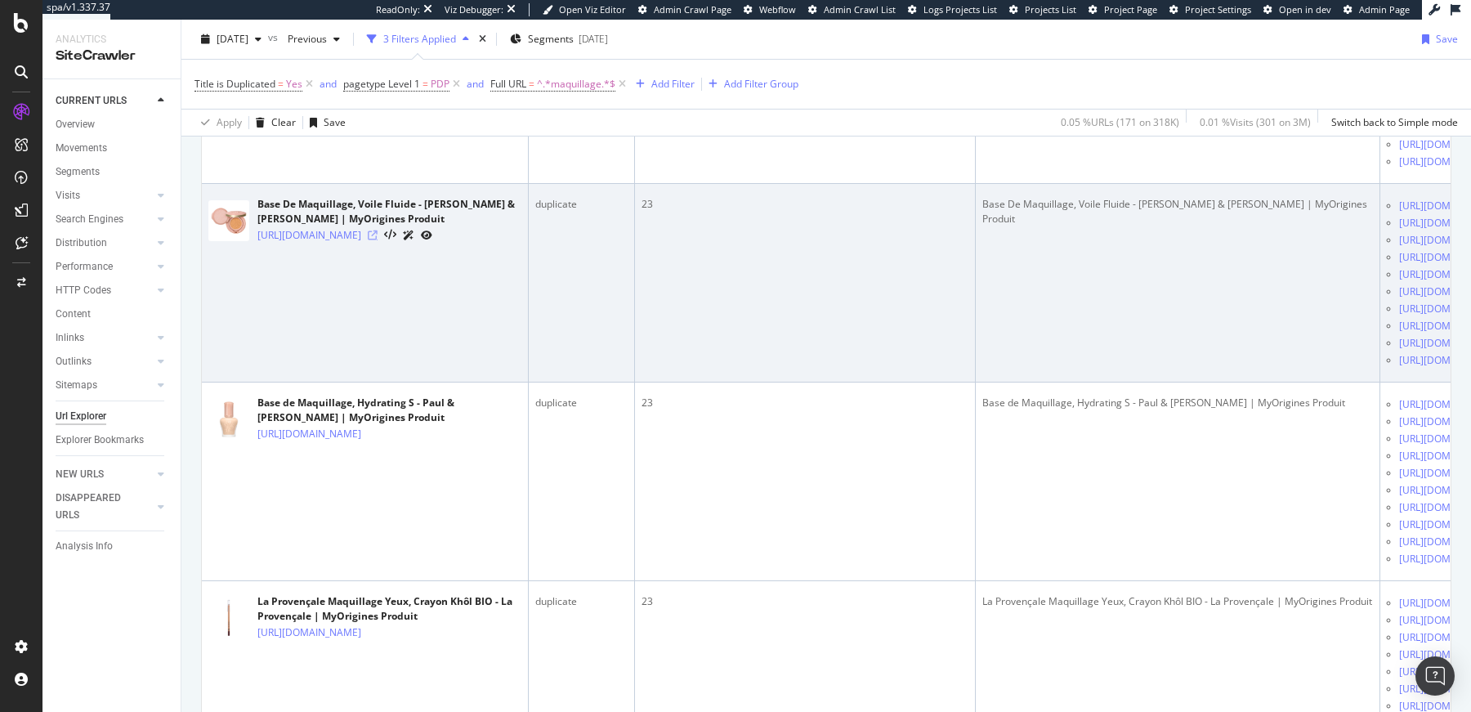
click at [377, 240] on icon at bounding box center [373, 235] width 10 height 10
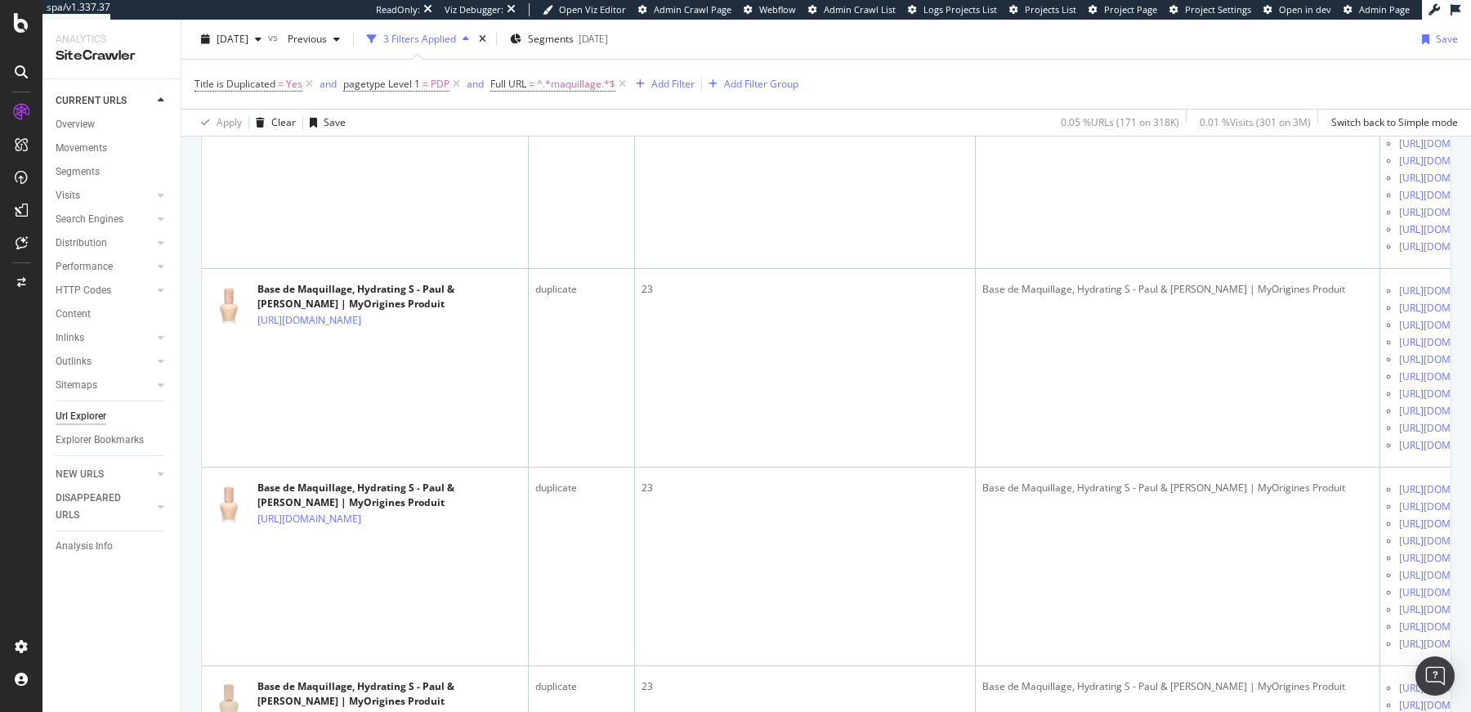
scroll to position [5950, 0]
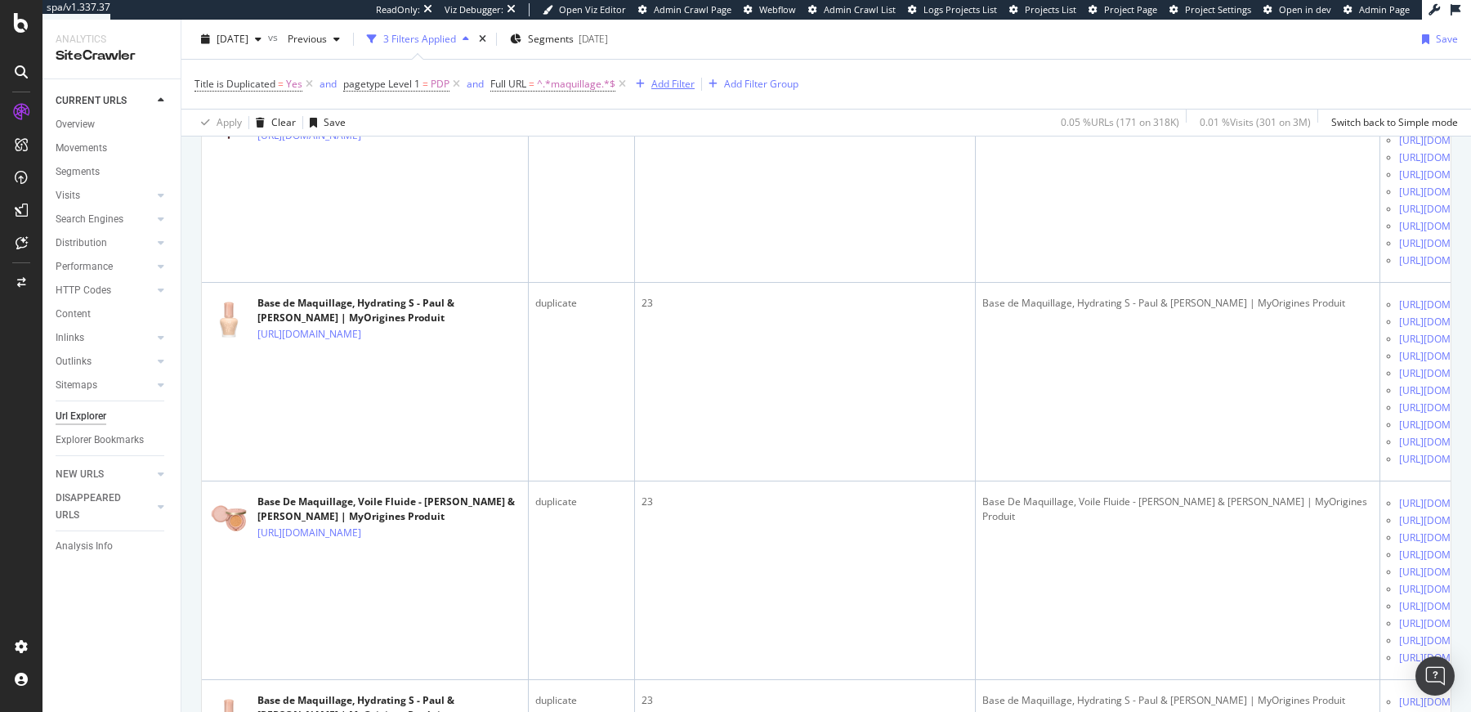
click at [674, 87] on div "Add Filter" at bounding box center [672, 84] width 43 height 14
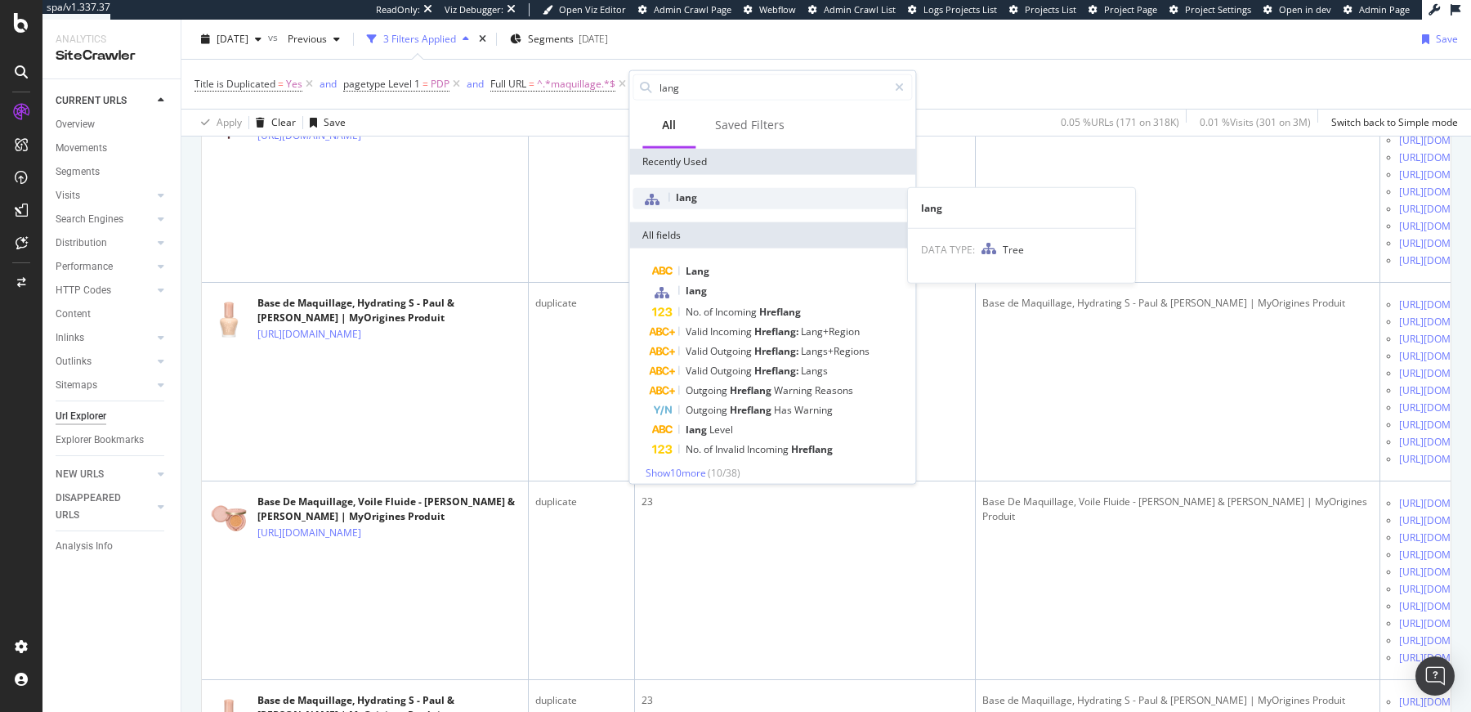
type input "lang"
click at [683, 197] on span "lang" at bounding box center [686, 197] width 21 height 14
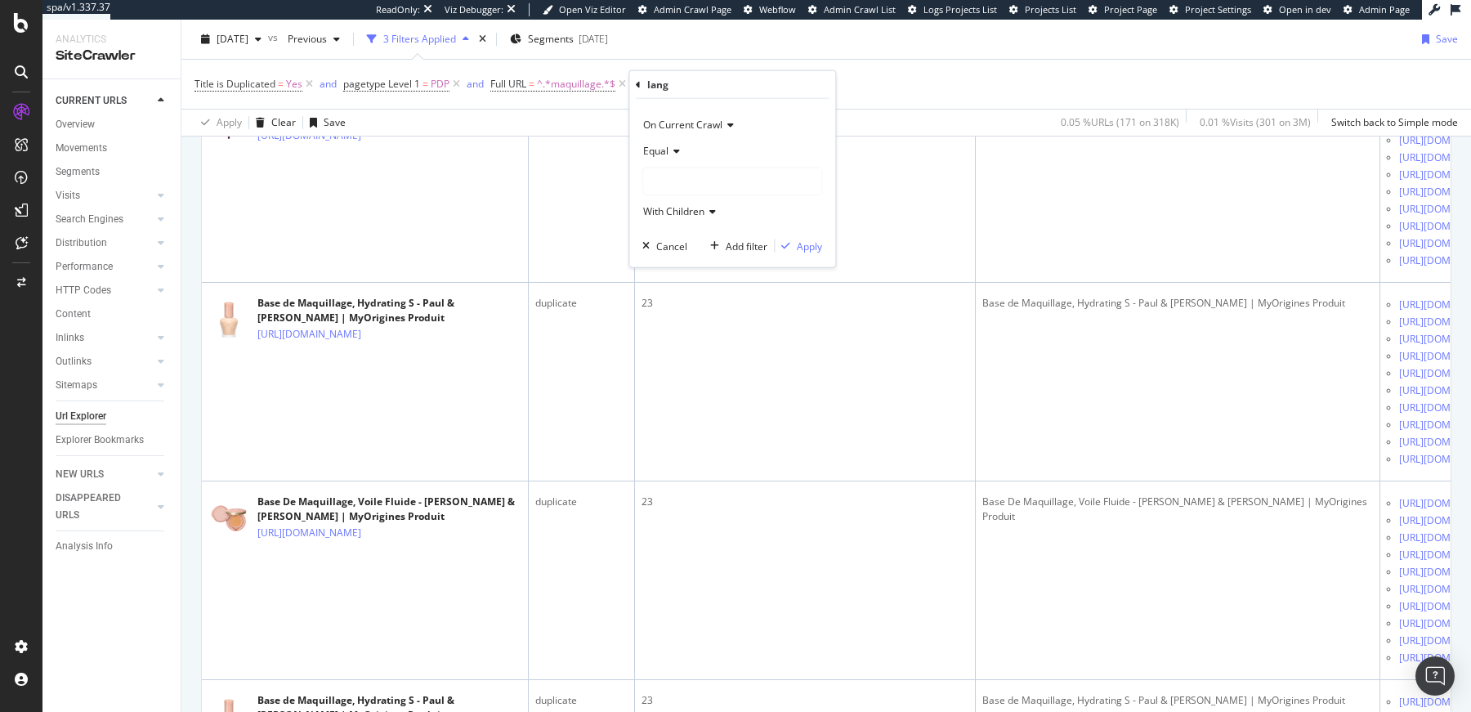
click at [682, 187] on div at bounding box center [732, 181] width 178 height 26
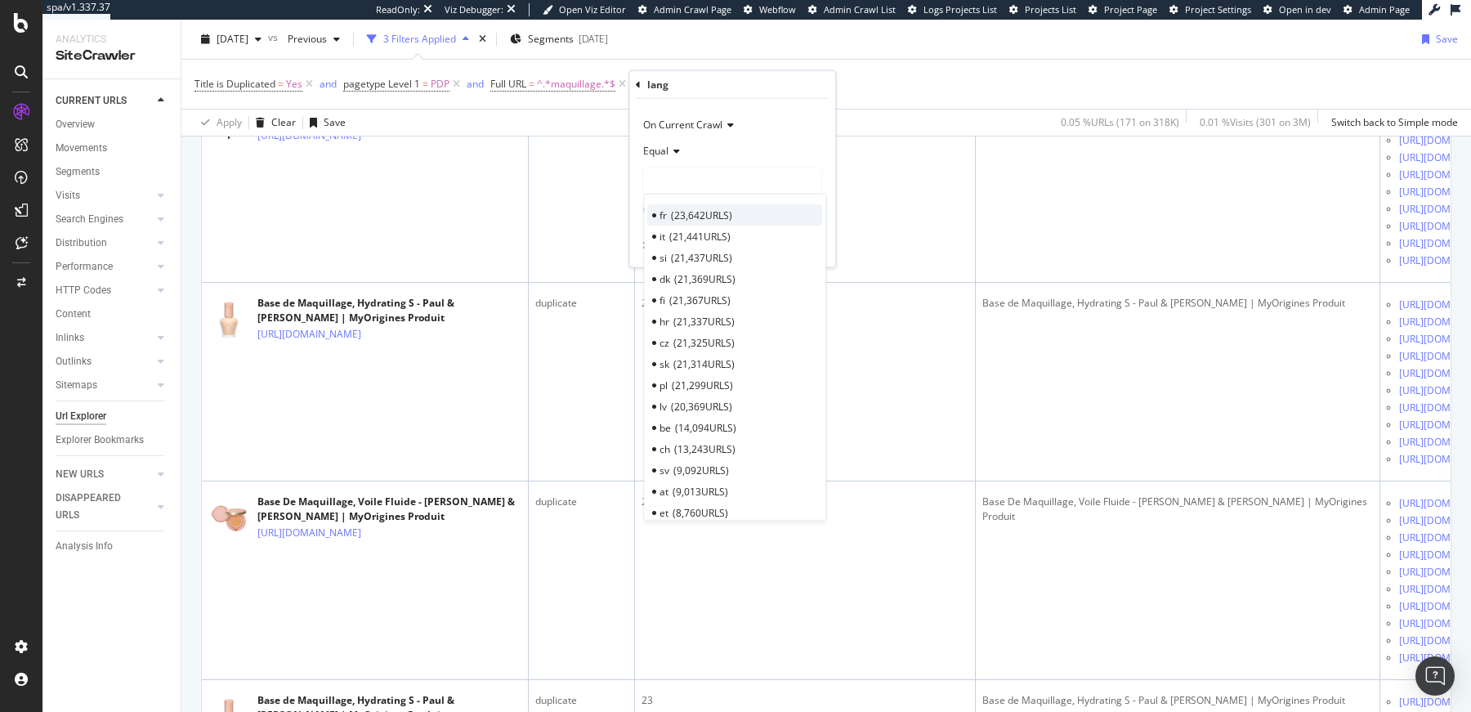
click at [671, 213] on span "23,642 URLS" at bounding box center [701, 215] width 61 height 14
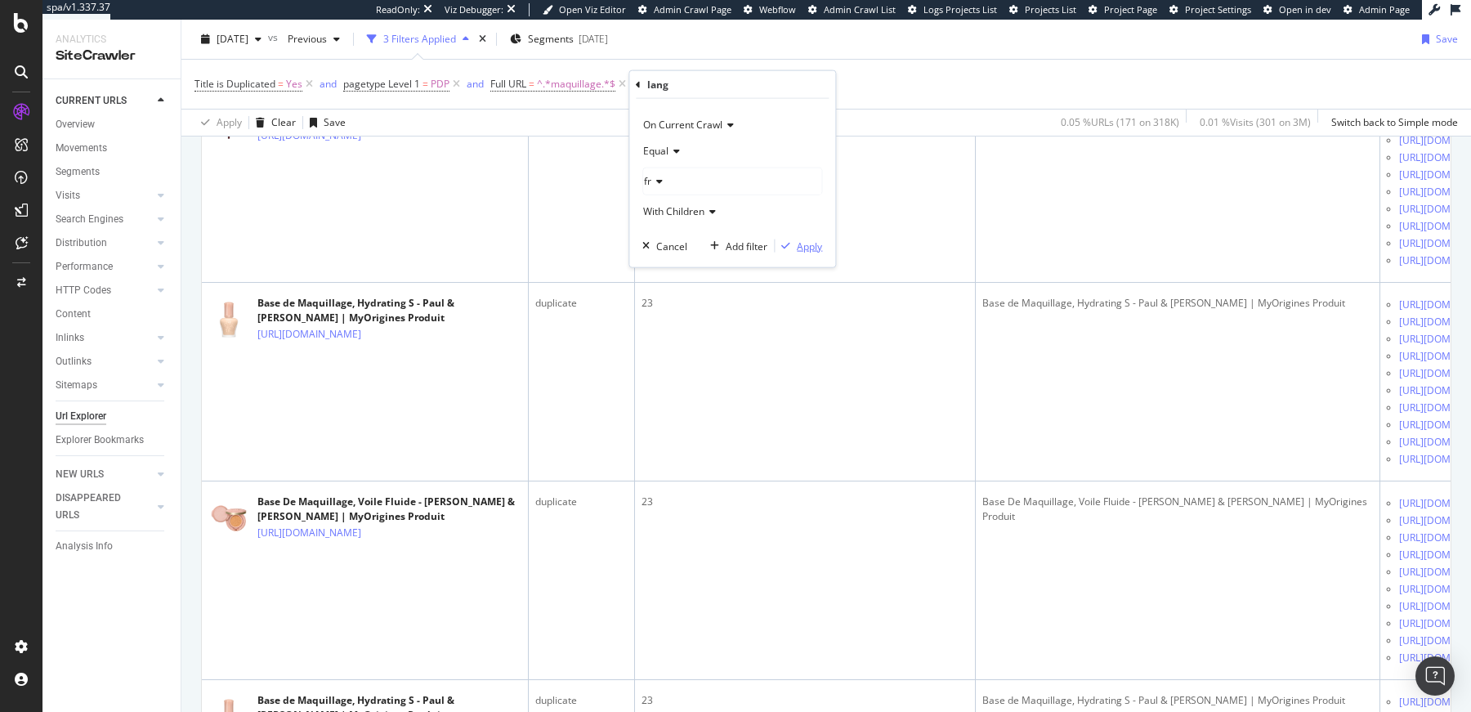
click at [810, 242] on div "Apply" at bounding box center [809, 246] width 25 height 14
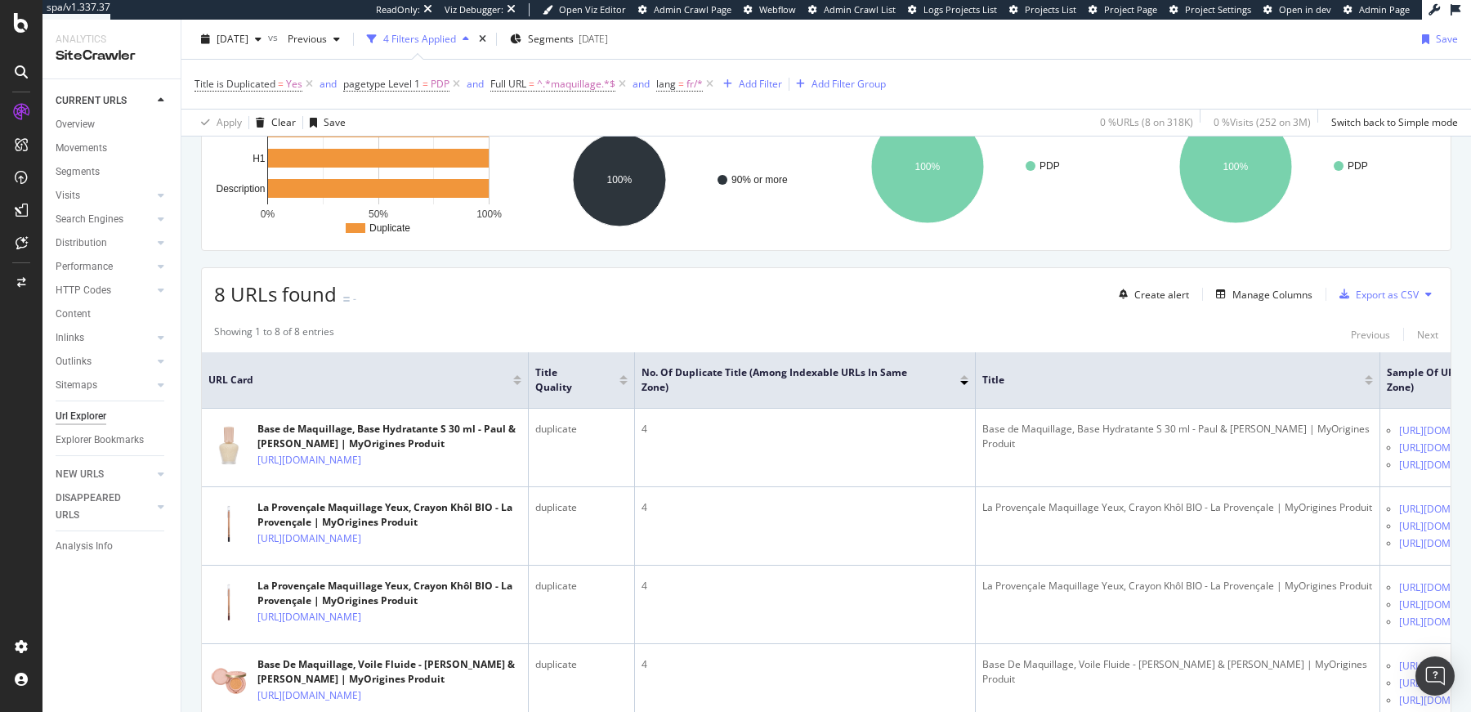
scroll to position [1, 0]
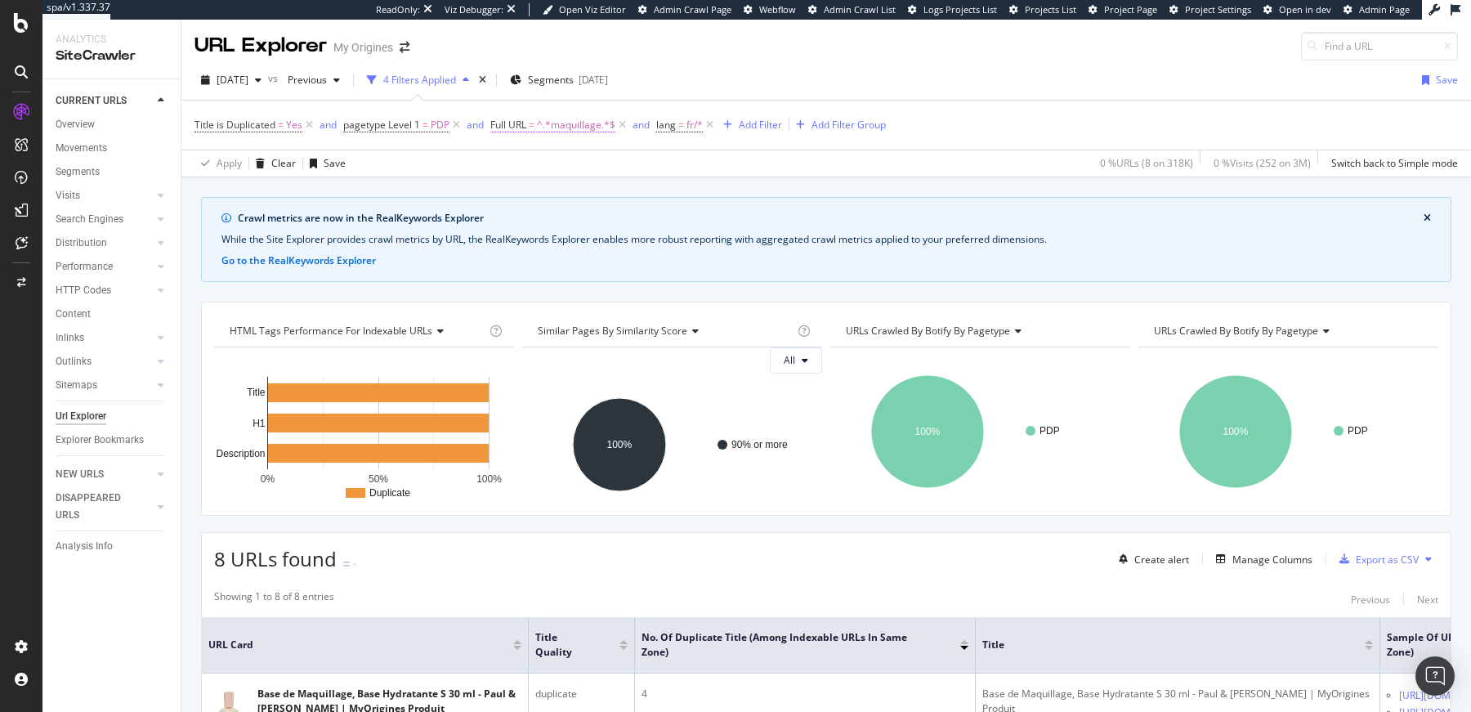
click at [570, 124] on span "^.*maquillage.*$" at bounding box center [576, 125] width 78 height 23
click at [552, 184] on input "maquillage" at bounding box center [581, 191] width 154 height 26
type input "soin"
click at [659, 224] on div "Apply" at bounding box center [670, 225] width 25 height 14
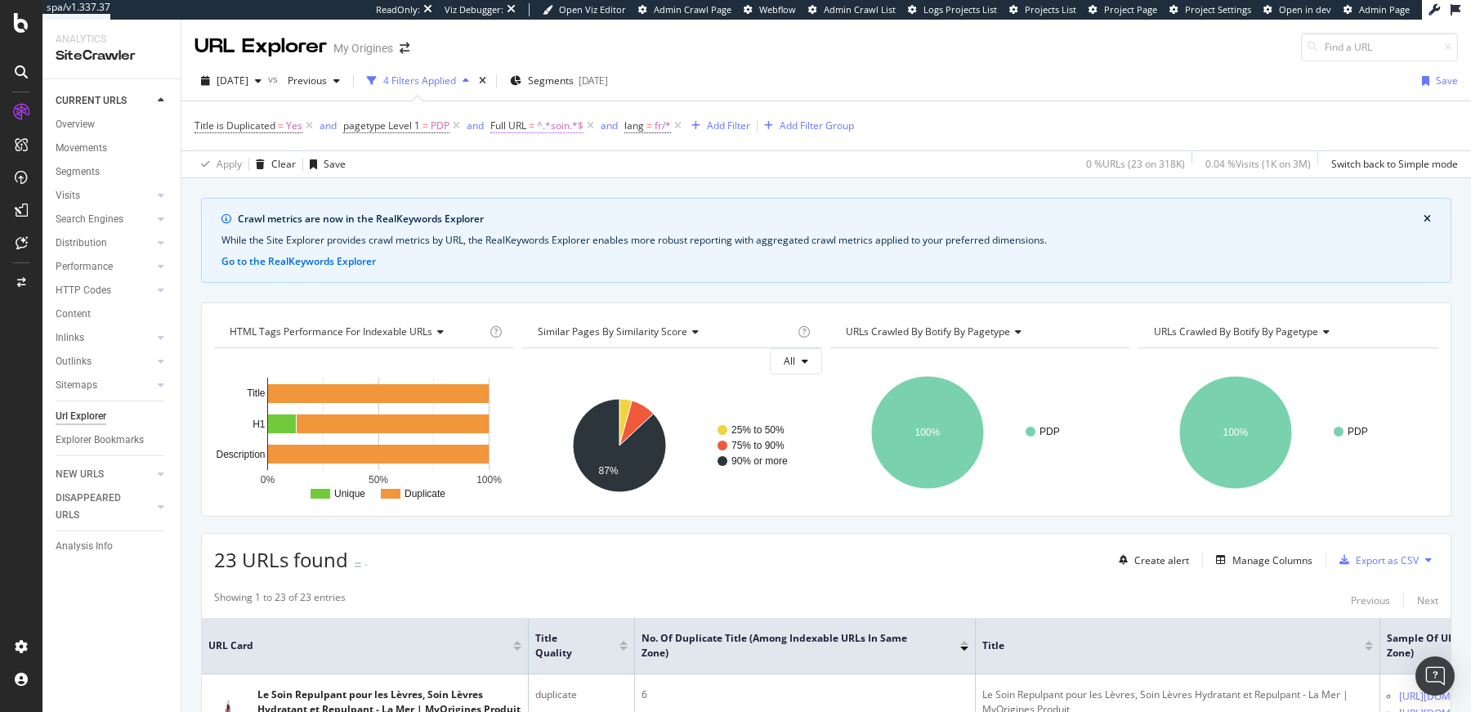
click at [558, 118] on span "^.*soin.*$" at bounding box center [560, 125] width 47 height 23
click at [532, 194] on input "soin" at bounding box center [581, 193] width 154 height 26
type input "cheveux"
click at [660, 220] on div "Apply" at bounding box center [670, 227] width 25 height 14
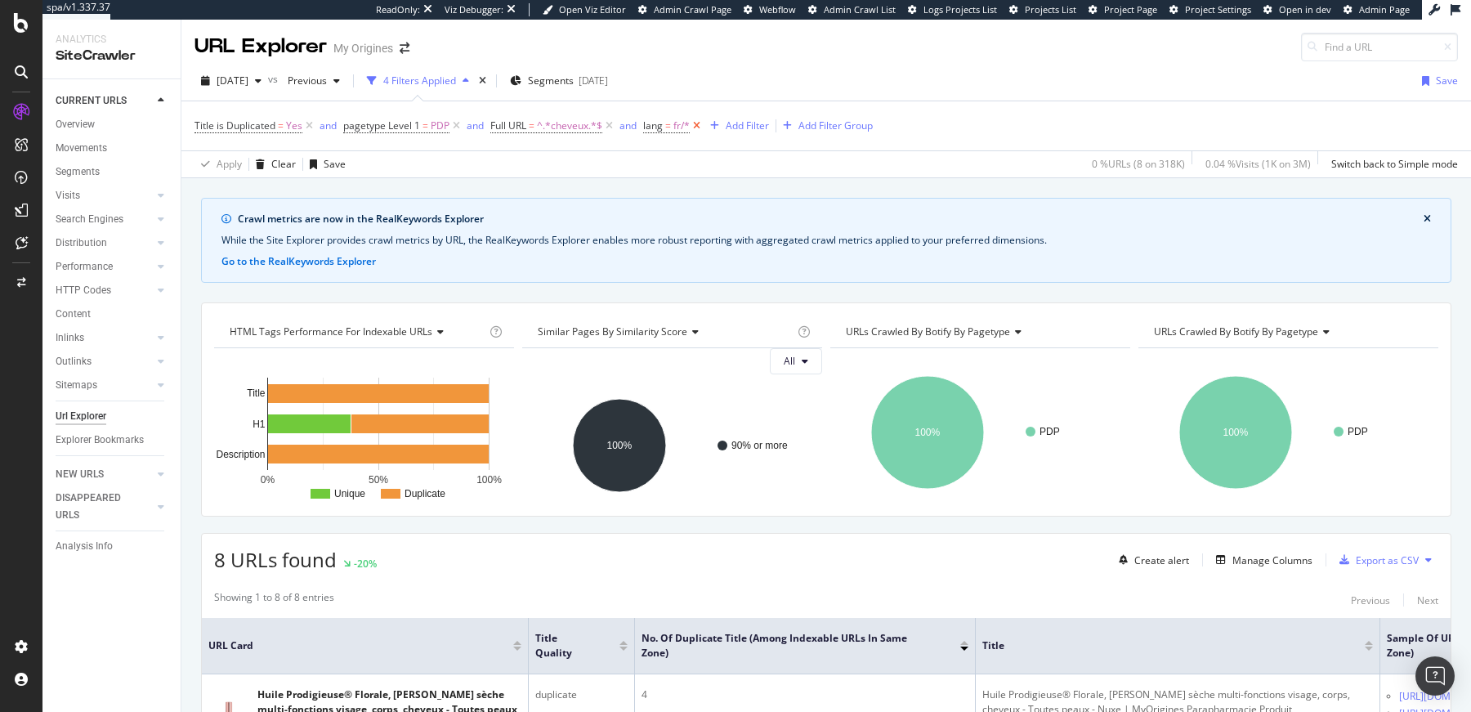
click at [696, 126] on icon at bounding box center [697, 126] width 14 height 16
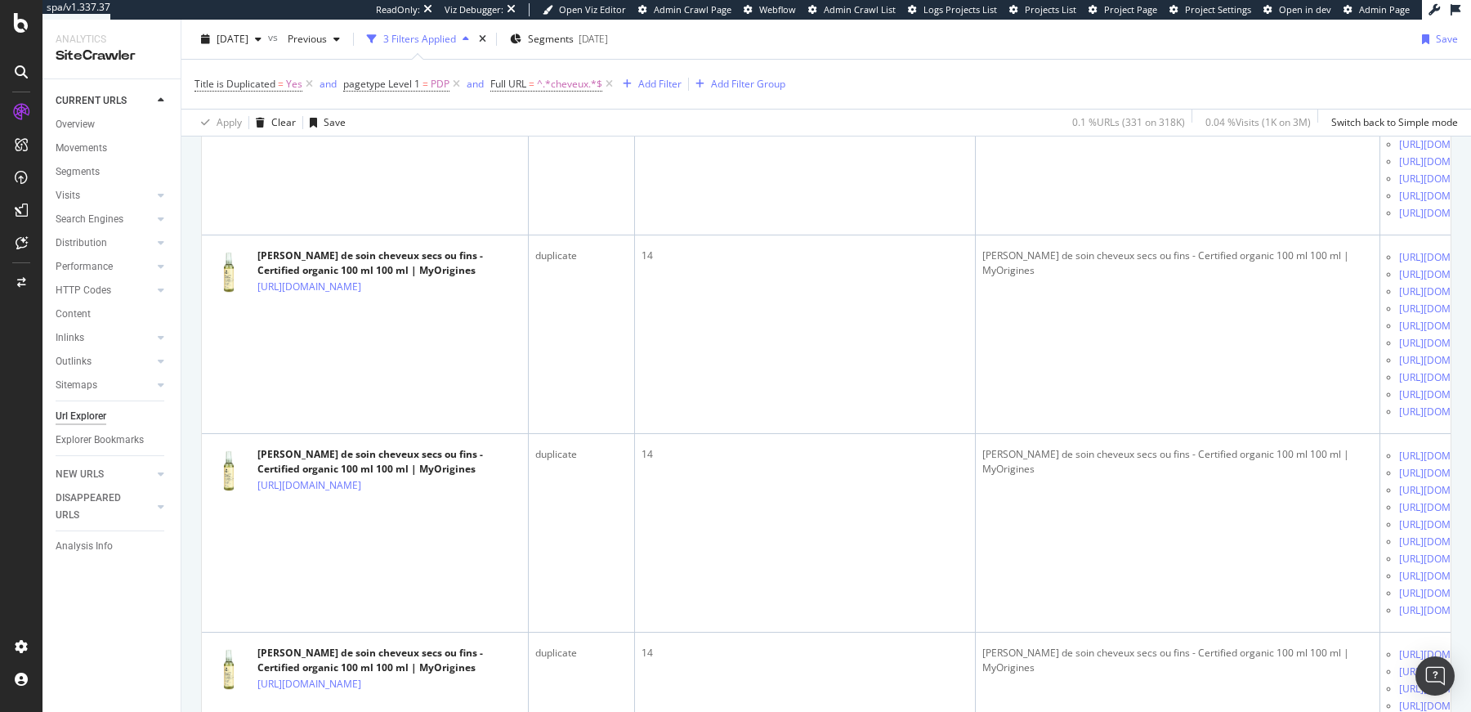
scroll to position [859, 0]
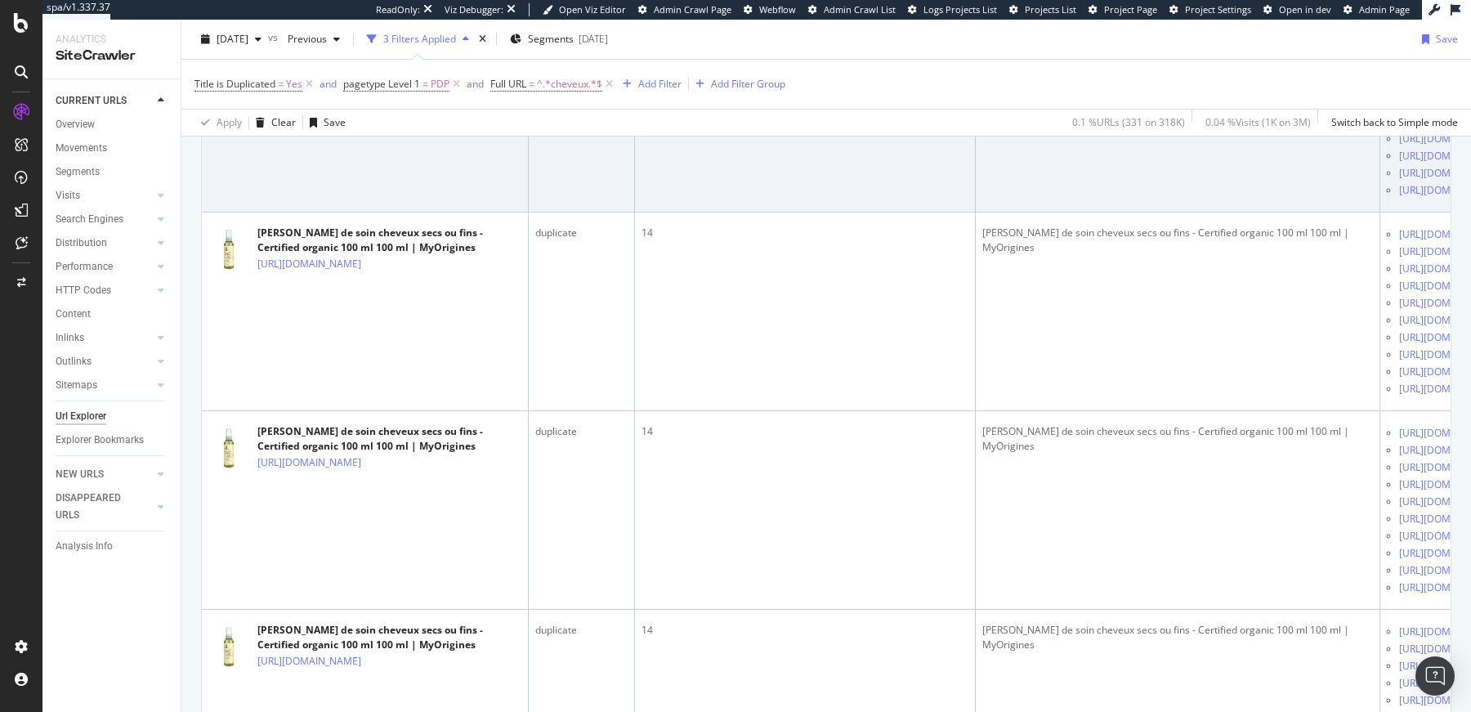
click at [377, 70] on icon at bounding box center [373, 65] width 10 height 10
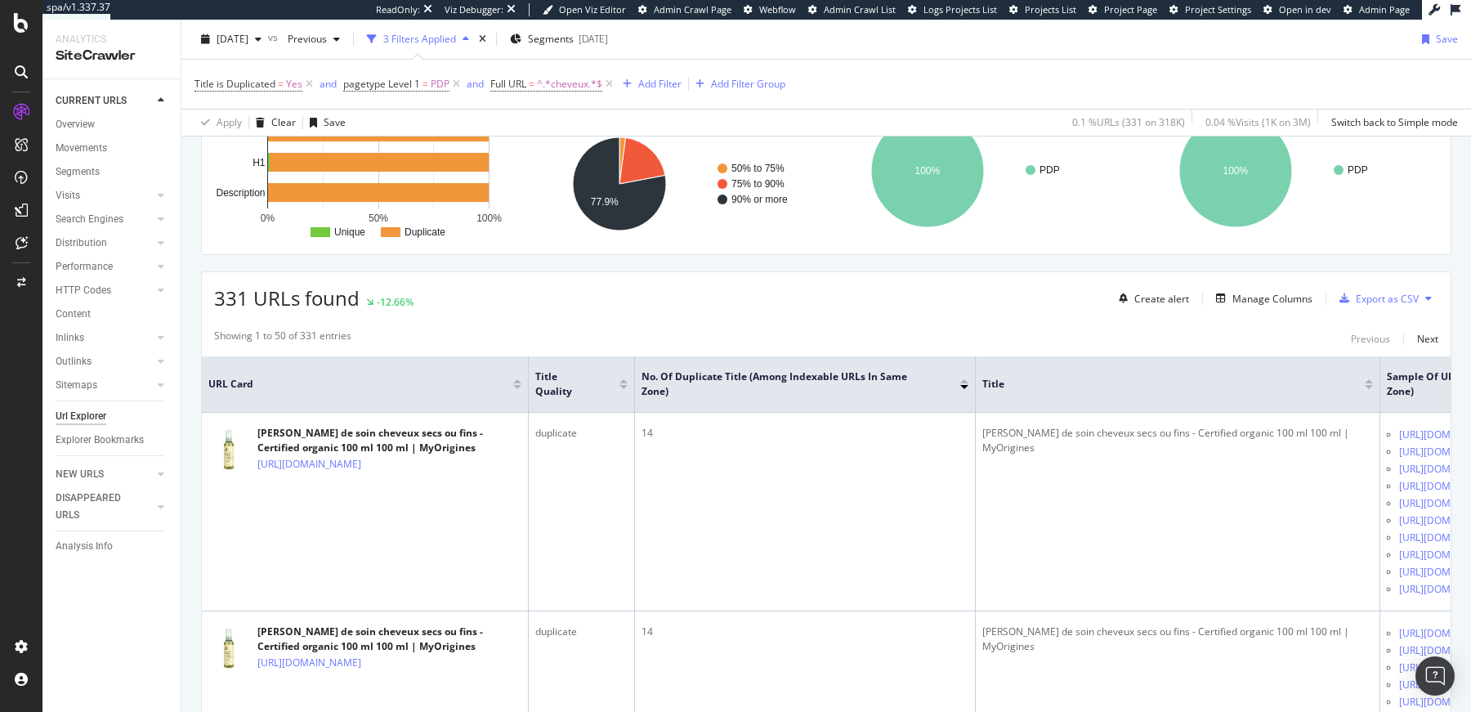
scroll to position [58, 0]
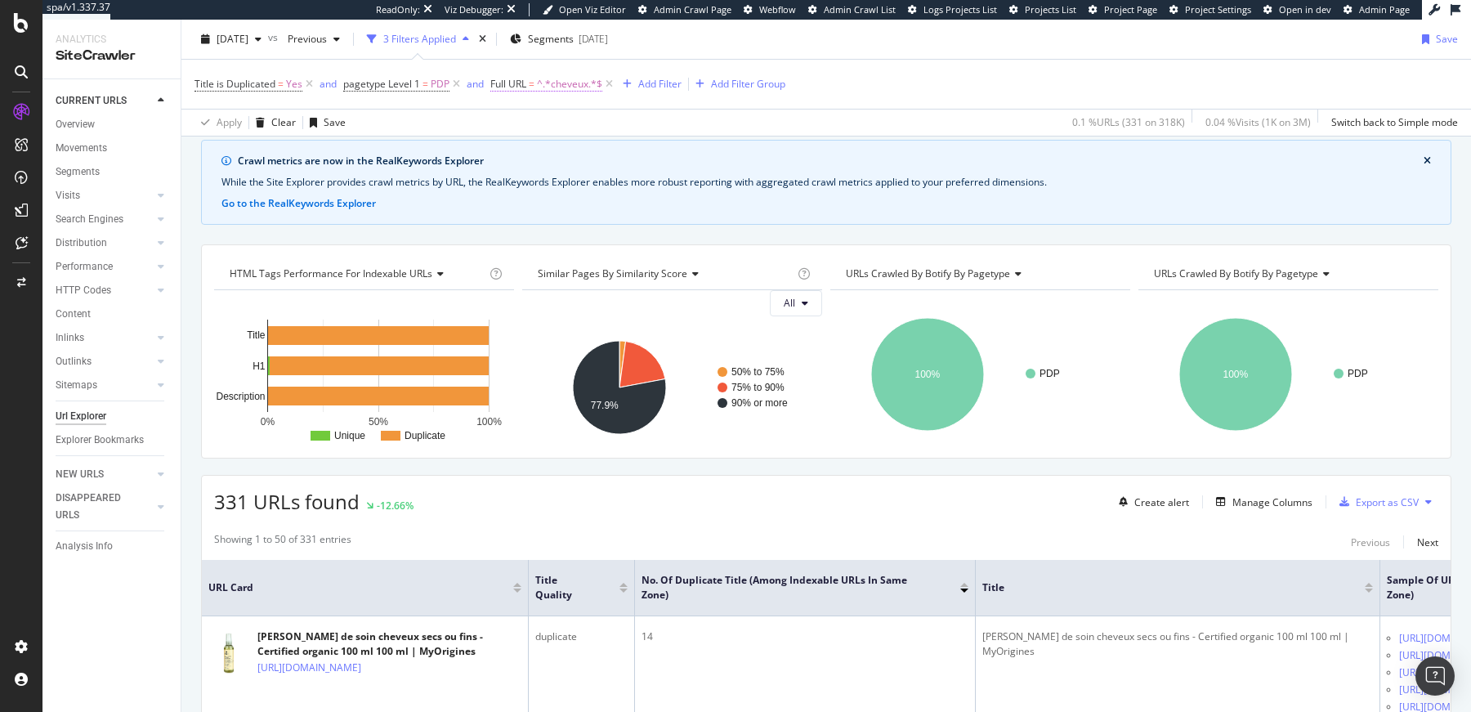
click at [585, 85] on span "^.*cheveux.*$" at bounding box center [569, 84] width 65 height 23
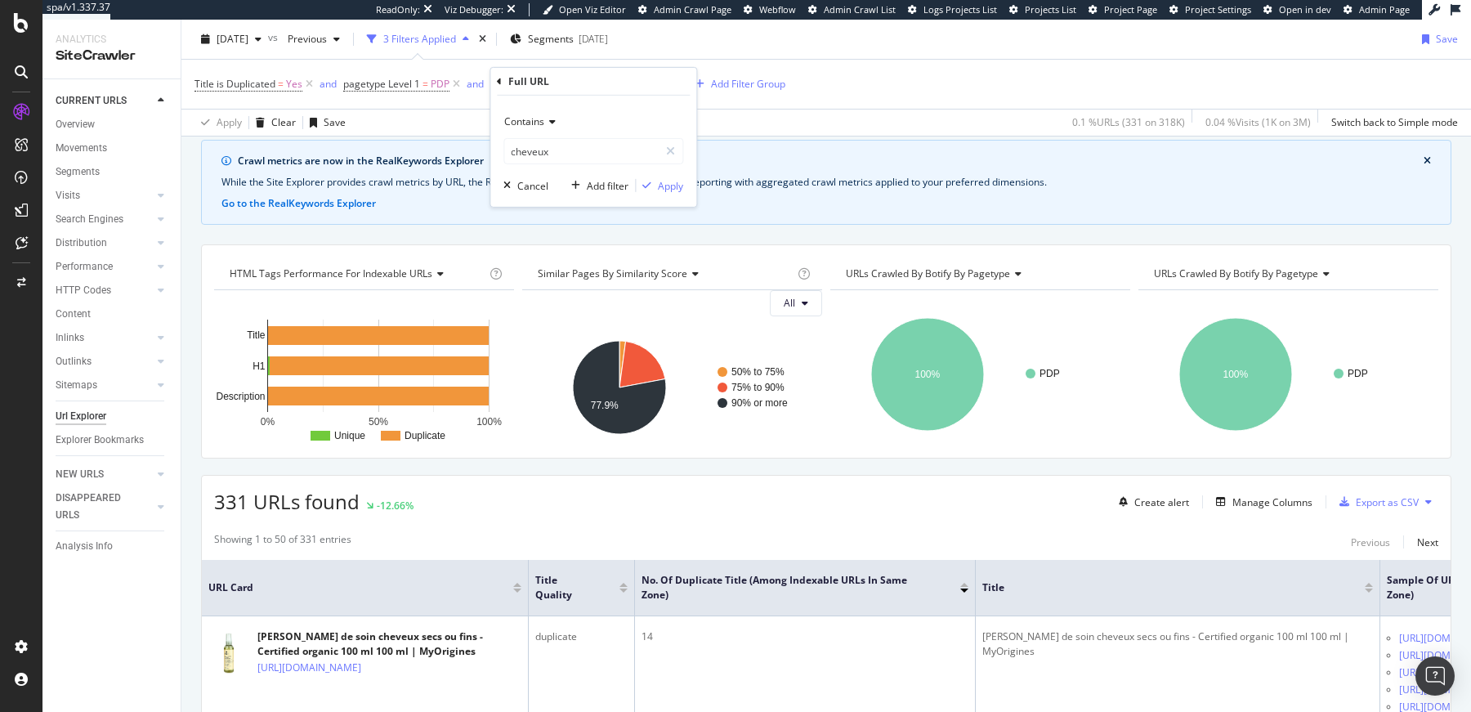
click at [554, 117] on icon at bounding box center [549, 122] width 11 height 10
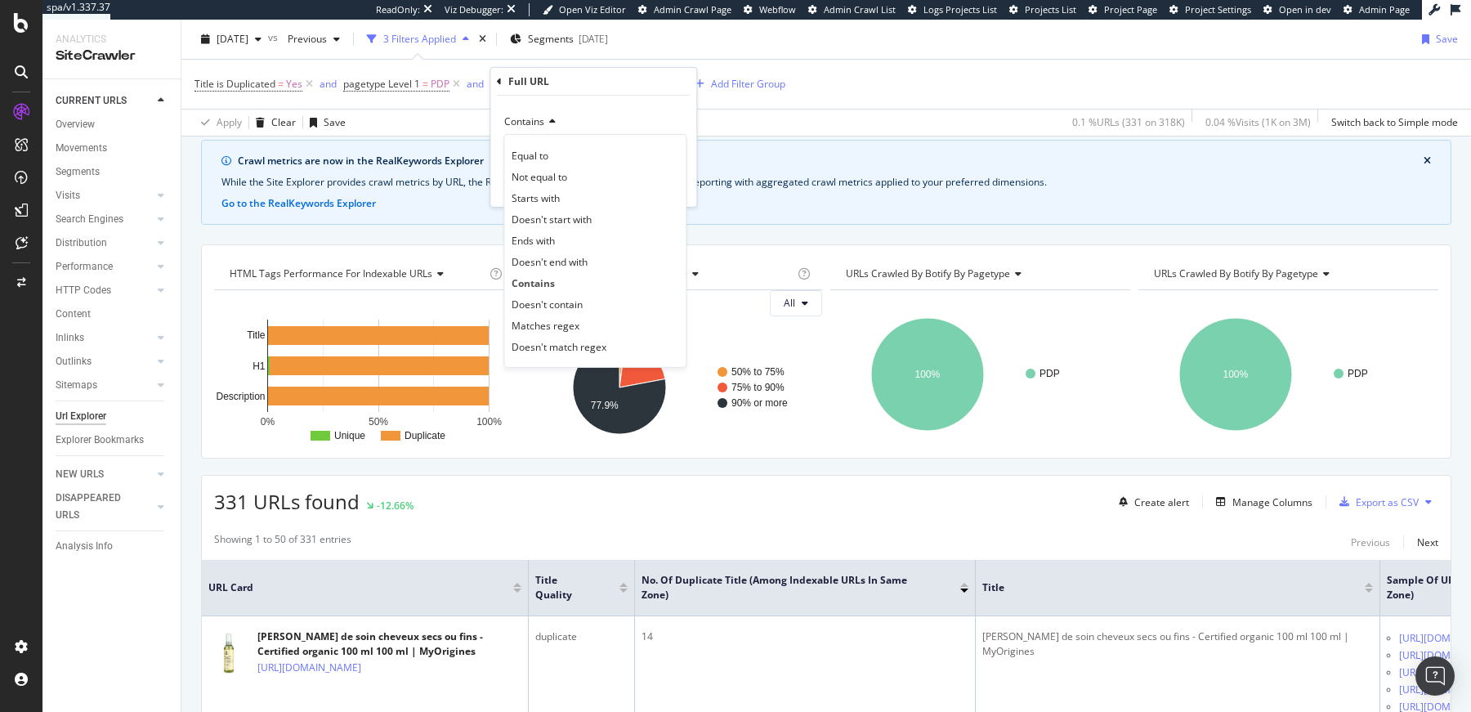
click at [506, 79] on div "Full URL" at bounding box center [593, 82] width 193 height 28
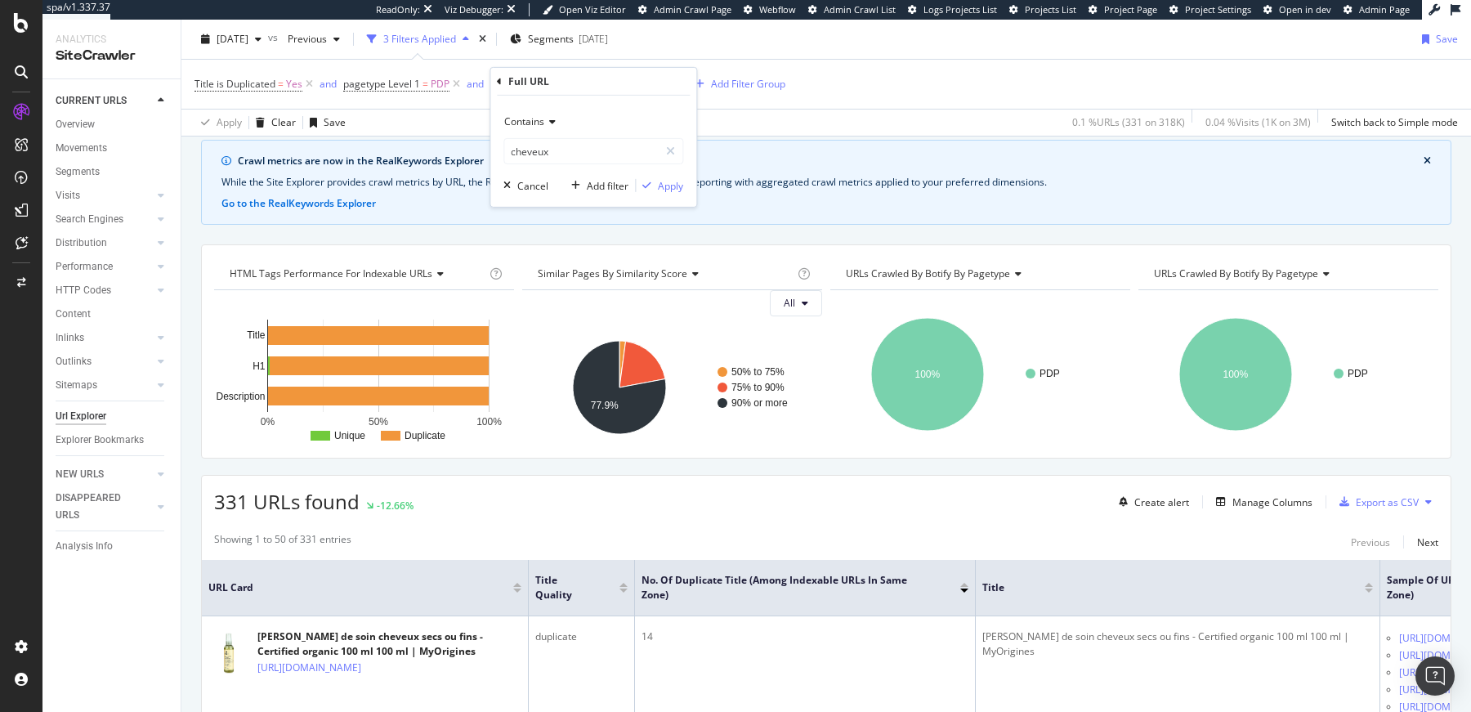
click at [503, 82] on div "Full URL" at bounding box center [593, 82] width 193 height 28
click at [501, 83] on icon at bounding box center [499, 81] width 5 height 10
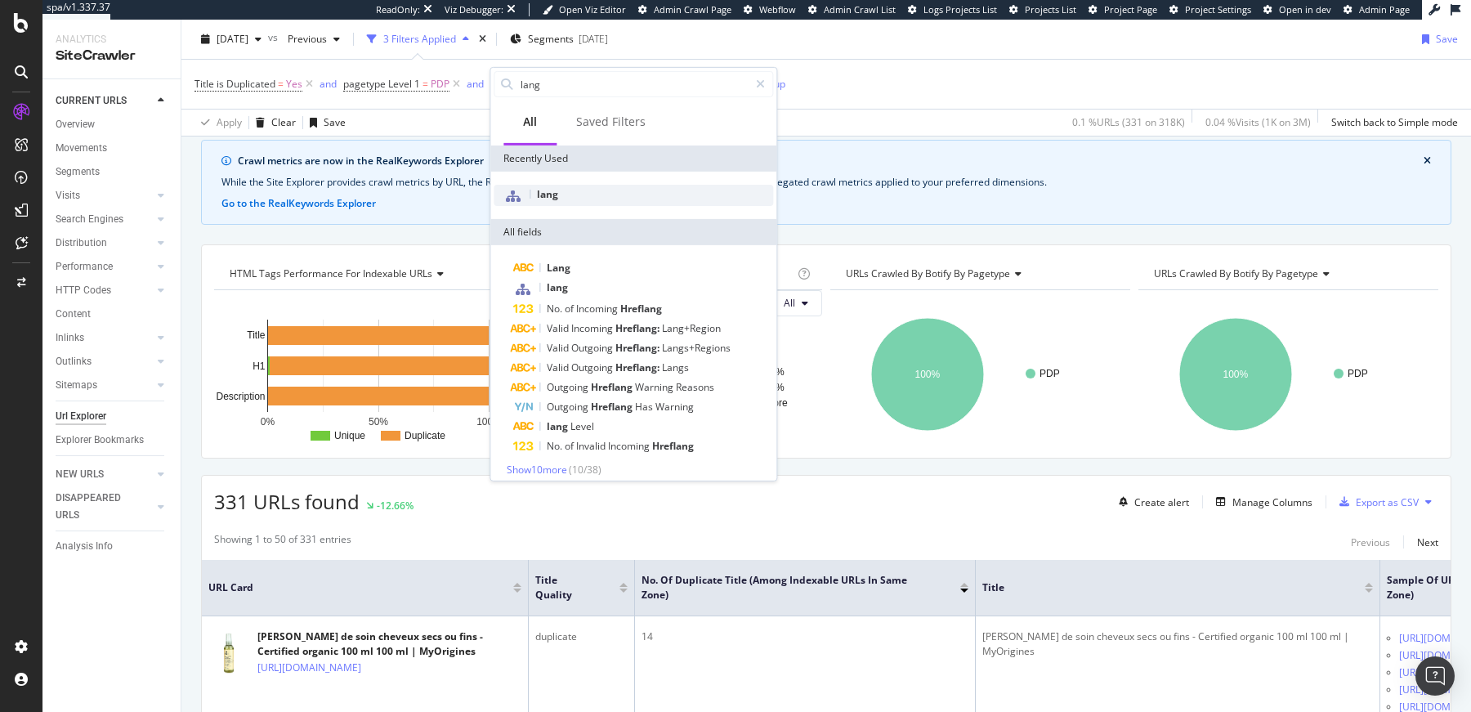
click at [538, 195] on span "lang" at bounding box center [547, 194] width 21 height 14
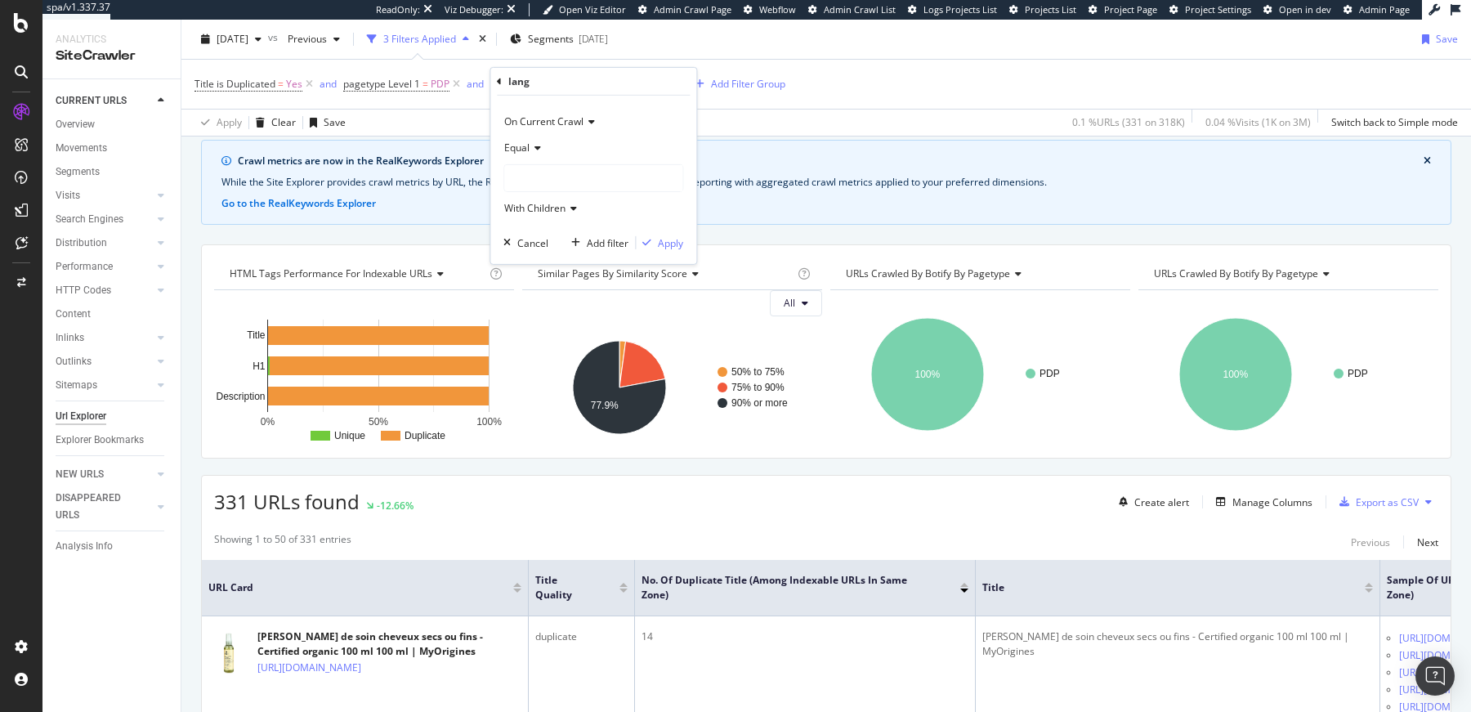
click at [536, 174] on div at bounding box center [593, 178] width 178 height 26
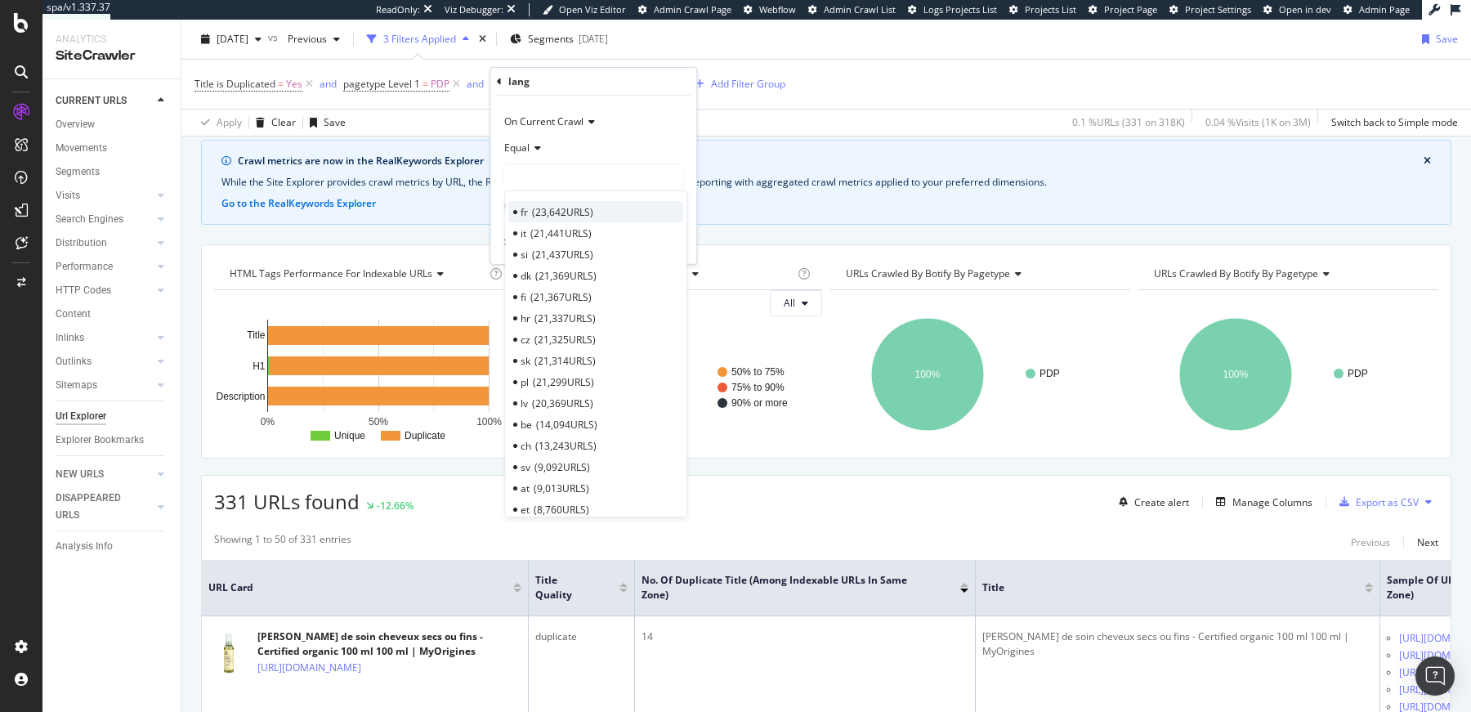
click at [543, 205] on span "23,642 URLS" at bounding box center [562, 211] width 61 height 14
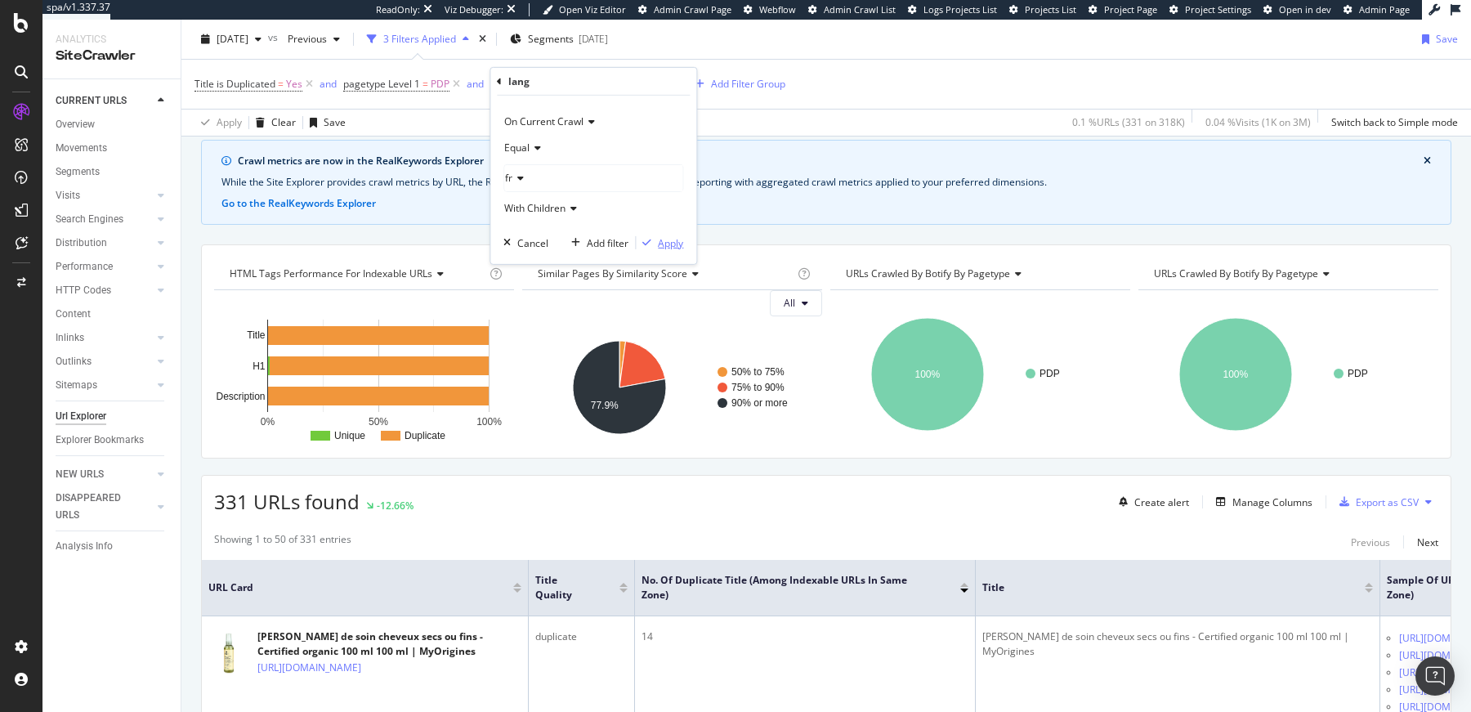
click at [660, 237] on div "Apply" at bounding box center [670, 242] width 25 height 14
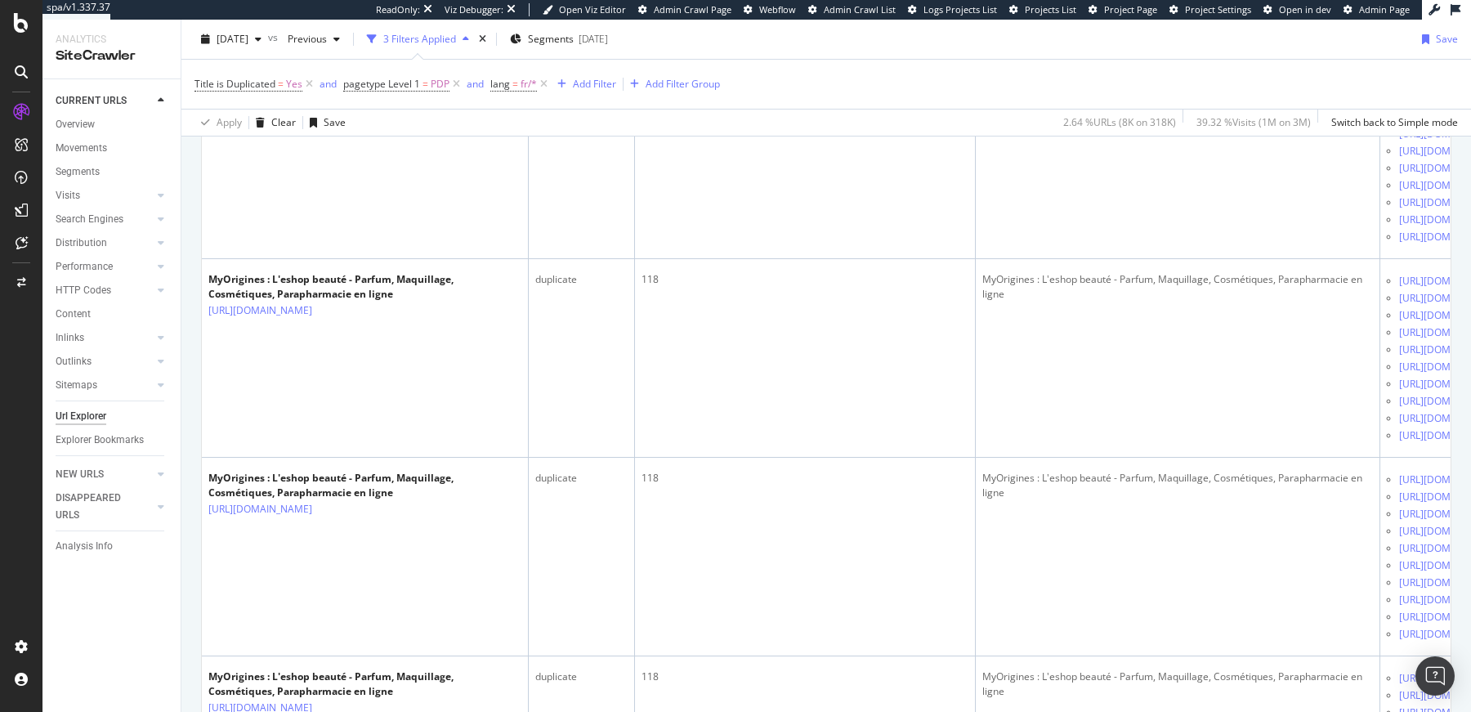
scroll to position [3578, 0]
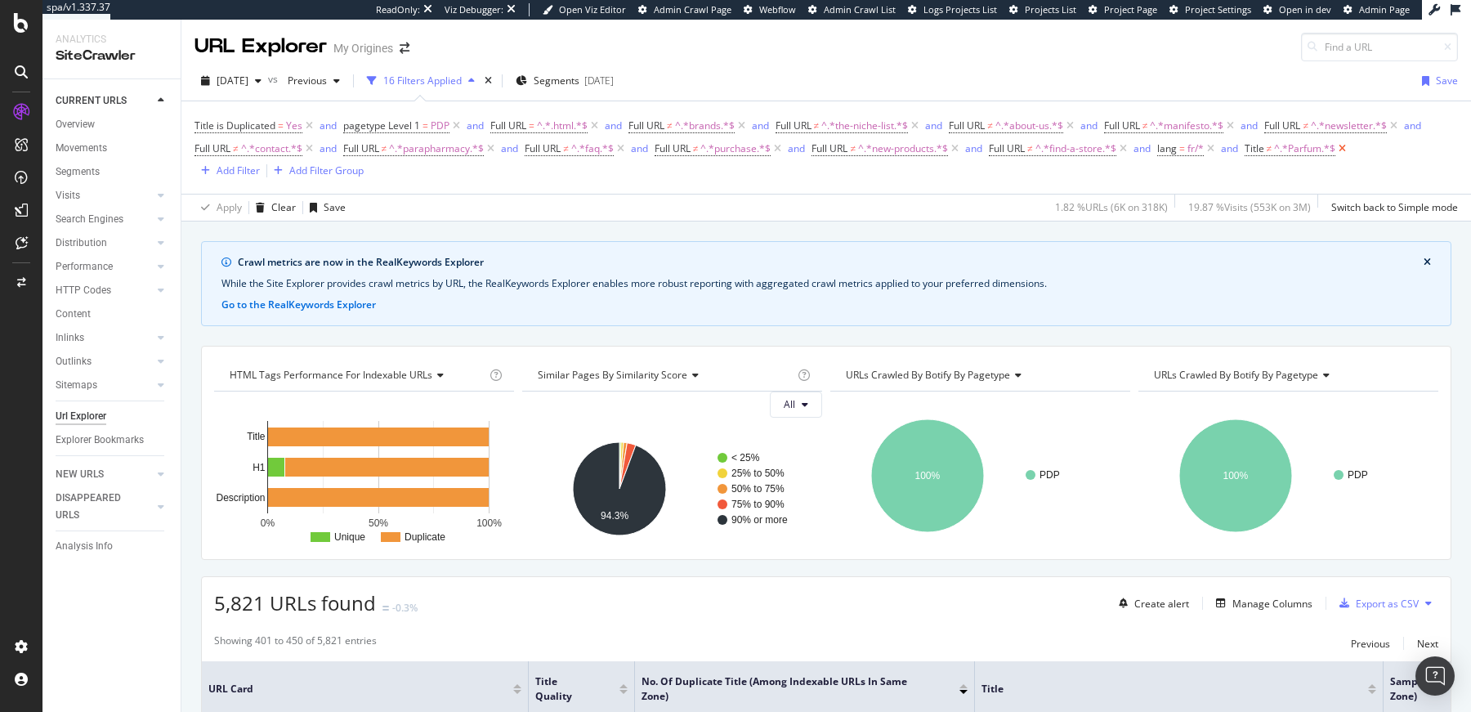
click at [1347, 149] on icon at bounding box center [1342, 149] width 14 height 16
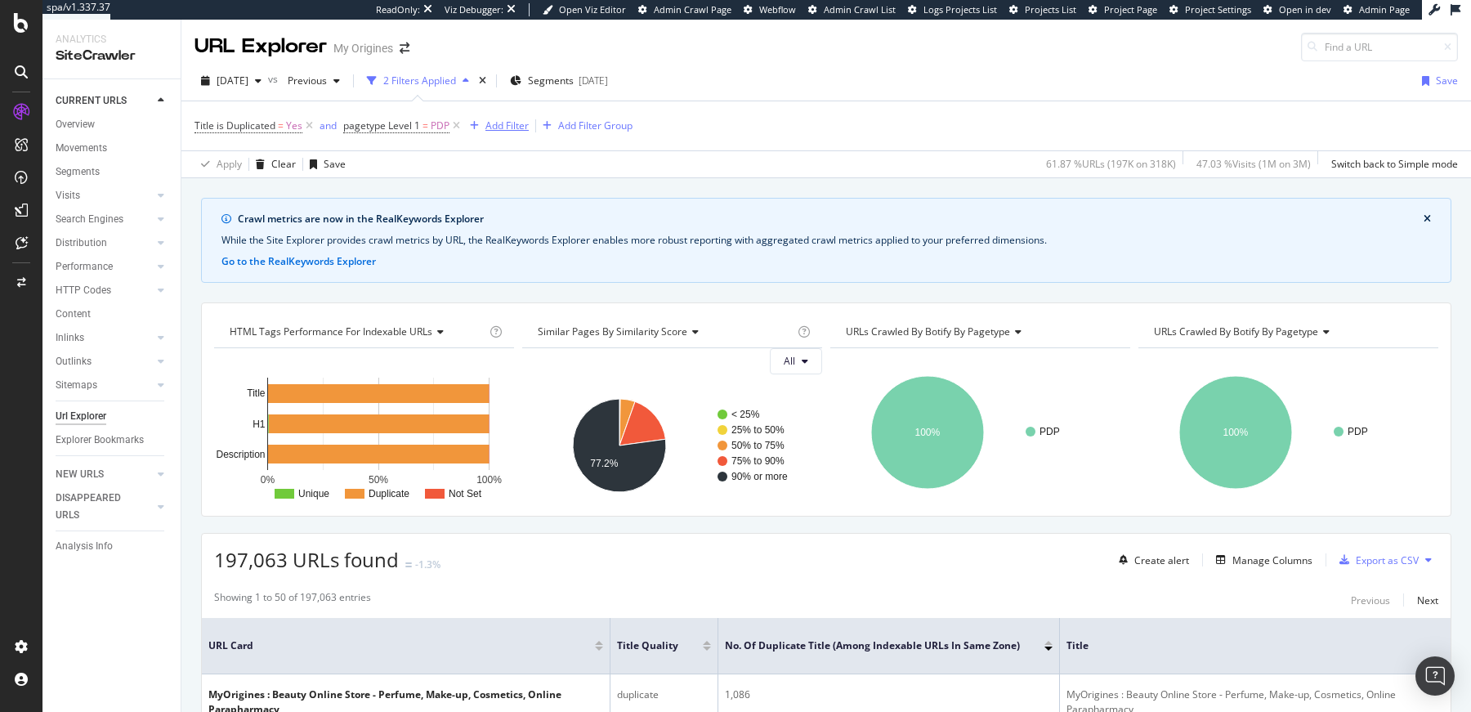
click at [507, 123] on div "Add Filter" at bounding box center [506, 125] width 43 height 14
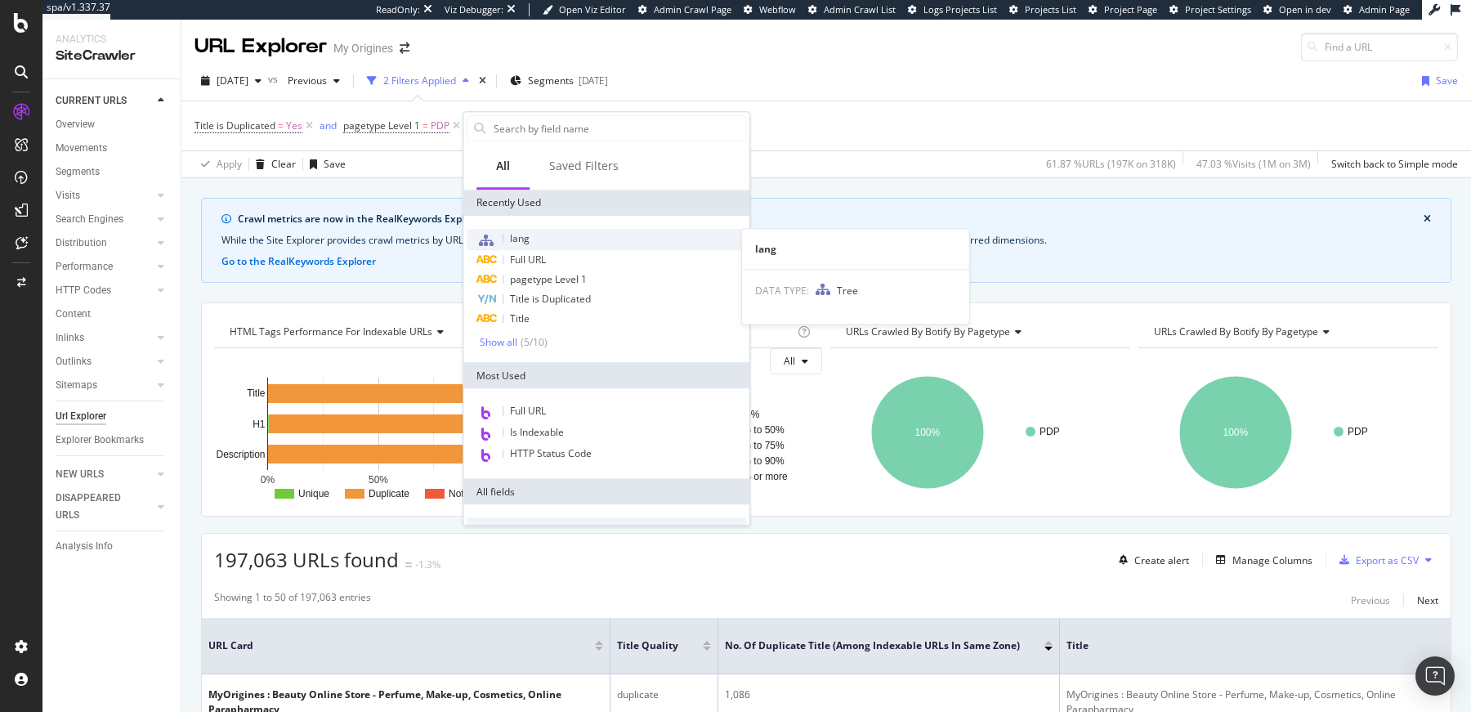
click at [522, 239] on span "lang" at bounding box center [520, 238] width 20 height 14
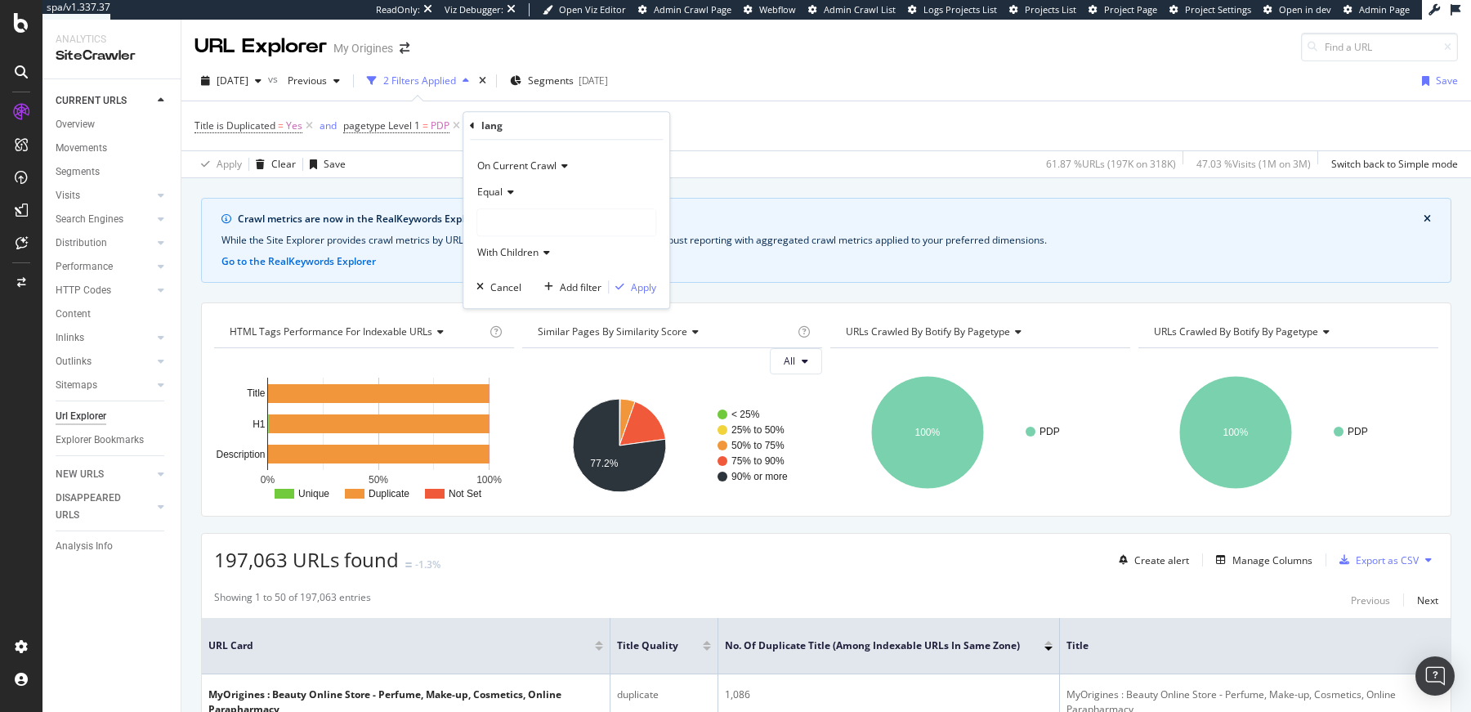
click at [525, 223] on div at bounding box center [566, 222] width 178 height 26
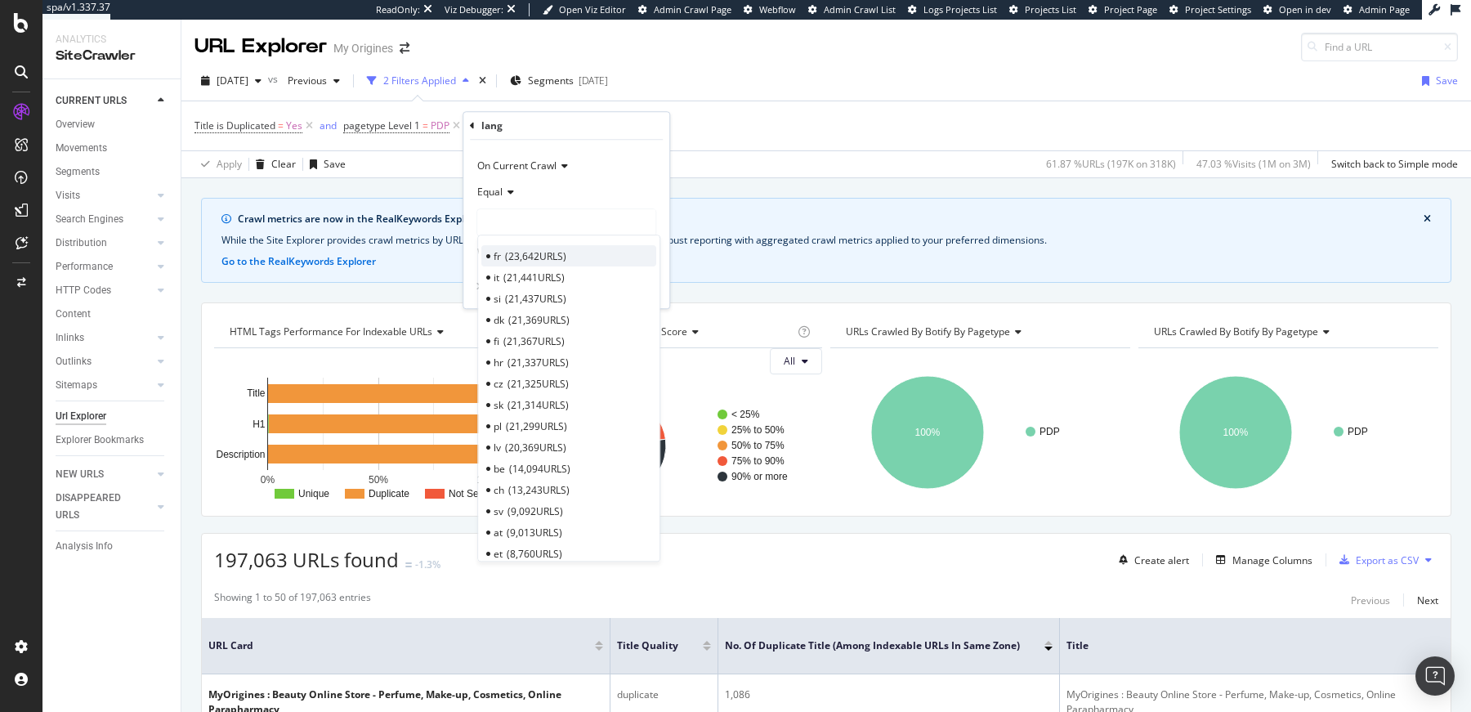
click at [522, 252] on span "23,642 URLS" at bounding box center [535, 256] width 61 height 14
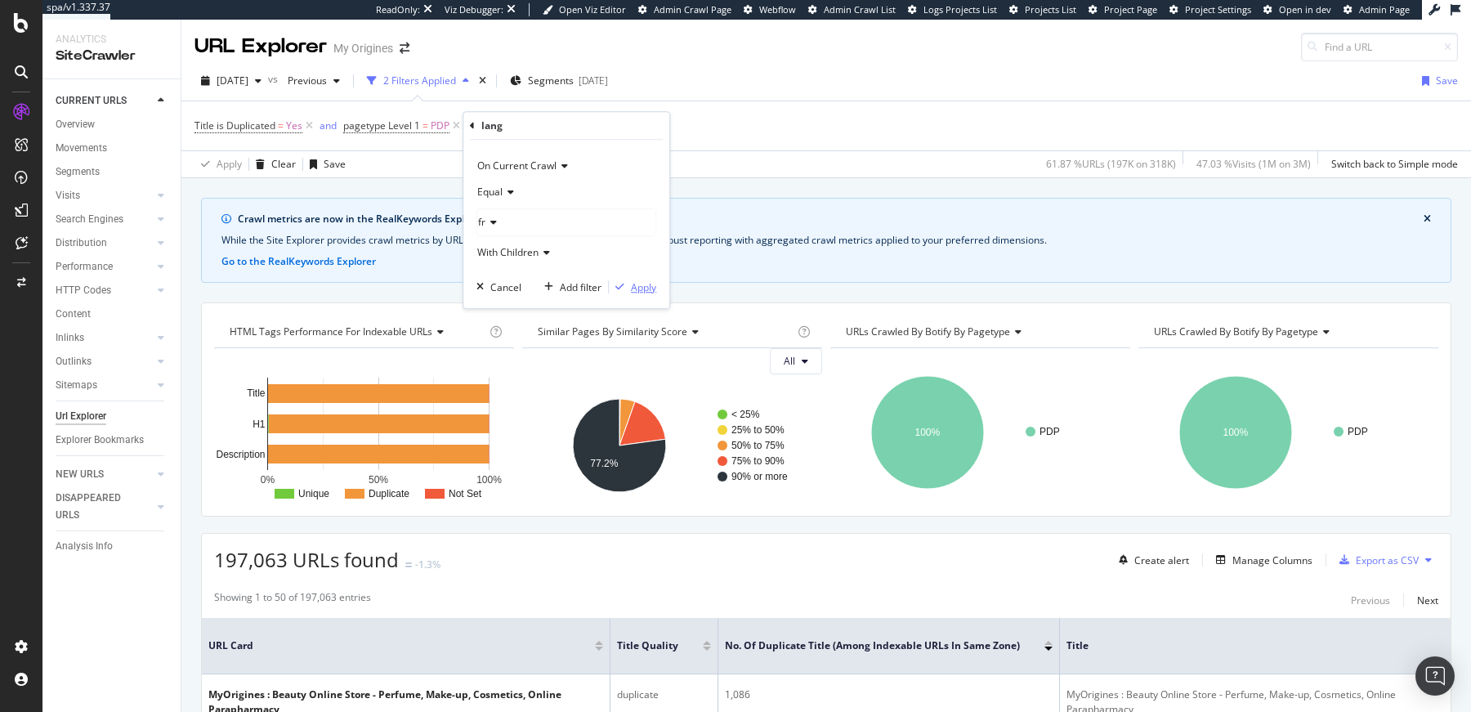
click at [632, 286] on div "Apply" at bounding box center [643, 287] width 25 height 14
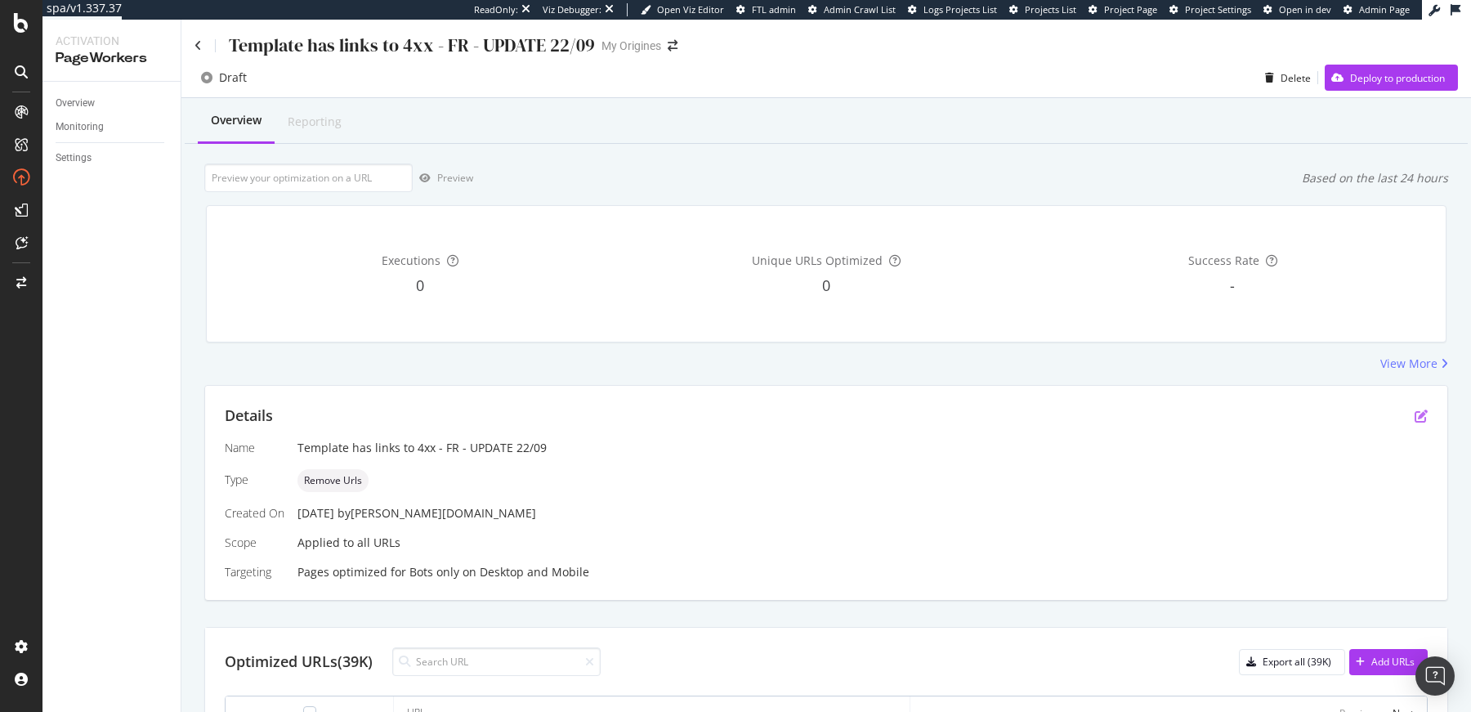
click at [1414, 420] on icon "pen-to-square" at bounding box center [1420, 415] width 13 height 13
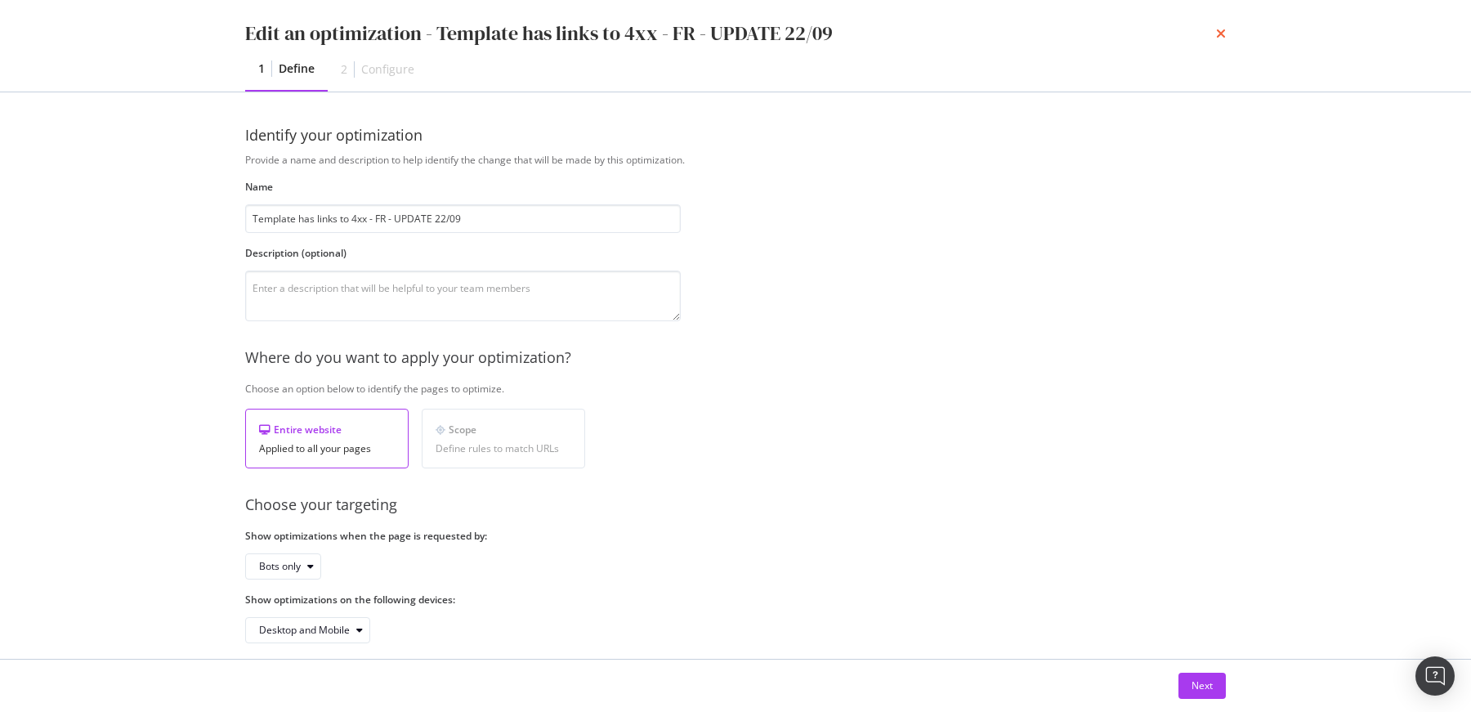
click at [1217, 33] on icon "times" at bounding box center [1221, 33] width 10 height 13
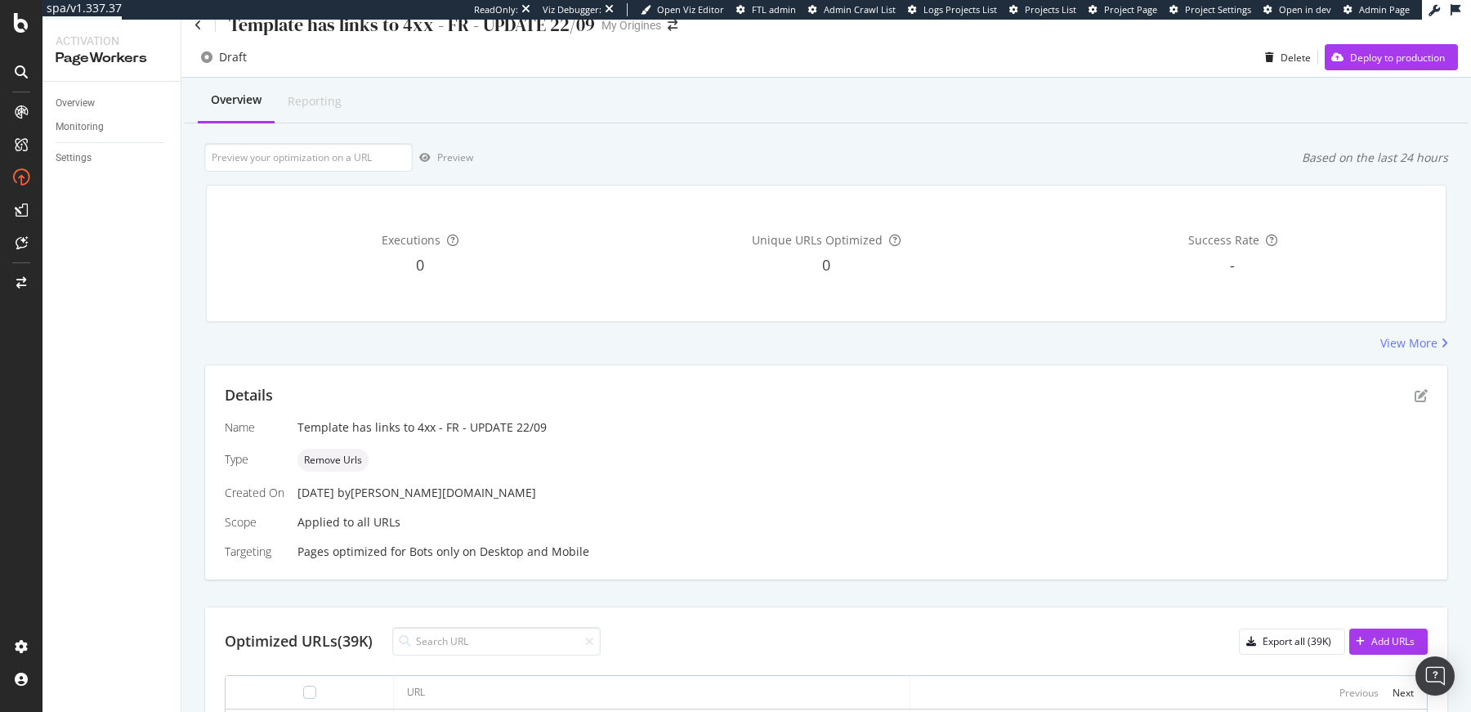
scroll to position [112, 0]
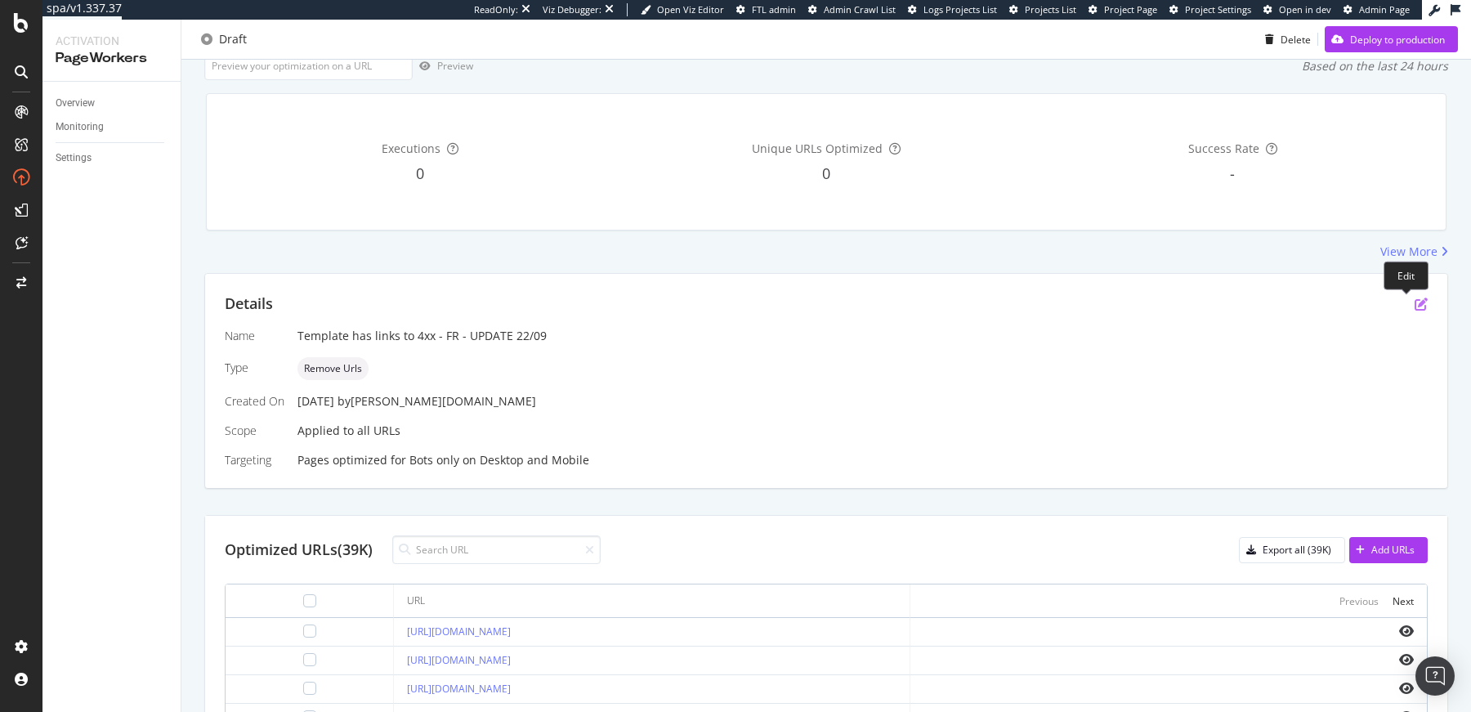
click at [1414, 306] on icon "pen-to-square" at bounding box center [1420, 303] width 13 height 13
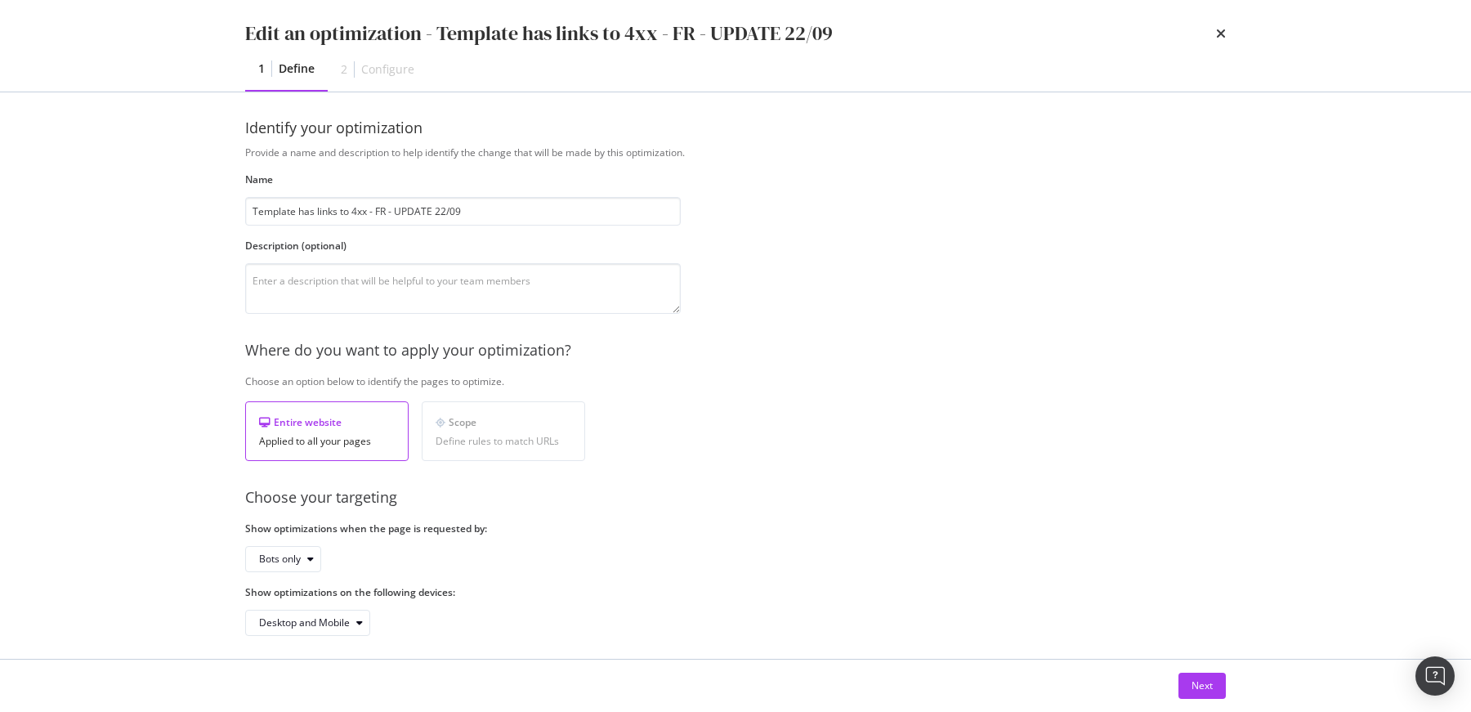
scroll to position [15, 0]
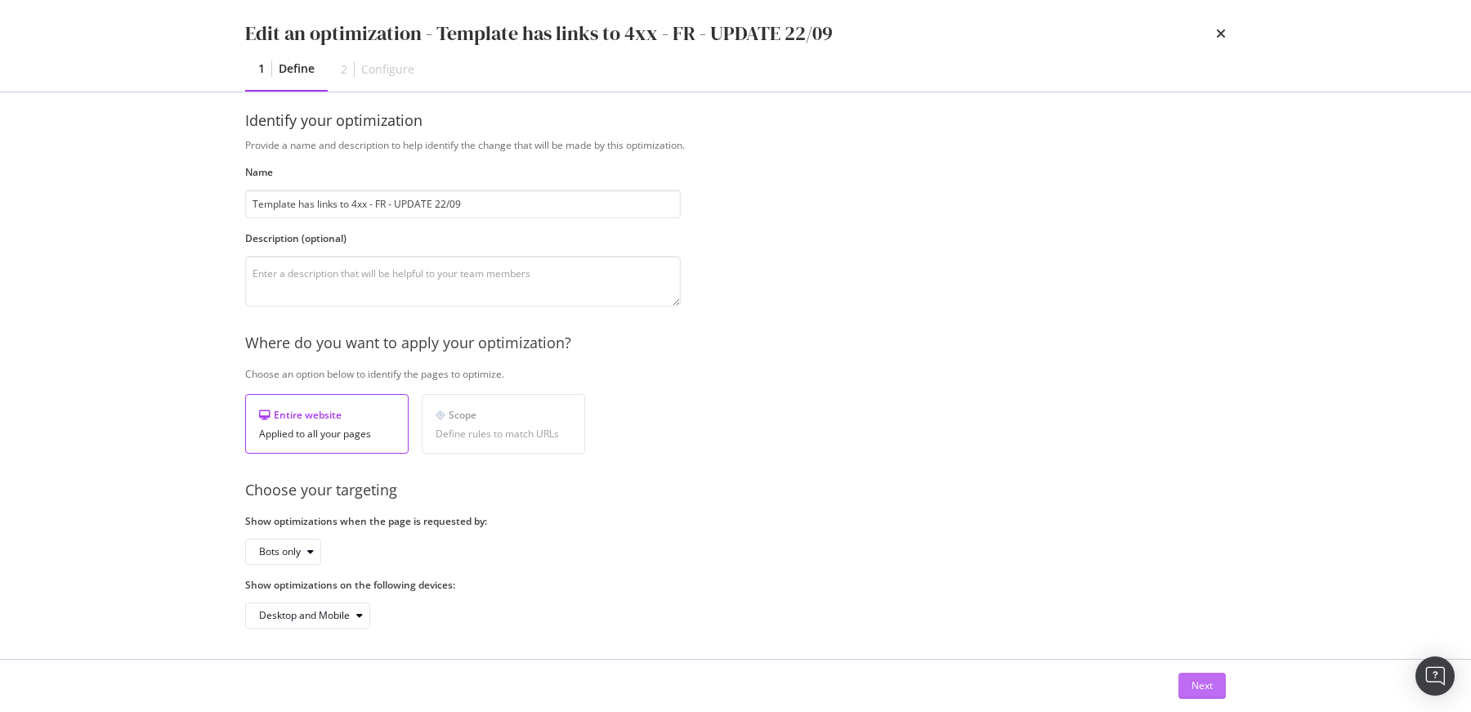
click at [1194, 675] on div "Next" at bounding box center [1201, 685] width 21 height 25
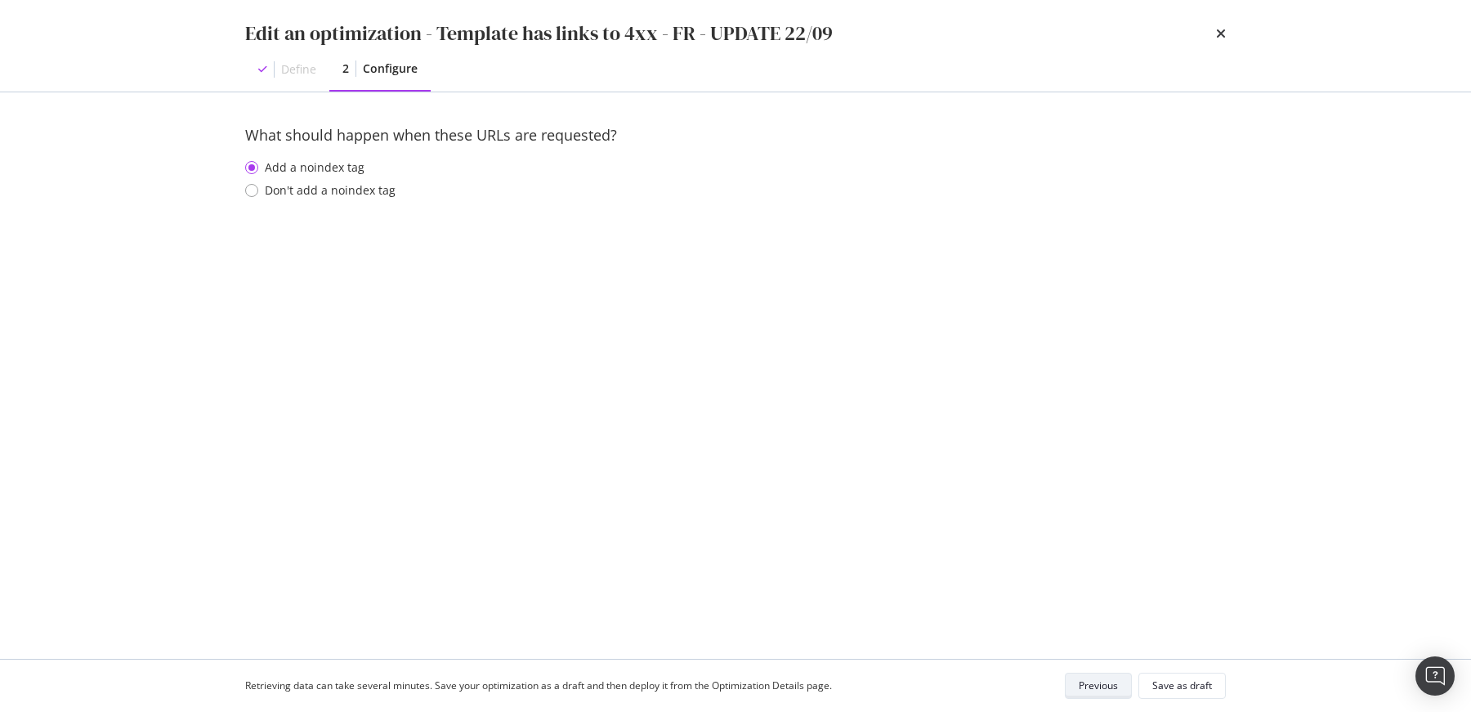
click at [1081, 685] on div "Previous" at bounding box center [1097, 685] width 39 height 14
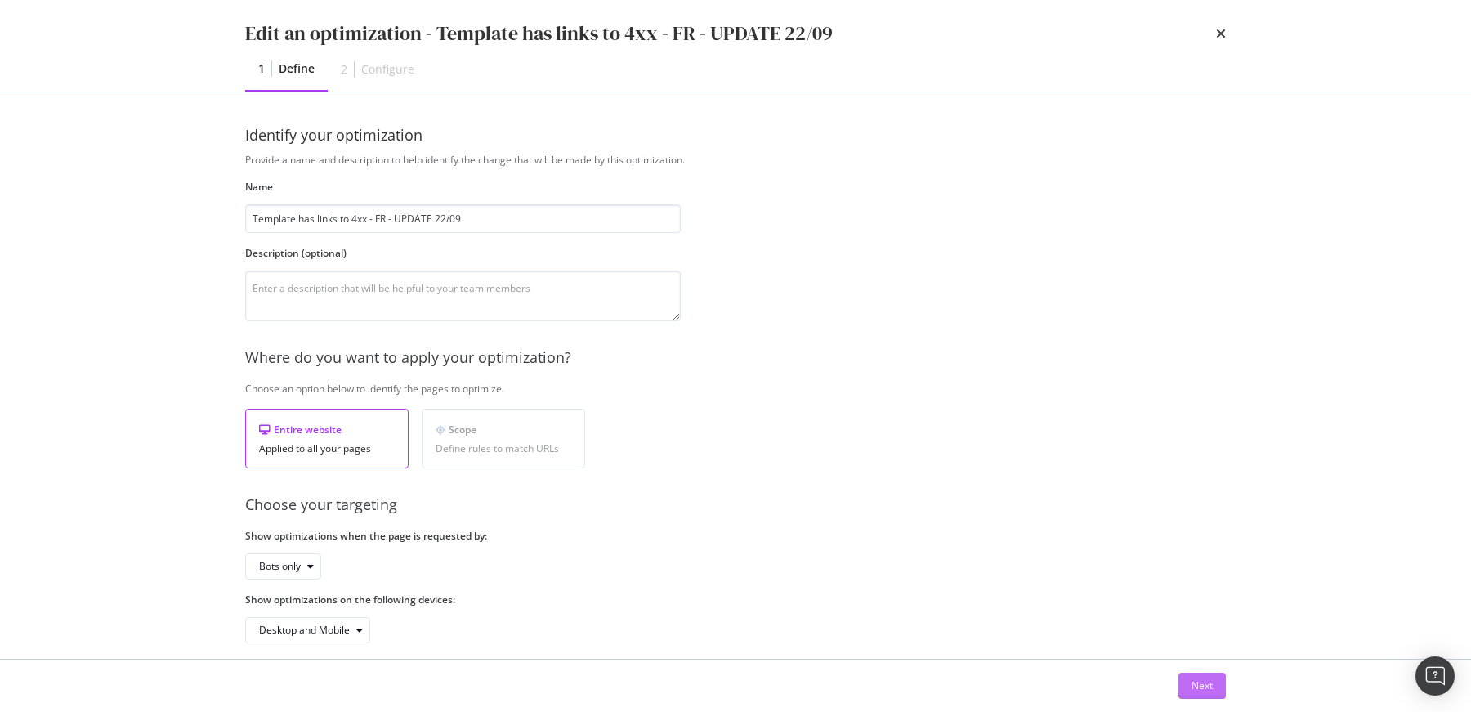
click at [1218, 678] on button "Next" at bounding box center [1201, 685] width 47 height 26
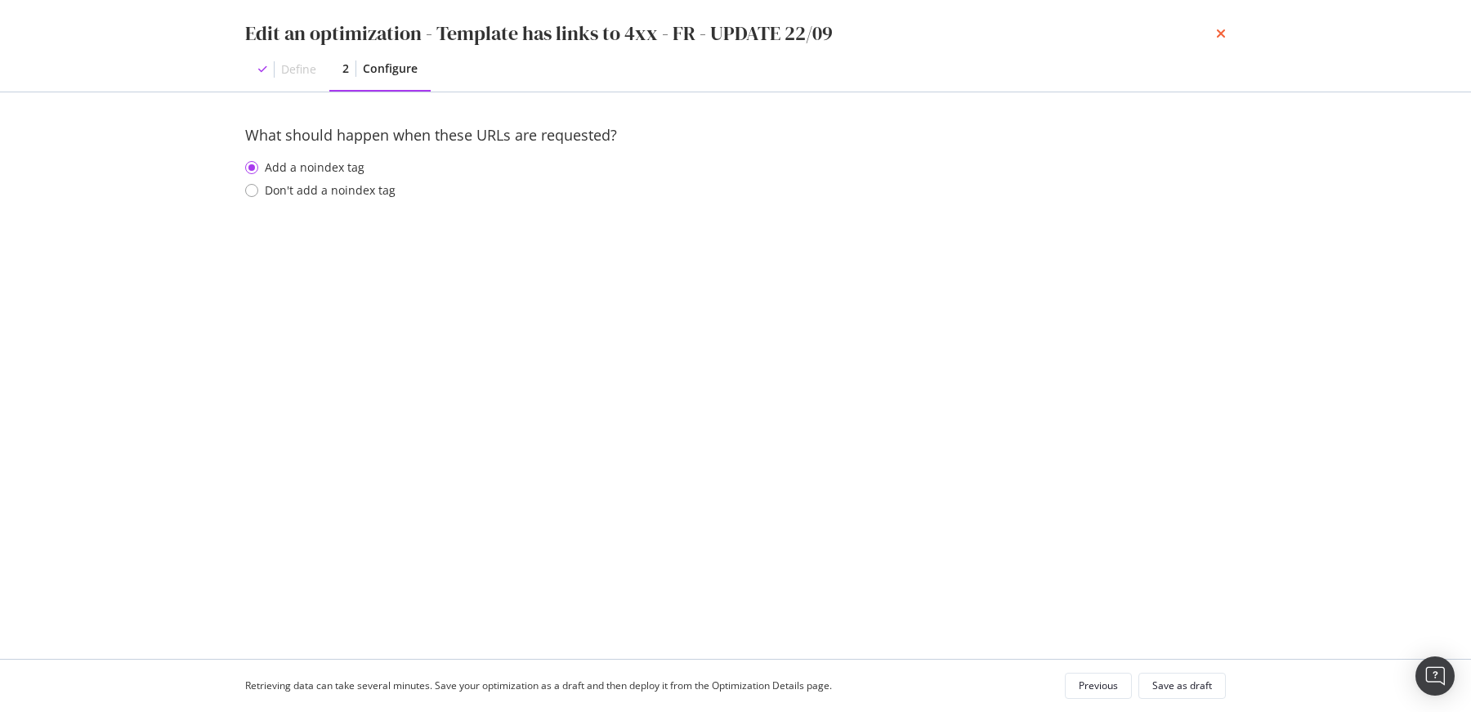
click at [1219, 32] on icon "times" at bounding box center [1221, 33] width 10 height 13
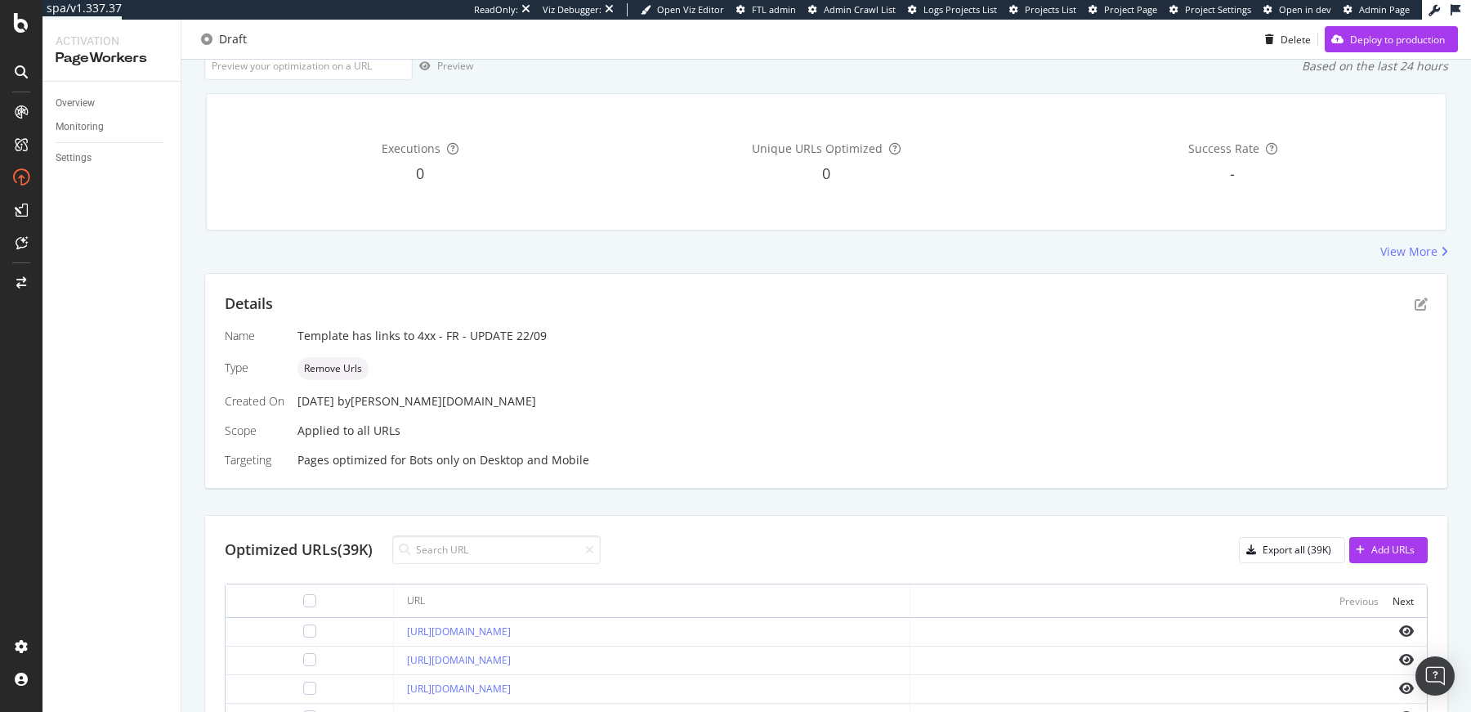
click at [1394, 313] on div "Details" at bounding box center [826, 303] width 1203 height 21
click at [1414, 305] on icon "pen-to-square" at bounding box center [1420, 303] width 13 height 13
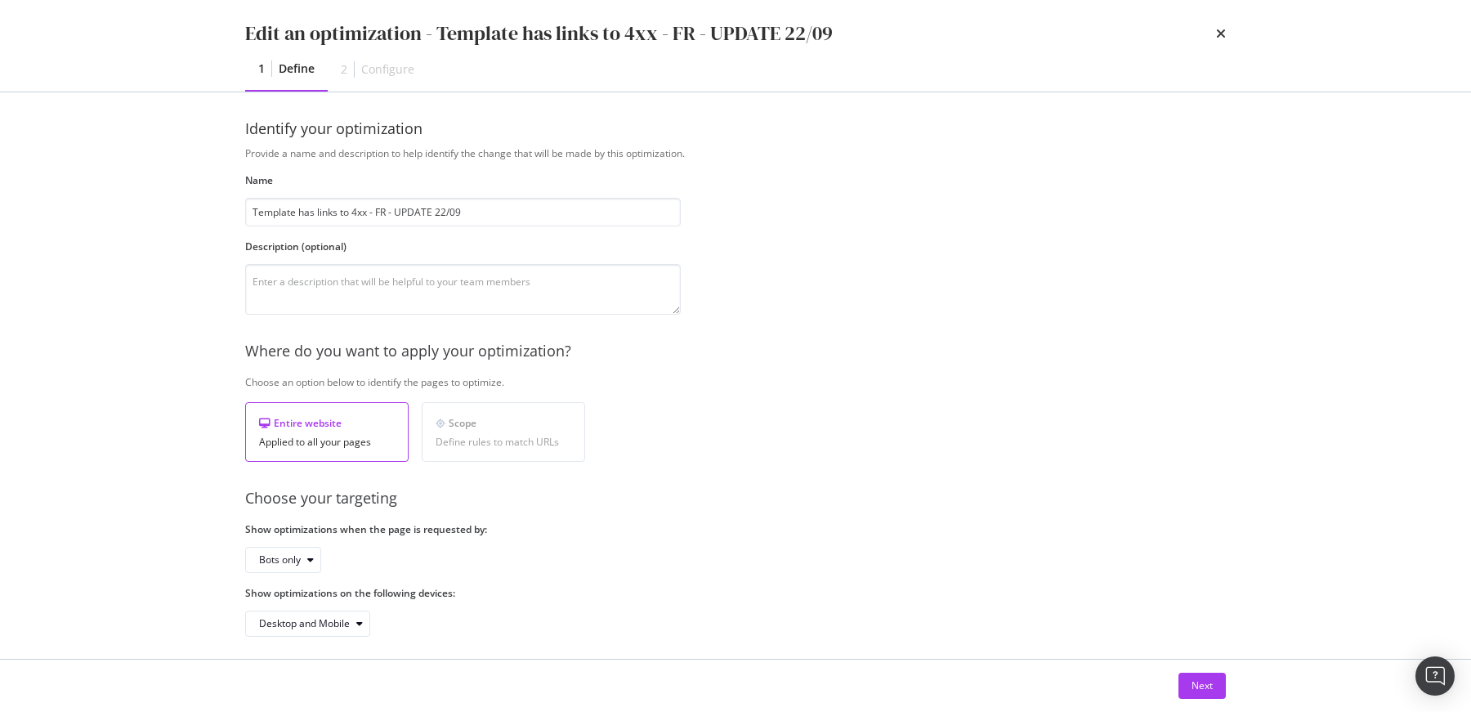
scroll to position [15, 0]
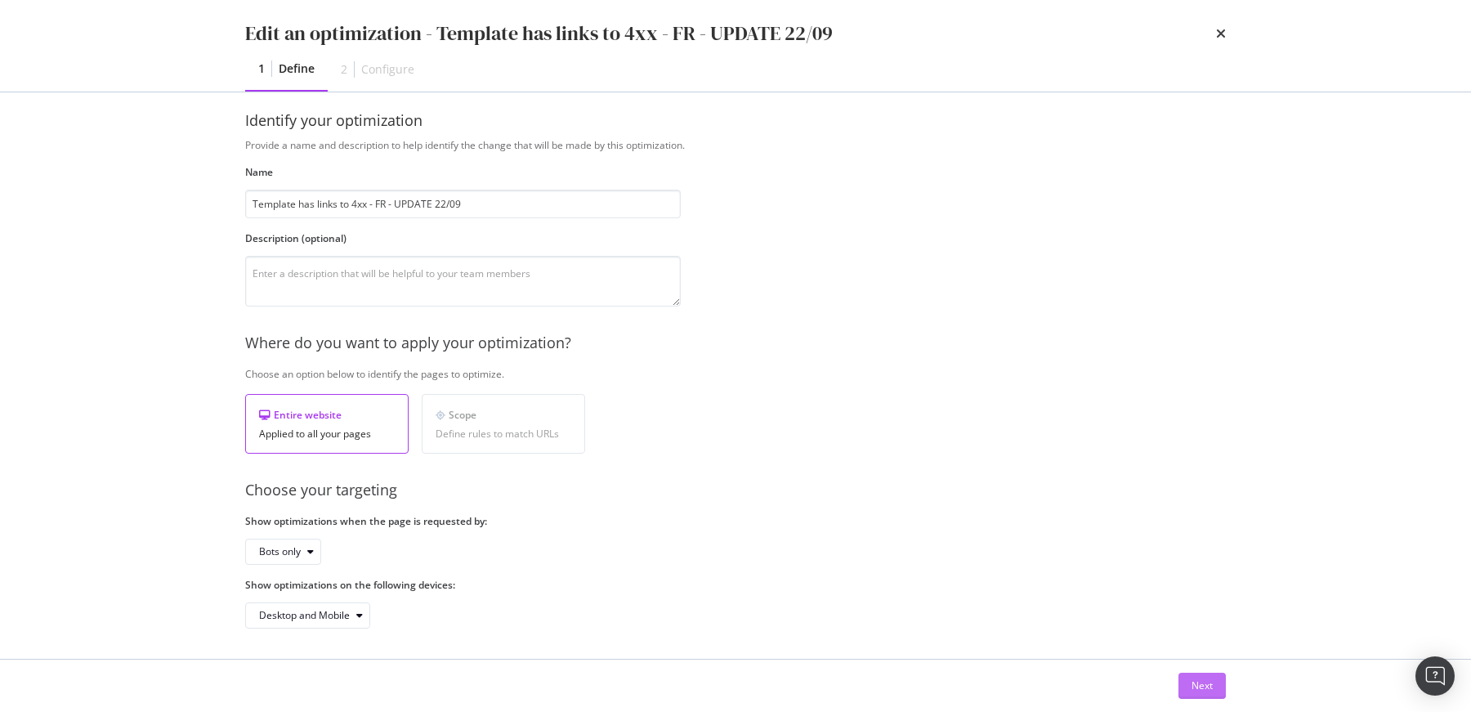
click at [1208, 679] on div "Next" at bounding box center [1201, 685] width 21 height 14
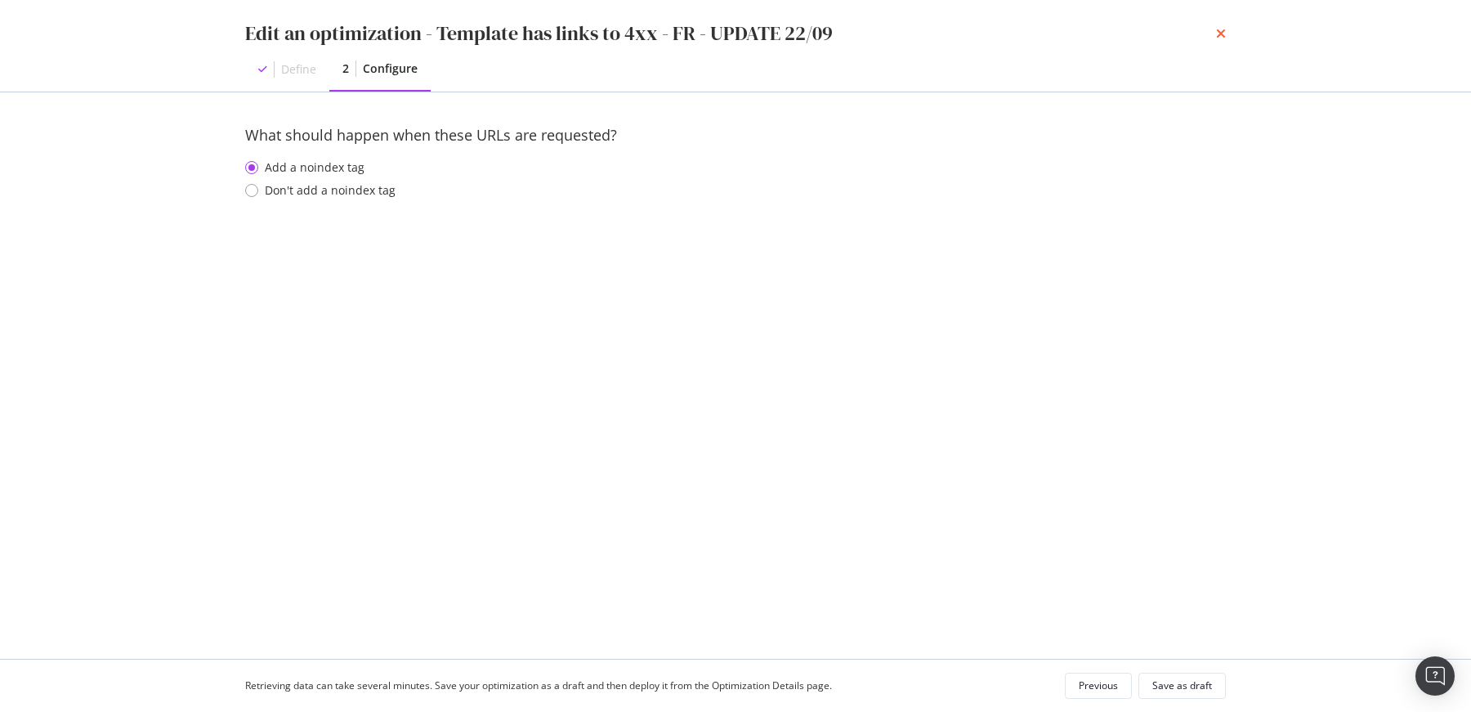
click at [1216, 33] on icon "times" at bounding box center [1221, 33] width 10 height 13
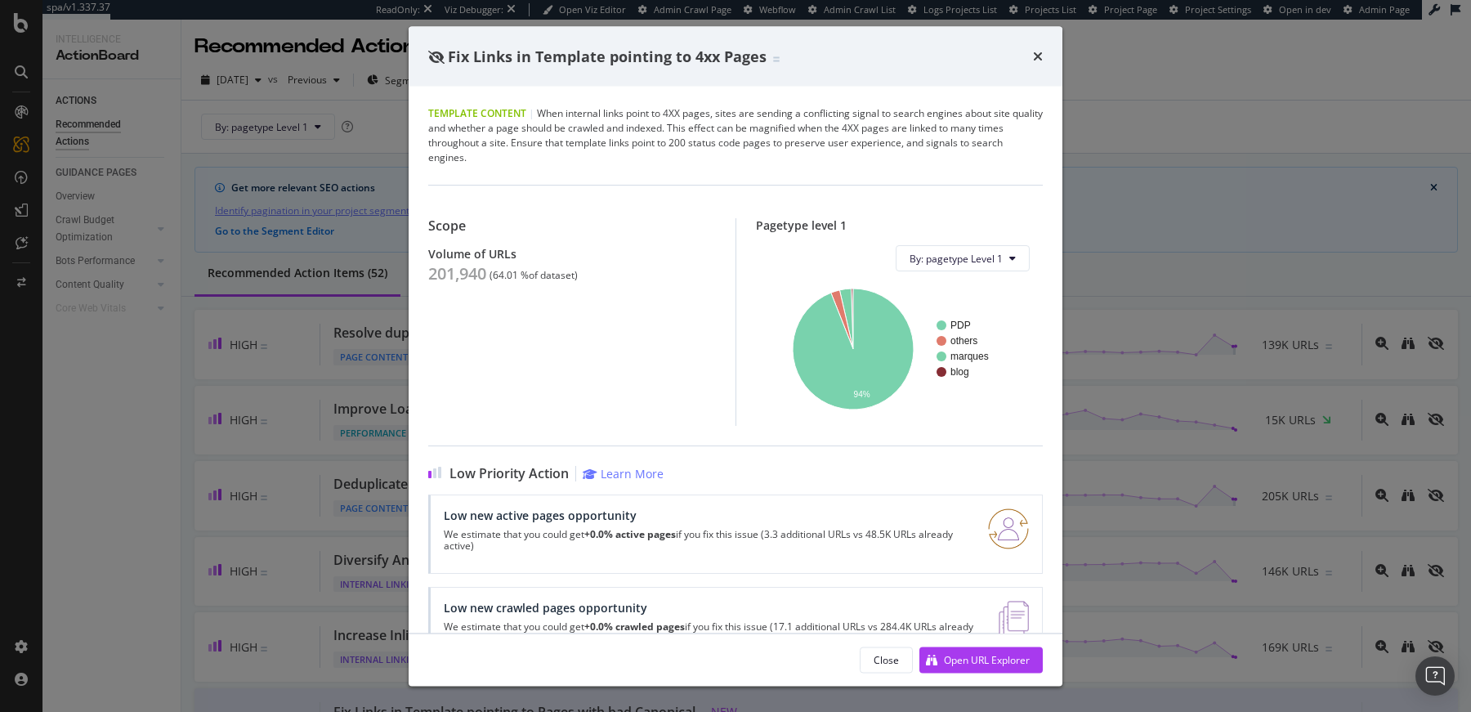
scroll to position [50, 0]
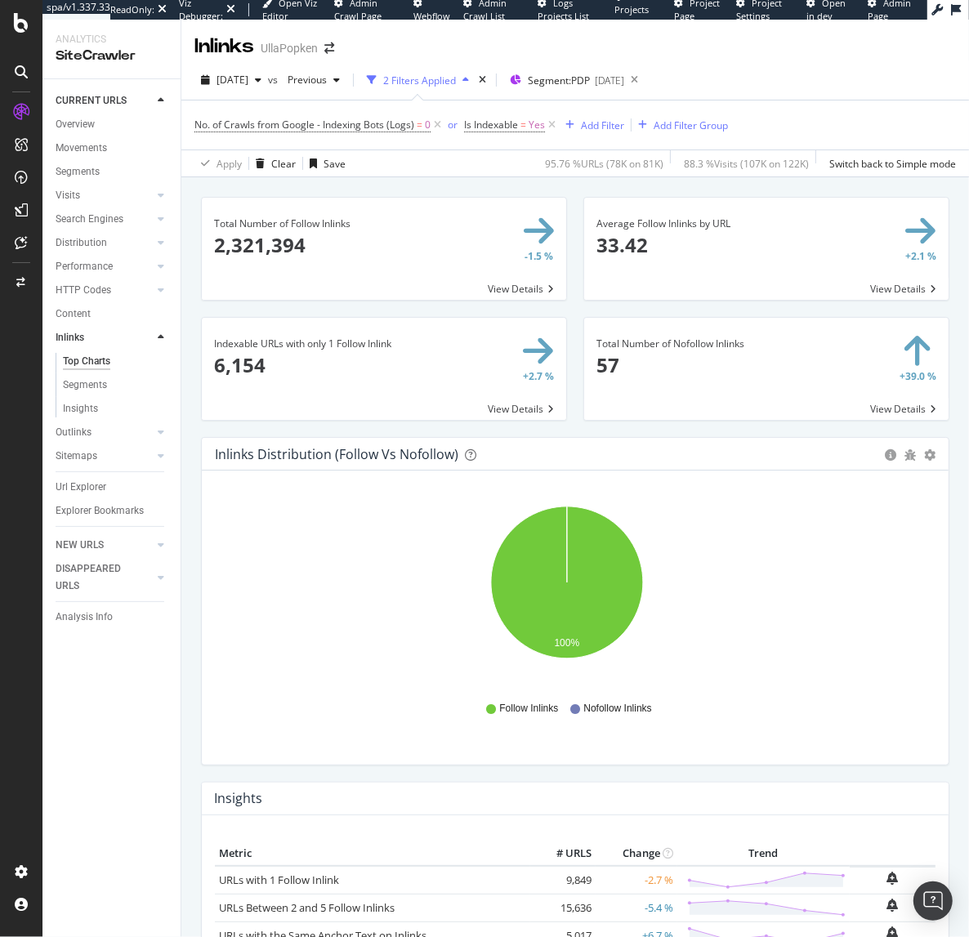
scroll to position [557, 0]
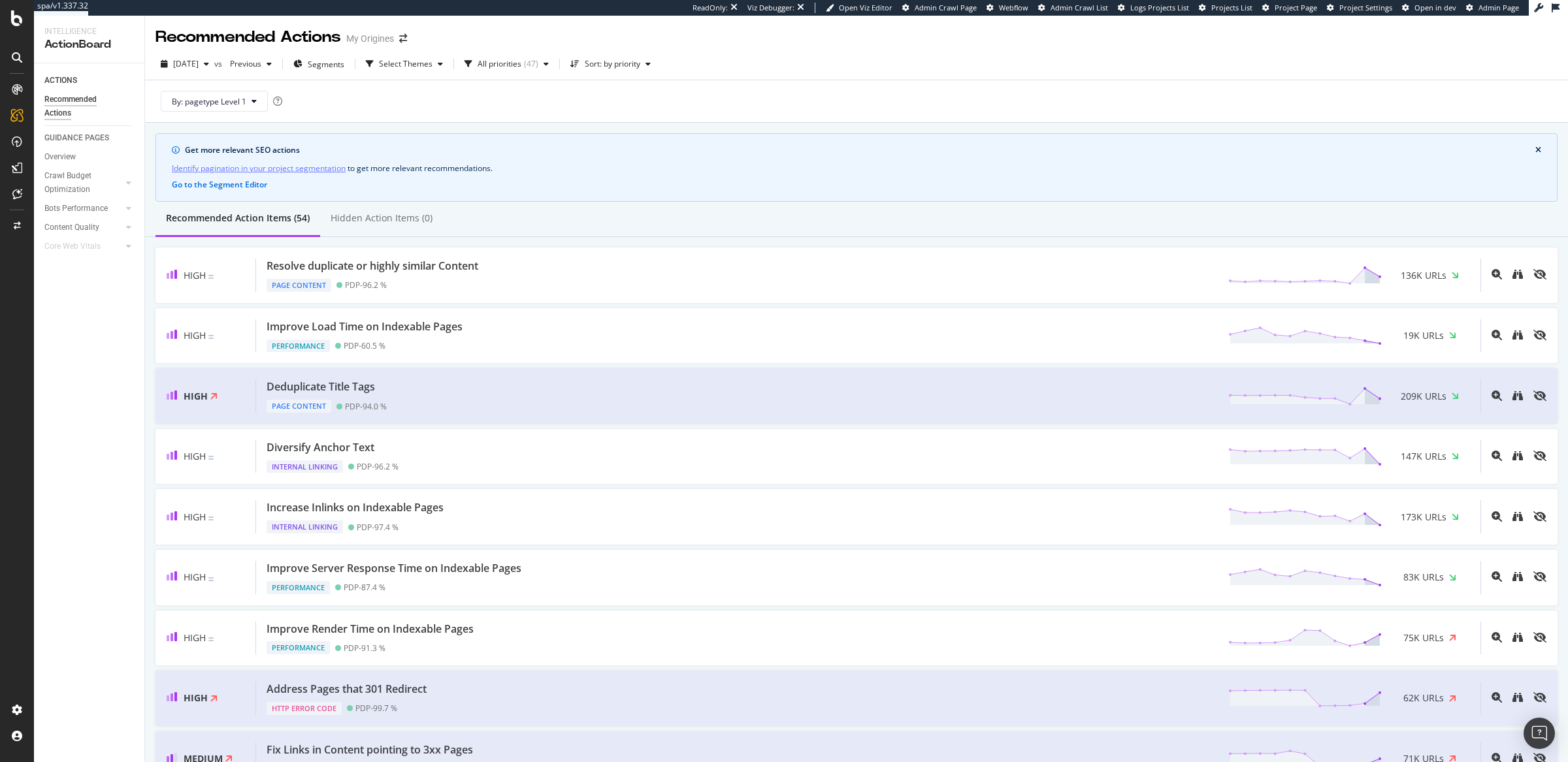
scroll to position [1827, 0]
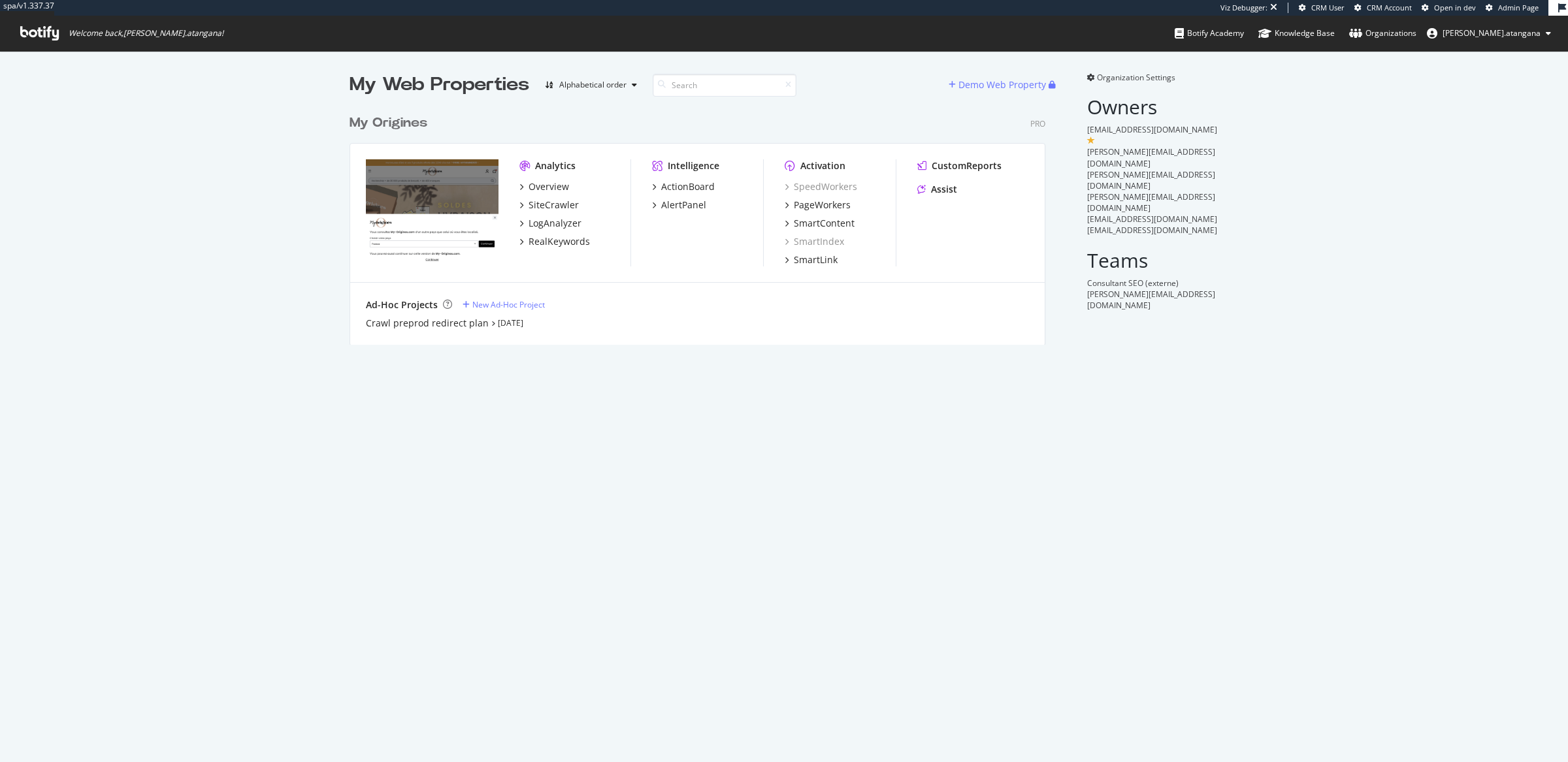
scroll to position [235, 694]
click at [543, 190] on div "Overview" at bounding box center [549, 186] width 41 height 13
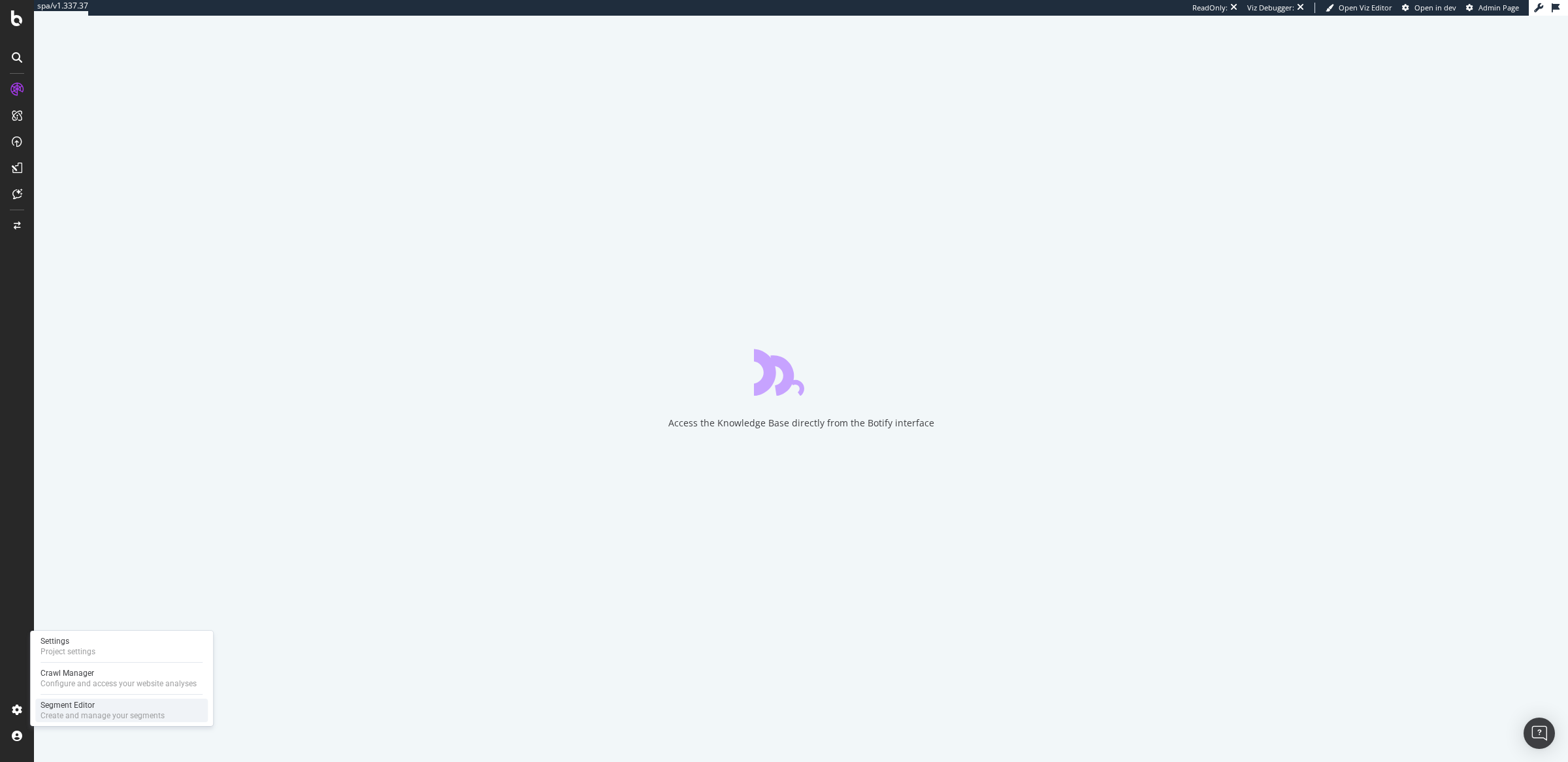
click at [62, 708] on div "Segment Editor" at bounding box center [102, 705] width 124 height 10
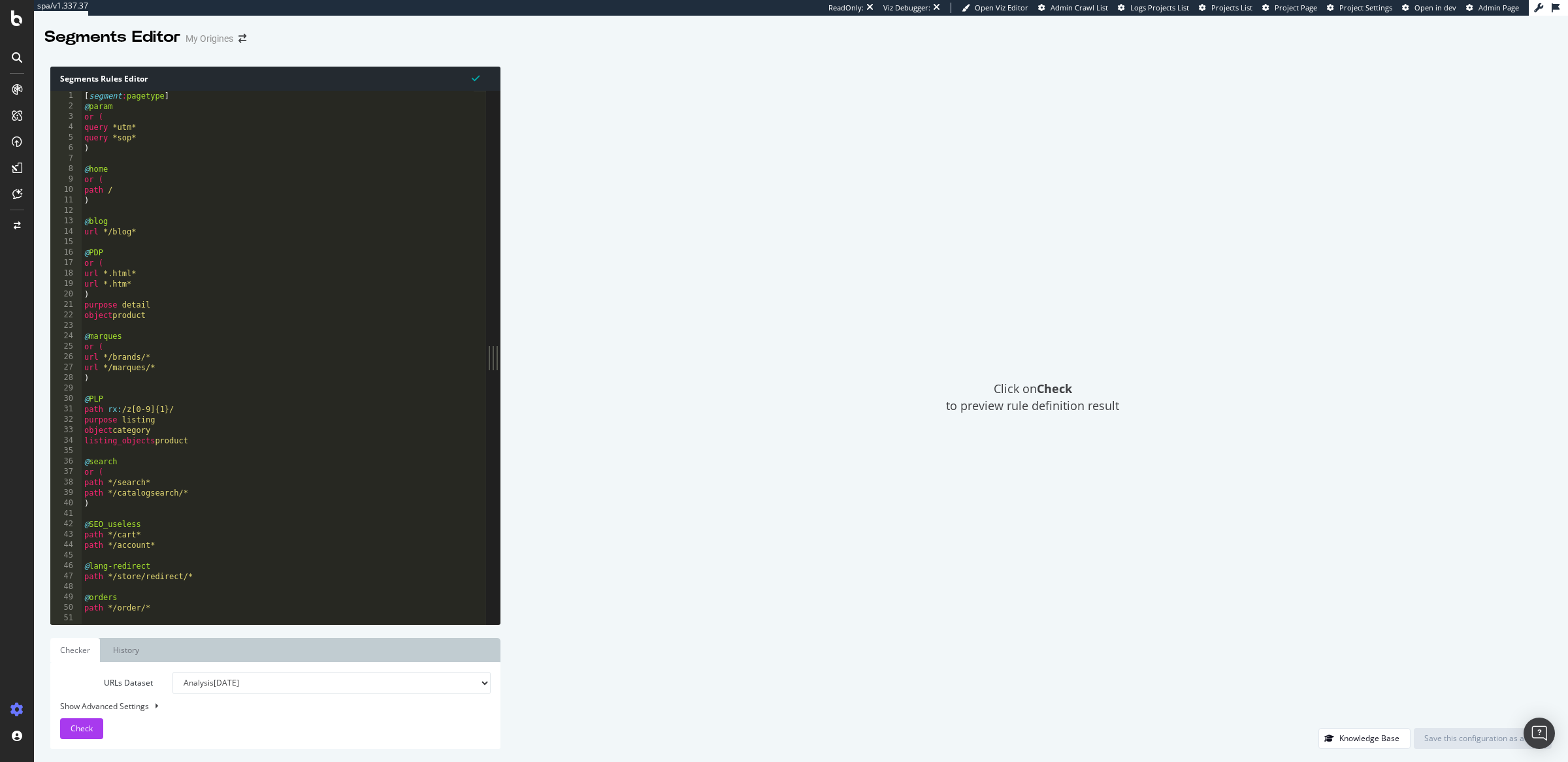
click at [187, 259] on div "[ segment : pagetype ] @ param or ( query *utm* query *sop* ) @ home or ( path …" at bounding box center [277, 369] width 392 height 555
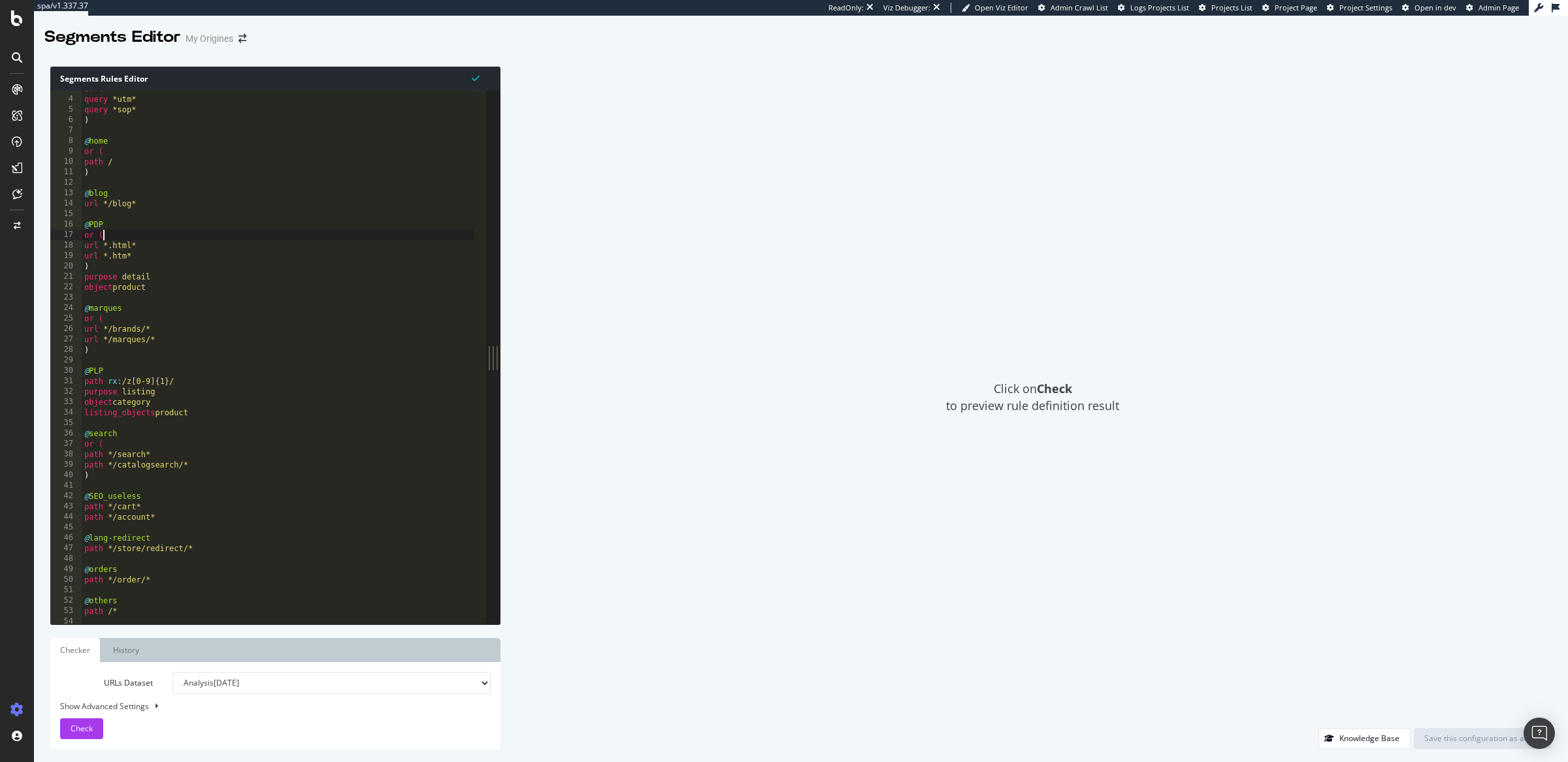
scroll to position [27, 0]
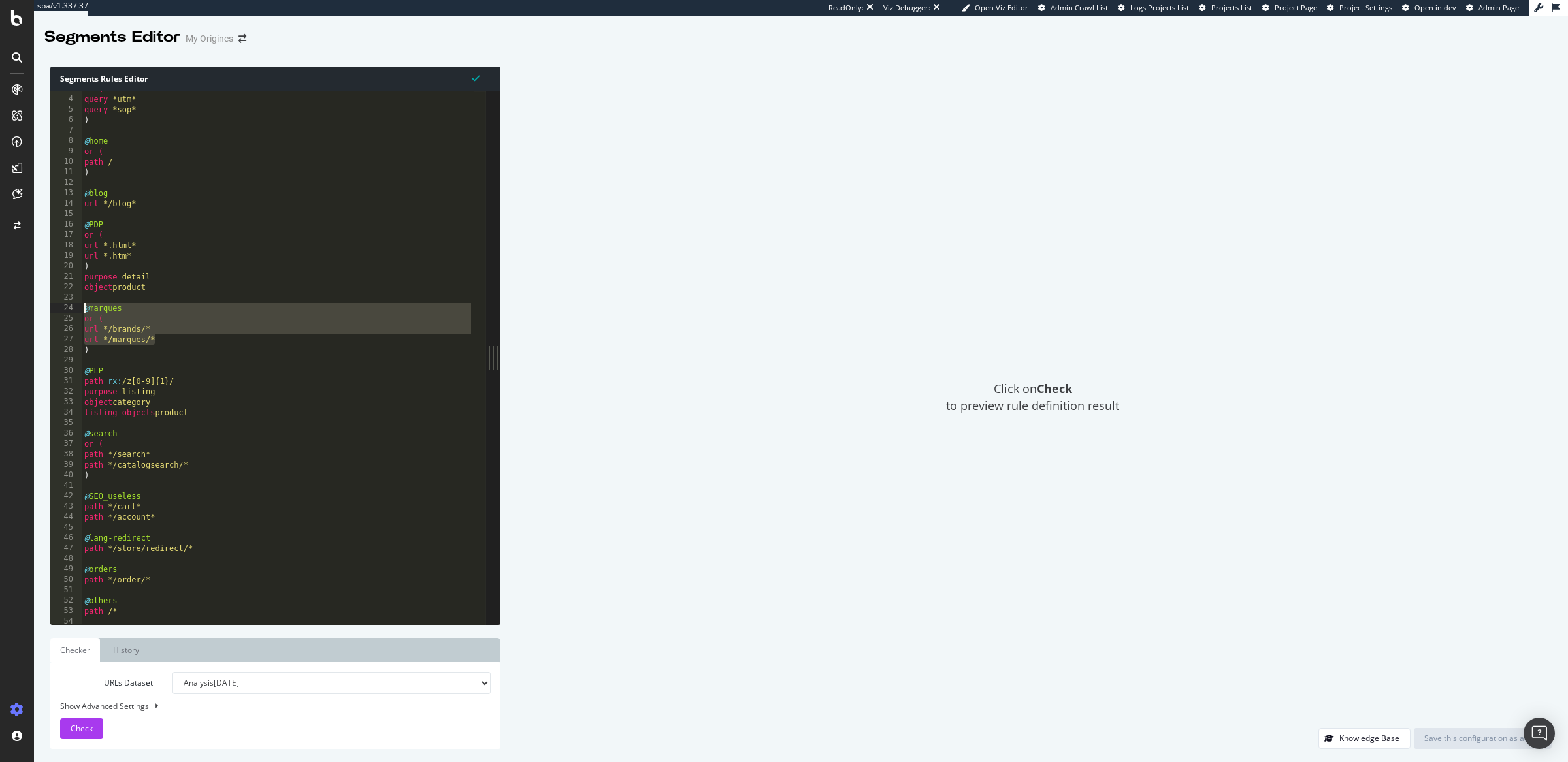
drag, startPoint x: 156, startPoint y: 341, endPoint x: 73, endPoint y: 312, distance: 87.9
click at [73, 312] on div "or ( 3 4 5 6 7 8 9 10 11 12 13 14 15 16 17 18 19 20 21 22 23 24 25 26 27 28 29 …" at bounding box center [268, 358] width 436 height 534
type textarea "@marques or ("
